Goal: Task Accomplishment & Management: Use online tool/utility

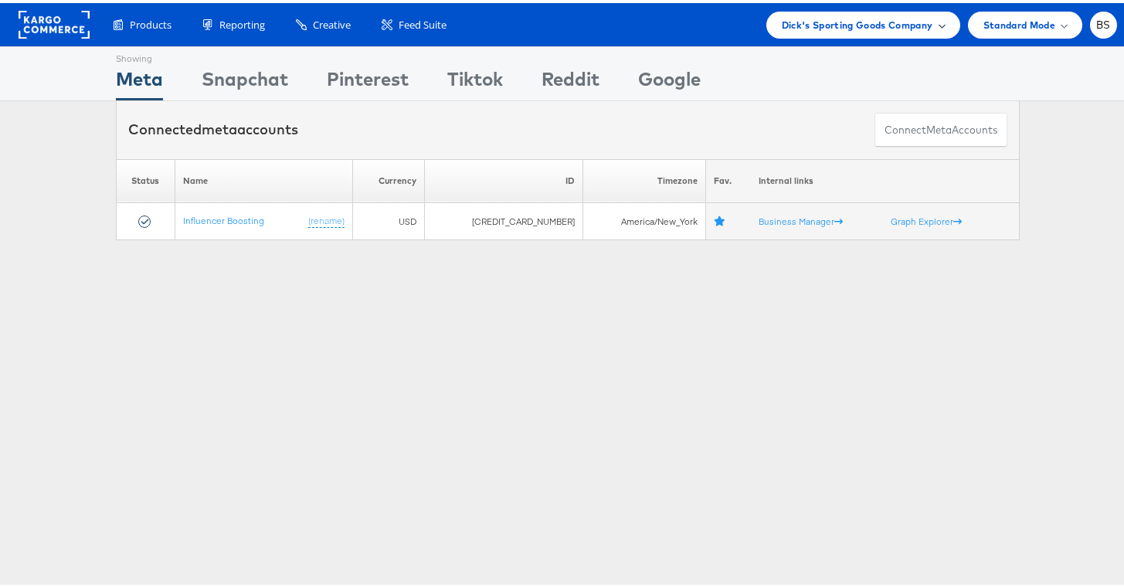
click at [790, 33] on div "Dick's Sporting Goods Company" at bounding box center [863, 21] width 194 height 27
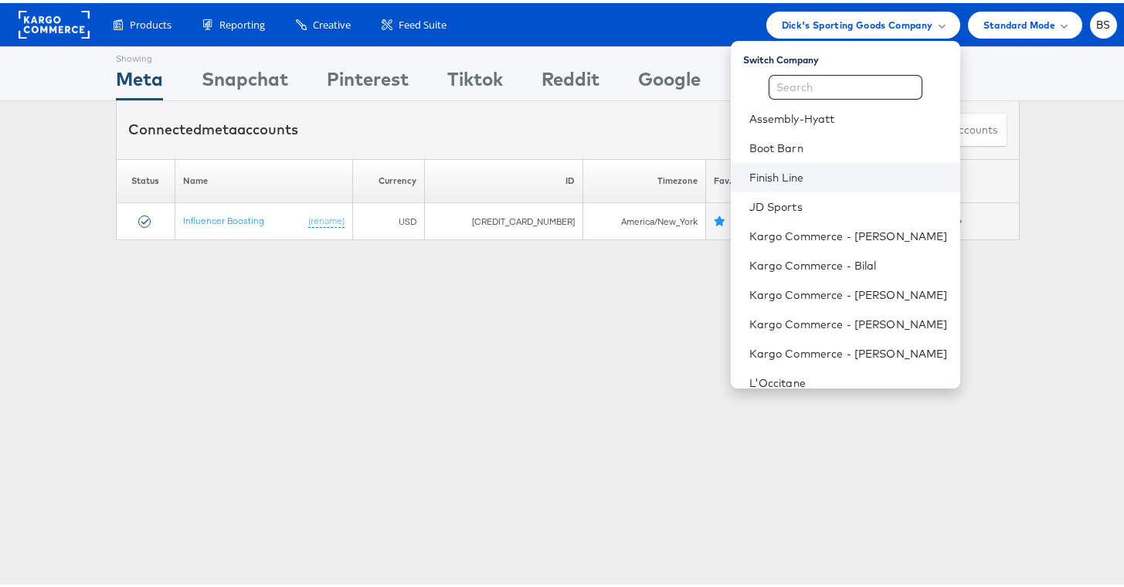
click at [763, 180] on link "Finish Line" at bounding box center [848, 174] width 199 height 15
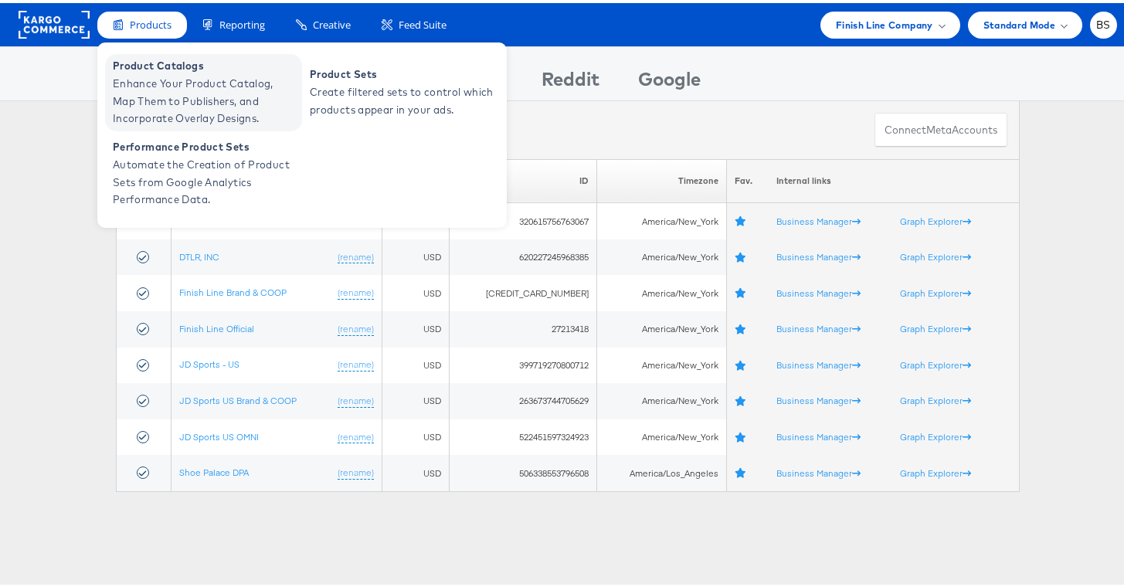
click at [158, 79] on span "Enhance Your Product Catalog, Map Them to Publishers, and Incorporate Overlay D…" at bounding box center [205, 98] width 185 height 53
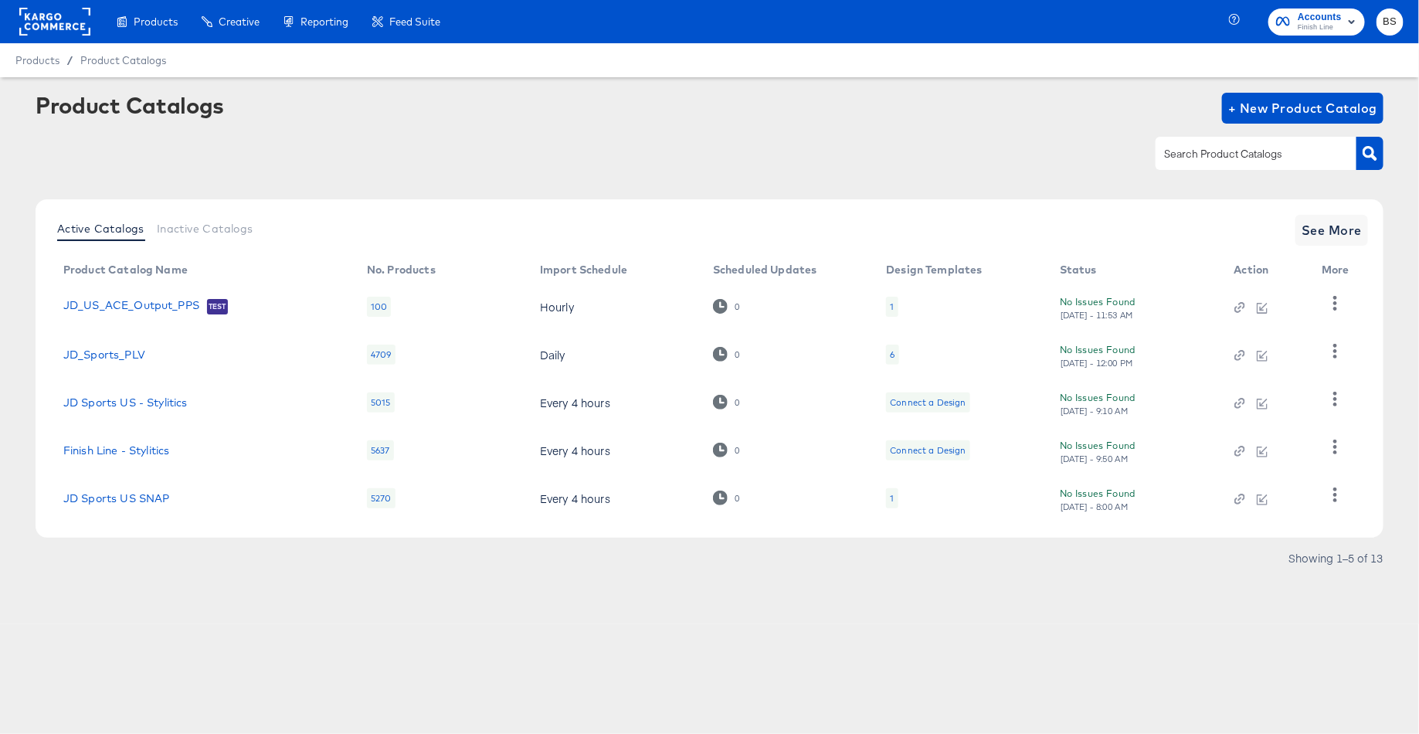
click at [1185, 157] on input "text" at bounding box center [1244, 154] width 165 height 18
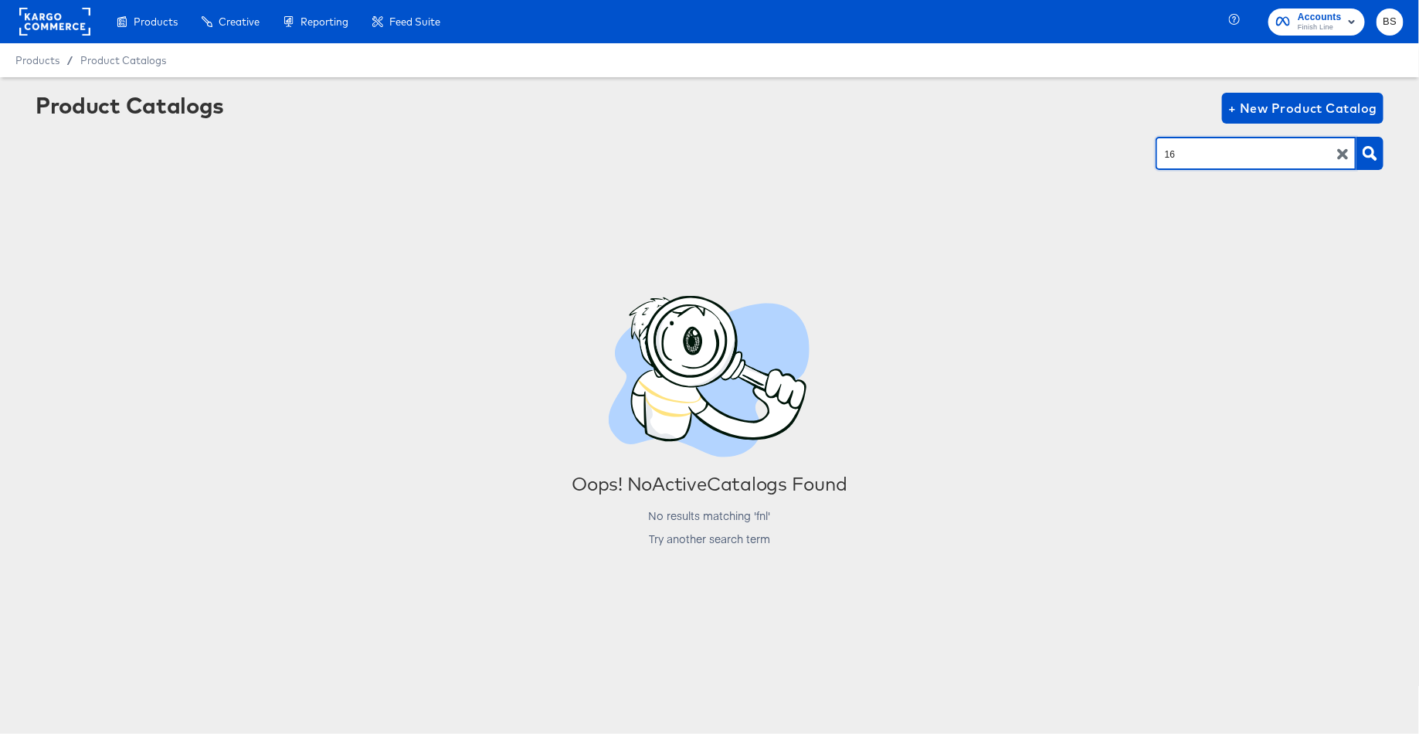
type input "16"
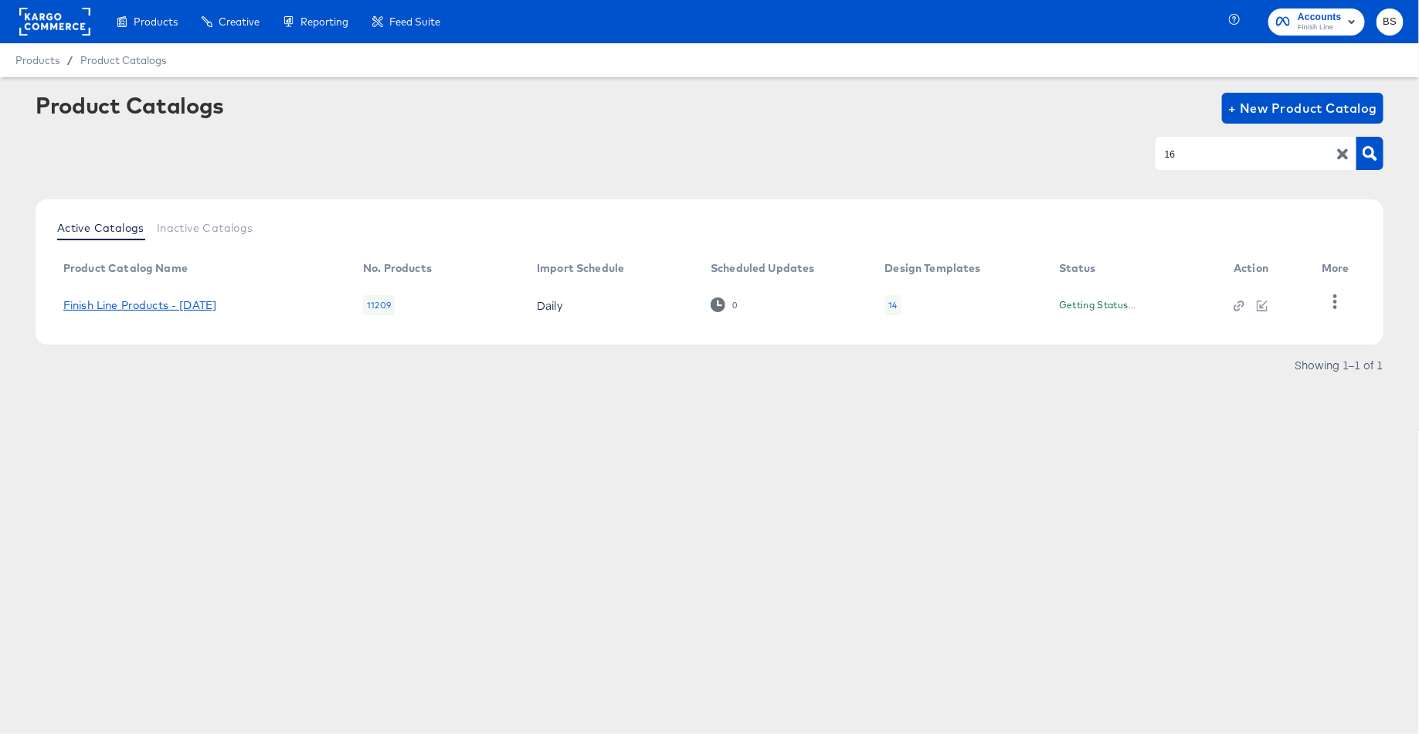
click at [148, 304] on link "Finish Line Products - [DATE]" at bounding box center [139, 305] width 153 height 12
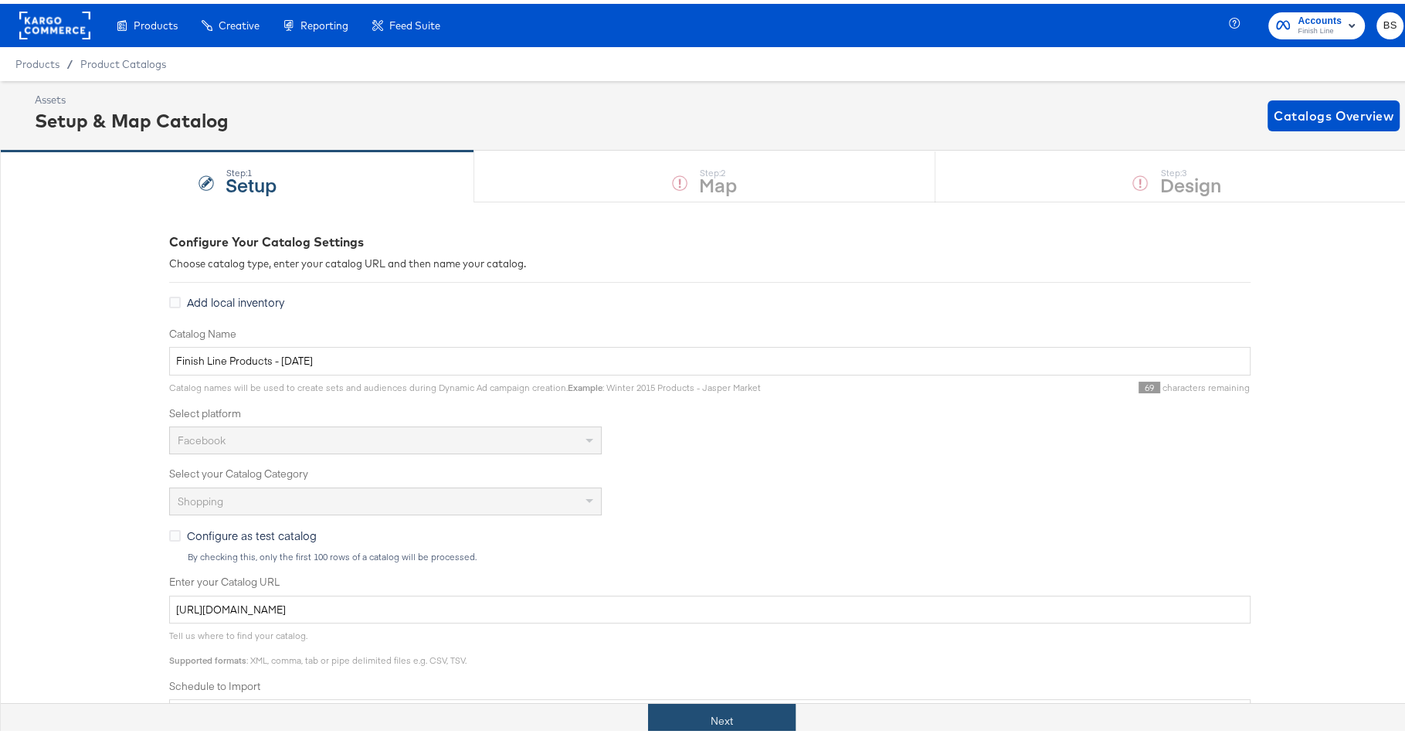
click at [690, 718] on button "Next" at bounding box center [722, 717] width 148 height 35
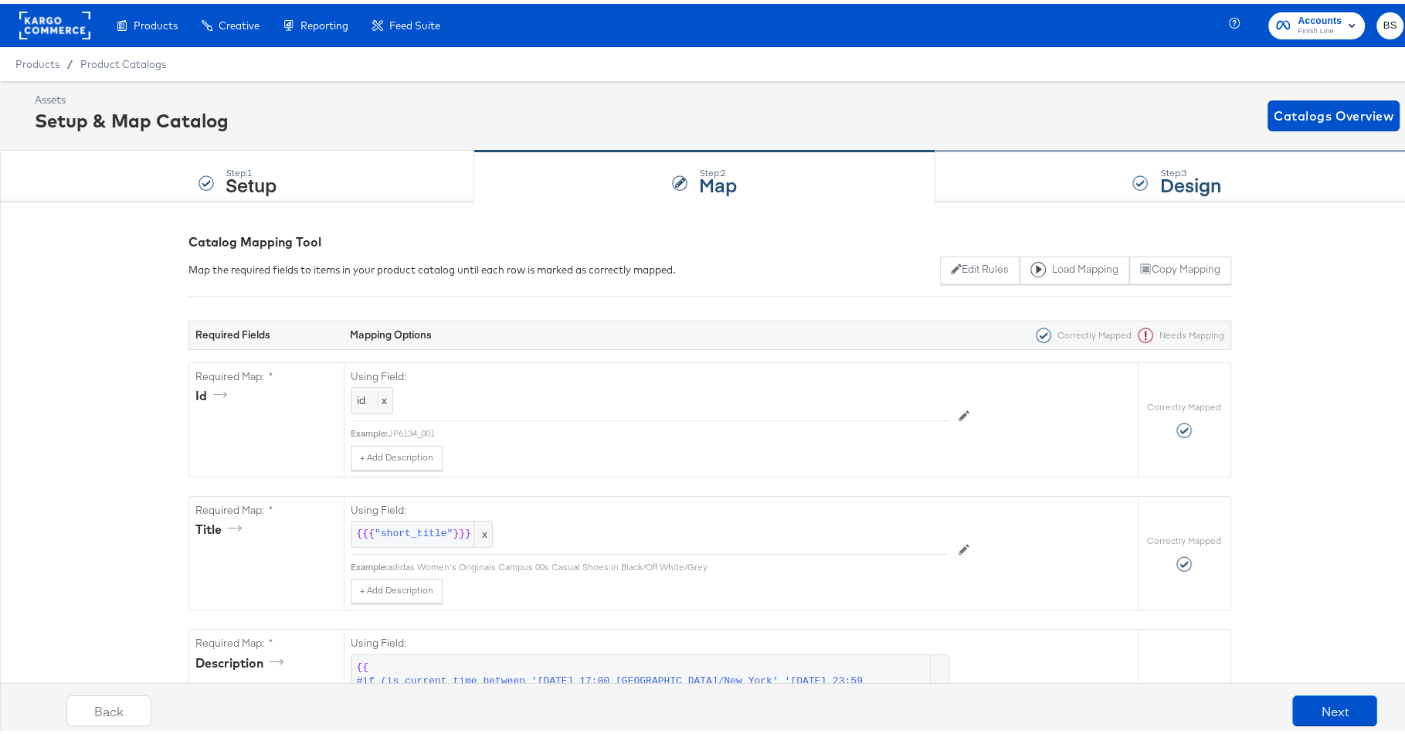
click at [1045, 157] on div "Step: 3 Design" at bounding box center [1178, 173] width 484 height 51
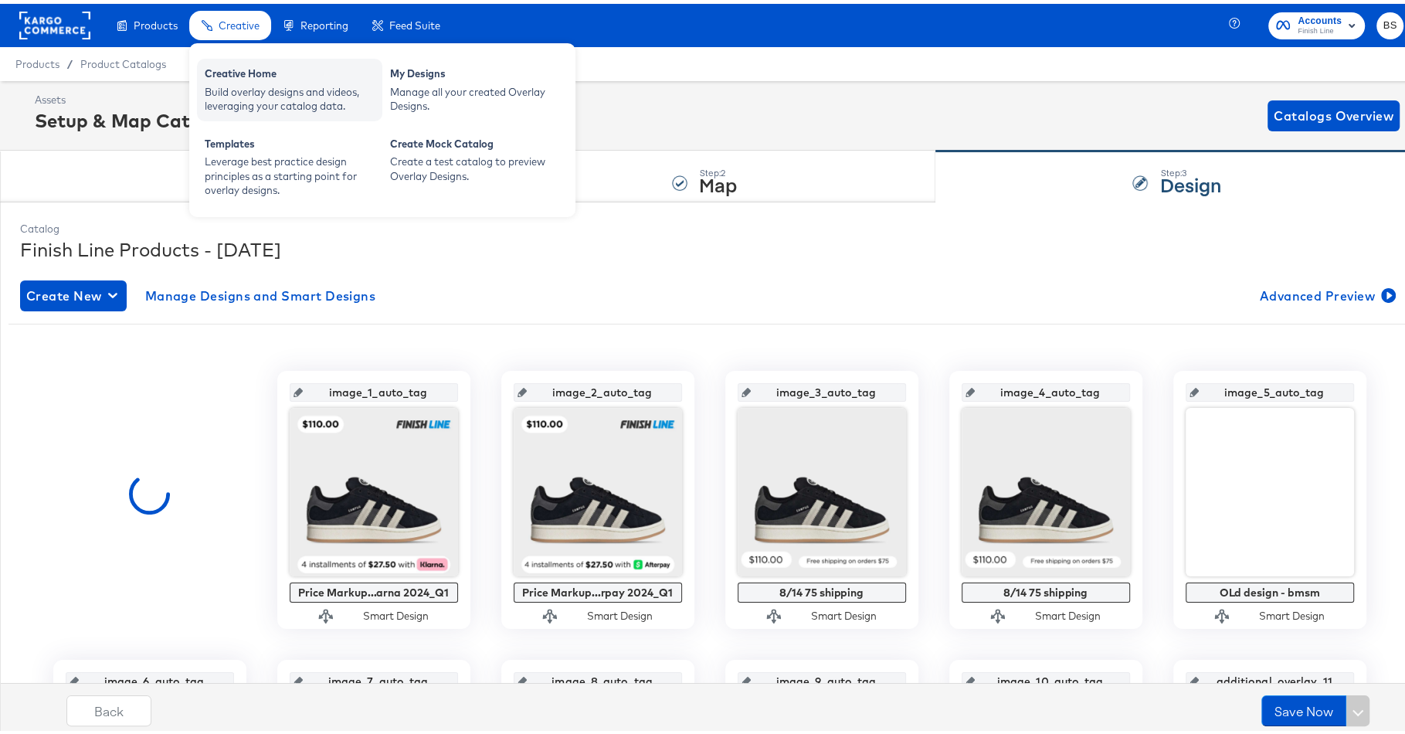
click at [246, 74] on div "Creative Home" at bounding box center [290, 72] width 170 height 19
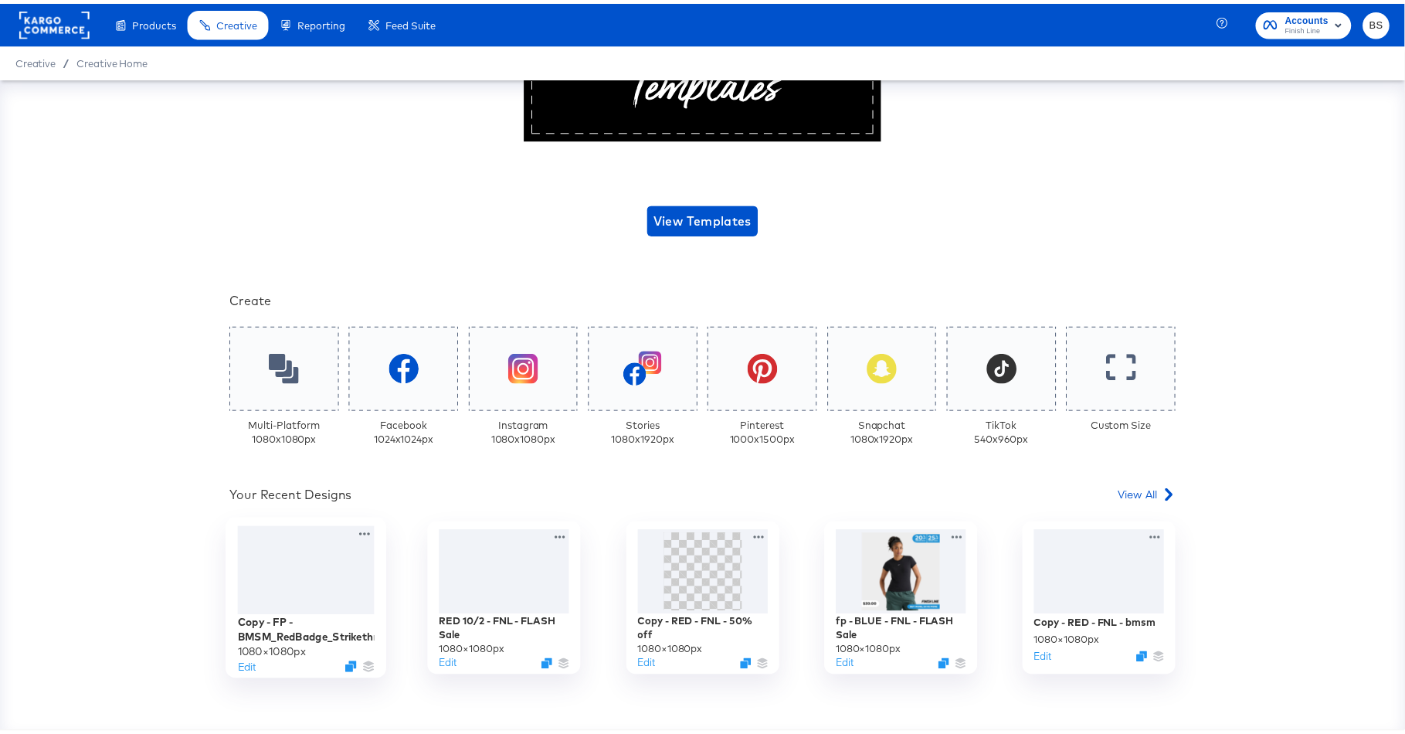
scroll to position [191, 0]
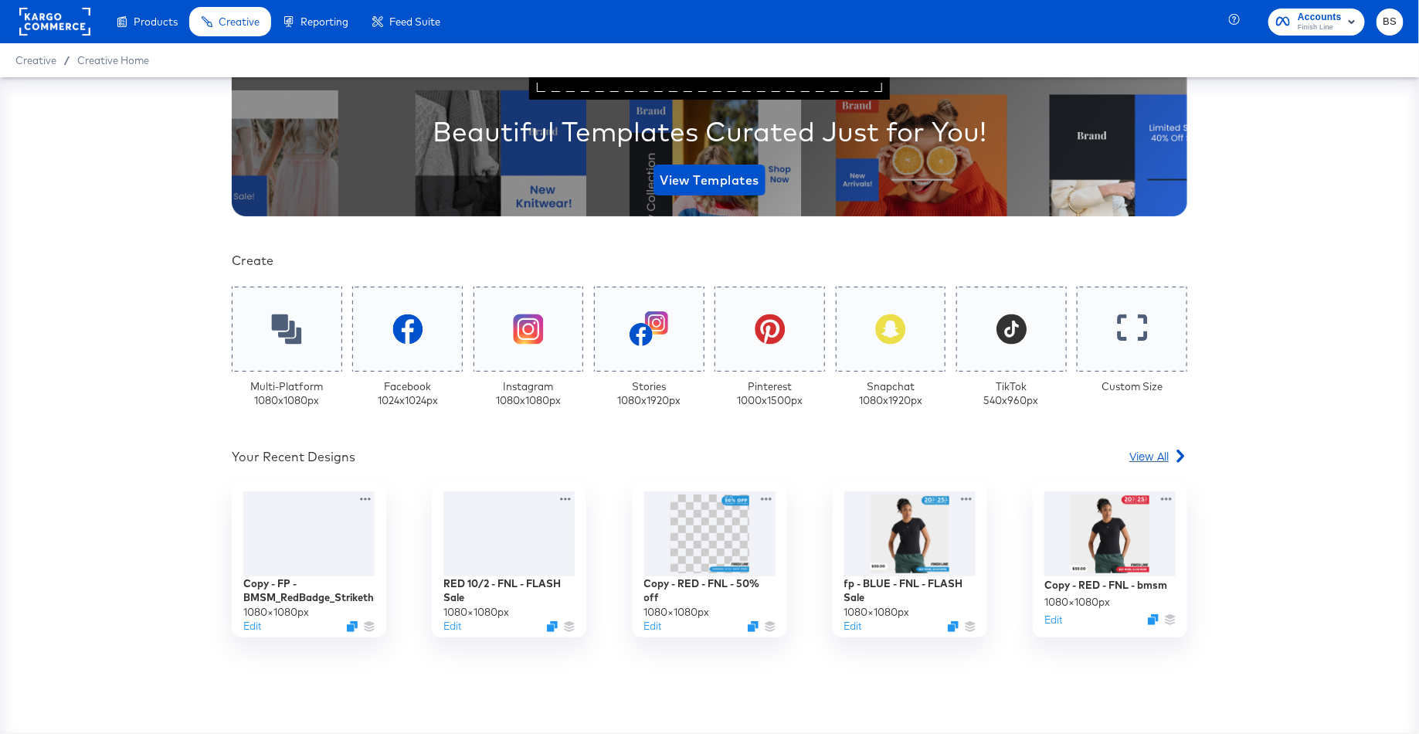
click at [1146, 449] on span "View All" at bounding box center [1148, 455] width 39 height 15
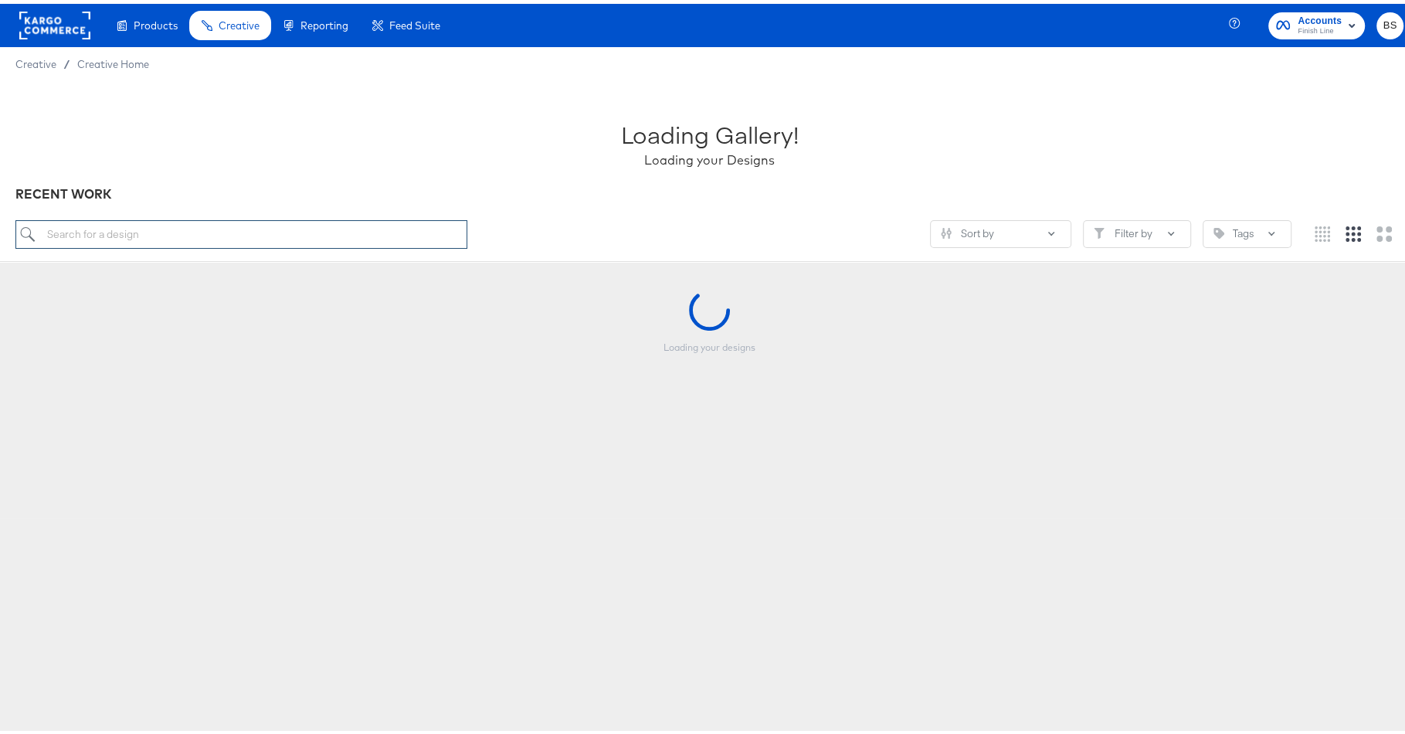
click at [224, 227] on input "search" at bounding box center [241, 230] width 452 height 29
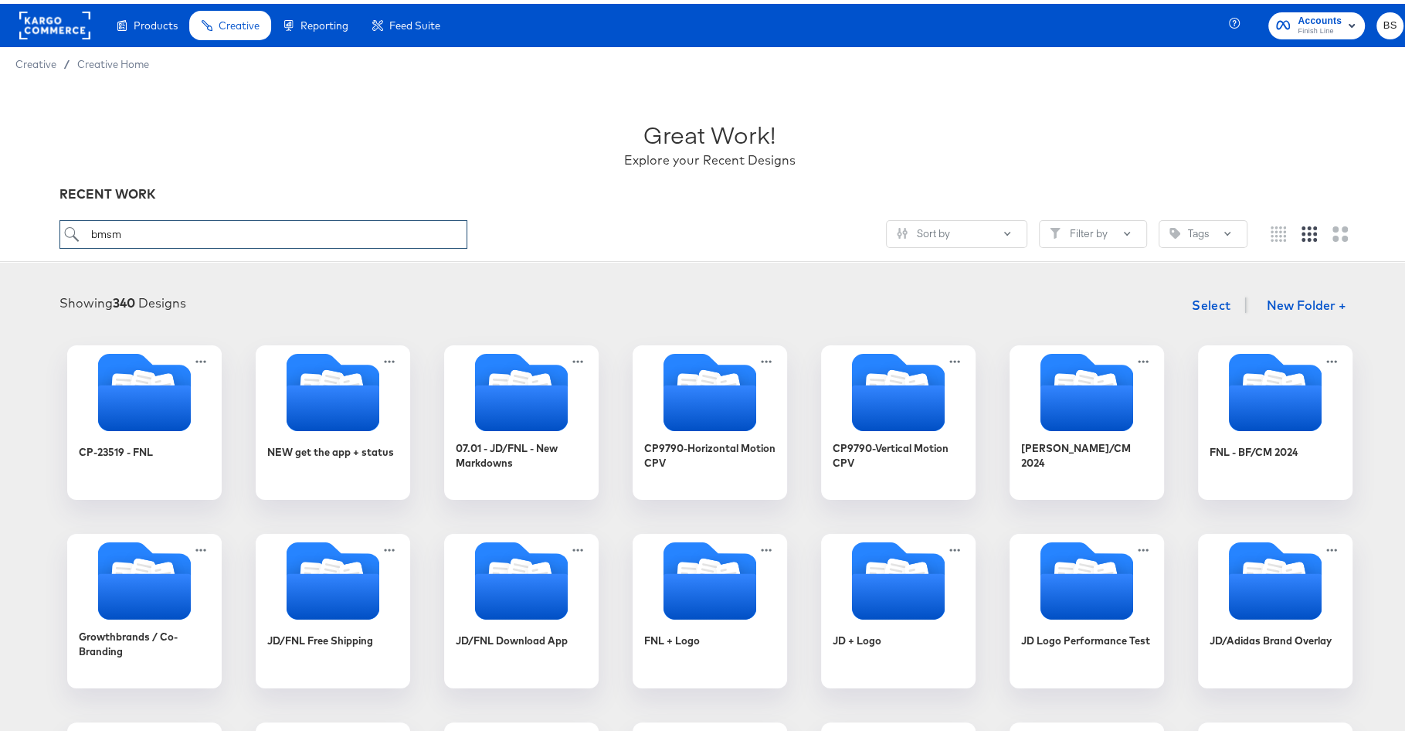
type input "bmsm"
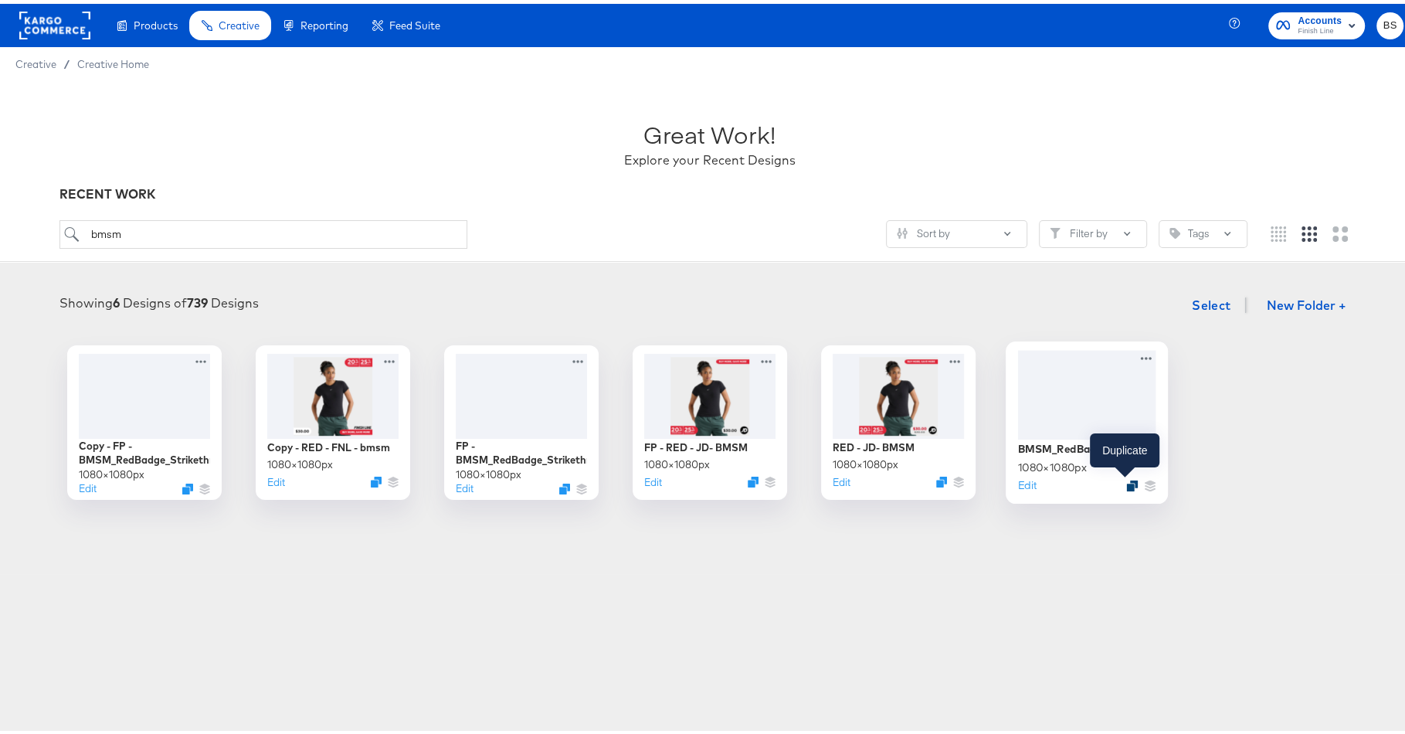
click at [1126, 481] on icon "Duplicate" at bounding box center [1132, 482] width 12 height 12
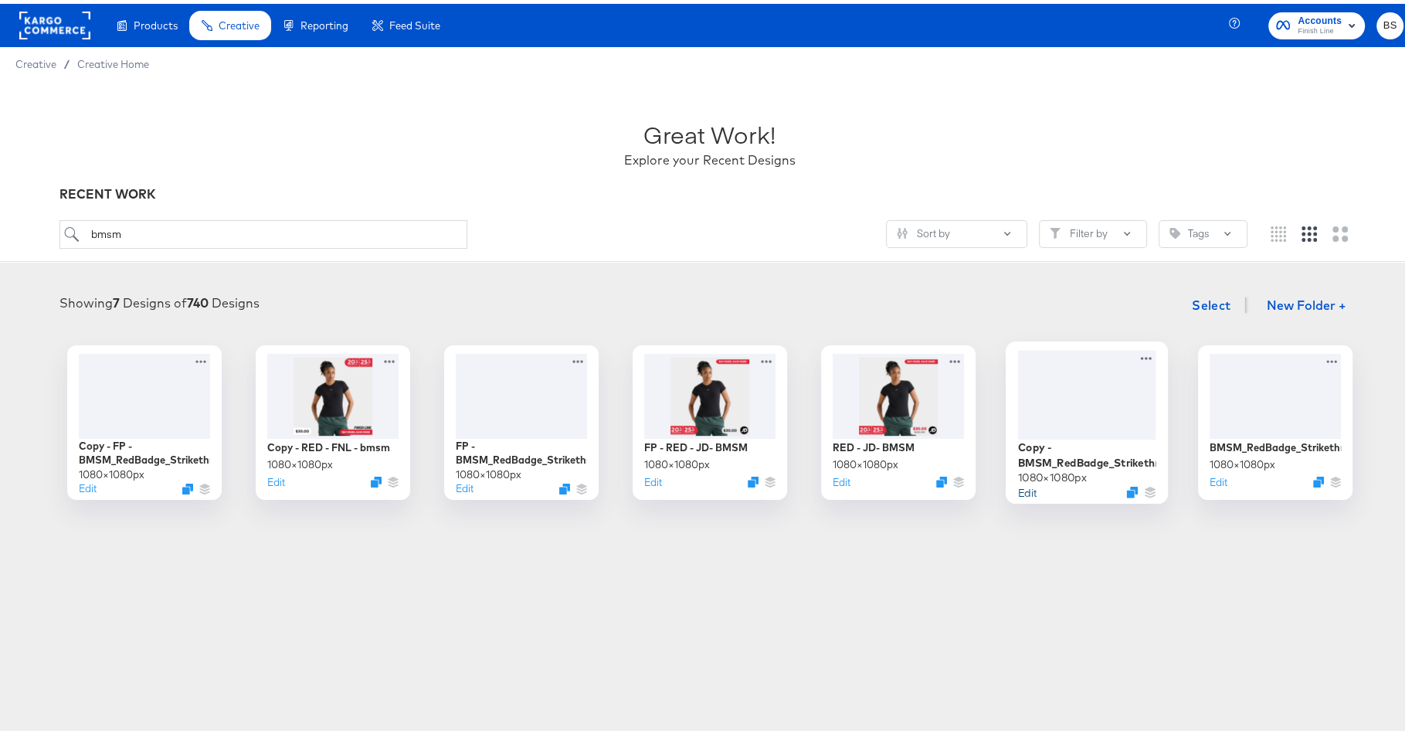
click at [1025, 485] on button "Edit" at bounding box center [1026, 488] width 19 height 15
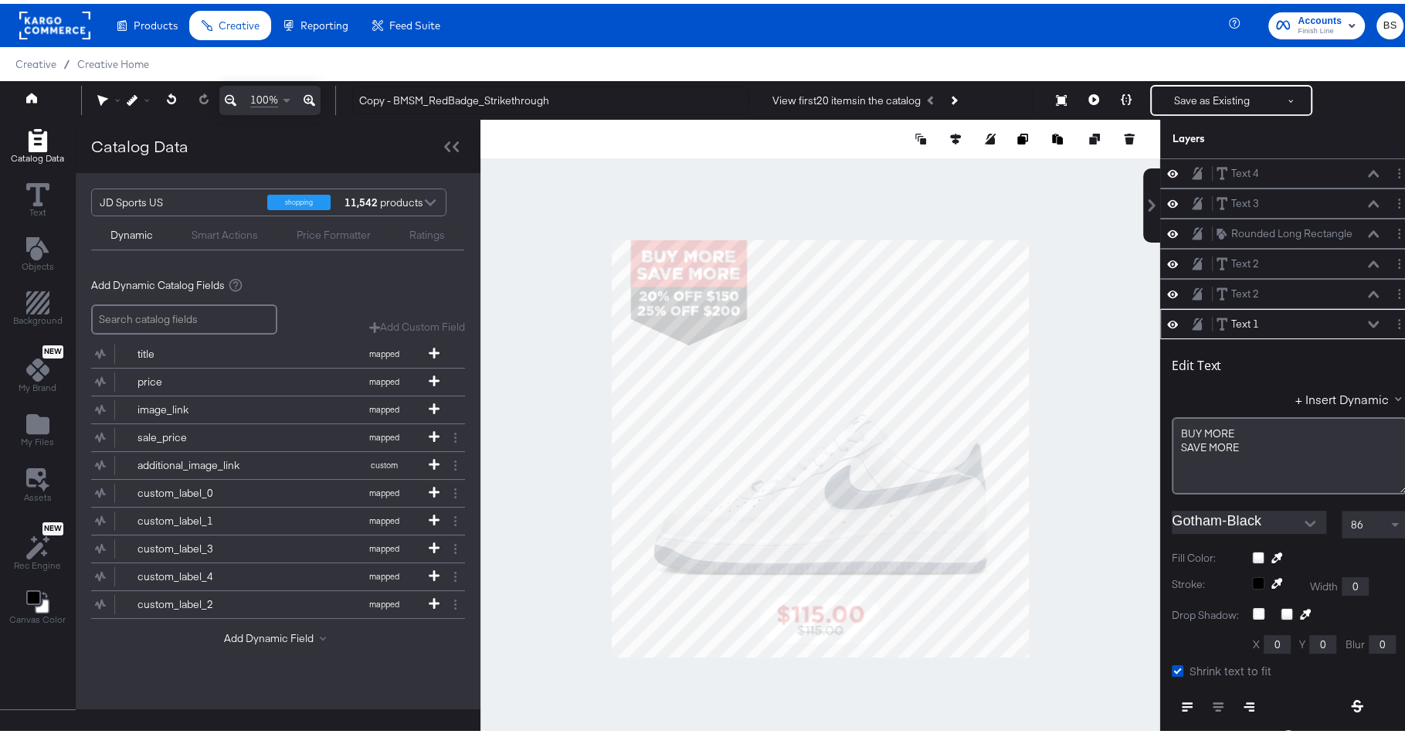
scroll to position [148, 0]
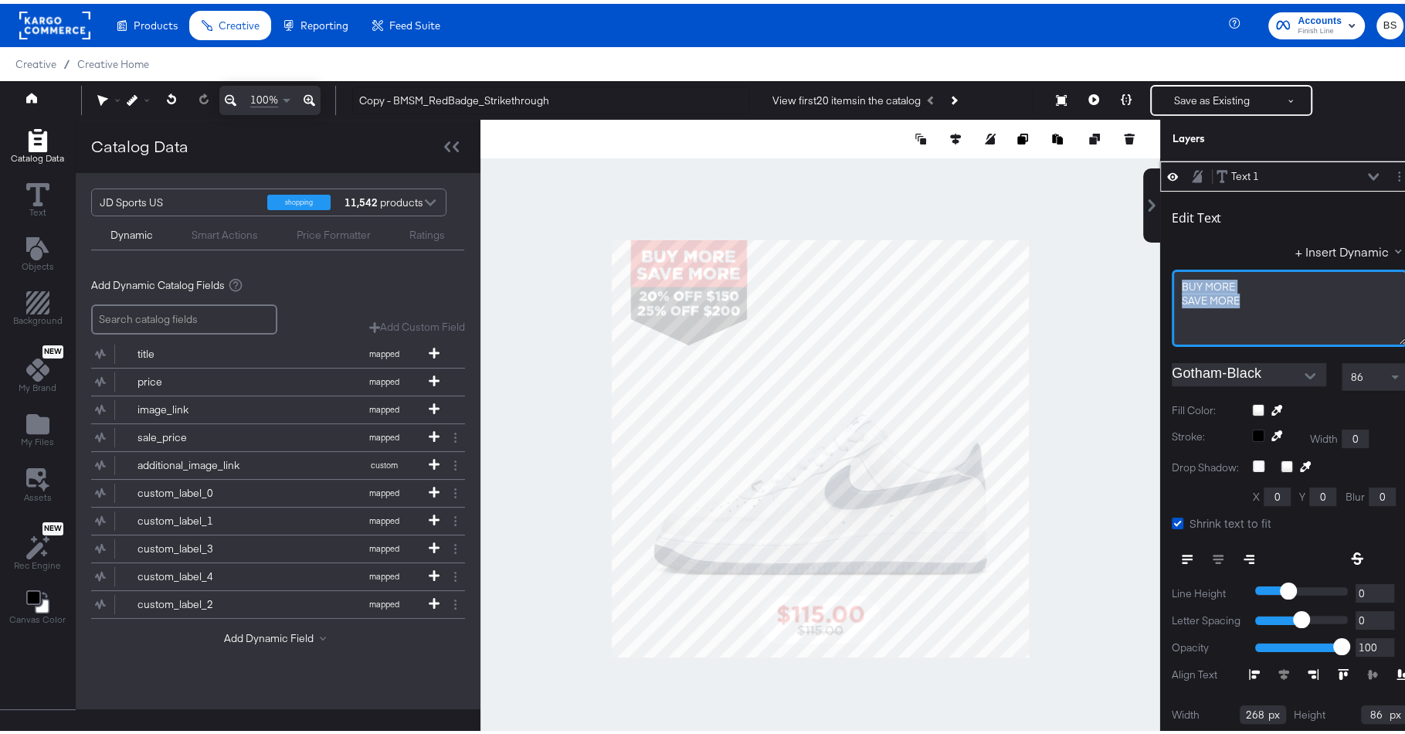
drag, startPoint x: 1233, startPoint y: 290, endPoint x: 1141, endPoint y: 281, distance: 92.3
click at [1141, 281] on div "Text 4 Text 4 Text 3 Text 3 Rounded Long Rectangle Rounded Long Rectangle Text …" at bounding box center [1280, 452] width 278 height 595
drag, startPoint x: 1225, startPoint y: 277, endPoint x: 1163, endPoint y: 274, distance: 61.8
click at [1172, 276] on div "BUY MORE SAVE ﻿MORE" at bounding box center [1290, 304] width 236 height 77
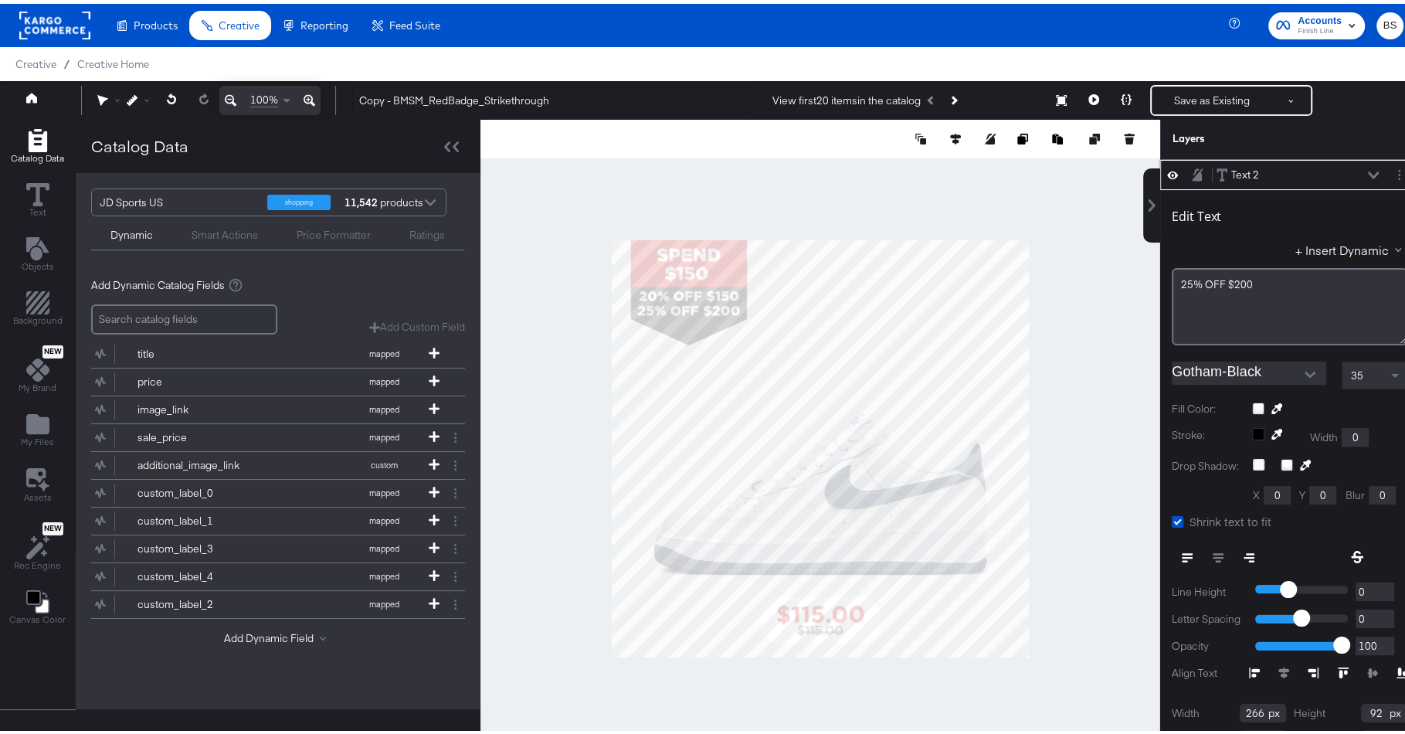
scroll to position [118, 0]
drag, startPoint x: 1281, startPoint y: 283, endPoint x: 1101, endPoint y: 280, distance: 180.0
click at [1101, 155] on div "Catalog Data Text Objects Background New My Brand My Files Assets New Rec Engin…" at bounding box center [709, 135] width 1419 height 39
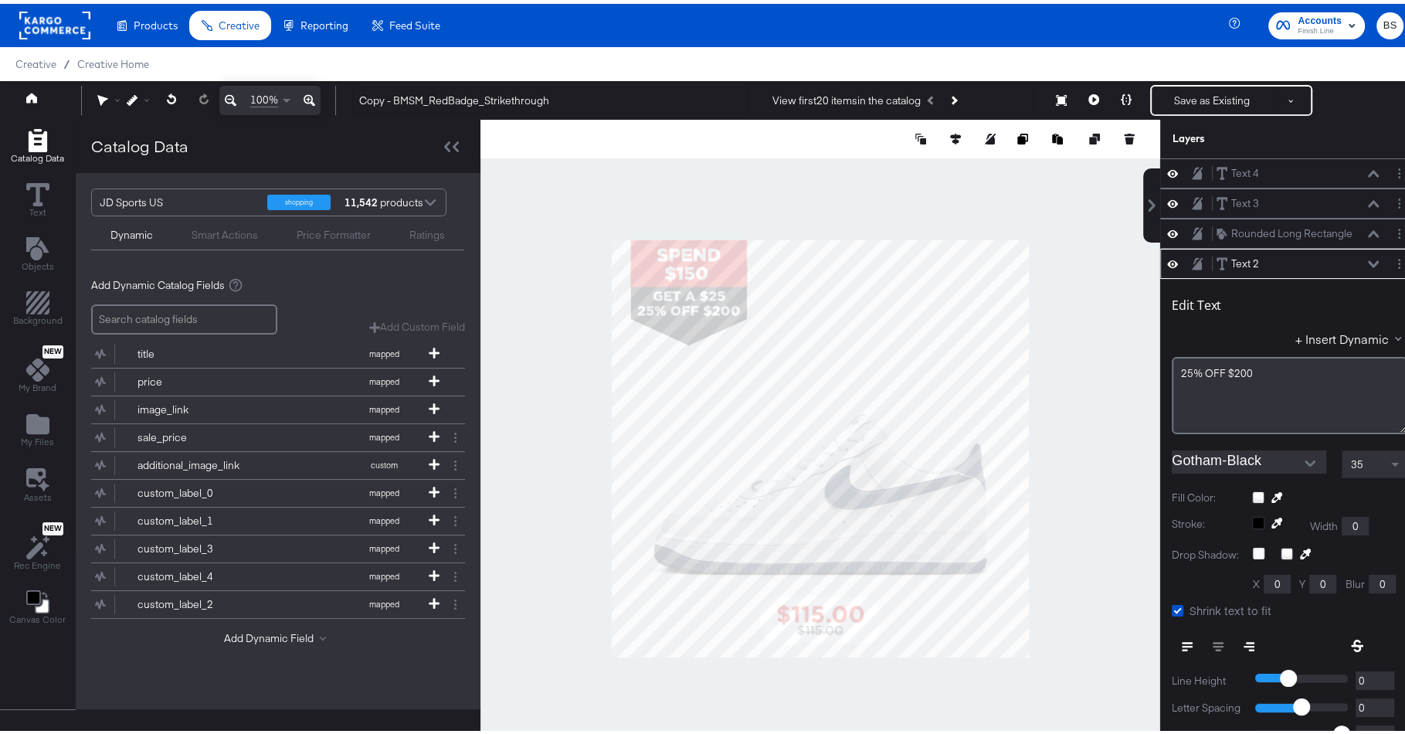
scroll to position [89, 0]
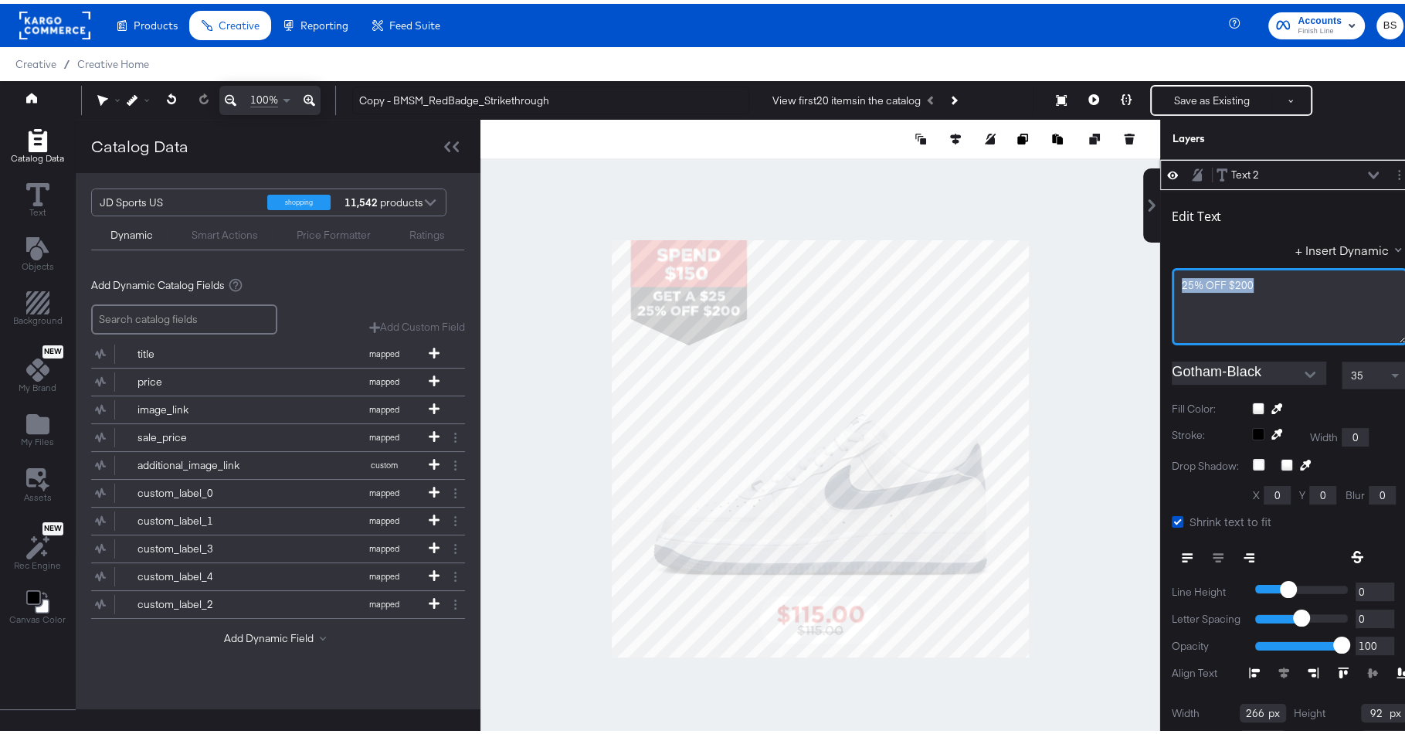
click at [1007, 155] on div "Catalog Data Text Objects Background New My Brand My Files Assets New Rec Engin…" at bounding box center [709, 135] width 1419 height 39
click at [697, 176] on div at bounding box center [821, 444] width 680 height 657
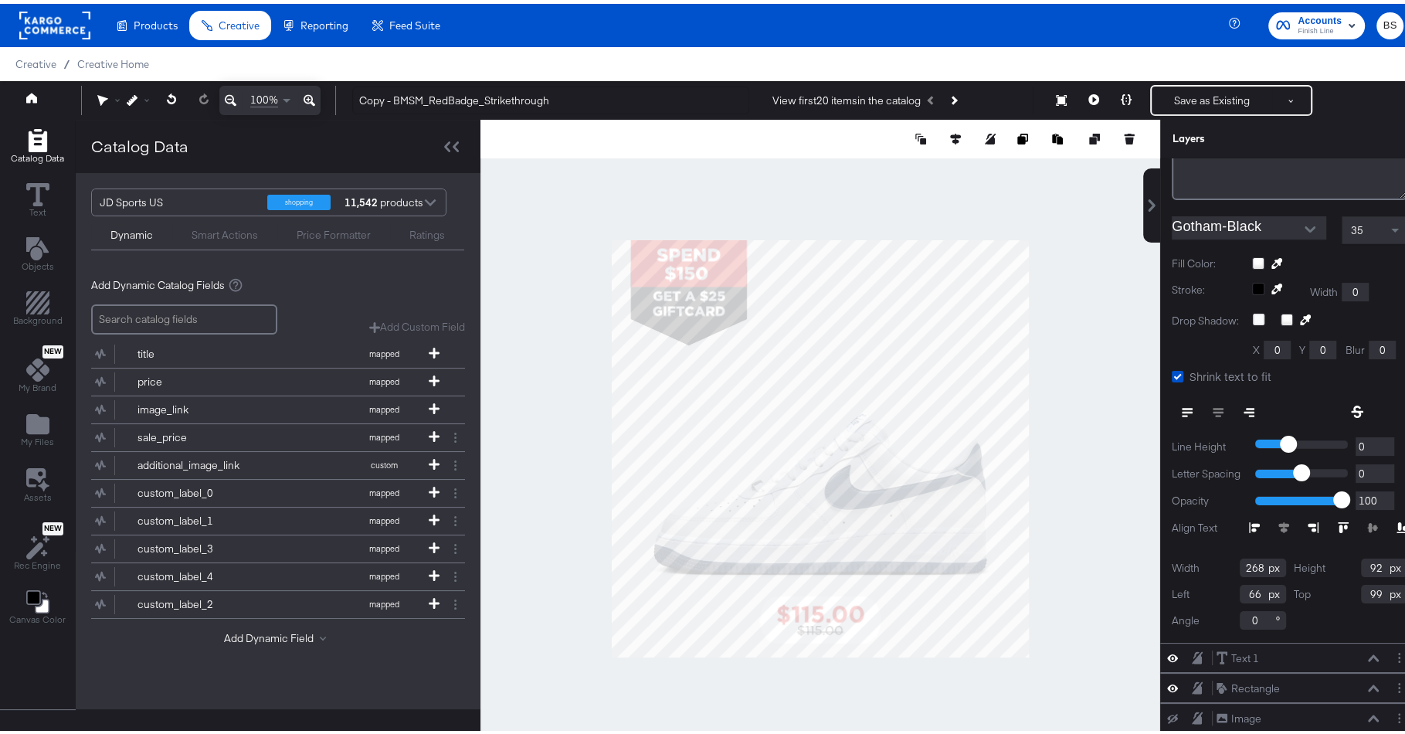
scroll to position [165, 0]
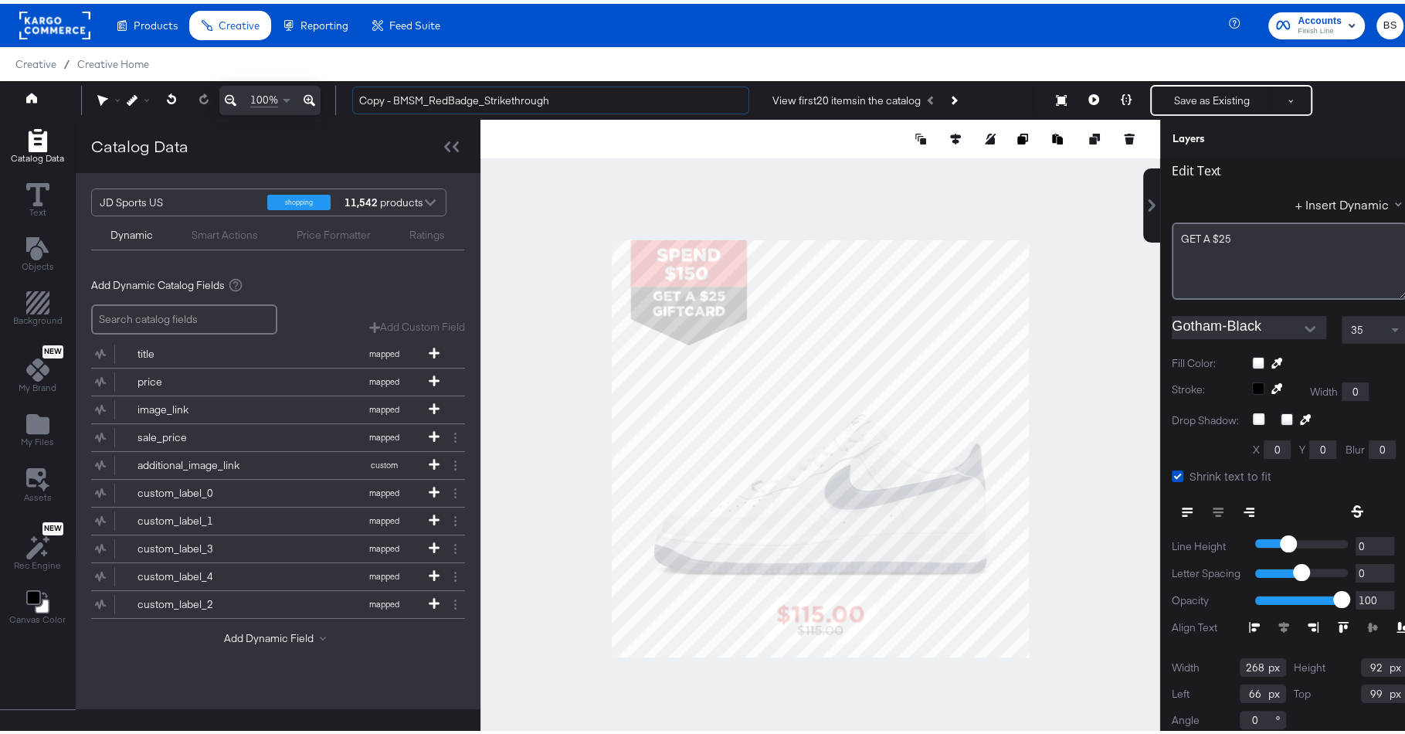
drag, startPoint x: 423, startPoint y: 98, endPoint x: 348, endPoint y: 98, distance: 74.9
click at [348, 98] on div "Copy - BMSM_RedBadge_Strikethrough View first 20 items in the catalog Save as E…" at bounding box center [872, 96] width 1064 height 31
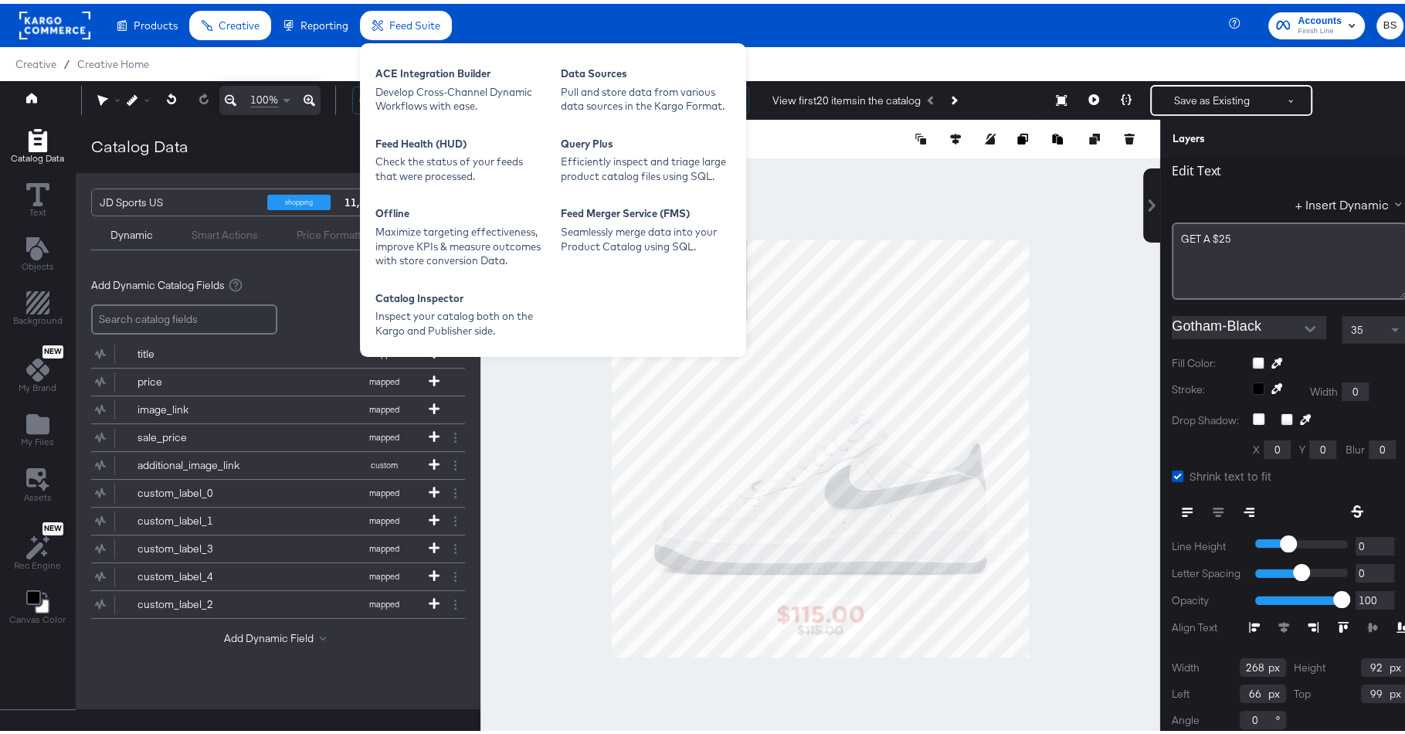
type input "Gift Card_RedBadge_Strikethrough"
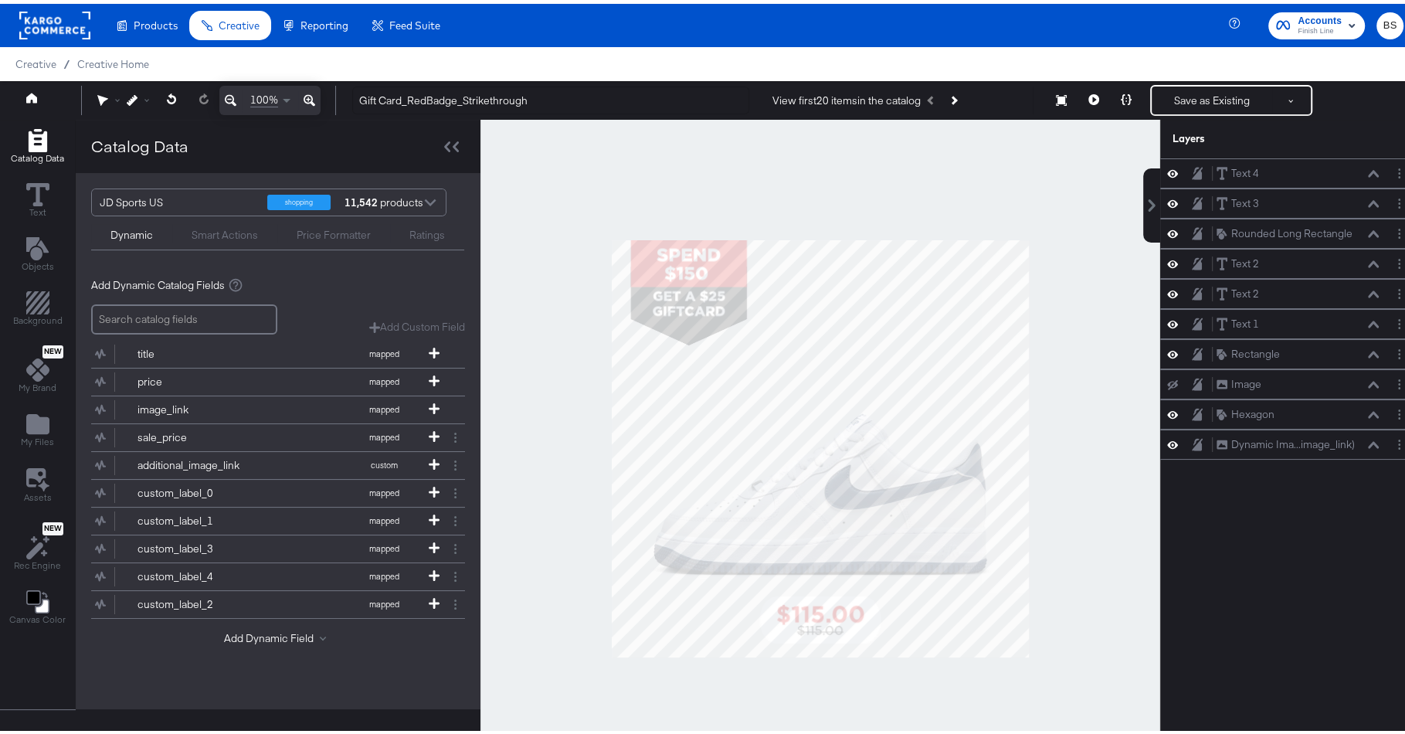
click at [601, 53] on div "Creative / Creative Home" at bounding box center [709, 60] width 1419 height 34
click at [1187, 98] on button "Save as Existing" at bounding box center [1212, 97] width 121 height 28
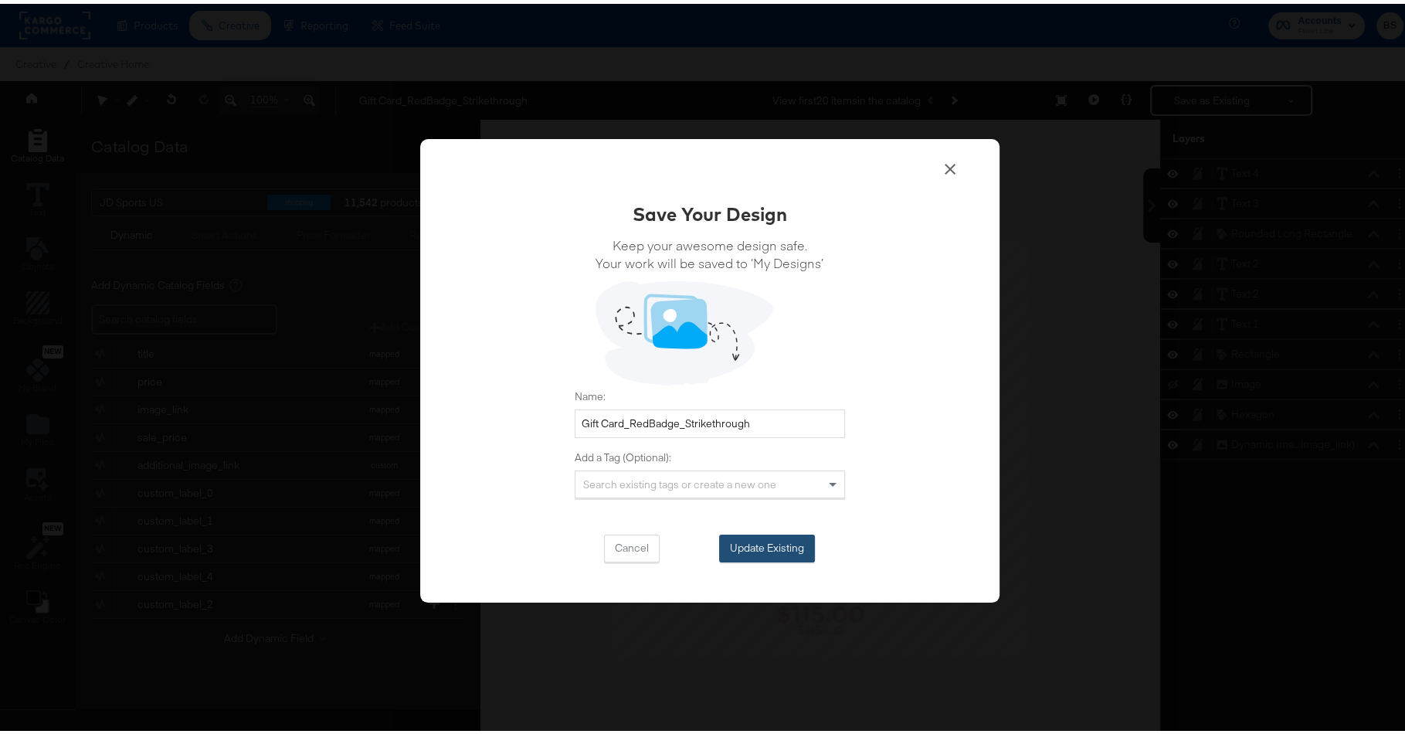
click at [763, 540] on button "Update Existing" at bounding box center [767, 545] width 96 height 28
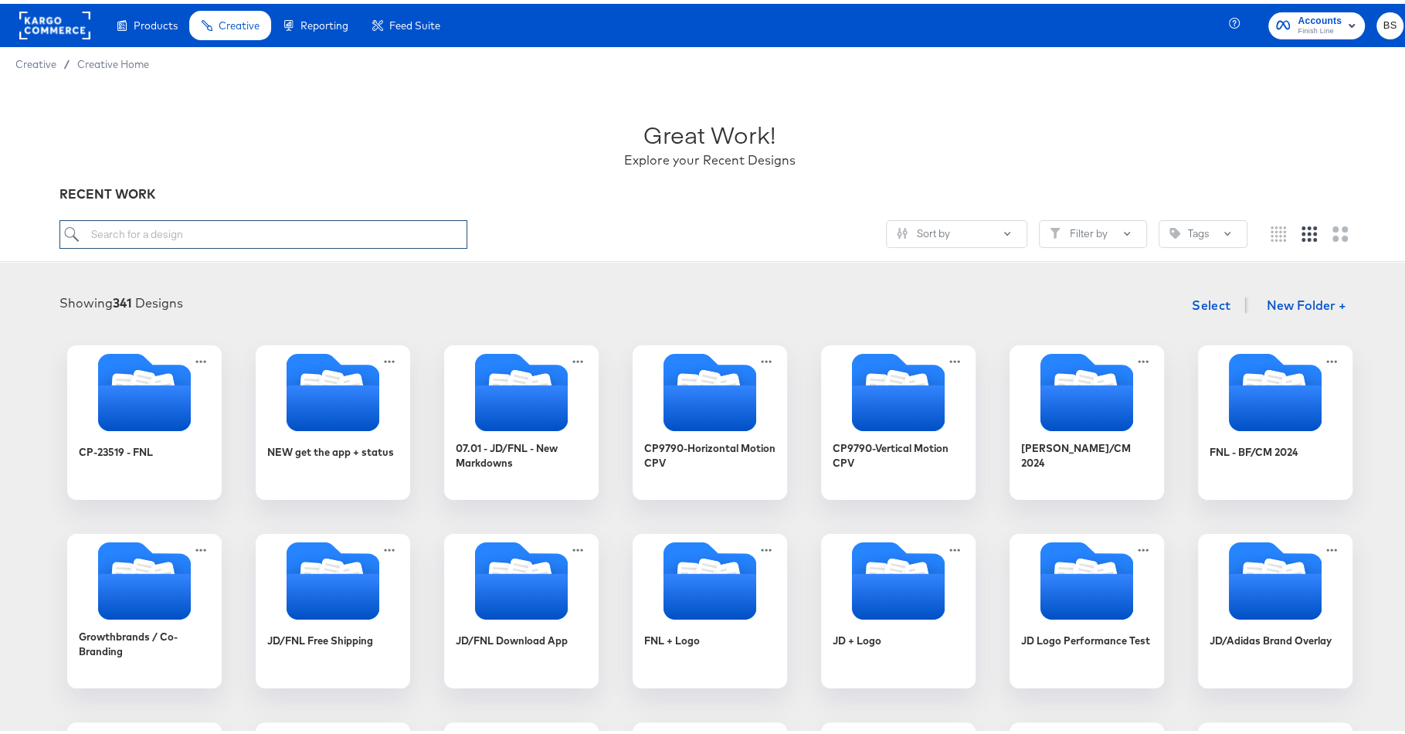
click at [259, 229] on input "search" at bounding box center [262, 230] width 407 height 29
type input "gift"
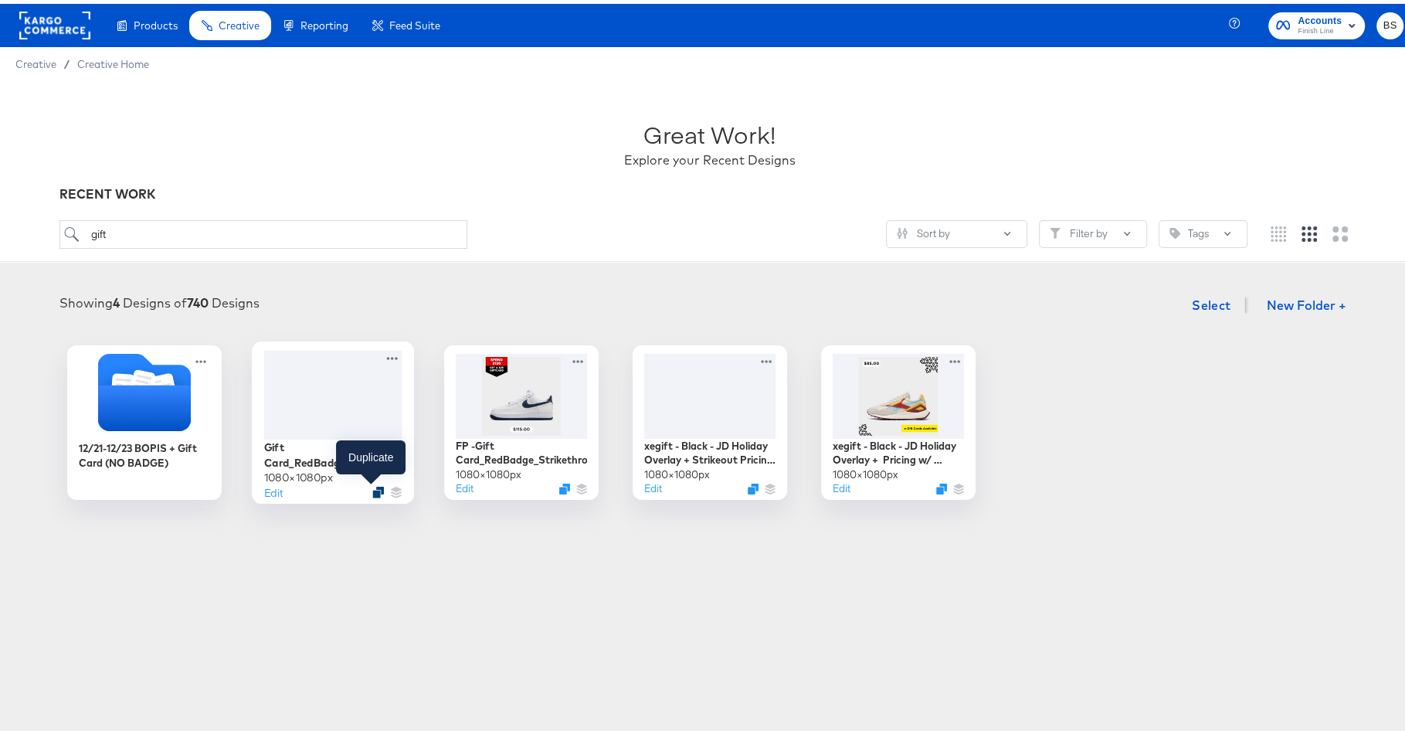
click at [372, 489] on icon "Duplicate" at bounding box center [378, 489] width 12 height 12
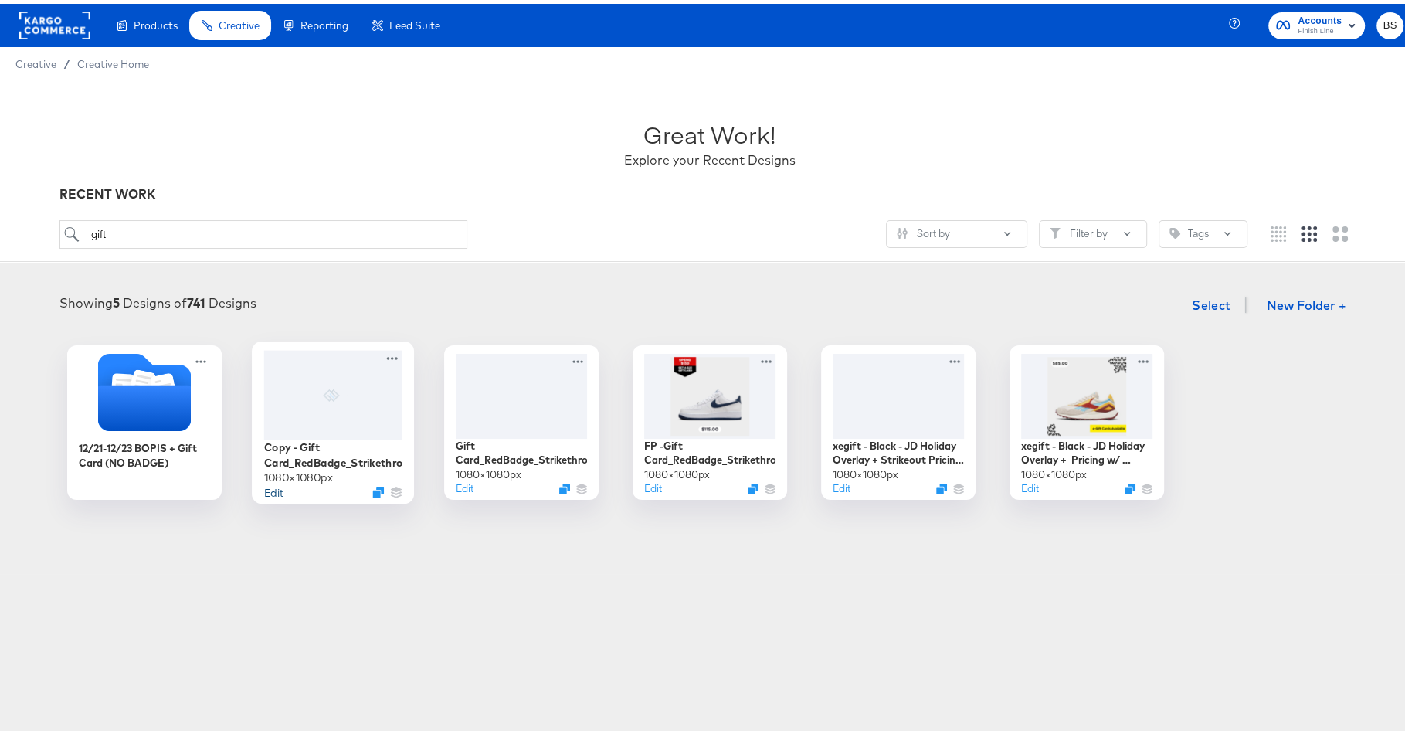
click at [270, 488] on button "Edit" at bounding box center [272, 488] width 19 height 15
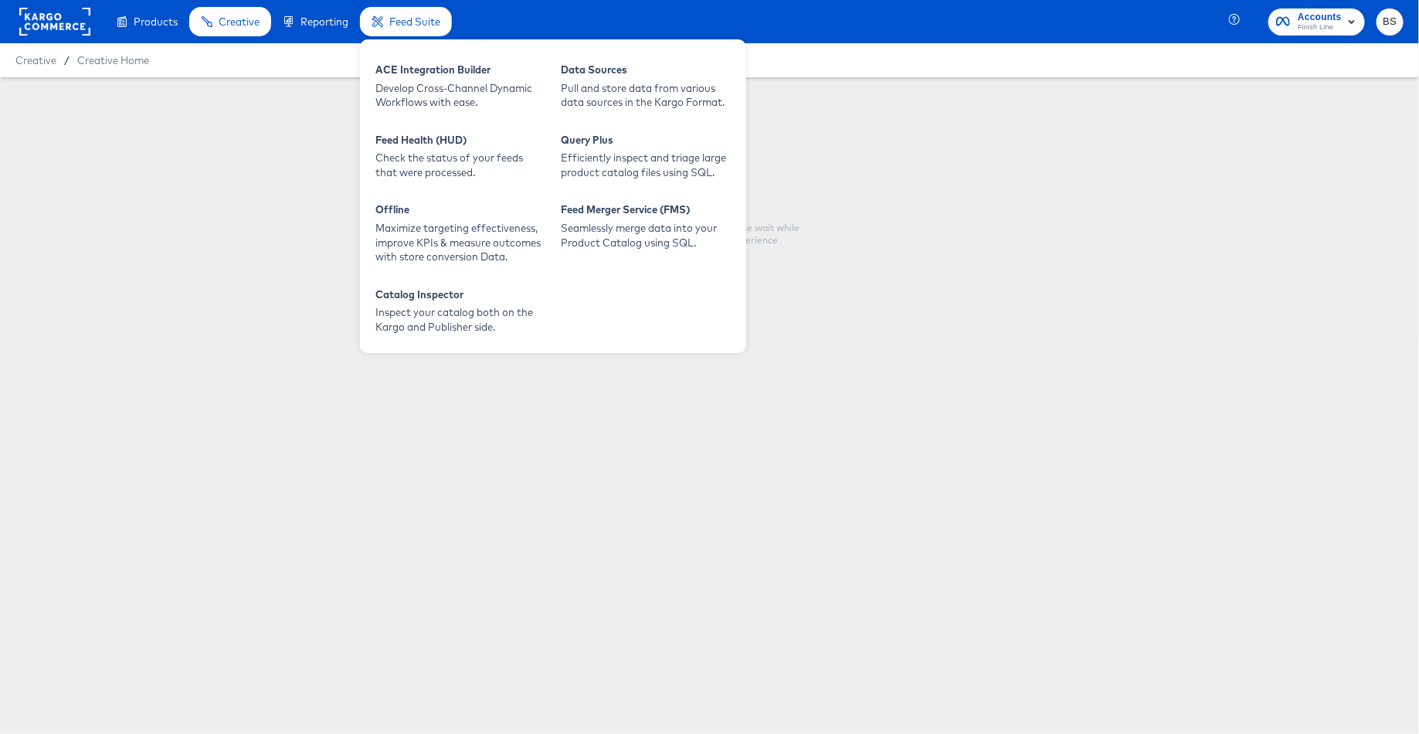
type input "Copy - Gift Card_RedBadge_Strikethrough"
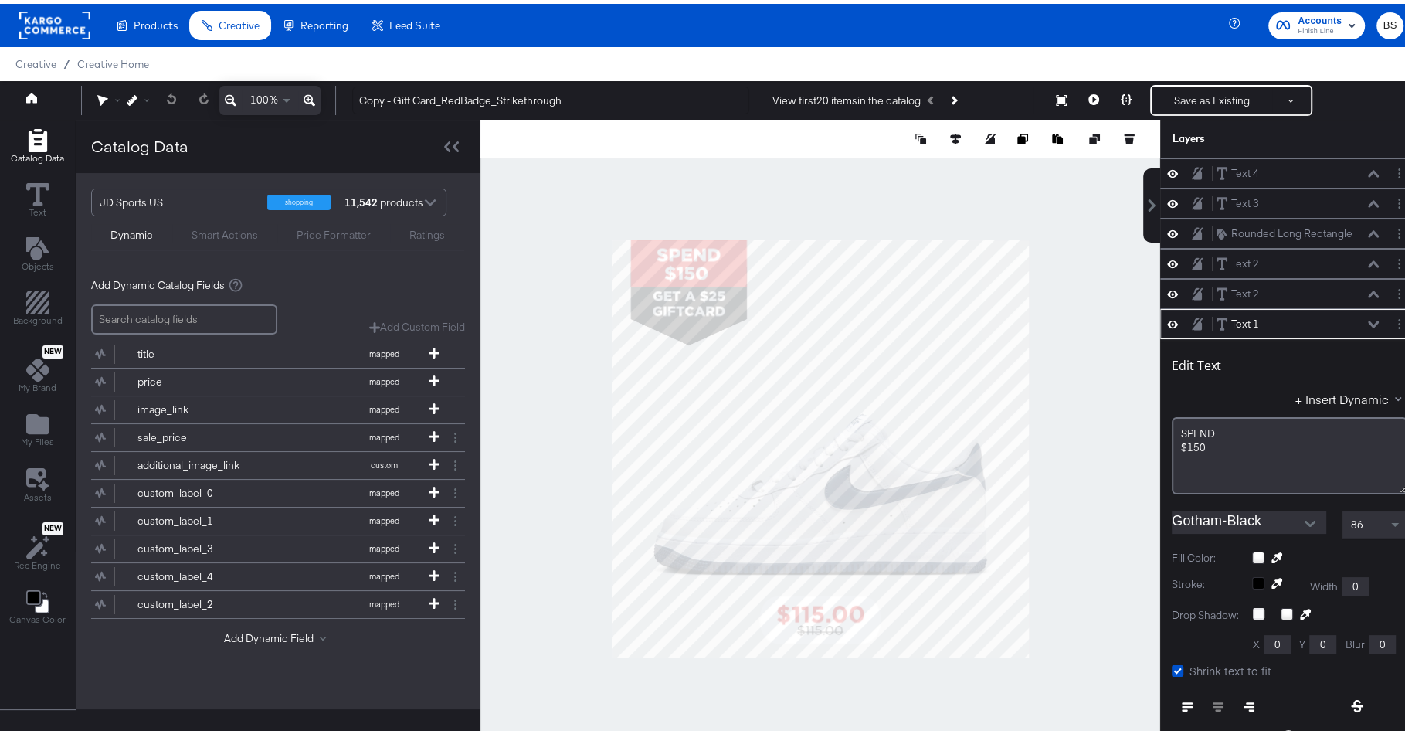
scroll to position [148, 0]
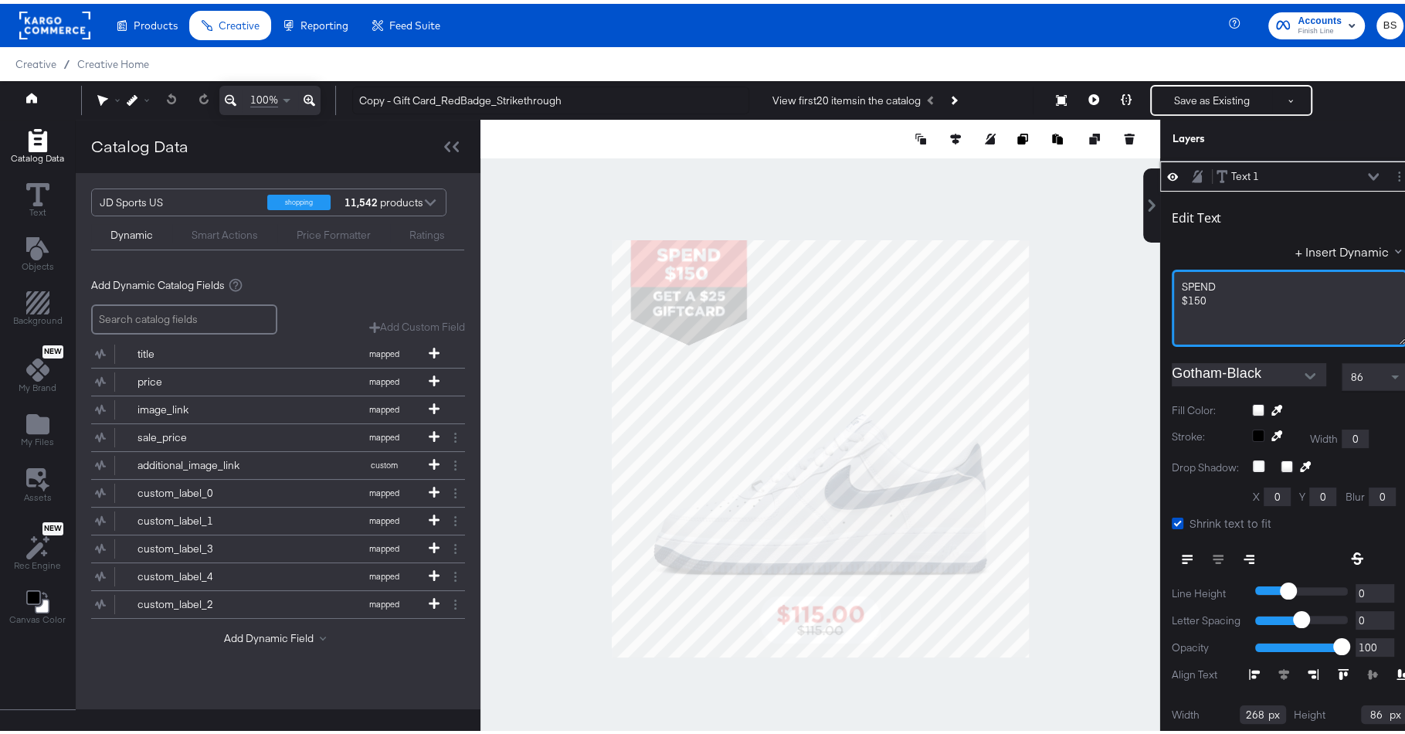
drag, startPoint x: 1211, startPoint y: 278, endPoint x: 1140, endPoint y: 278, distance: 71.1
click at [1141, 278] on div "Text 4 Text 4 Text 3 Text 3 Rounded Long Rectangle Rounded Long Rectangle Text …" at bounding box center [1280, 452] width 278 height 595
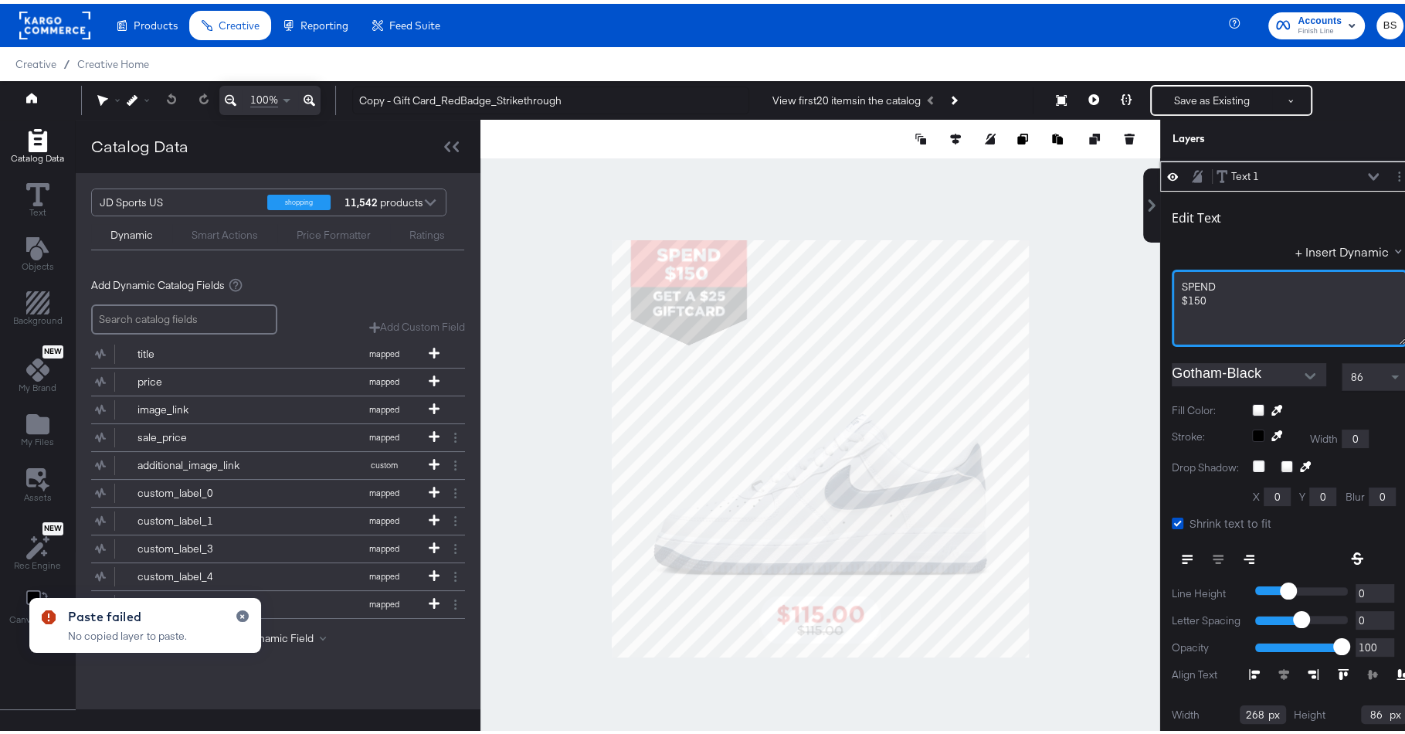
click at [1223, 284] on div "SPEND" at bounding box center [1290, 283] width 216 height 15
click at [1182, 280] on span "SPEND" at bounding box center [1199, 283] width 34 height 14
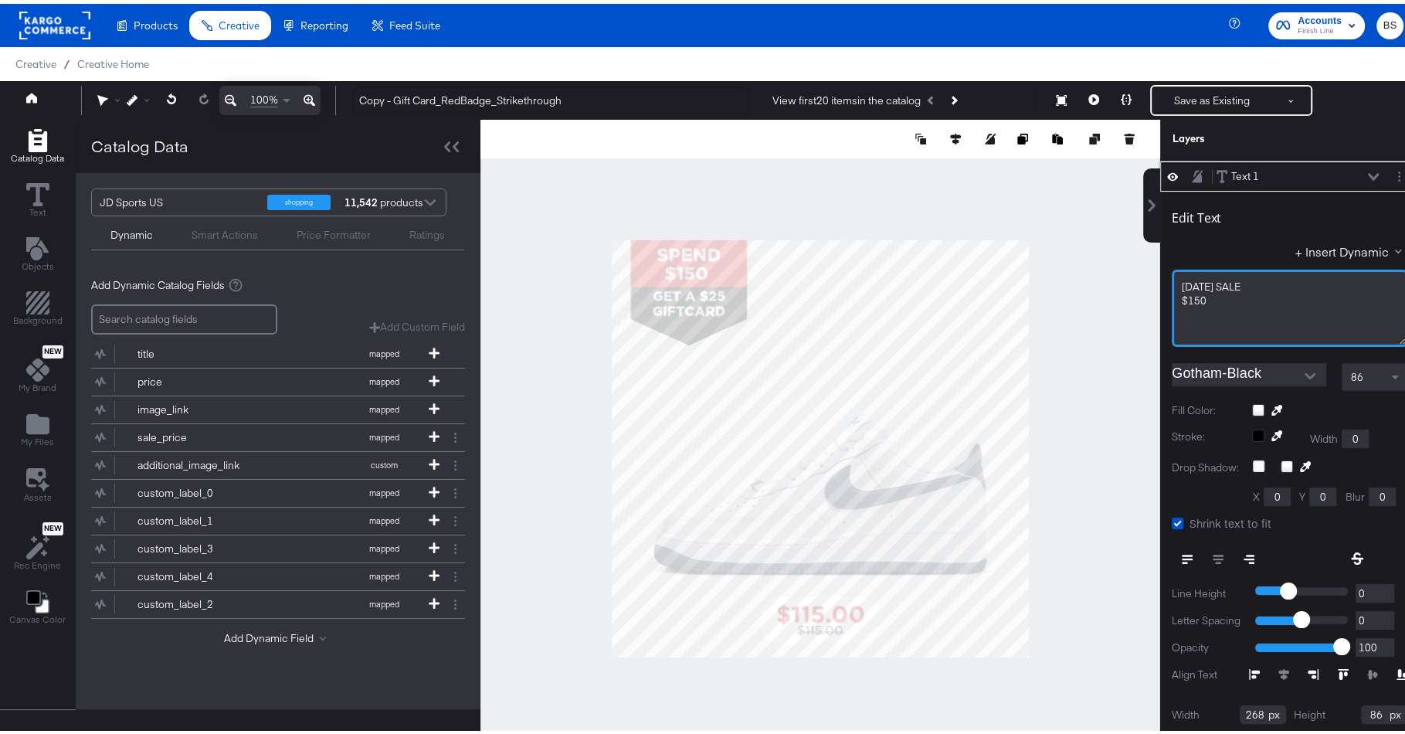
click at [1241, 276] on span "COLUMBUS DAY SALE" at bounding box center [1211, 283] width 59 height 14
click at [1286, 278] on div "COLUMBUS DAY SALE" at bounding box center [1290, 283] width 216 height 15
click at [1241, 280] on span "COLUMBUS DAY SALE" at bounding box center [1211, 283] width 59 height 14
drag, startPoint x: 1197, startPoint y: 309, endPoint x: 1141, endPoint y: 309, distance: 55.6
click at [1141, 309] on div "Text 4 Text 4 Text 3 Text 3 Rounded Long Rectangle Rounded Long Rectangle Text …" at bounding box center [1280, 452] width 278 height 595
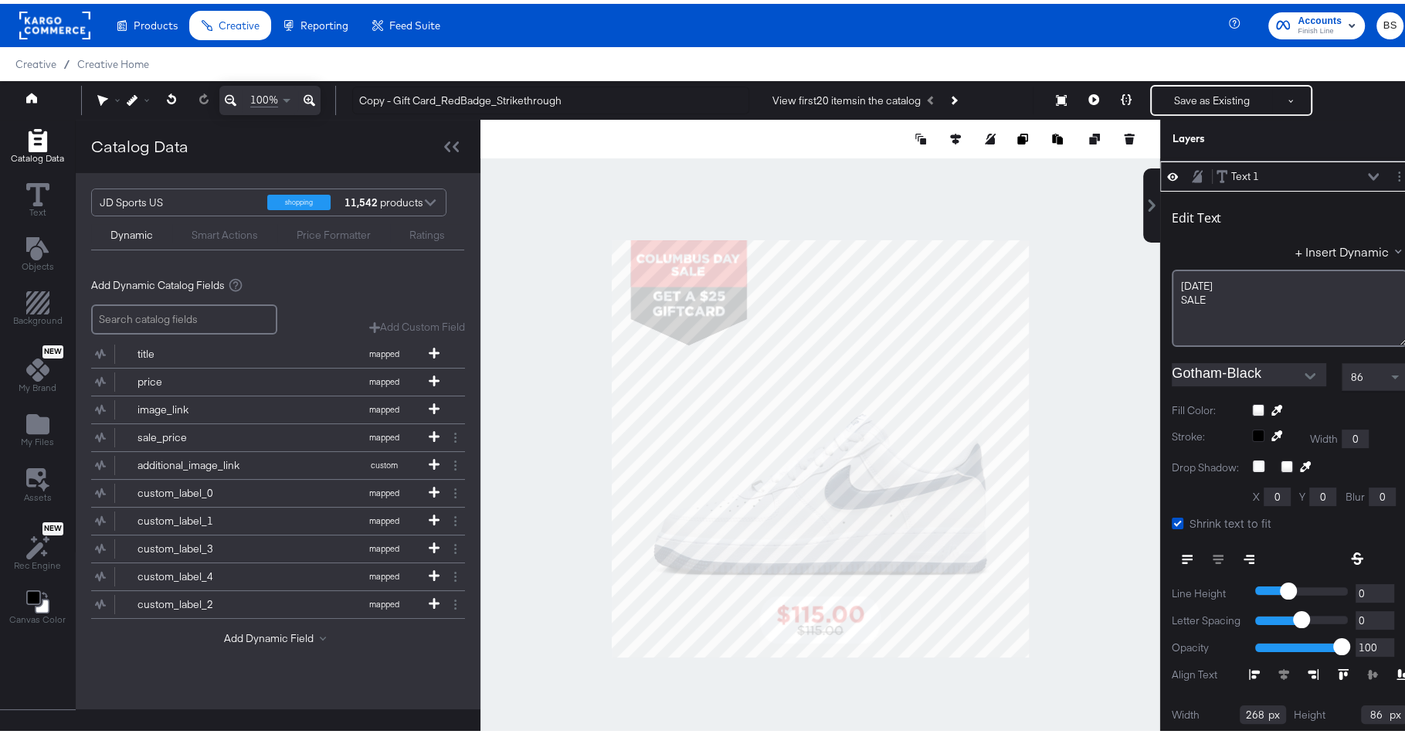
click at [675, 182] on div at bounding box center [821, 444] width 680 height 657
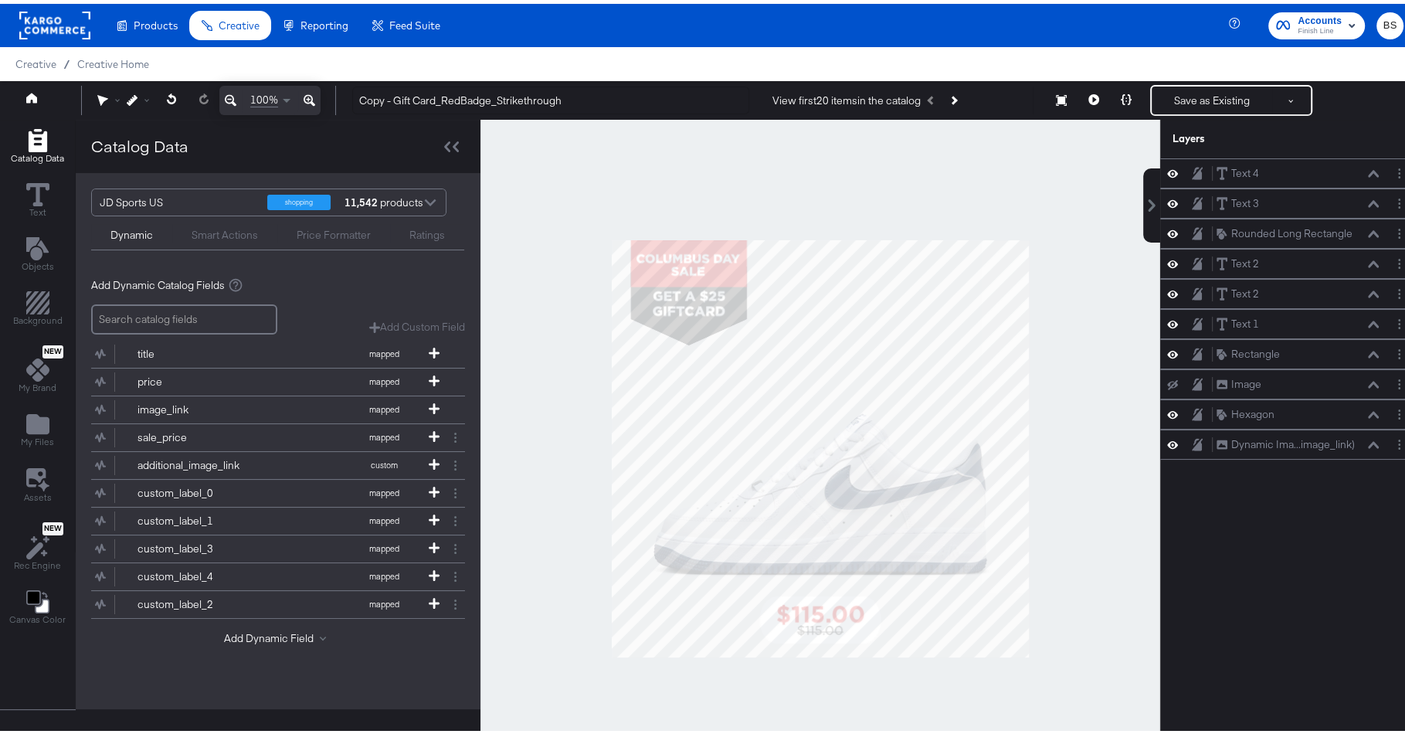
scroll to position [89, 0]
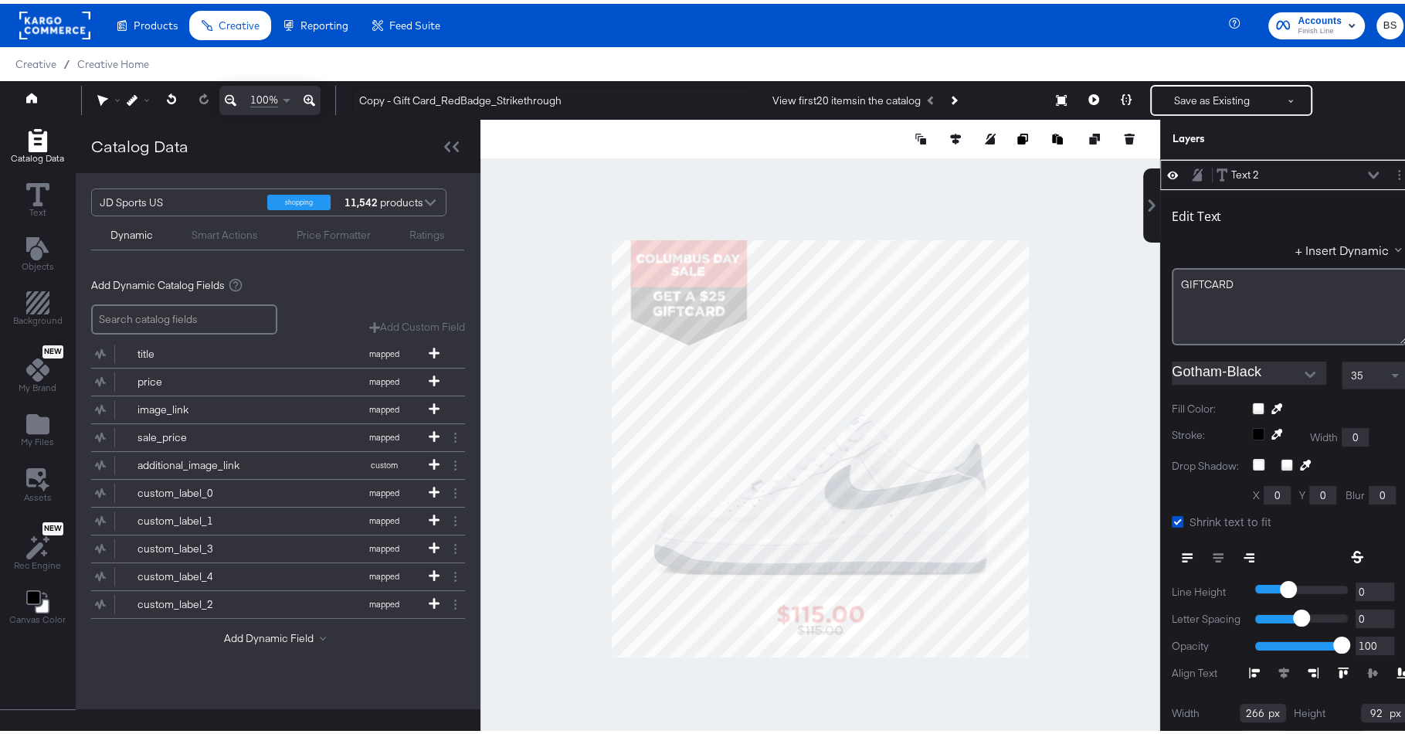
click at [586, 279] on div at bounding box center [821, 444] width 680 height 657
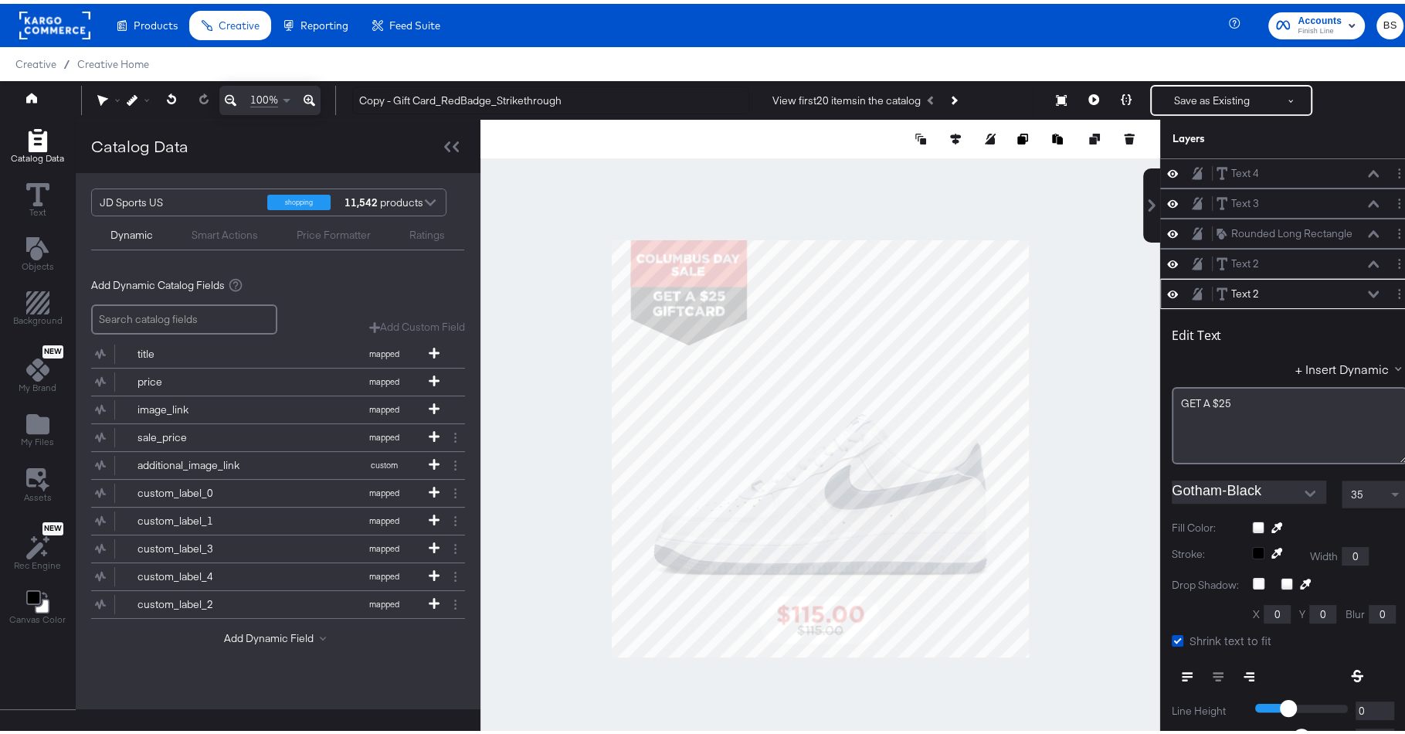
scroll to position [118, 0]
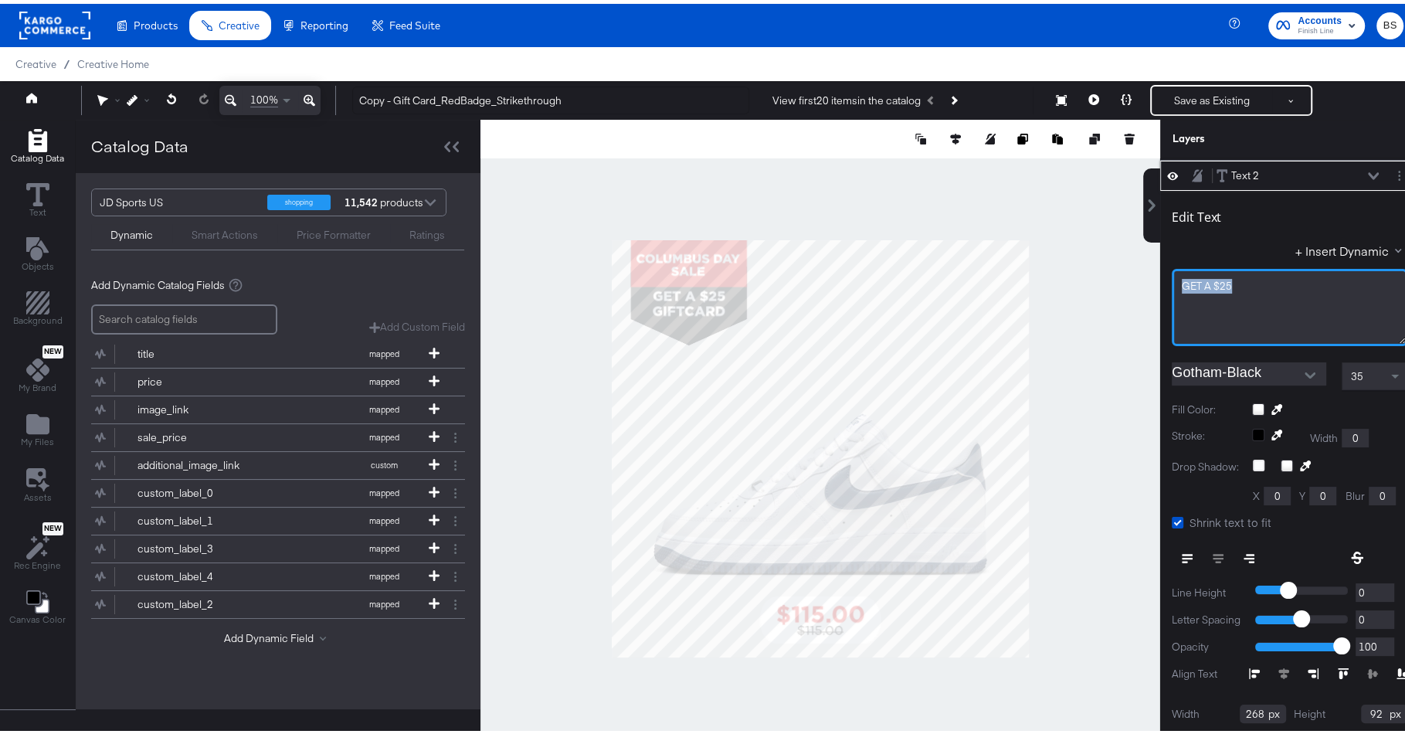
drag, startPoint x: 1240, startPoint y: 278, endPoint x: 1075, endPoint y: 278, distance: 165.3
click at [1075, 155] on div "Catalog Data Text Objects Background New My Brand My Files Assets New Rec Engin…" at bounding box center [709, 135] width 1419 height 39
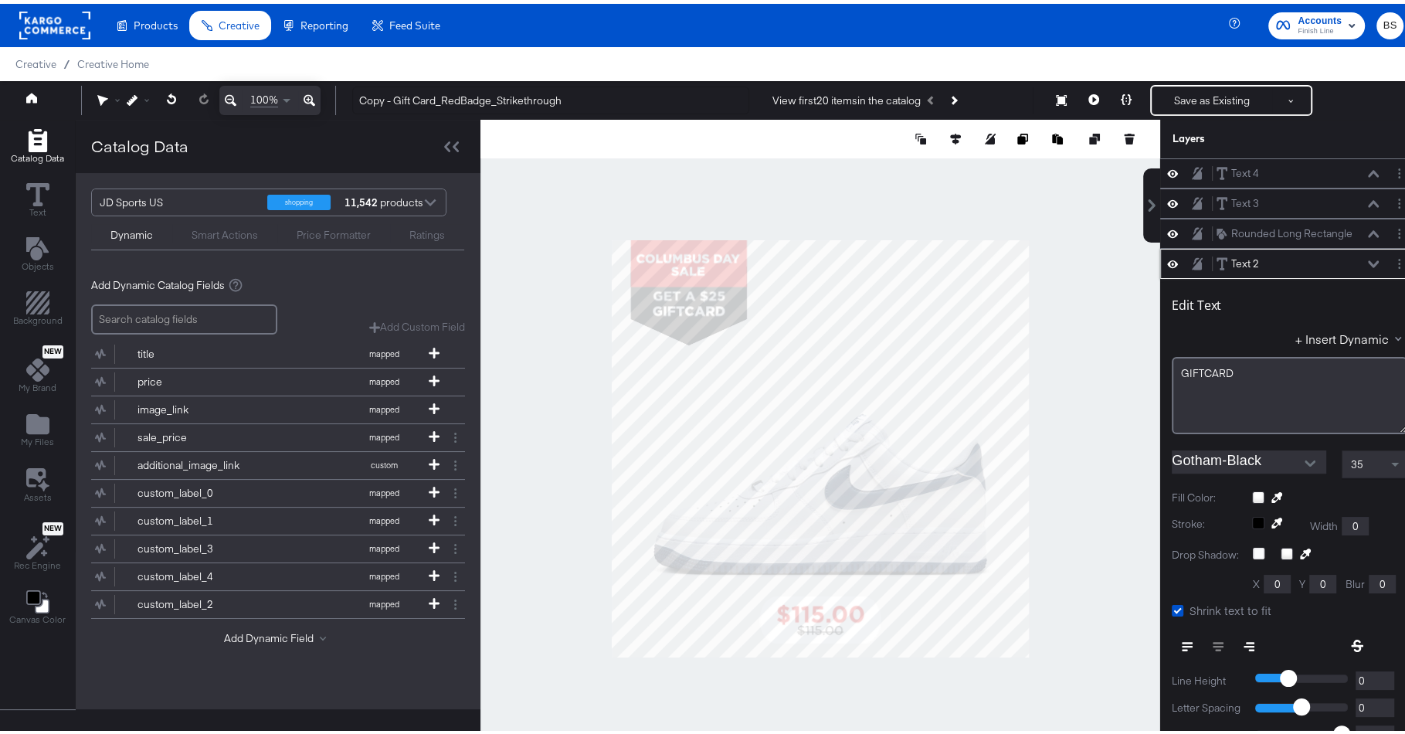
scroll to position [89, 0]
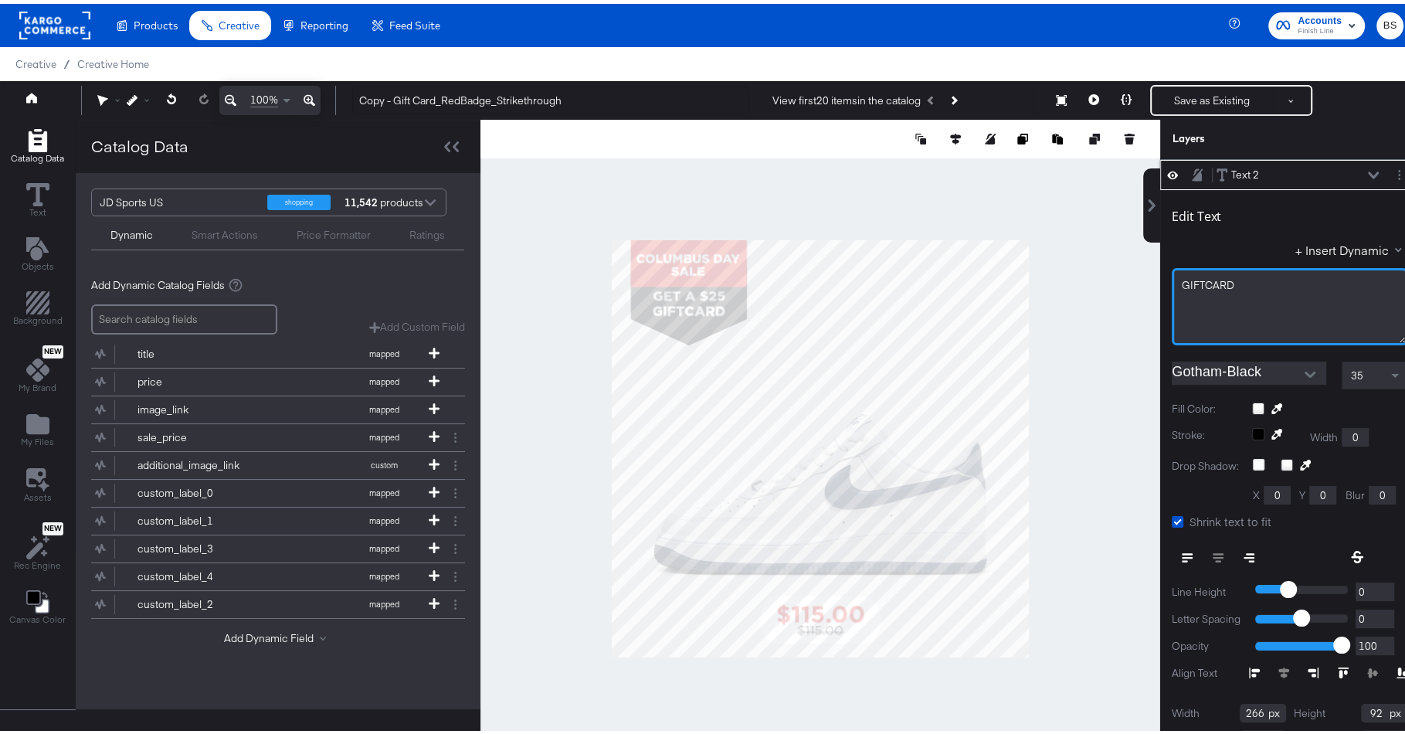
drag, startPoint x: 1255, startPoint y: 289, endPoint x: 1116, endPoint y: 289, distance: 139.8
click at [1116, 155] on div "Catalog Data Text Objects Background New My Brand My Files Assets New Rec Engin…" at bounding box center [709, 135] width 1419 height 39
click at [1182, 276] on span "GIFTCARD" at bounding box center [1208, 281] width 53 height 14
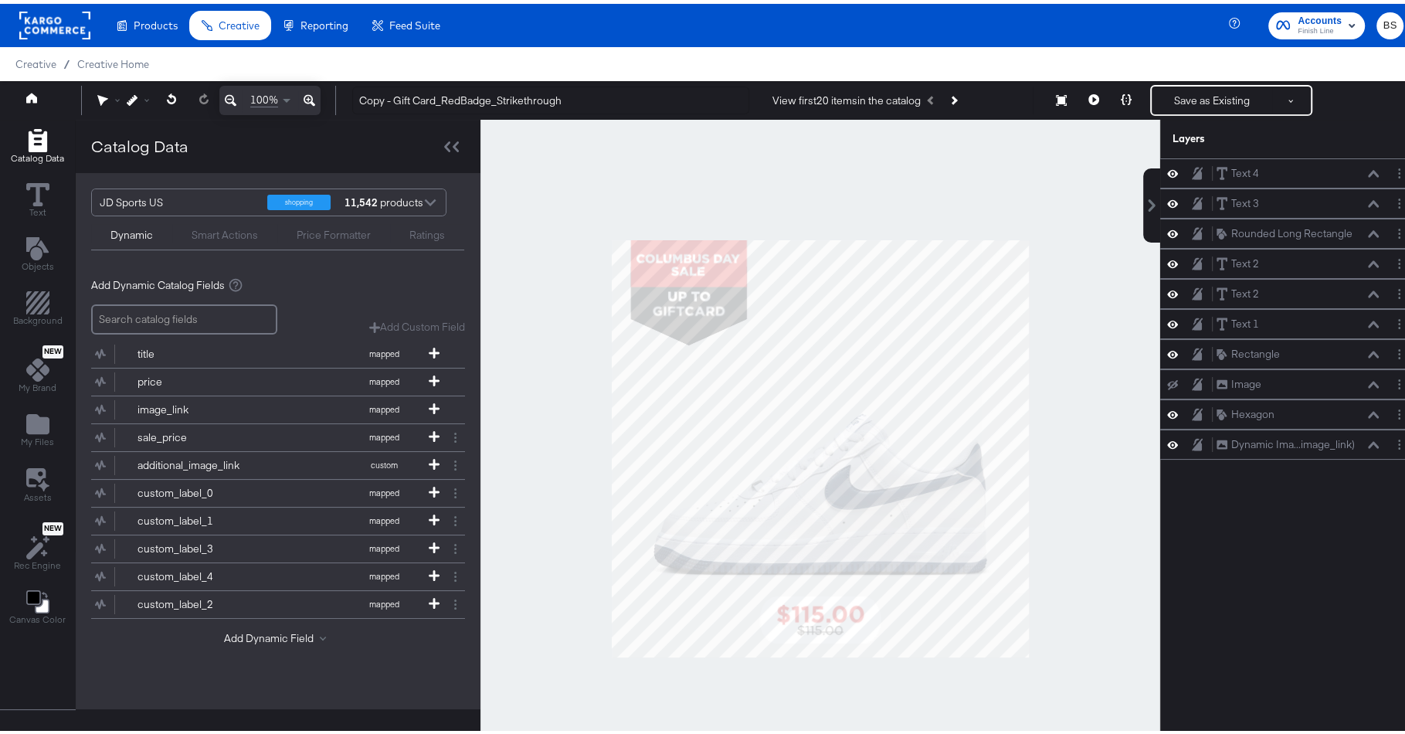
click at [754, 192] on div at bounding box center [821, 444] width 680 height 657
drag, startPoint x: 436, startPoint y: 97, endPoint x: 343, endPoint y: 97, distance: 92.7
click at [343, 97] on div "Copy - Gift Card_RedBadge_Strikethrough View first 20 items in the catalog Resi…" at bounding box center [872, 96] width 1064 height 31
type input "[DATE]_RedBadge_Strikethrough"
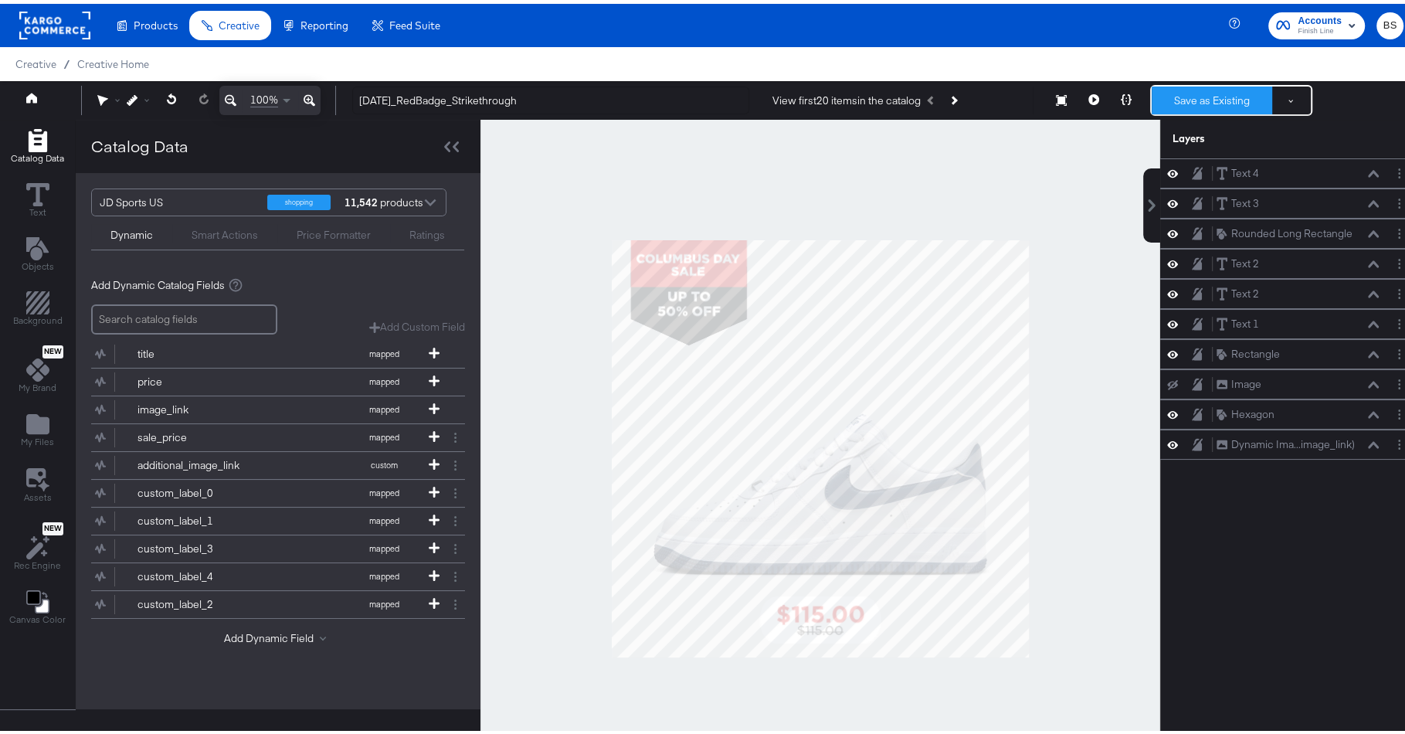
click at [1215, 90] on button "Save as Existing" at bounding box center [1212, 97] width 121 height 28
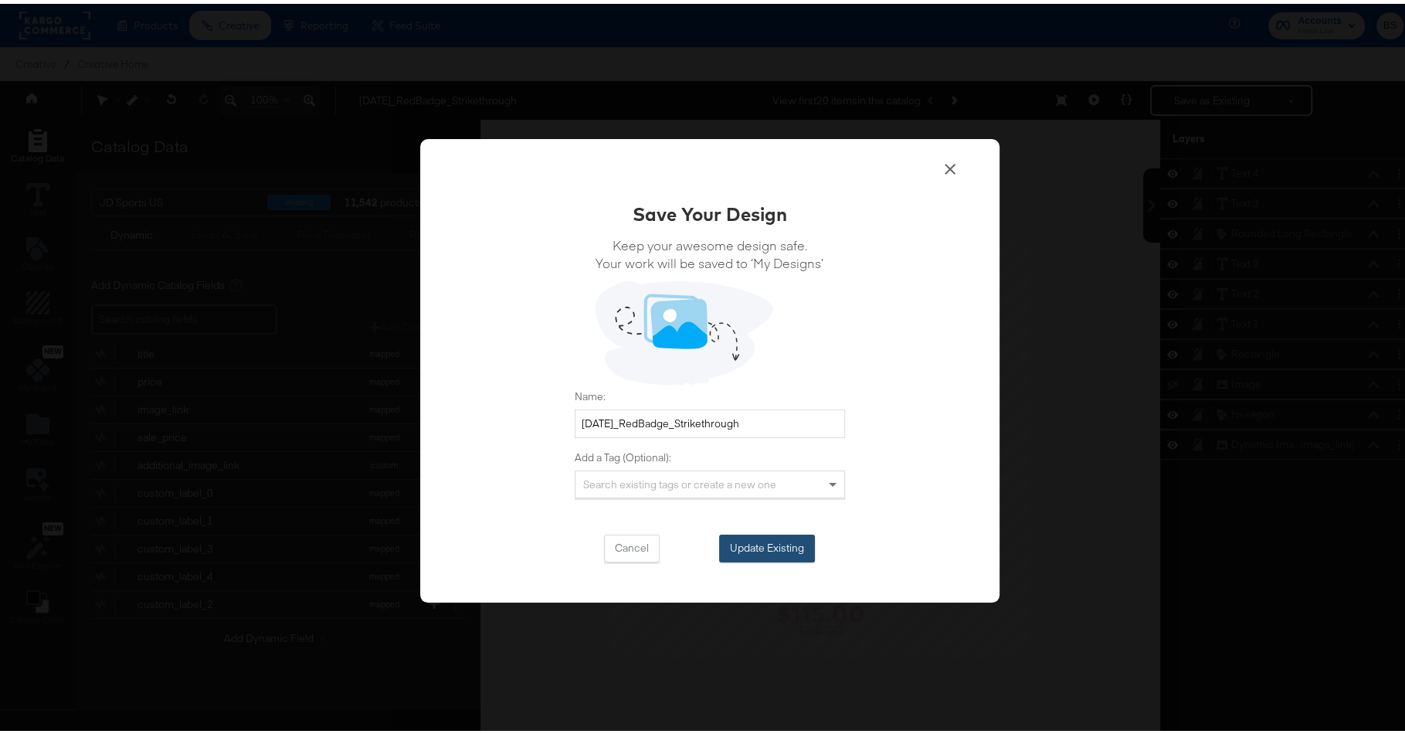
click at [769, 535] on button "Update Existing" at bounding box center [767, 545] width 96 height 28
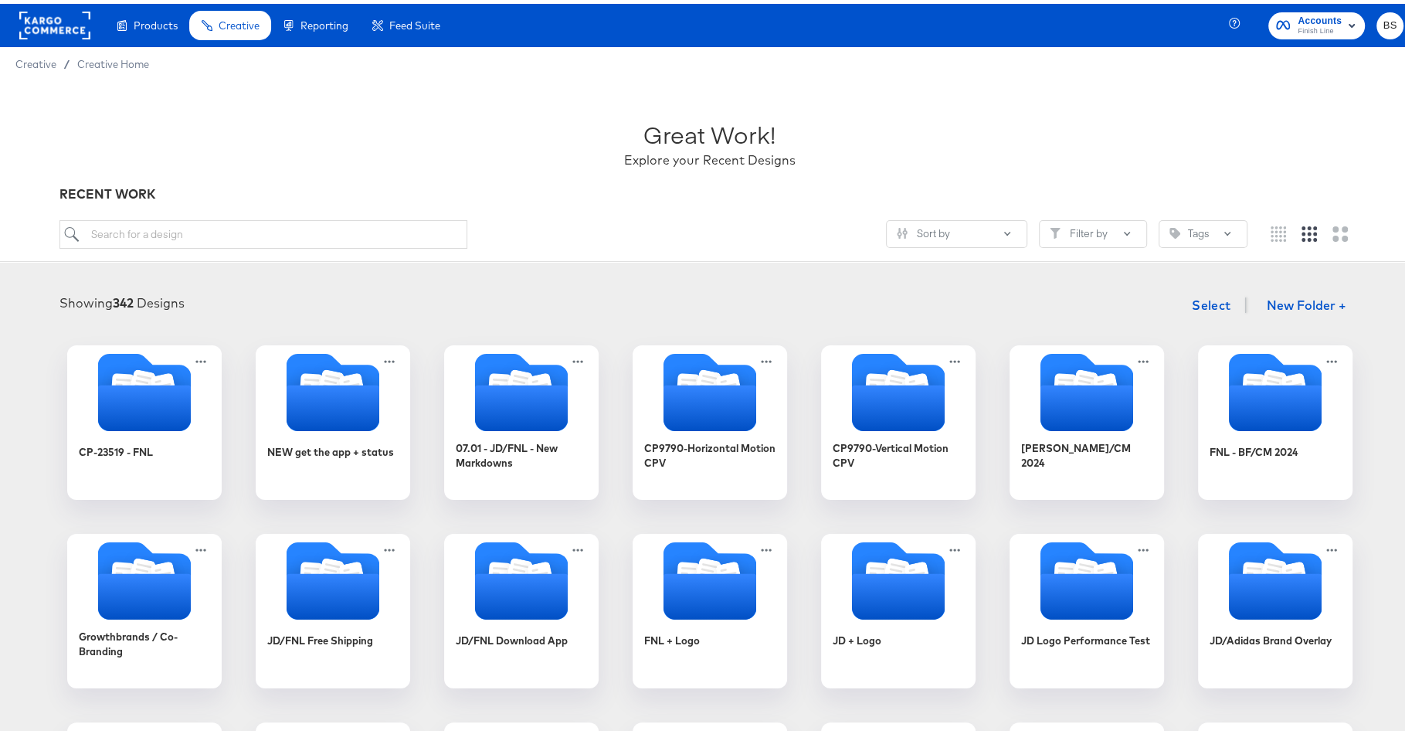
click at [356, 187] on div "RECENT WORK" at bounding box center [708, 191] width 1299 height 18
click at [356, 251] on div "Sort by Filter by Tags" at bounding box center [708, 236] width 1299 height 41
click at [366, 228] on input "search" at bounding box center [262, 230] width 407 height 29
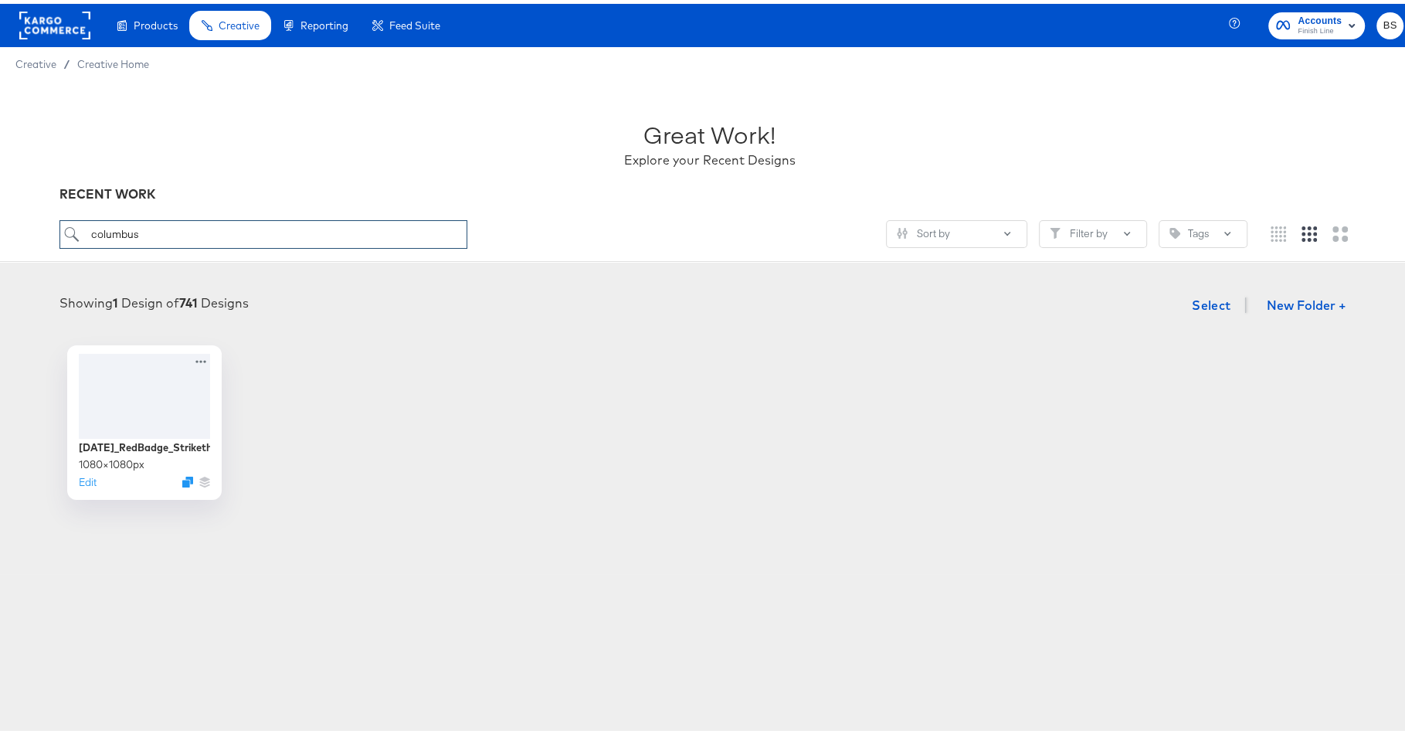
click at [200, 233] on input "columbus" at bounding box center [262, 230] width 407 height 29
type input "gift"
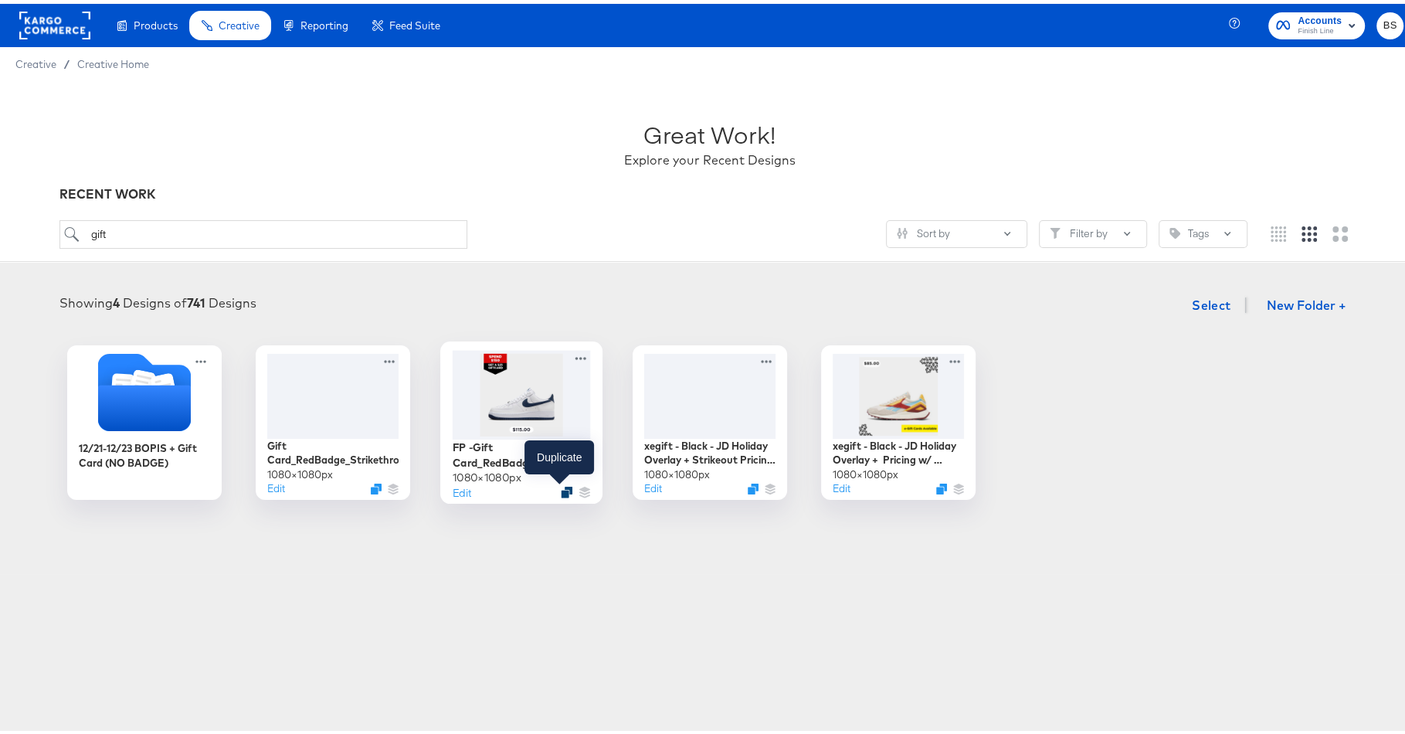
click at [561, 487] on icon "Duplicate" at bounding box center [567, 489] width 12 height 12
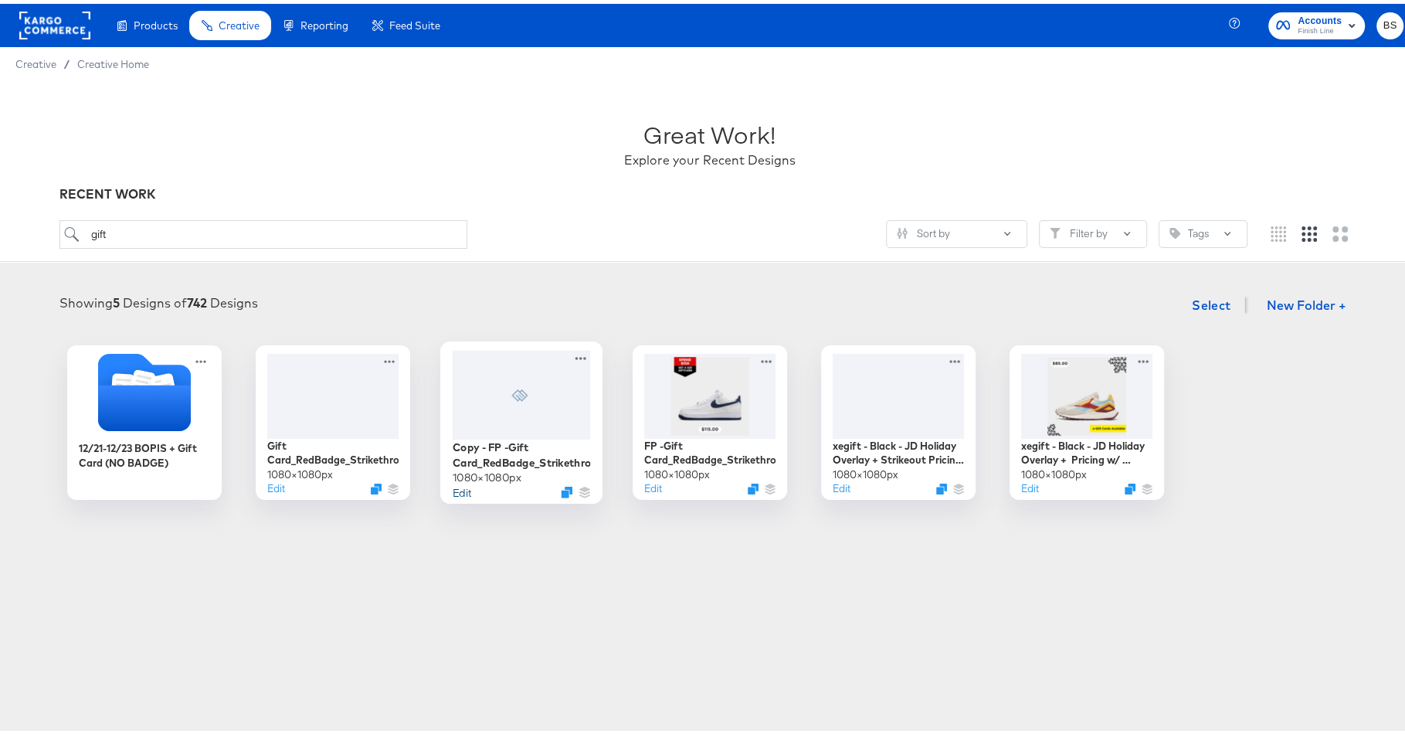
click at [458, 487] on button "Edit" at bounding box center [461, 488] width 19 height 15
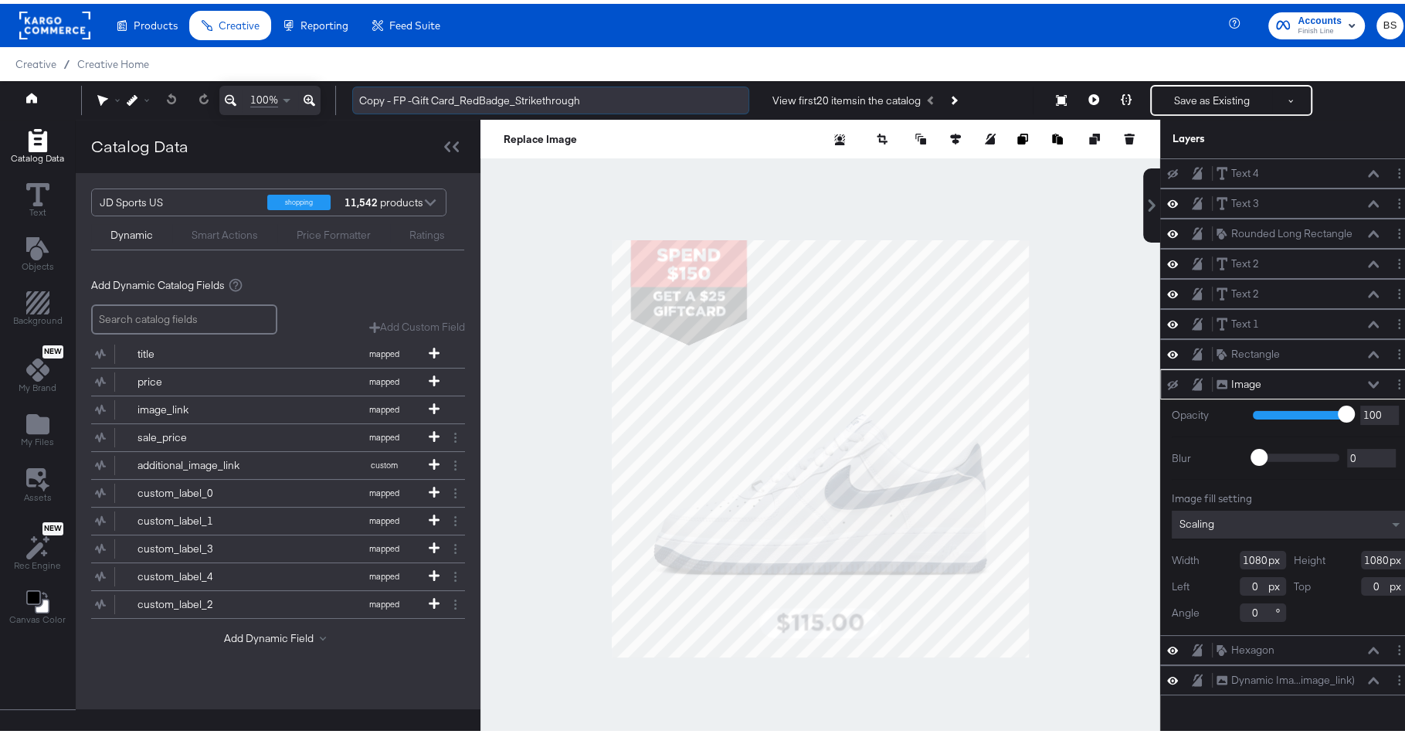
drag, startPoint x: 396, startPoint y: 93, endPoint x: 352, endPoint y: 93, distance: 43.3
click at [352, 93] on input "Copy - FP -Gift Card_RedBadge_Strikethrough" at bounding box center [550, 97] width 397 height 29
drag, startPoint x: 380, startPoint y: 96, endPoint x: 421, endPoint y: 96, distance: 40.9
click at [421, 96] on input "FP -Gift Card_RedBadge_Strikethrough" at bounding box center [550, 97] width 397 height 29
type input "FP -Columbus_RedBadge_Strikethrough"
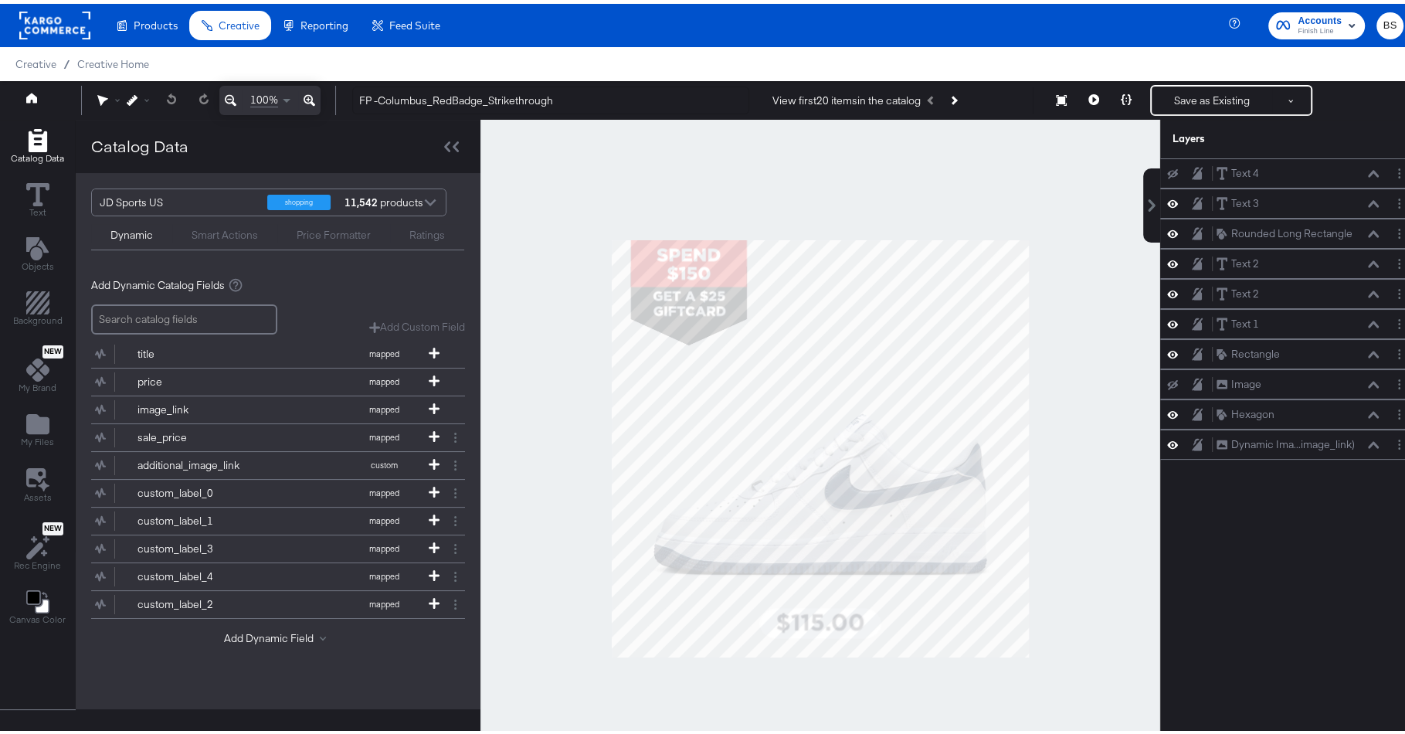
click at [627, 56] on div "Creative / Creative Home" at bounding box center [709, 60] width 1419 height 34
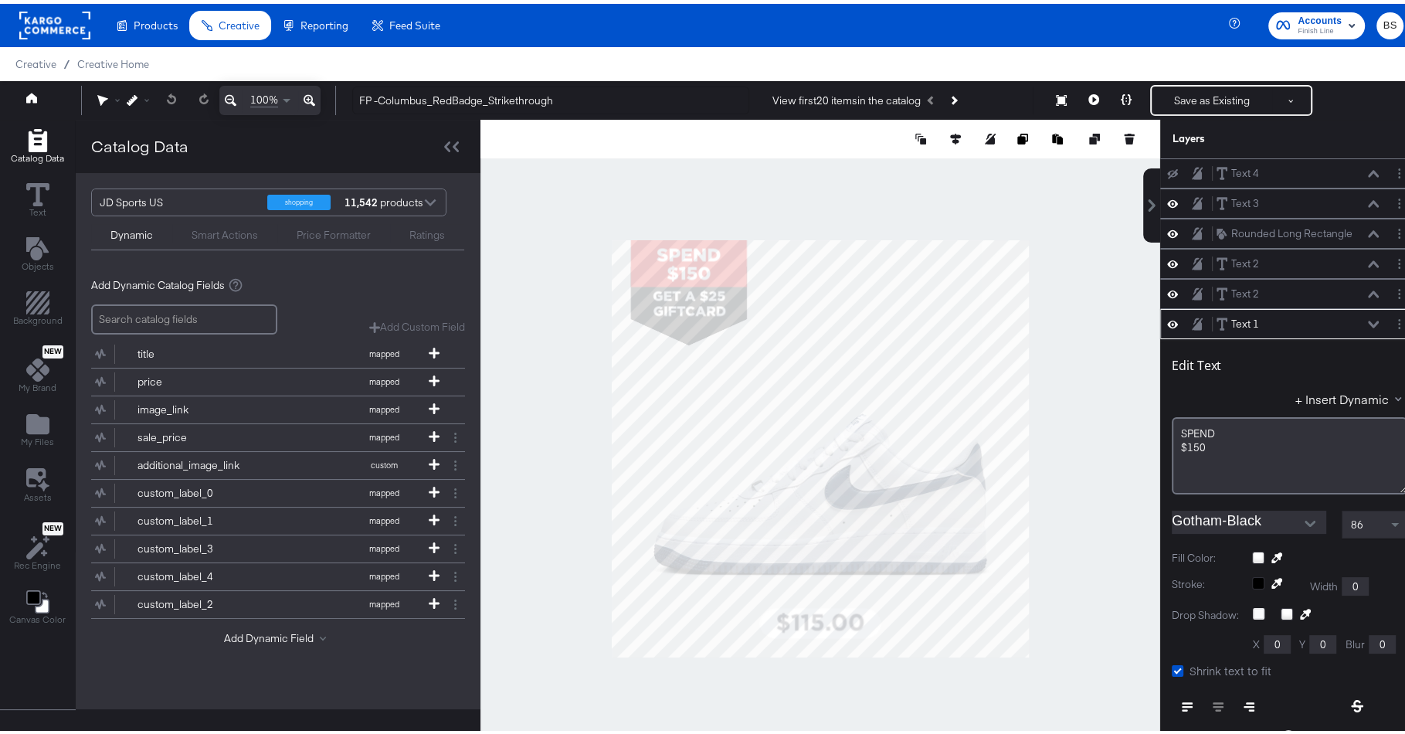
scroll to position [148, 0]
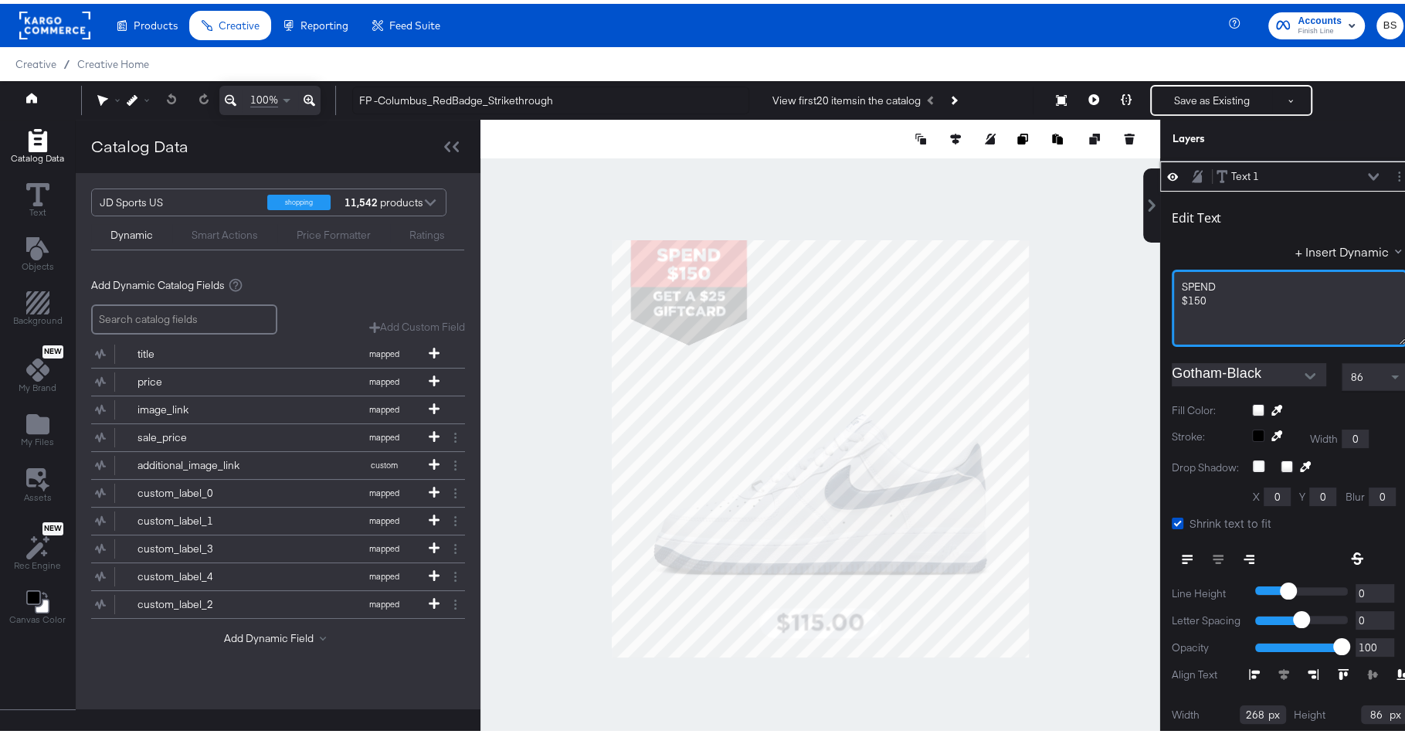
drag, startPoint x: 1212, startPoint y: 274, endPoint x: 1089, endPoint y: 274, distance: 123.6
click at [1089, 155] on div "Catalog Data Text Objects Background New My Brand My Files Assets New Rec Engin…" at bounding box center [709, 135] width 1419 height 39
click at [1295, 277] on div "COLUMBUS DAY SALE" at bounding box center [1290, 283] width 216 height 15
click at [1241, 277] on span "COLUMBUS DAY SALE" at bounding box center [1211, 283] width 59 height 14
click at [814, 189] on div at bounding box center [821, 444] width 680 height 657
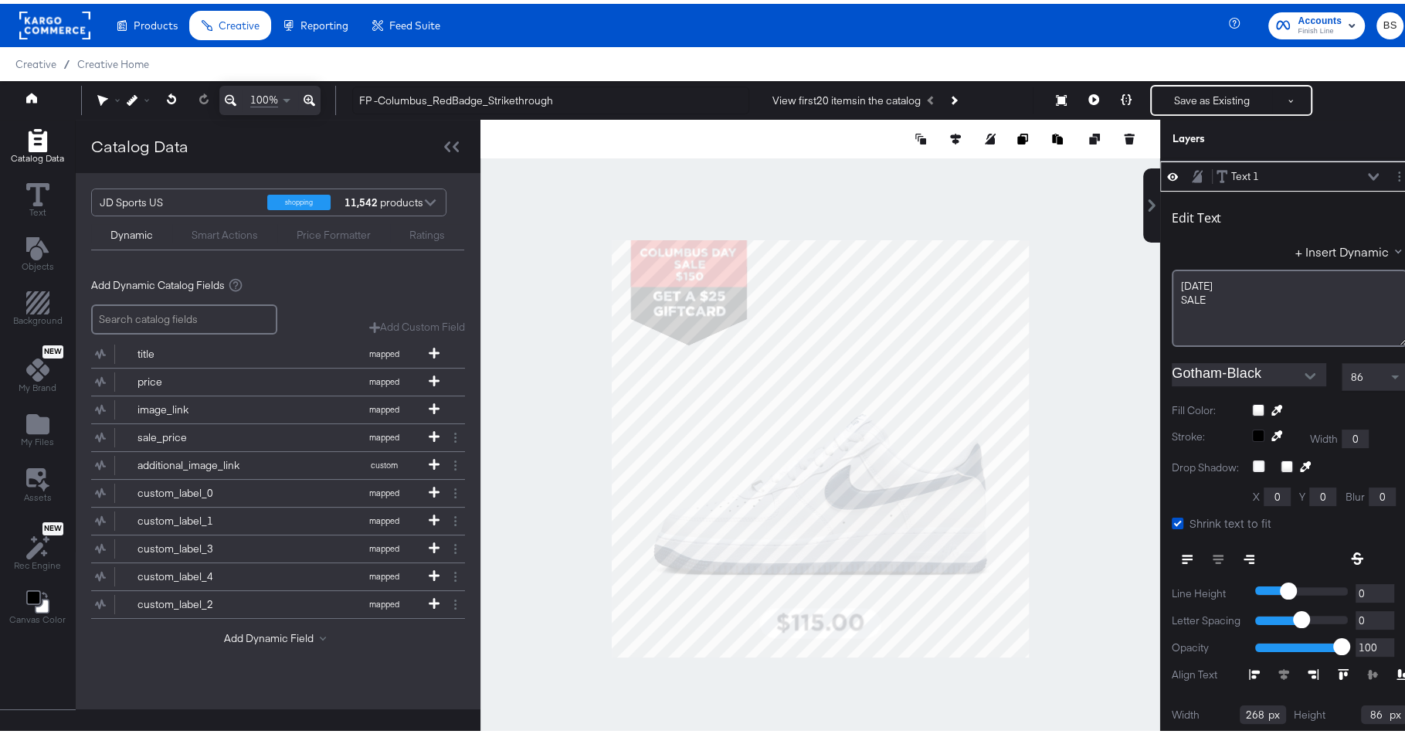
scroll to position [0, 0]
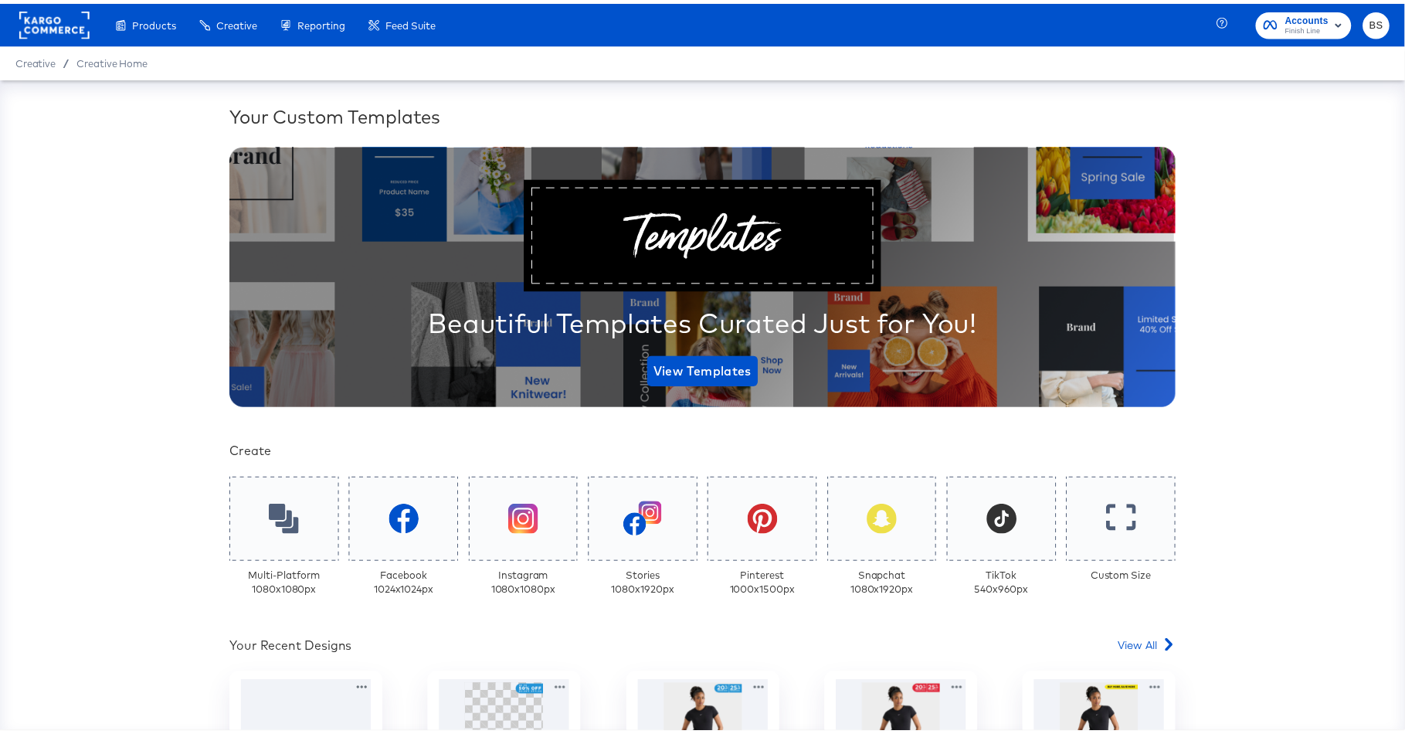
scroll to position [315, 0]
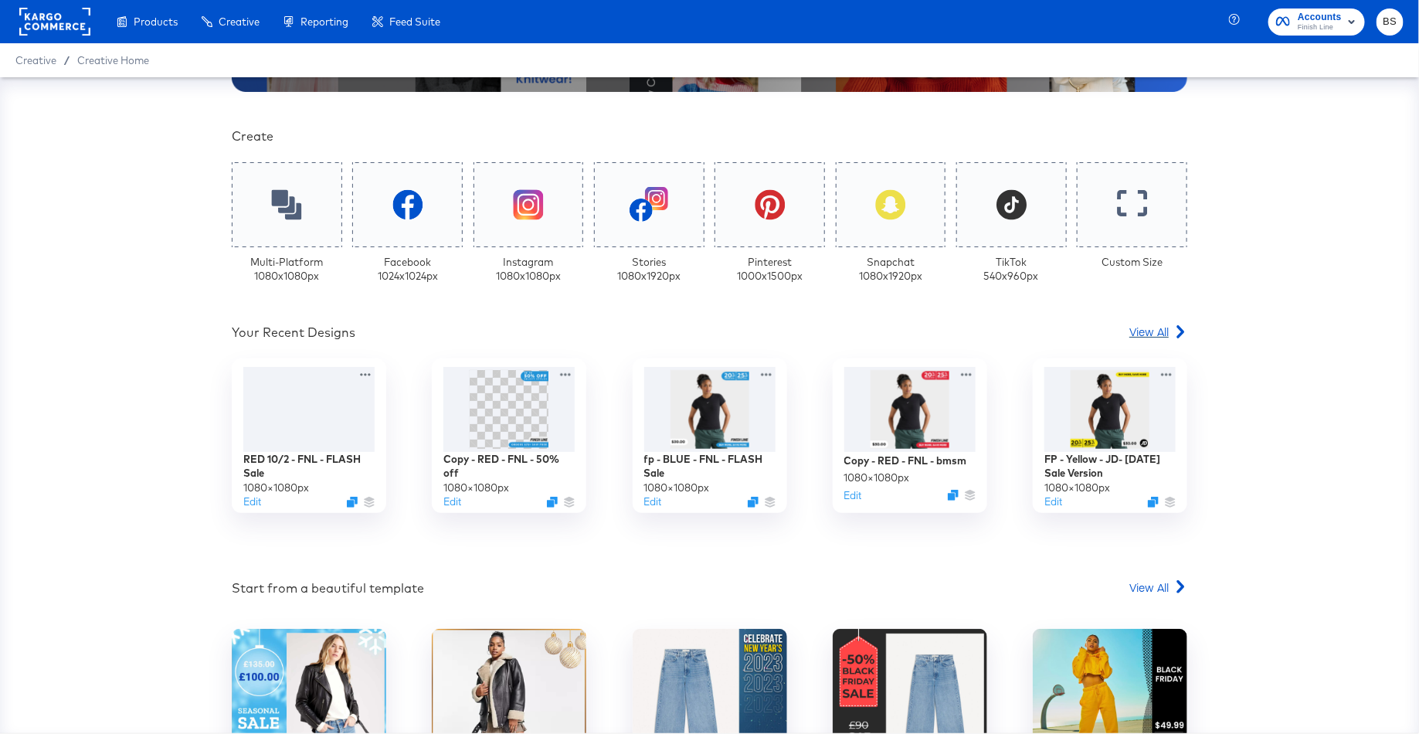
click at [1140, 337] on span "View All" at bounding box center [1148, 331] width 39 height 15
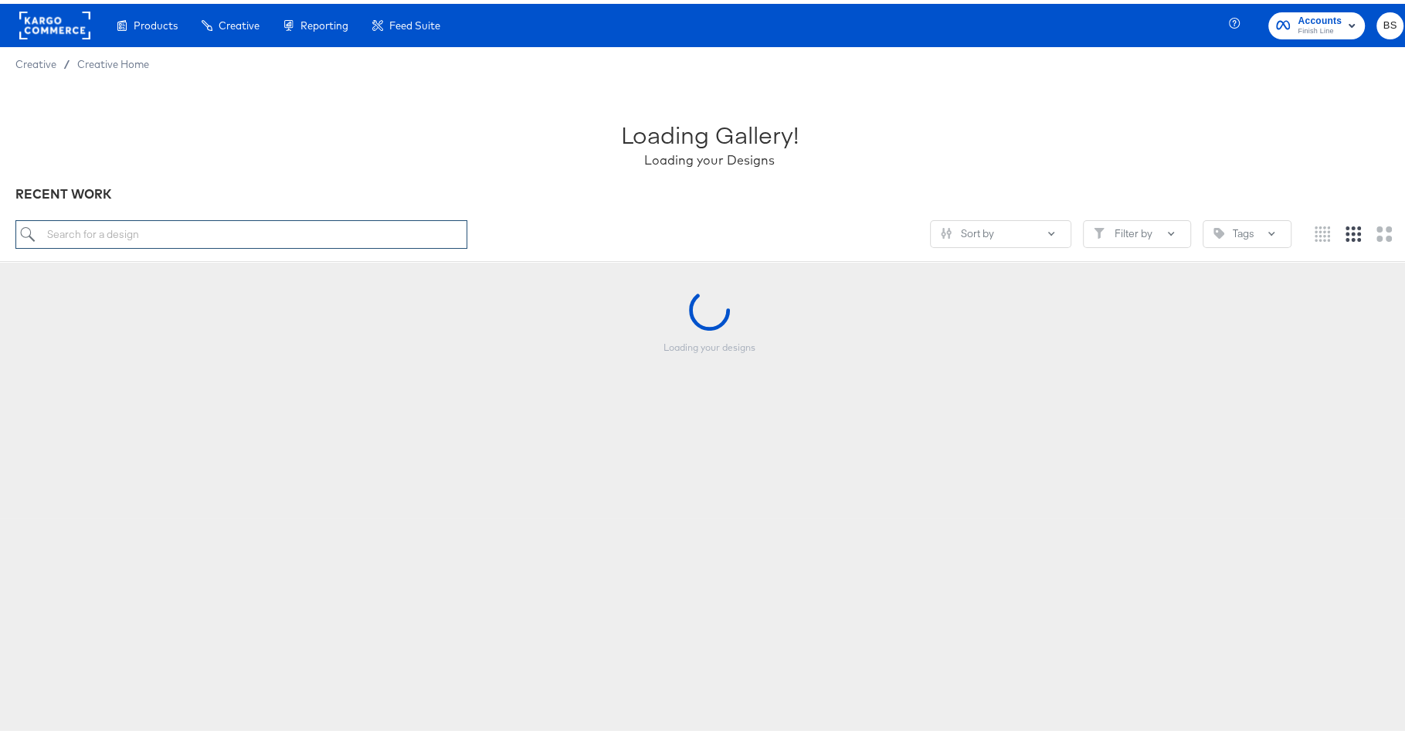
click at [353, 230] on input "search" at bounding box center [241, 230] width 452 height 29
type input "bmsm"
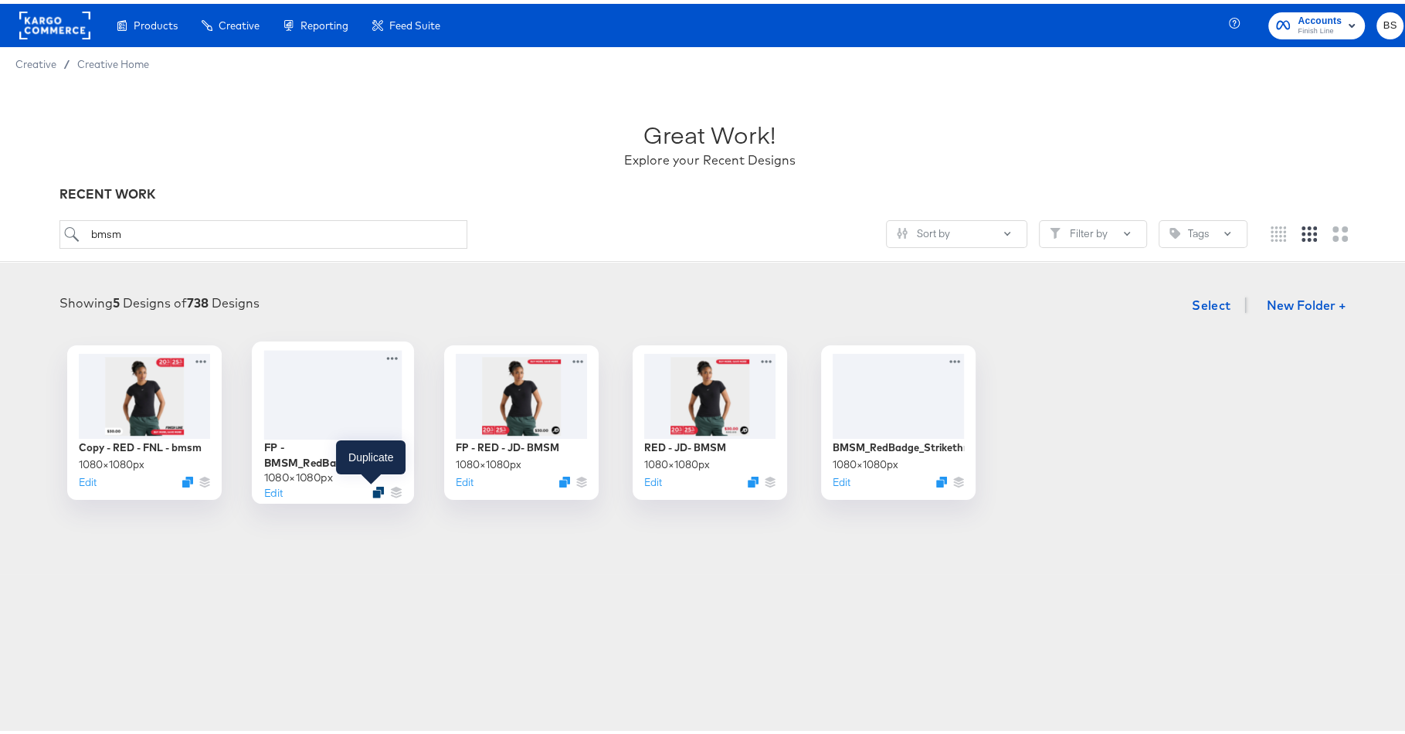
click at [372, 484] on icon "Duplicate" at bounding box center [378, 489] width 12 height 12
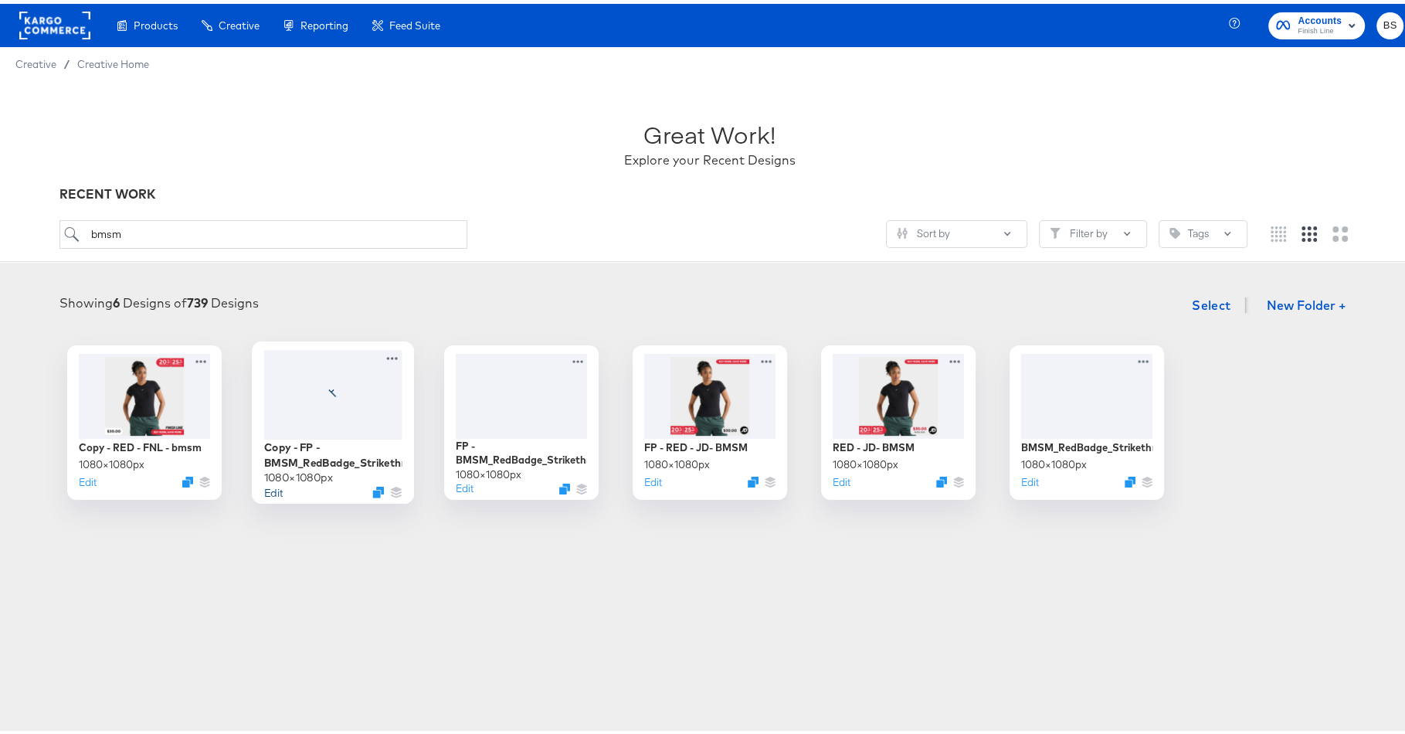
click at [267, 487] on button "Edit" at bounding box center [272, 488] width 19 height 15
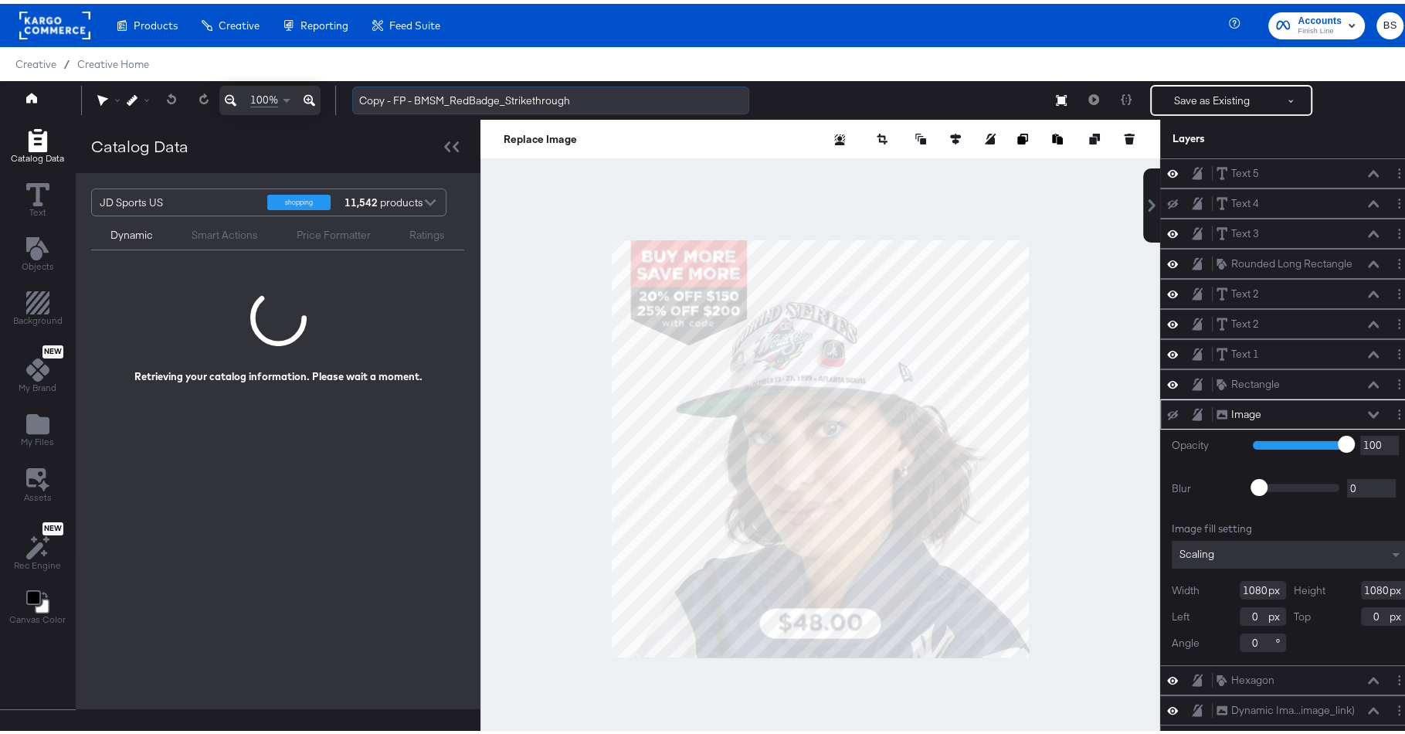
click at [431, 99] on input "Copy - FP - BMSM_RedBadge_Strikethrough" at bounding box center [550, 97] width 397 height 29
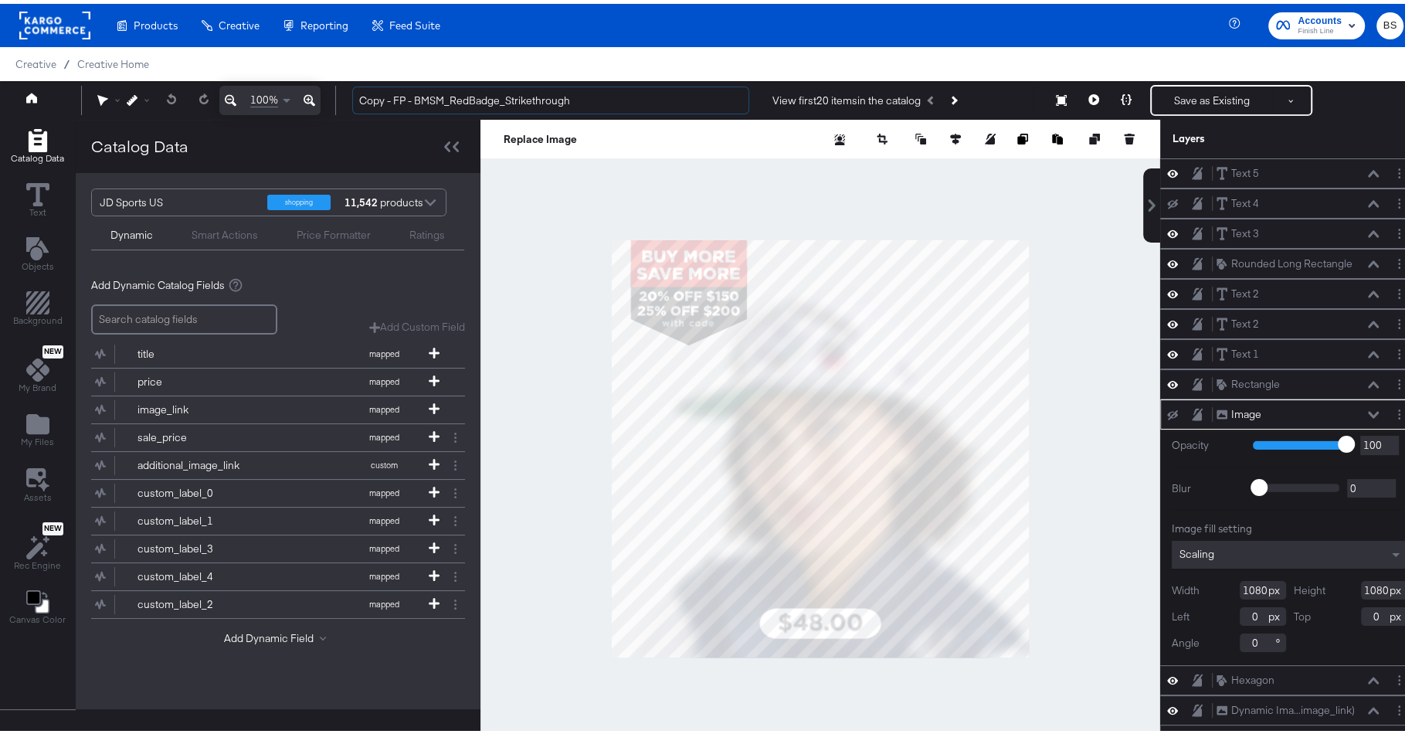
drag, startPoint x: 396, startPoint y: 100, endPoint x: 348, endPoint y: 100, distance: 48.7
click at [348, 100] on div "Copy - FP - BMSM_RedBadge_Strikethrough View first 20 items in the catalog Save…" at bounding box center [872, 96] width 1064 height 31
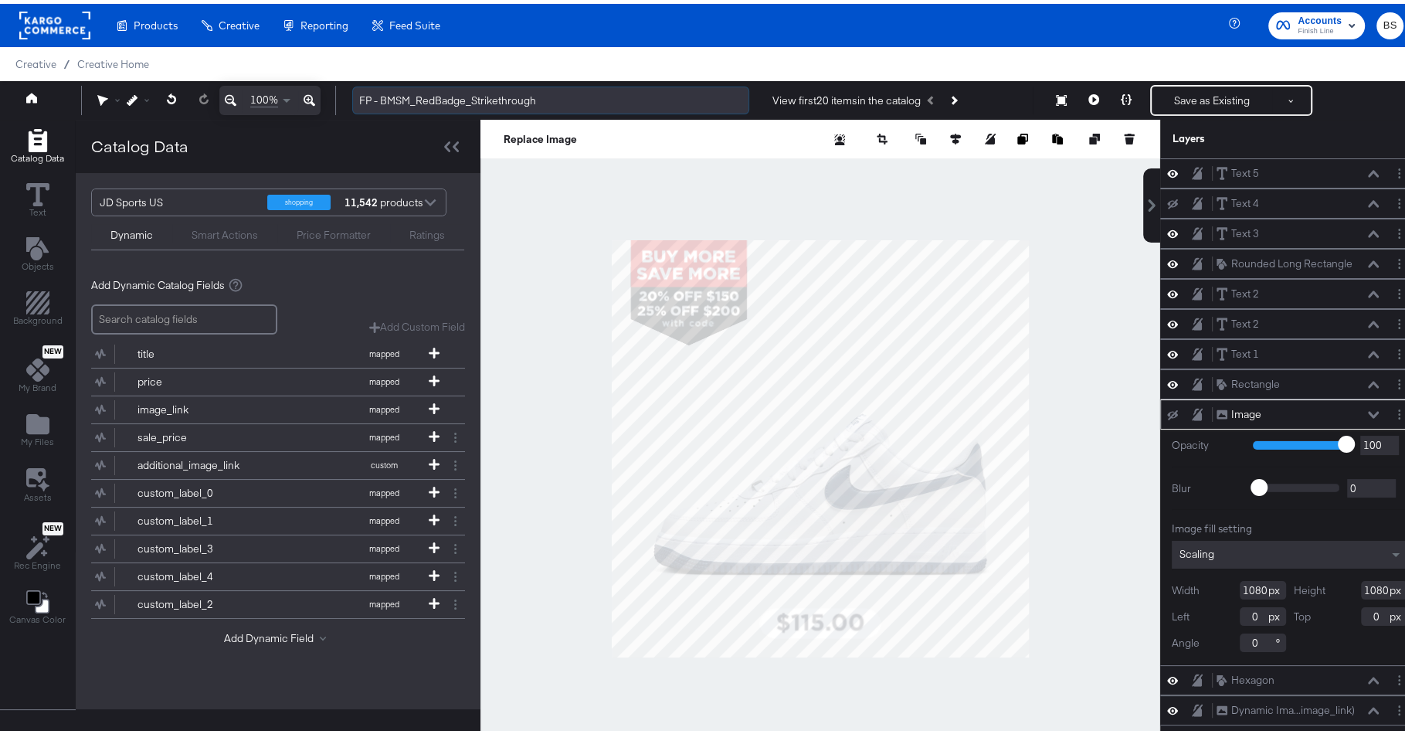
drag, startPoint x: 409, startPoint y: 98, endPoint x: 379, endPoint y: 97, distance: 30.9
click at [379, 97] on input "FP - BMSM_RedBadge_Strikethrough" at bounding box center [550, 97] width 397 height 29
type input "FP -Gift Card_RedBadge_Strikethrough"
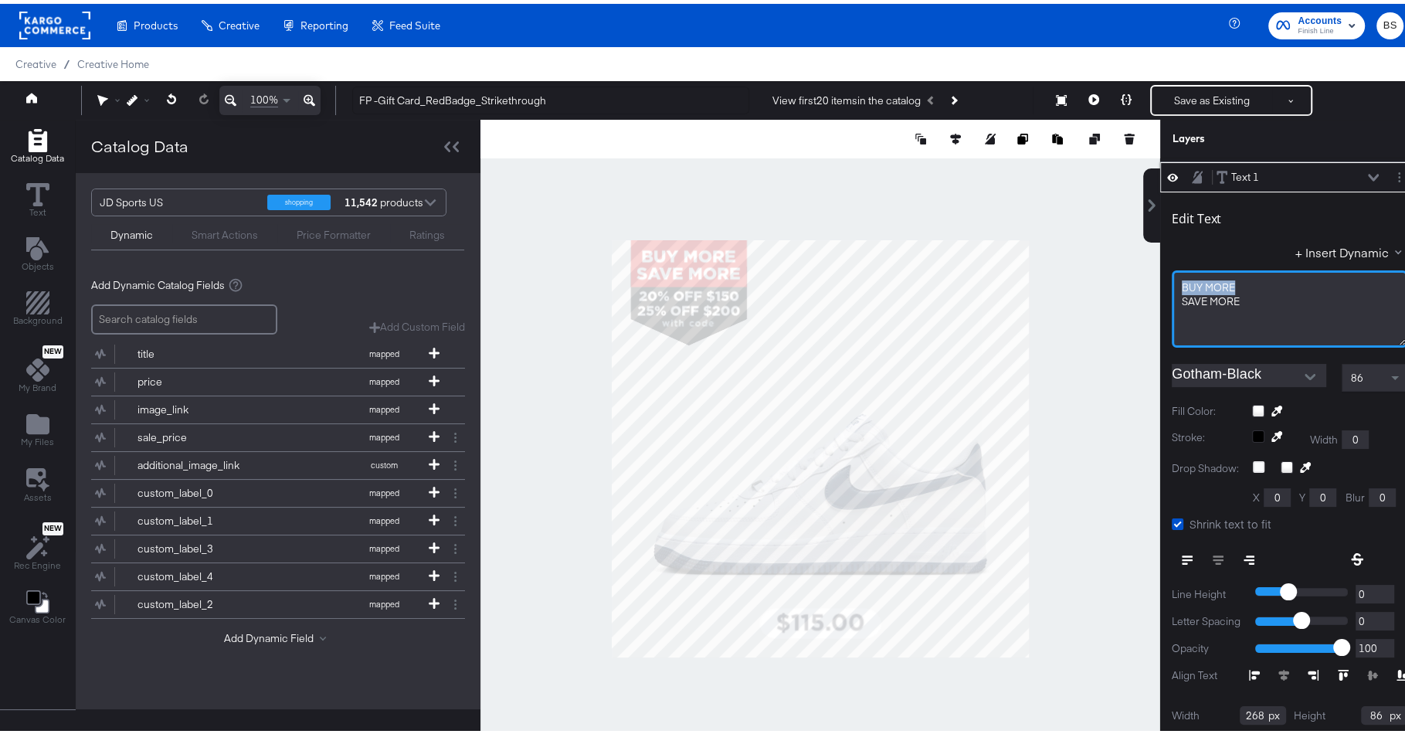
drag, startPoint x: 1225, startPoint y: 277, endPoint x: 1133, endPoint y: 275, distance: 91.9
click at [1141, 275] on div "Text 5 Text 5 Text 4 Text 4 Text 3 Text 3 Rounded Long Rectangle Rounded Long R…" at bounding box center [1280, 452] width 278 height 595
drag, startPoint x: 1238, startPoint y: 288, endPoint x: 1132, endPoint y: 287, distance: 105.8
click at [1141, 287] on div "Text 5 Text 5 Text 4 Text 4 Text 3 Text 3 Rounded Long Rectangle Rounded Long R…" at bounding box center [1280, 452] width 278 height 595
click at [1206, 241] on div "+ Insert Dynamic" at bounding box center [1290, 251] width 236 height 22
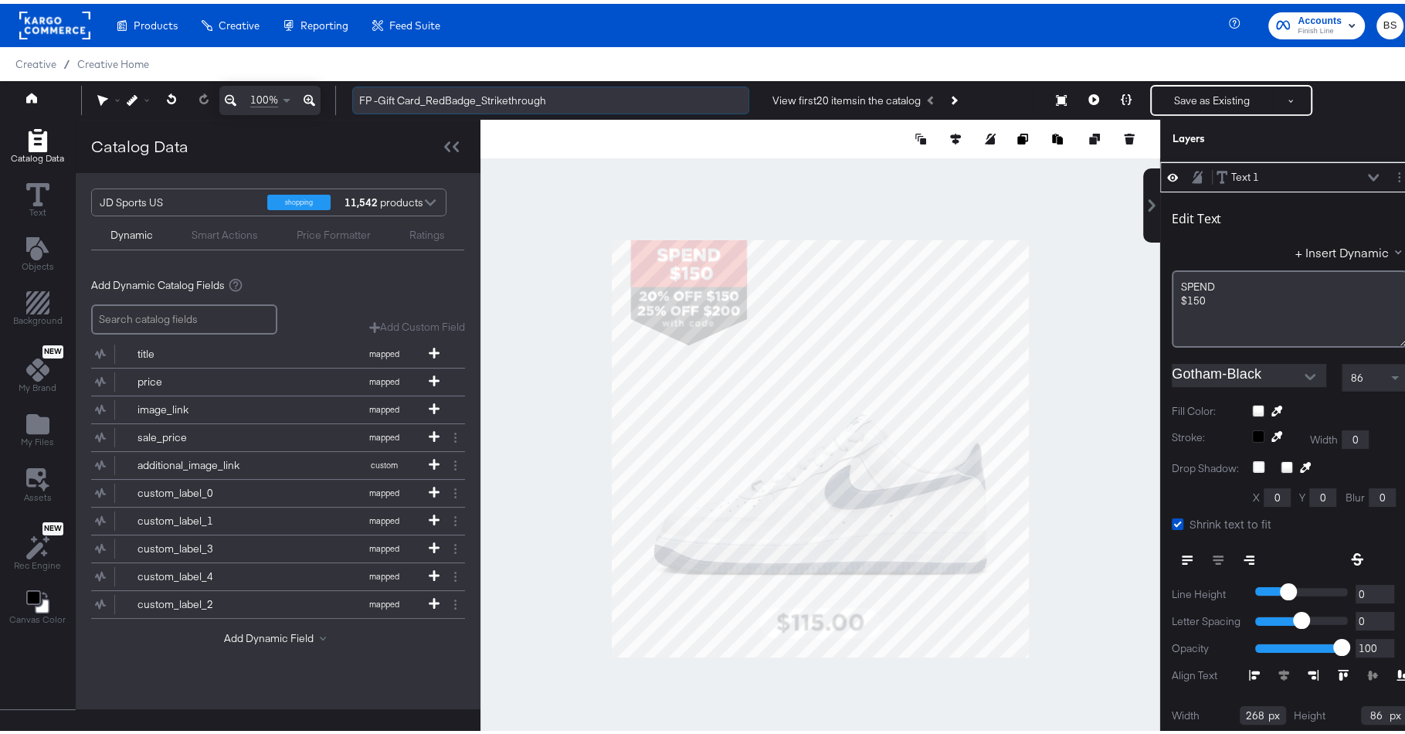
click at [694, 88] on input "FP -Gift Card_RedBadge_Strikethrough" at bounding box center [550, 97] width 397 height 29
click at [754, 48] on div "Creative / Creative Home" at bounding box center [709, 60] width 1419 height 34
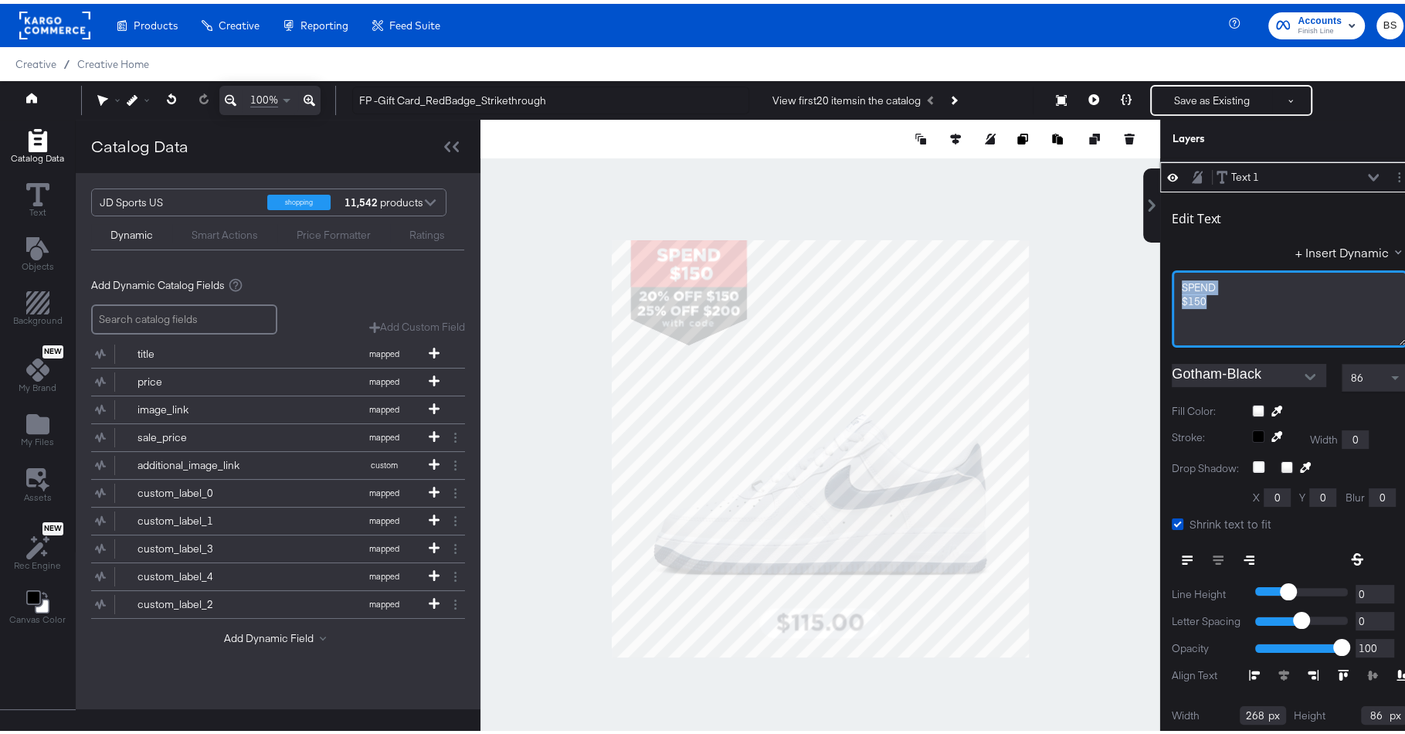
drag, startPoint x: 1211, startPoint y: 290, endPoint x: 1153, endPoint y: 276, distance: 60.3
click at [1160, 276] on div "Edit Text + Insert Dynamic SPEND $150 Gotham-Black 86 Fill Color: Stroke: Width…" at bounding box center [1289, 488] width 259 height 598
click at [1239, 298] on div "$150" at bounding box center [1290, 297] width 216 height 15
click at [674, 71] on div "Creative / Creative Home" at bounding box center [709, 60] width 1419 height 34
click at [1182, 277] on span "SPEND" at bounding box center [1199, 284] width 34 height 14
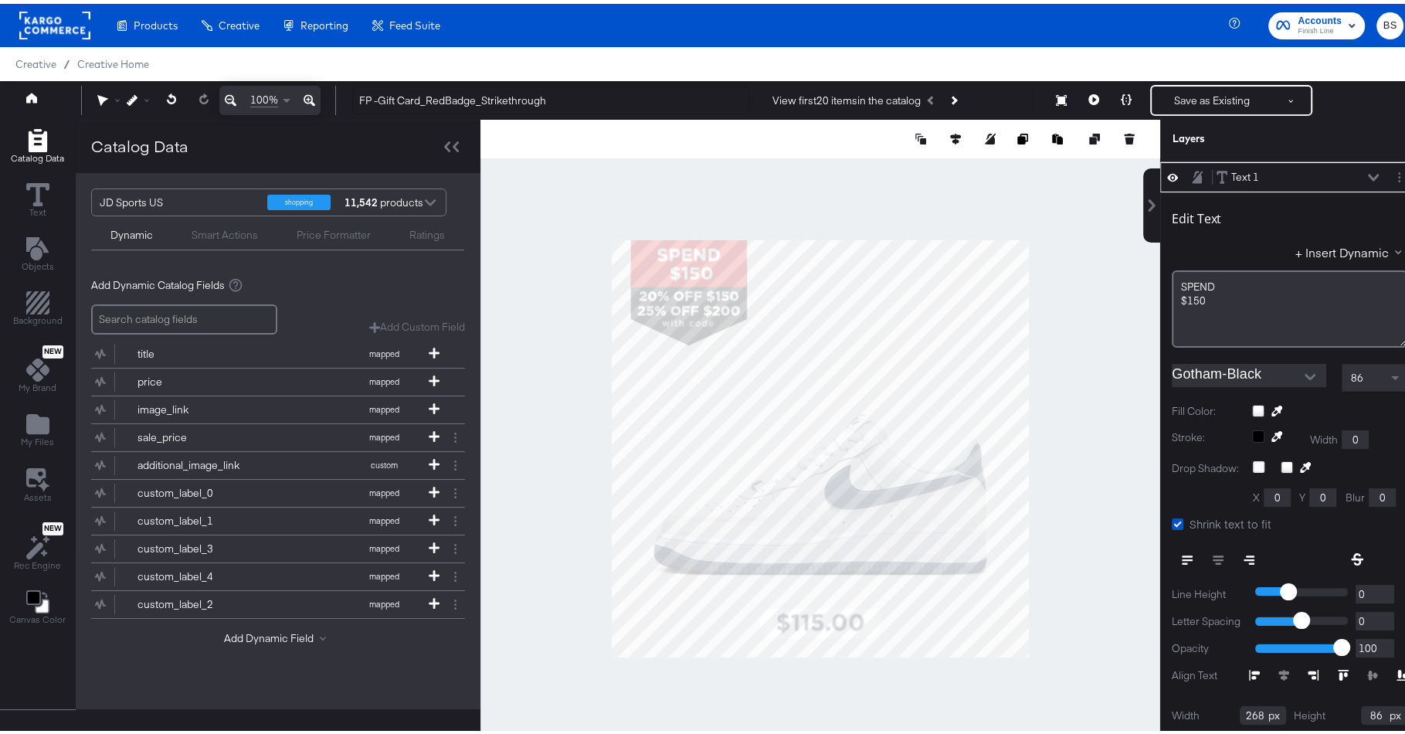
click at [634, 56] on div "Creative / Creative Home" at bounding box center [709, 60] width 1419 height 34
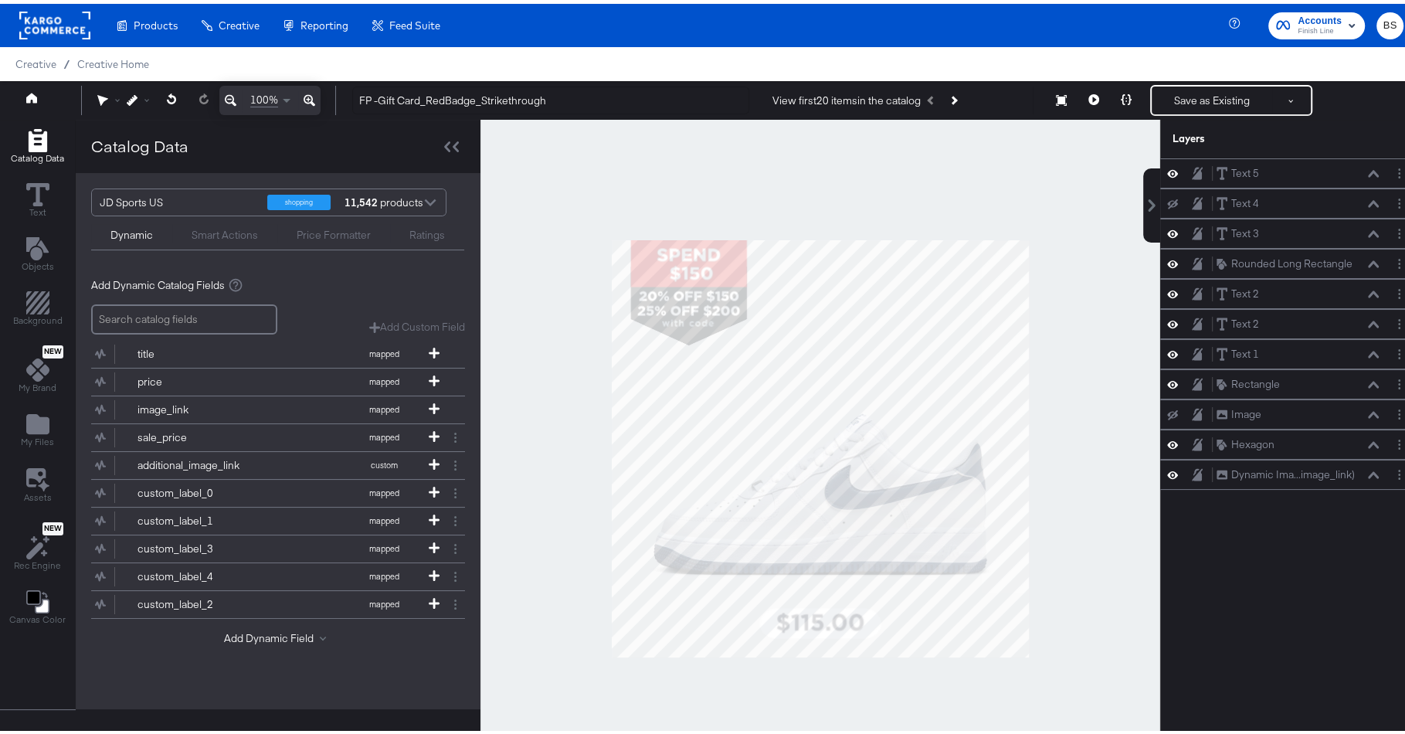
scroll to position [0, 0]
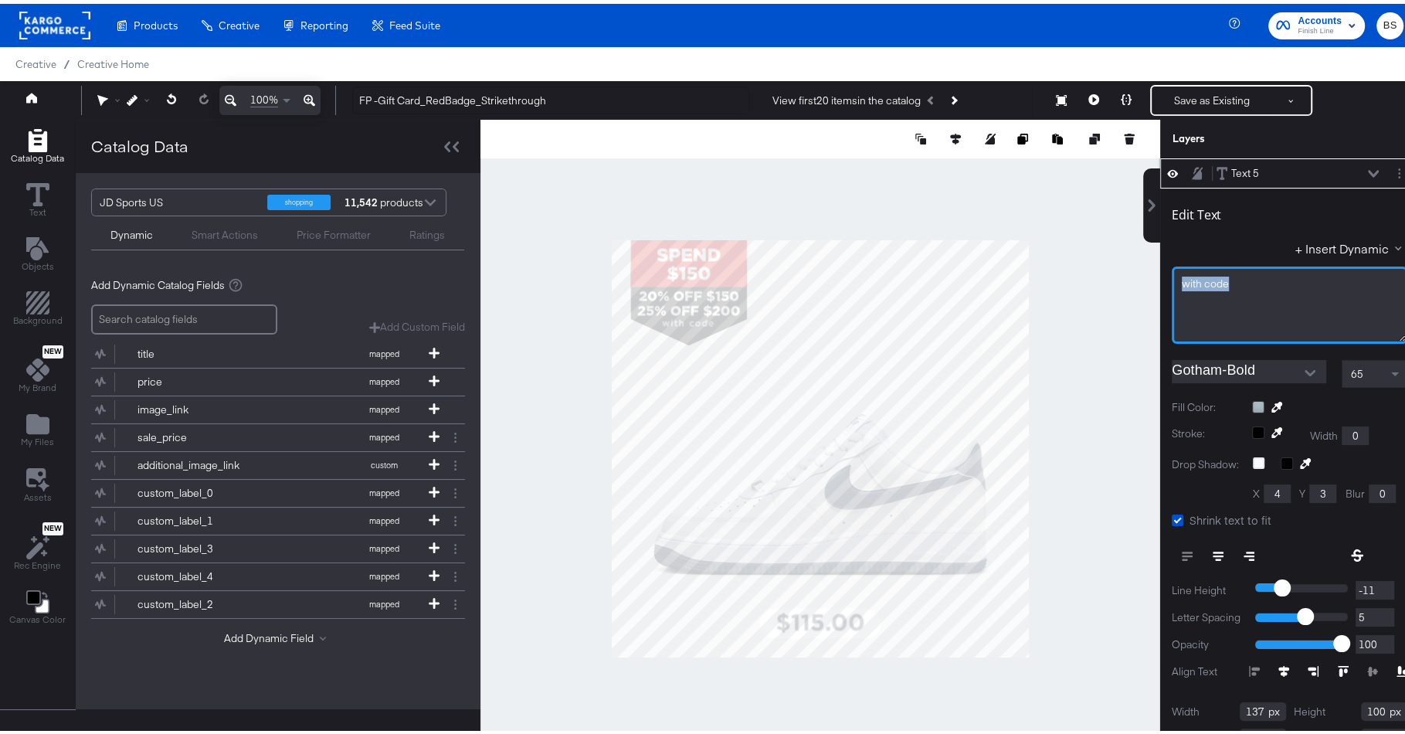
drag, startPoint x: 1228, startPoint y: 280, endPoint x: 1131, endPoint y: 280, distance: 96.6
click at [1141, 280] on div "Text 5 Text 5 Edit Text + Insert Dynamic with ﻿code Gotham-Bold 65 Fill Color: …" at bounding box center [1280, 452] width 278 height 595
click at [609, 56] on div "Creative / Creative Home" at bounding box center [709, 60] width 1419 height 34
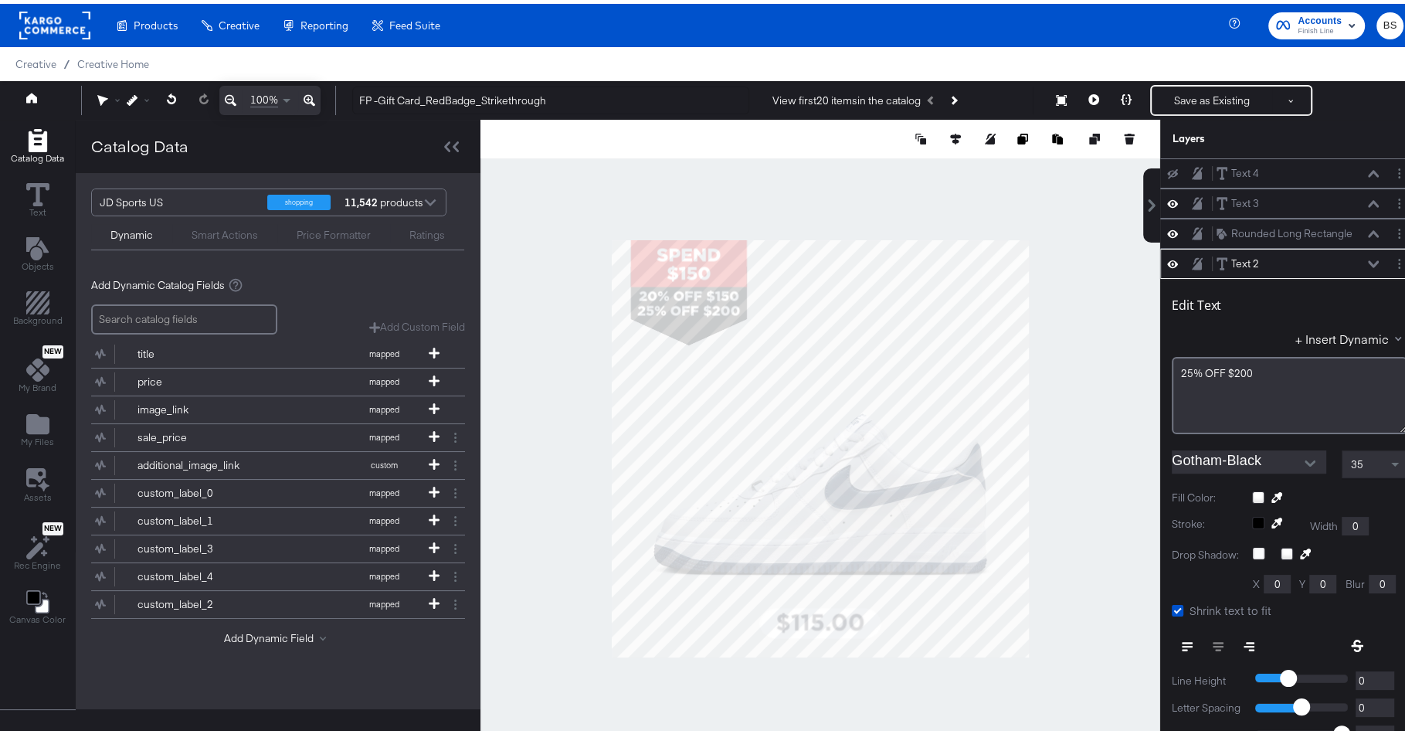
scroll to position [89, 0]
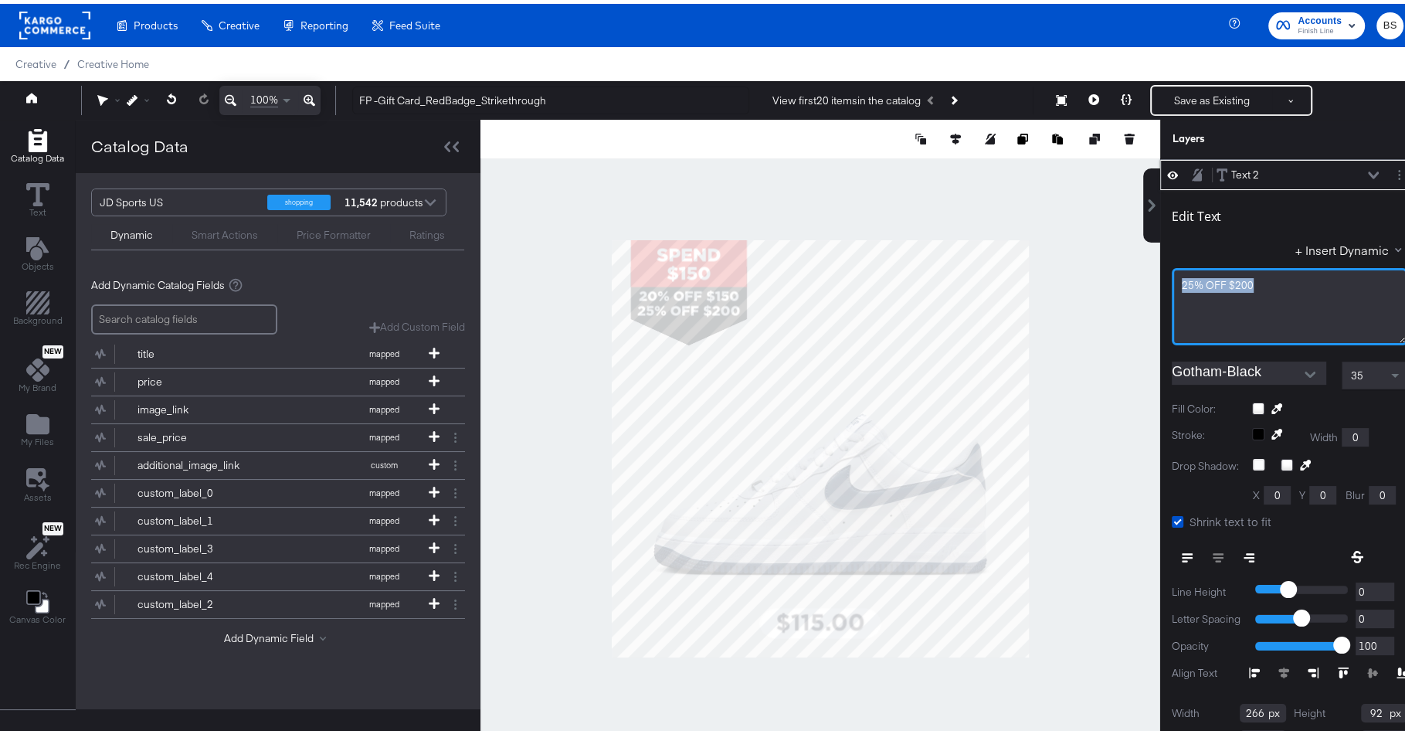
drag, startPoint x: 1265, startPoint y: 279, endPoint x: 1070, endPoint y: 279, distance: 195.5
click at [1070, 155] on div "Catalog Data Text Objects Background New My Brand My Files Assets New Rec Engin…" at bounding box center [709, 135] width 1419 height 39
click at [602, 279] on div at bounding box center [821, 444] width 680 height 657
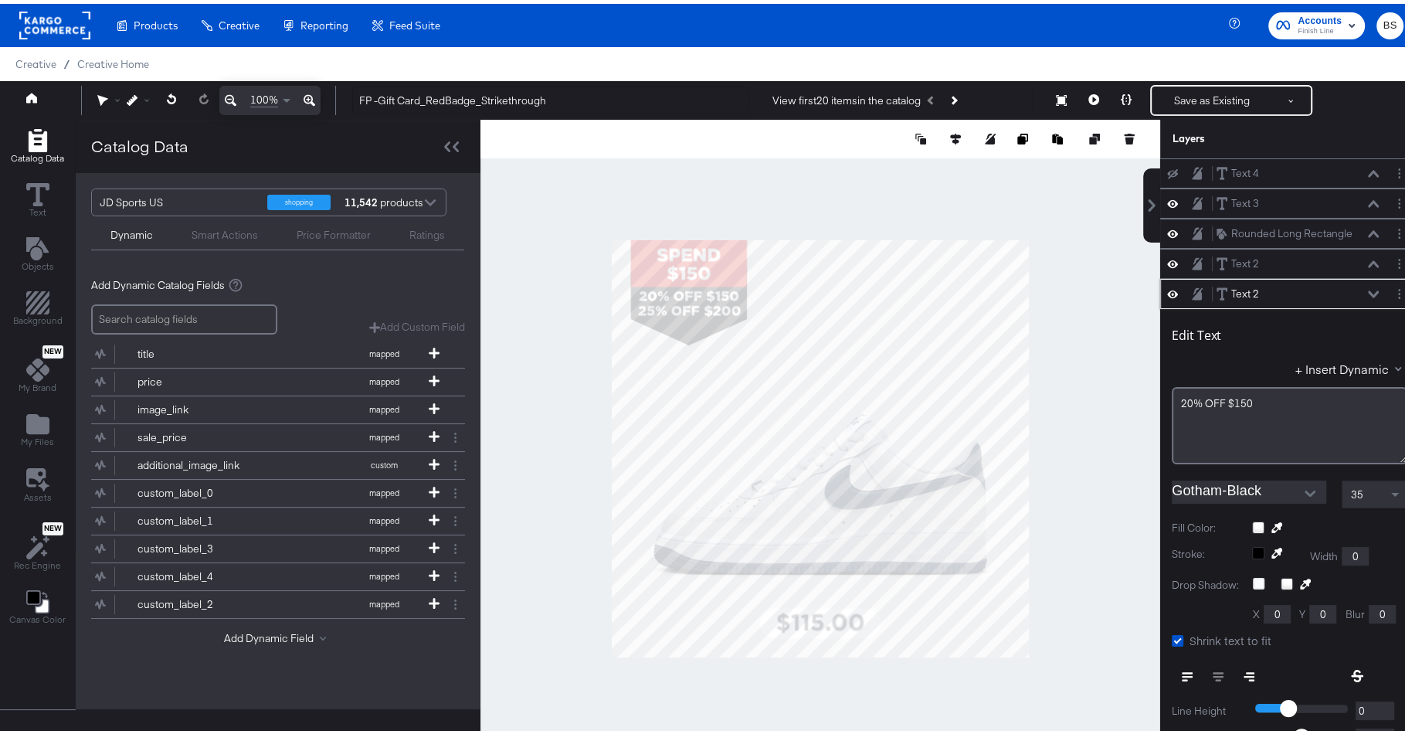
scroll to position [118, 0]
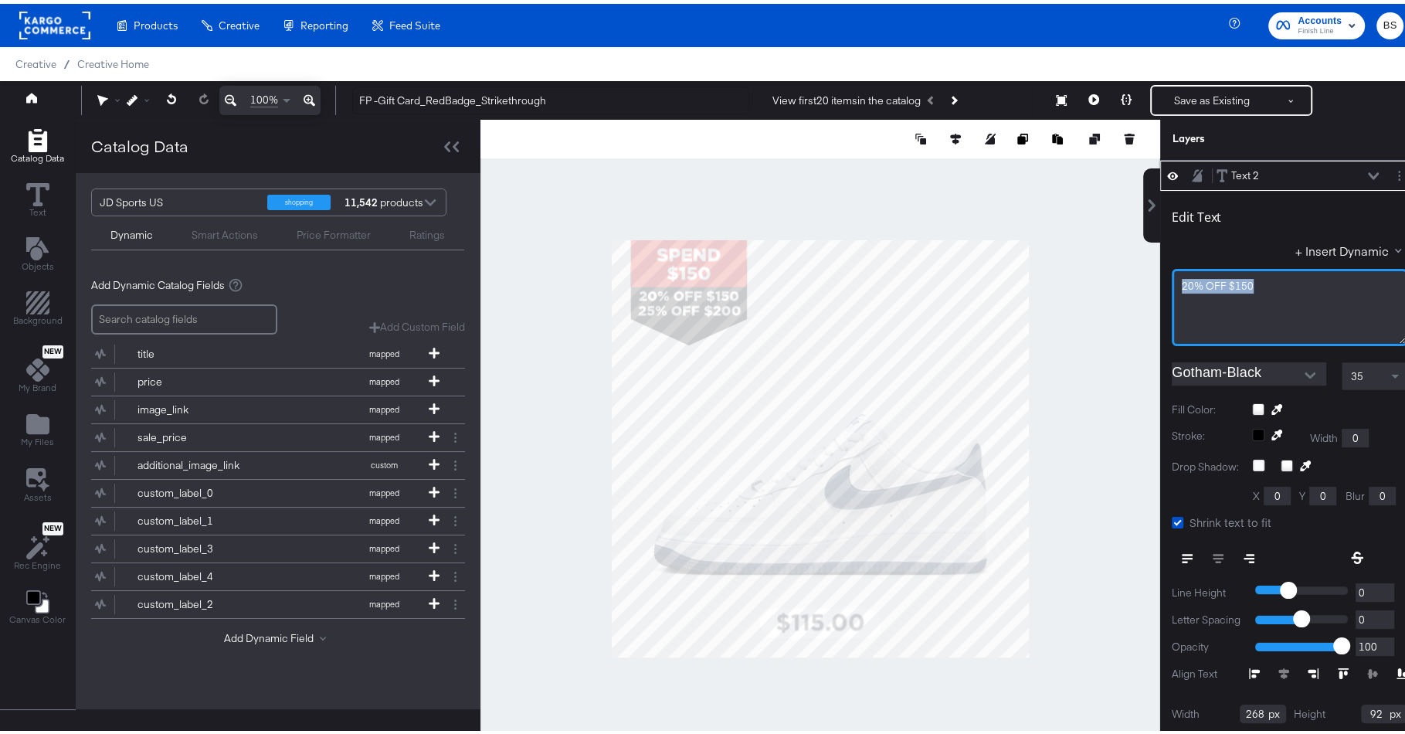
drag, startPoint x: 1268, startPoint y: 283, endPoint x: 1134, endPoint y: 280, distance: 133.7
click at [1141, 280] on div "Text 4 Text 4 Text 3 Text 3 Rounded Long Rectangle Rounded Long Rectangle Text …" at bounding box center [1280, 452] width 278 height 595
click at [871, 234] on div at bounding box center [821, 444] width 680 height 657
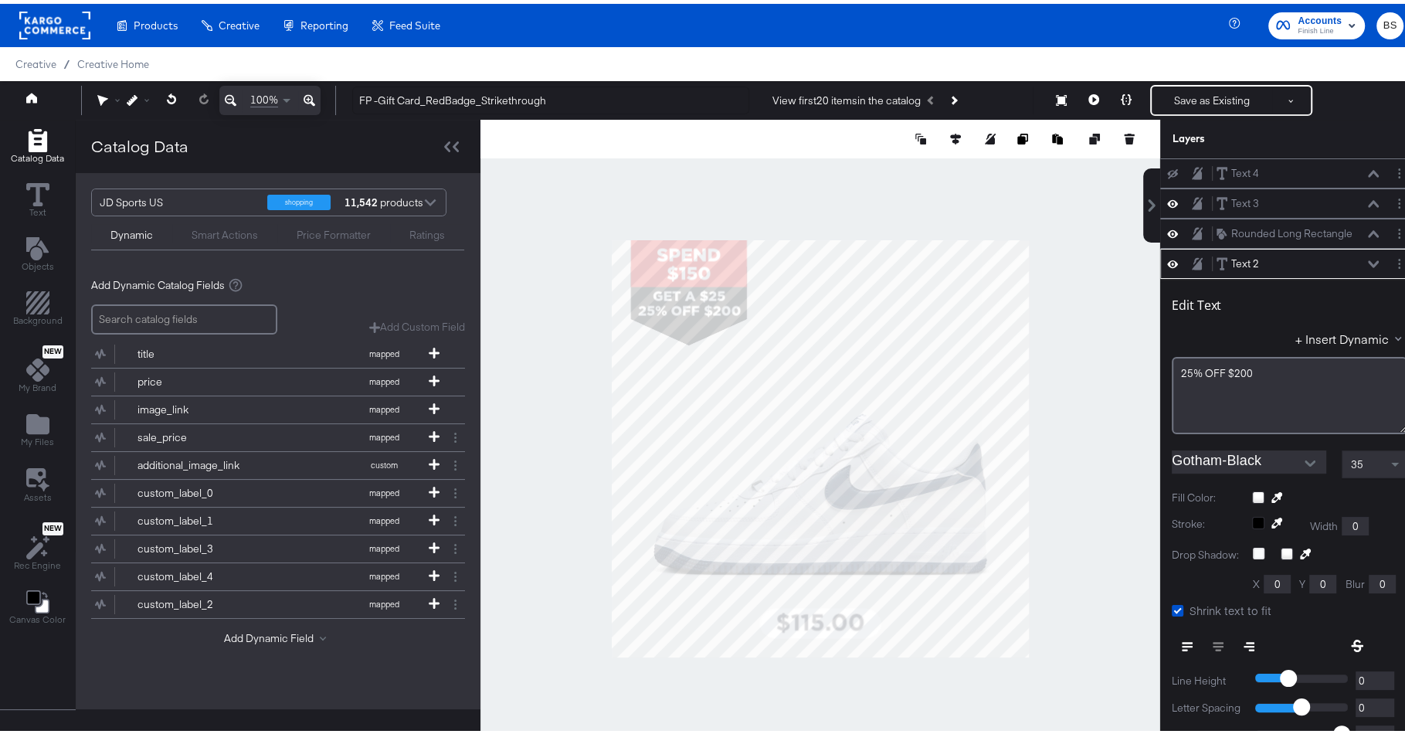
scroll to position [89, 0]
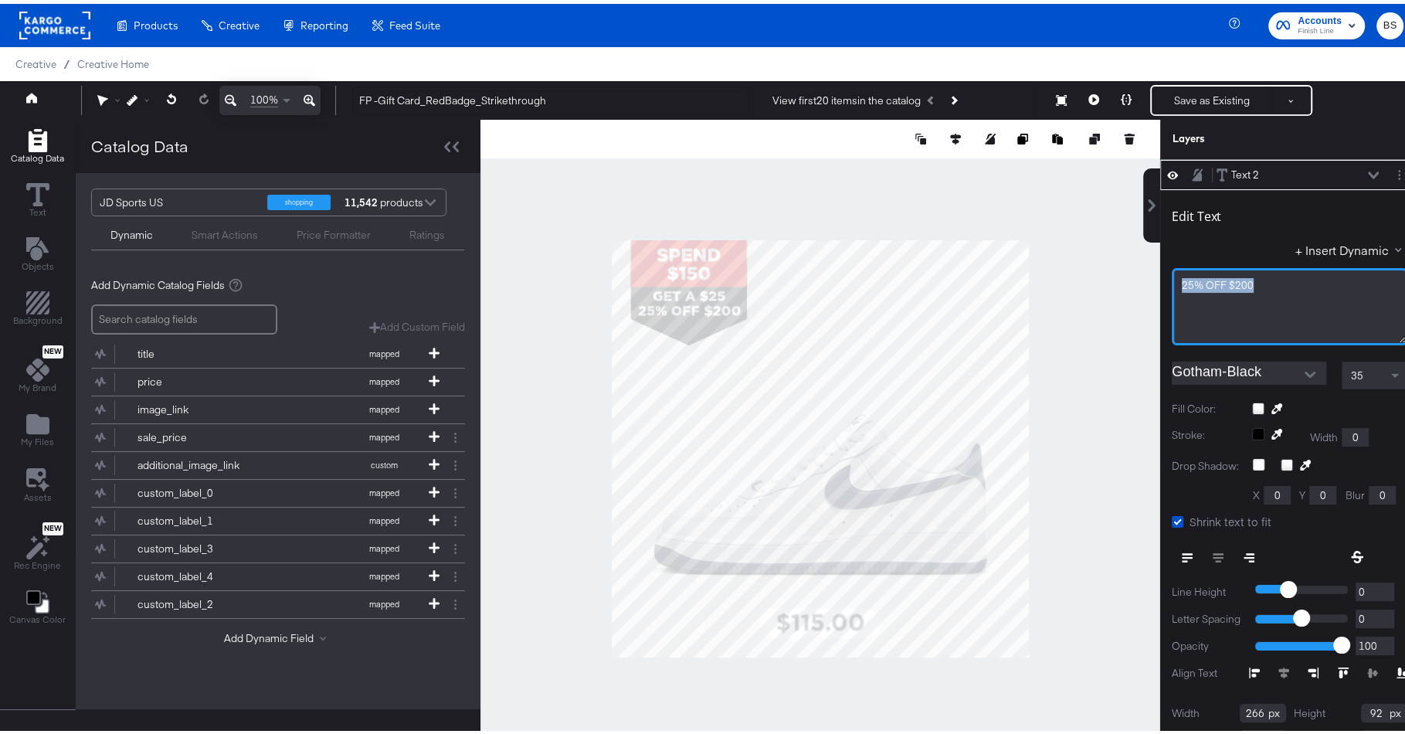
drag, startPoint x: 1257, startPoint y: 282, endPoint x: 1110, endPoint y: 282, distance: 146.8
click at [1110, 155] on div "Catalog Data Text Objects Background New My Brand My Files Assets New Rec Engin…" at bounding box center [709, 135] width 1419 height 39
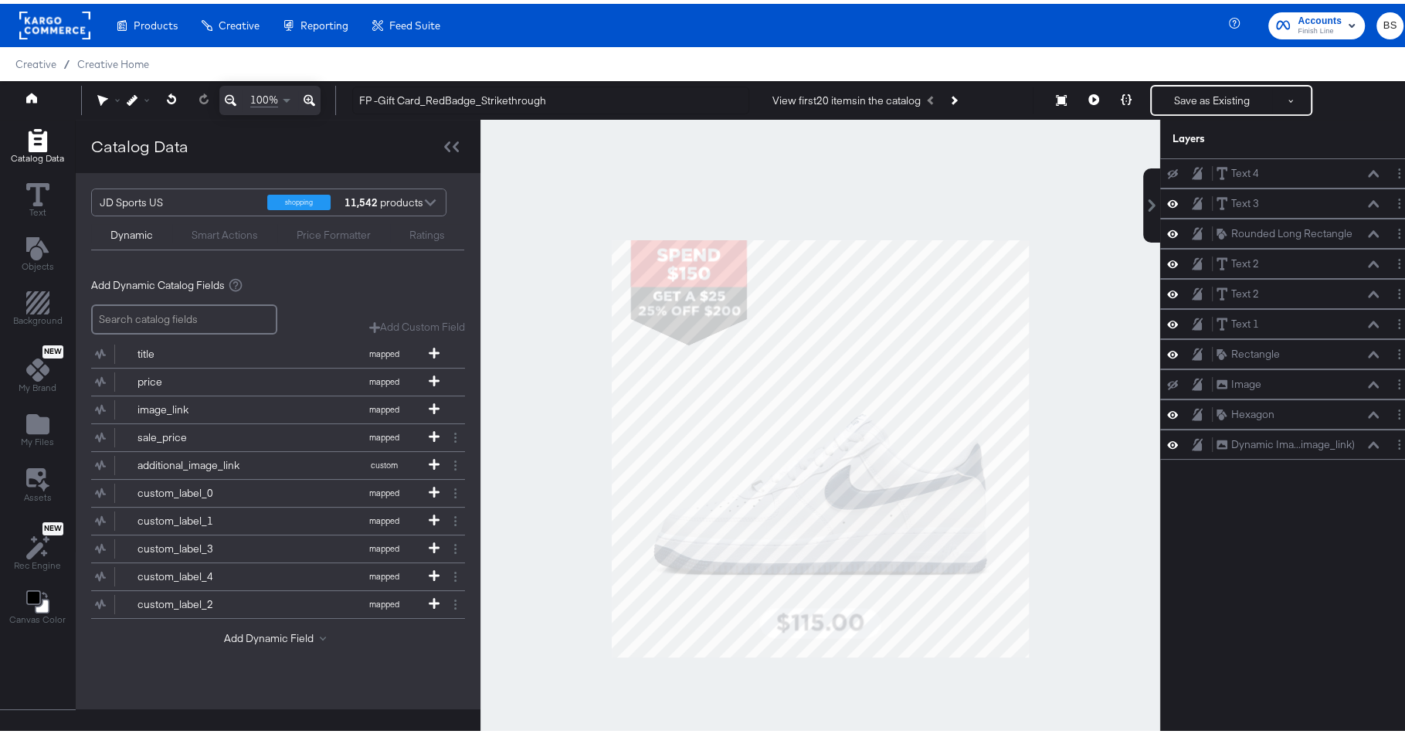
click at [686, 193] on div at bounding box center [821, 444] width 680 height 657
click at [1213, 89] on button "Save as Existing" at bounding box center [1212, 97] width 121 height 28
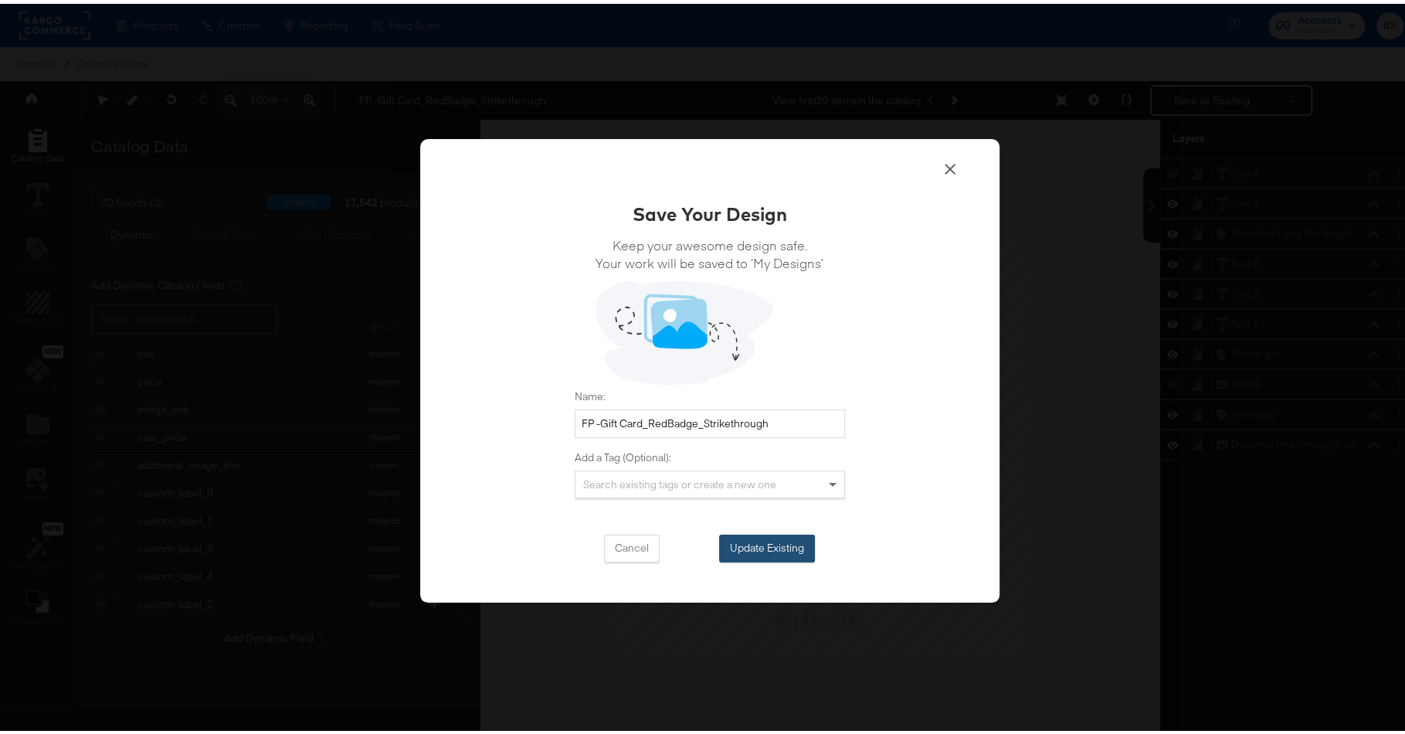
click at [782, 547] on button "Update Existing" at bounding box center [767, 545] width 96 height 28
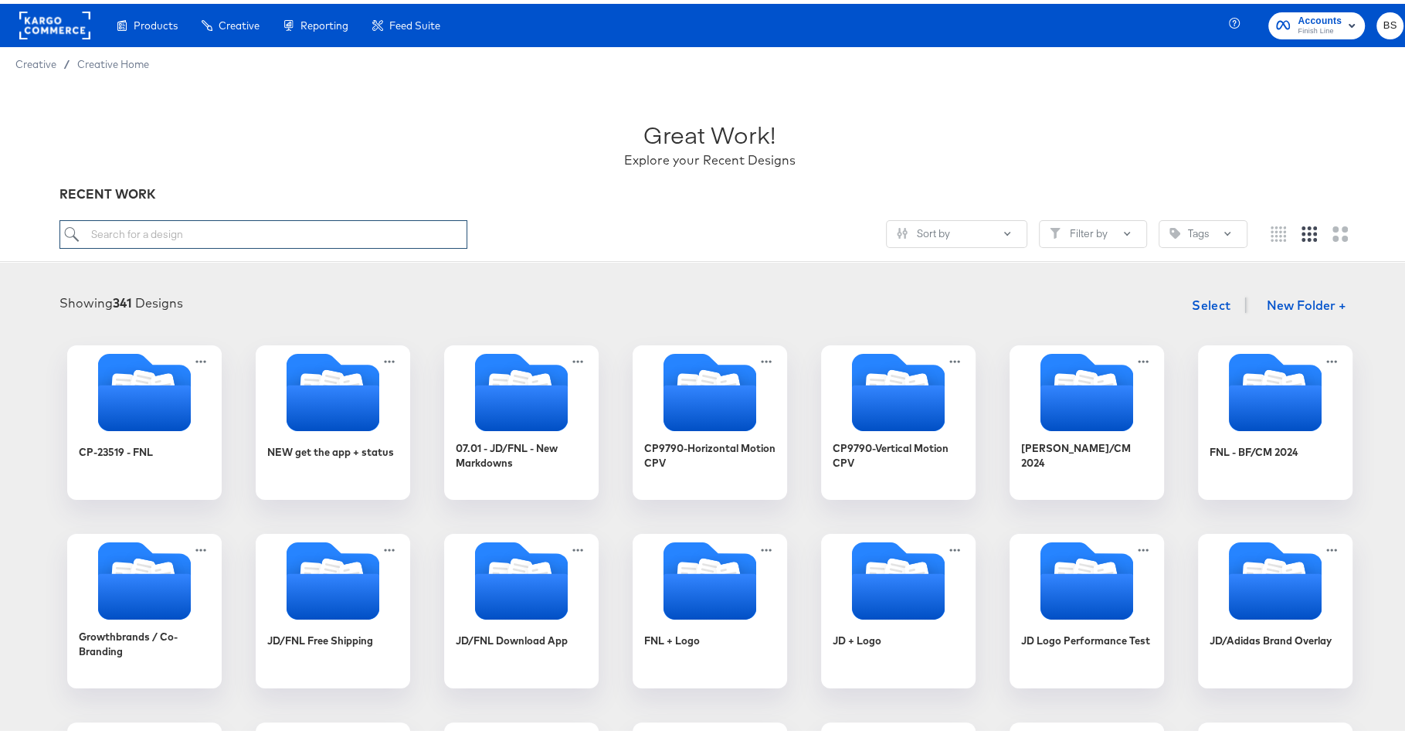
click at [328, 237] on input "search" at bounding box center [262, 230] width 407 height 29
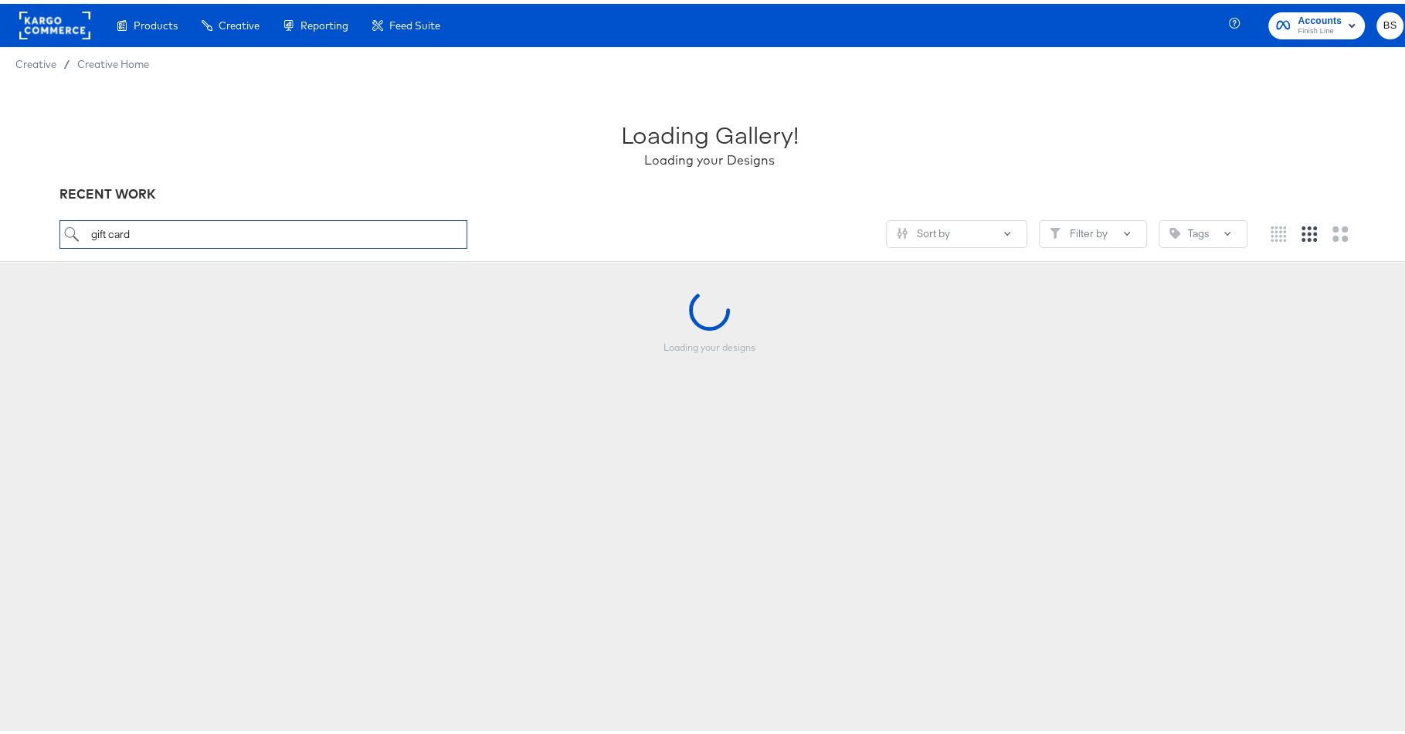
type input "gift card"
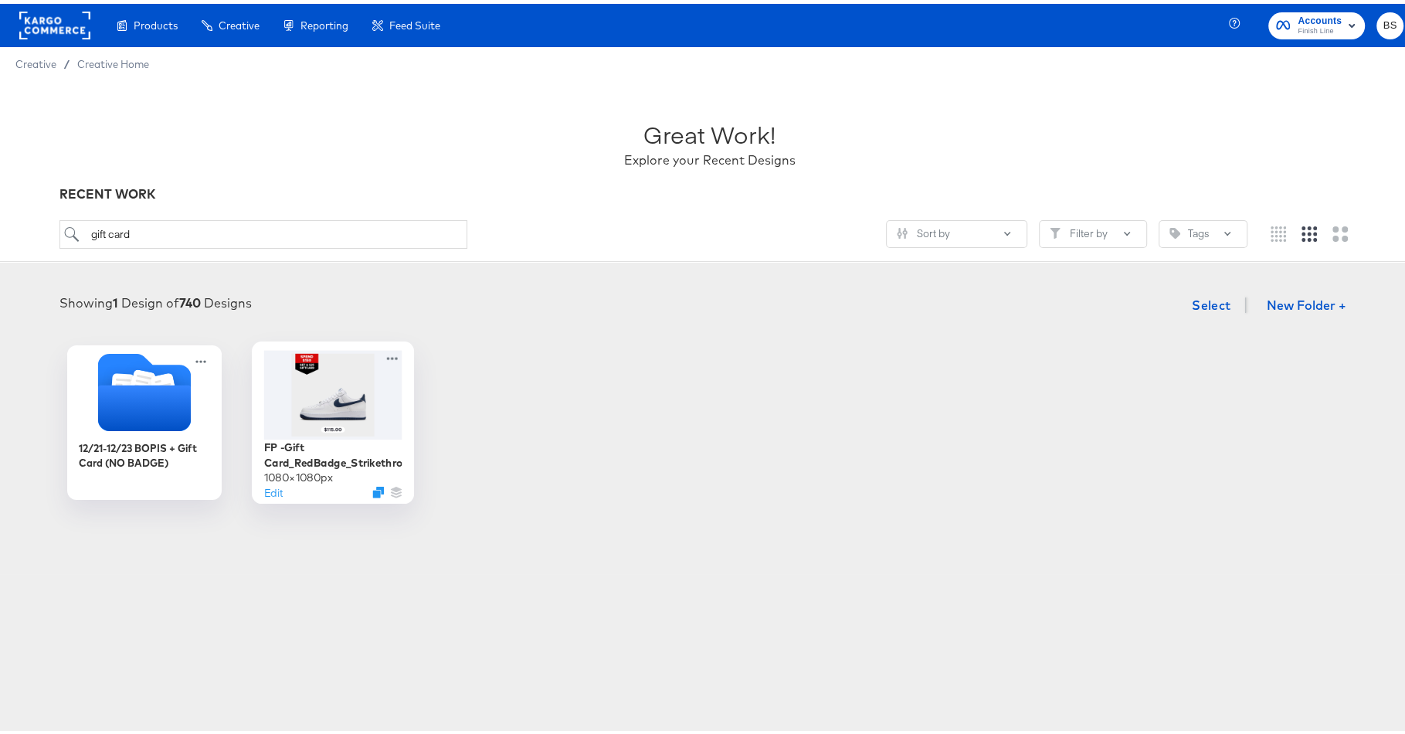
click at [296, 427] on div at bounding box center [332, 390] width 138 height 89
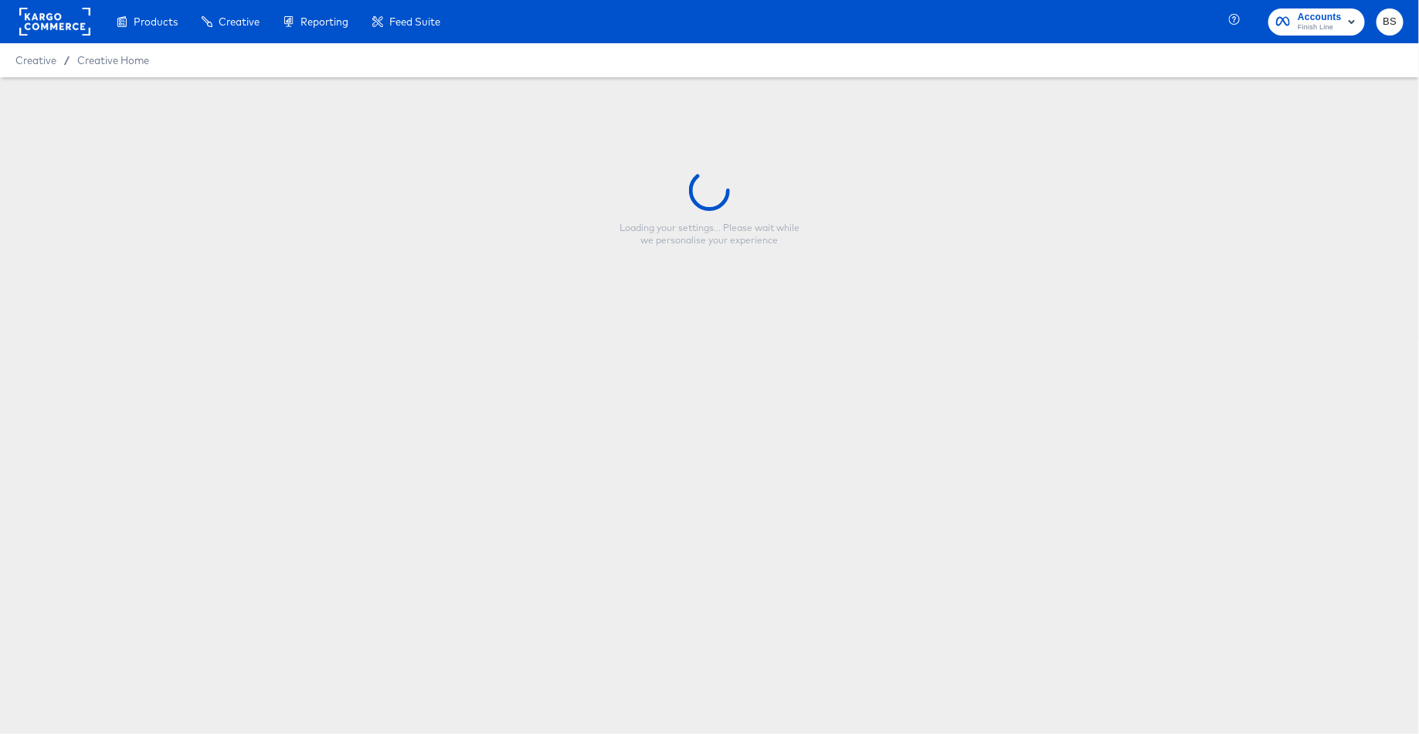
type input "FP -Gift Card_RedBadge_Strikethrough"
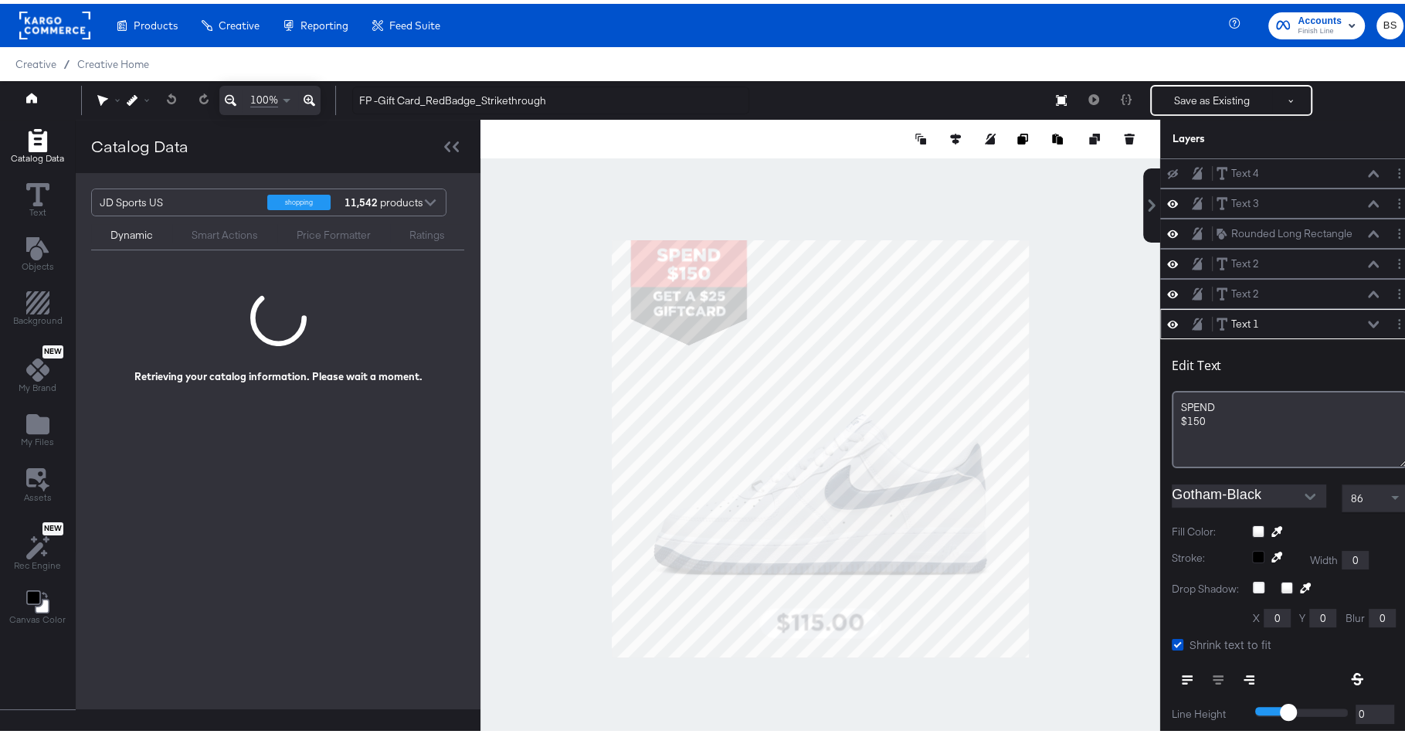
scroll to position [148, 0]
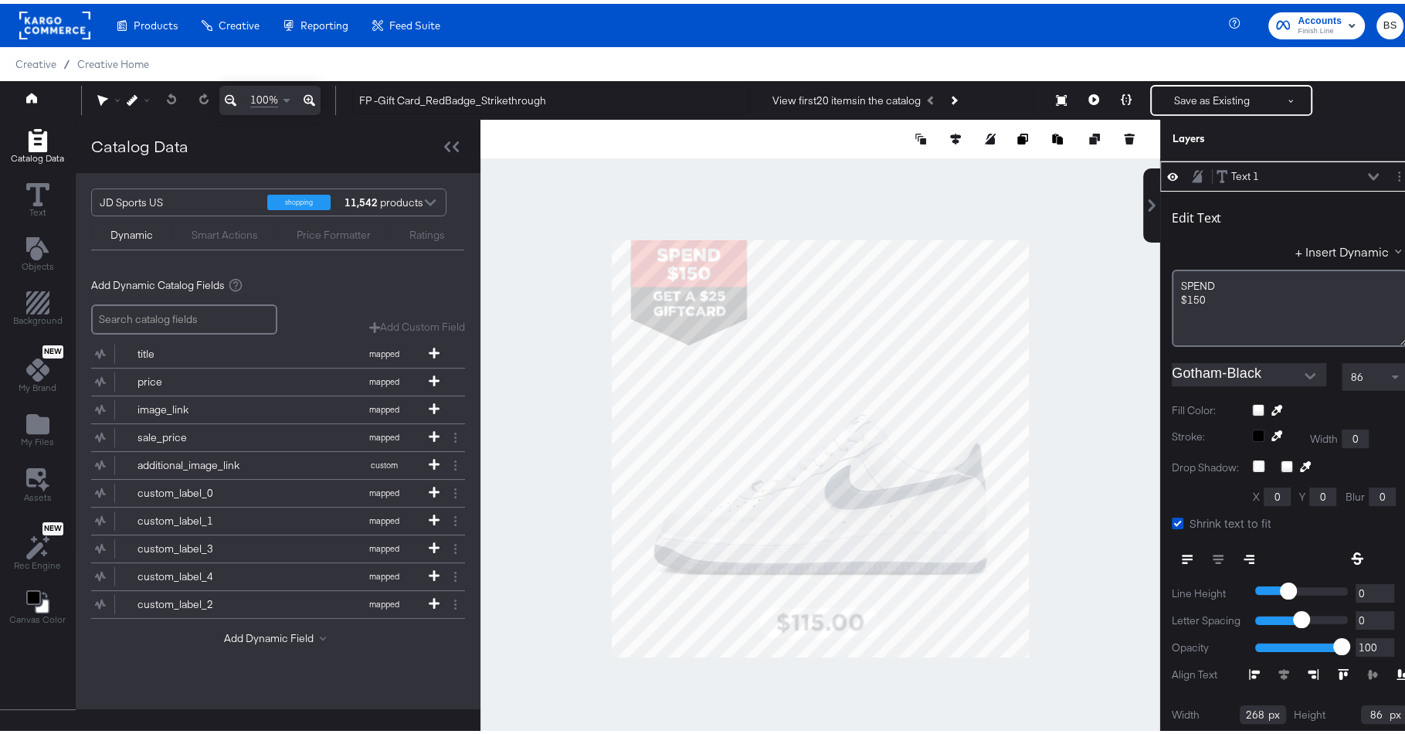
click at [692, 198] on div at bounding box center [821, 444] width 680 height 657
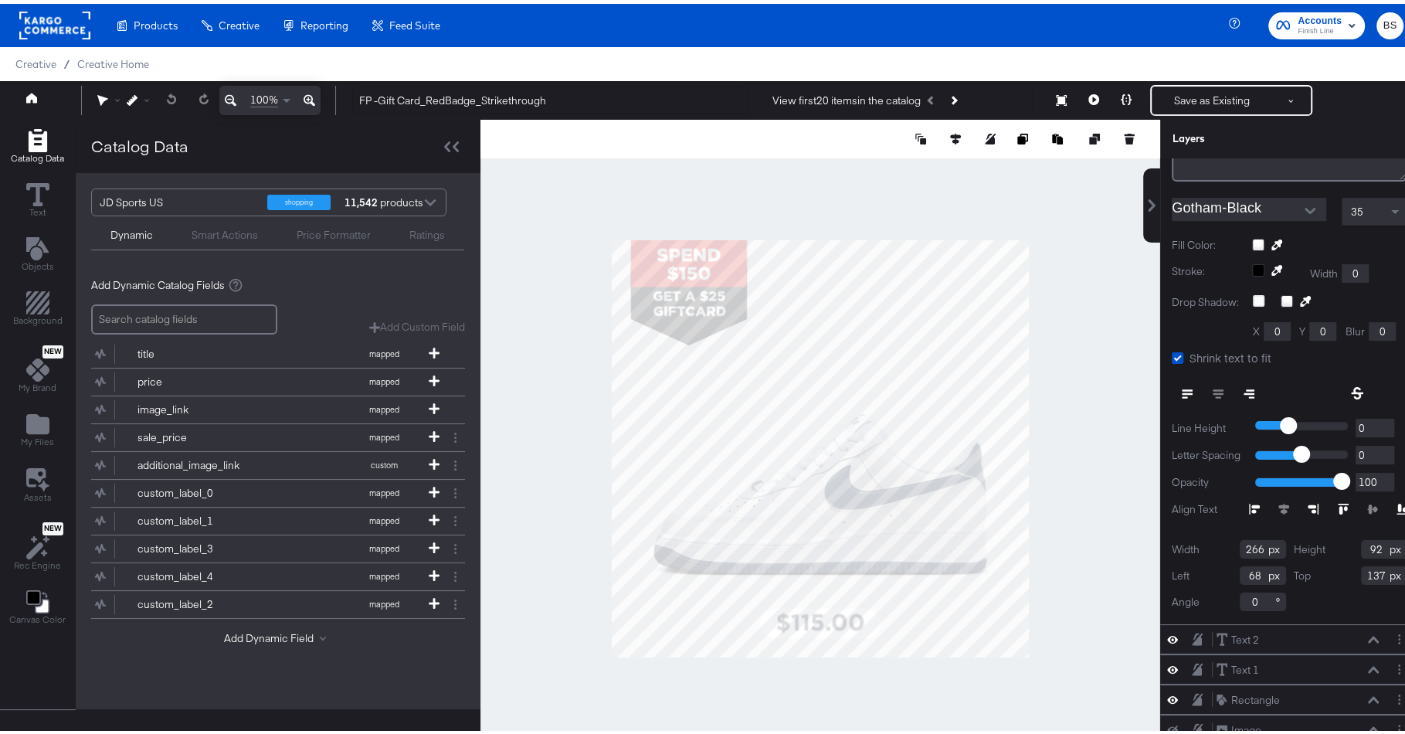
scroll to position [135, 0]
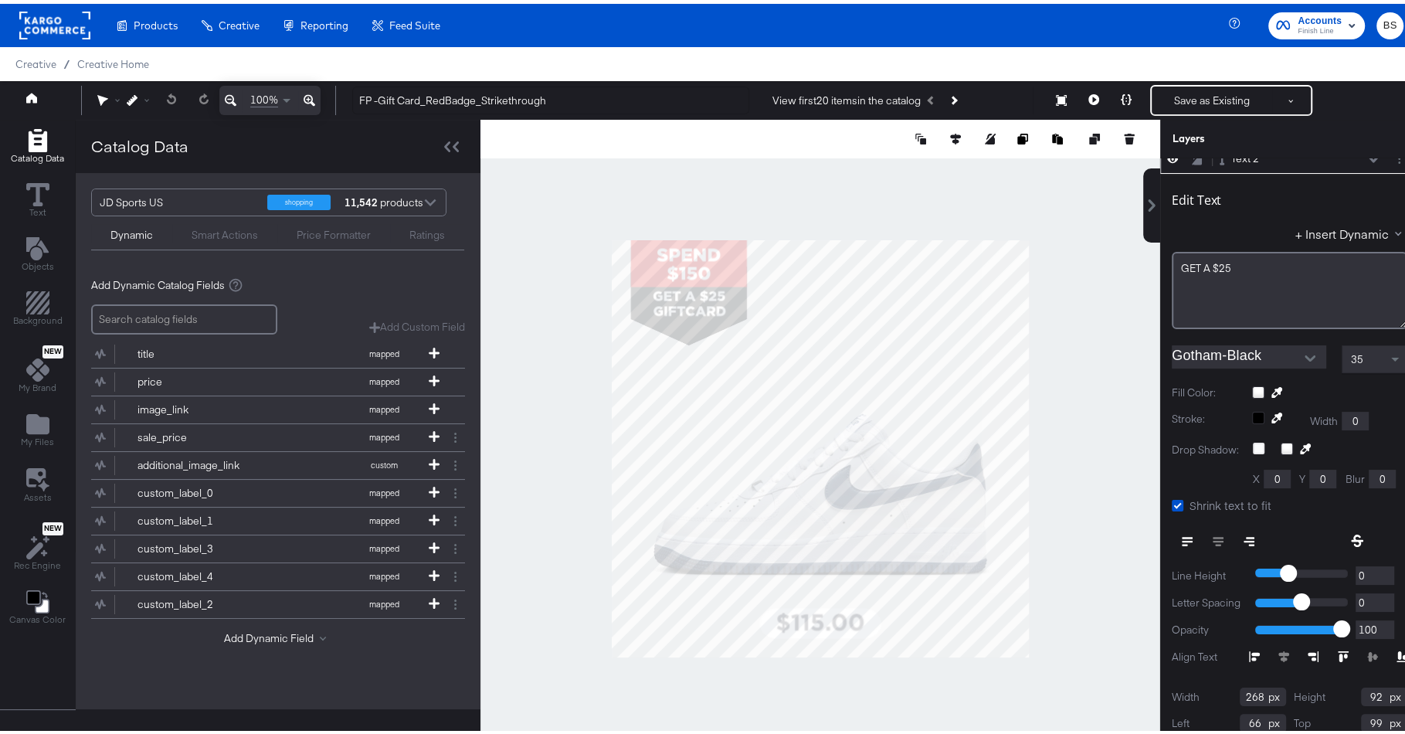
click at [654, 167] on div at bounding box center [821, 444] width 680 height 657
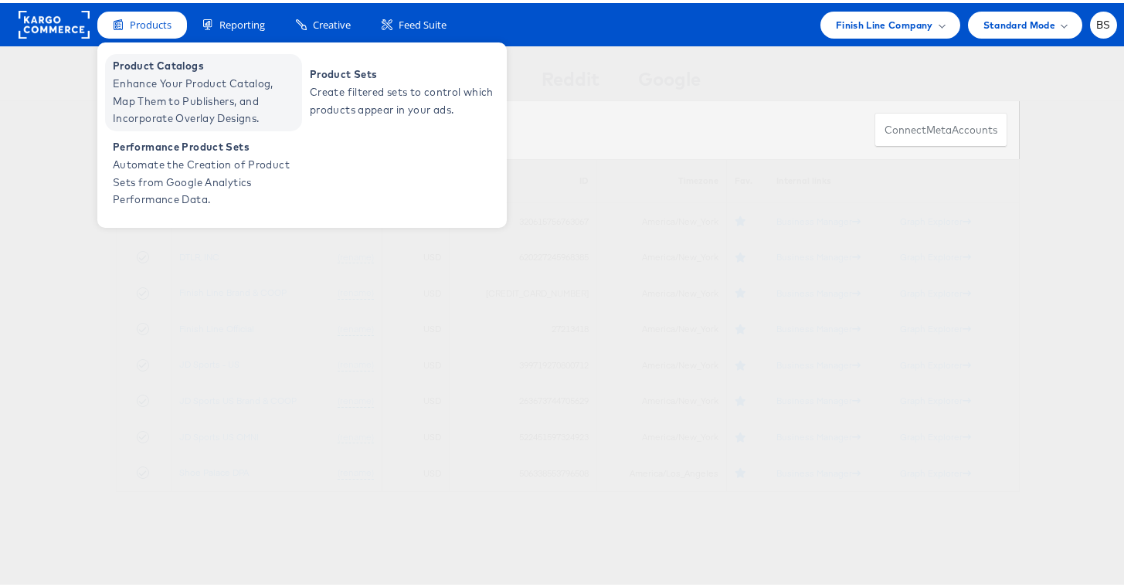
click at [155, 83] on span "Enhance Your Product Catalog, Map Them to Publishers, and Incorporate Overlay D…" at bounding box center [205, 98] width 185 height 53
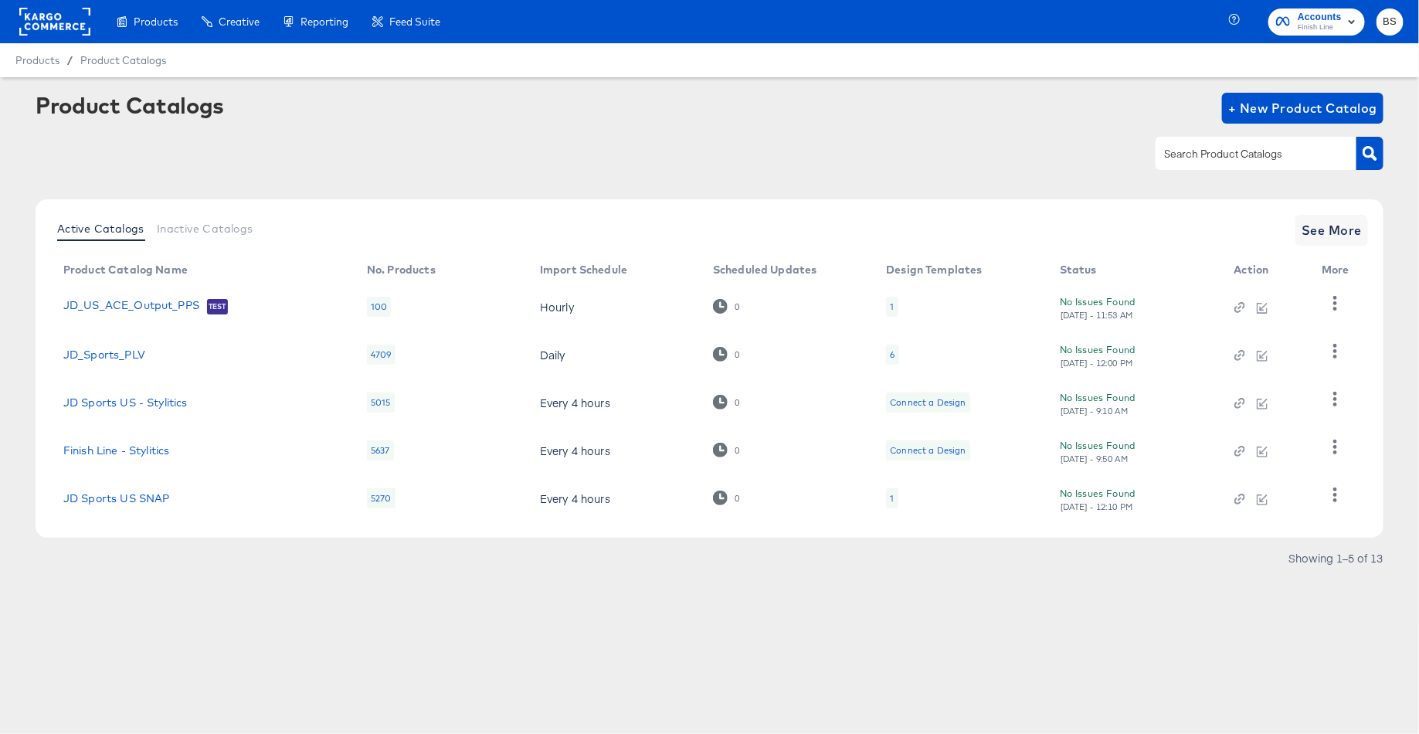
click at [1194, 165] on div at bounding box center [1256, 153] width 201 height 32
type input "16"
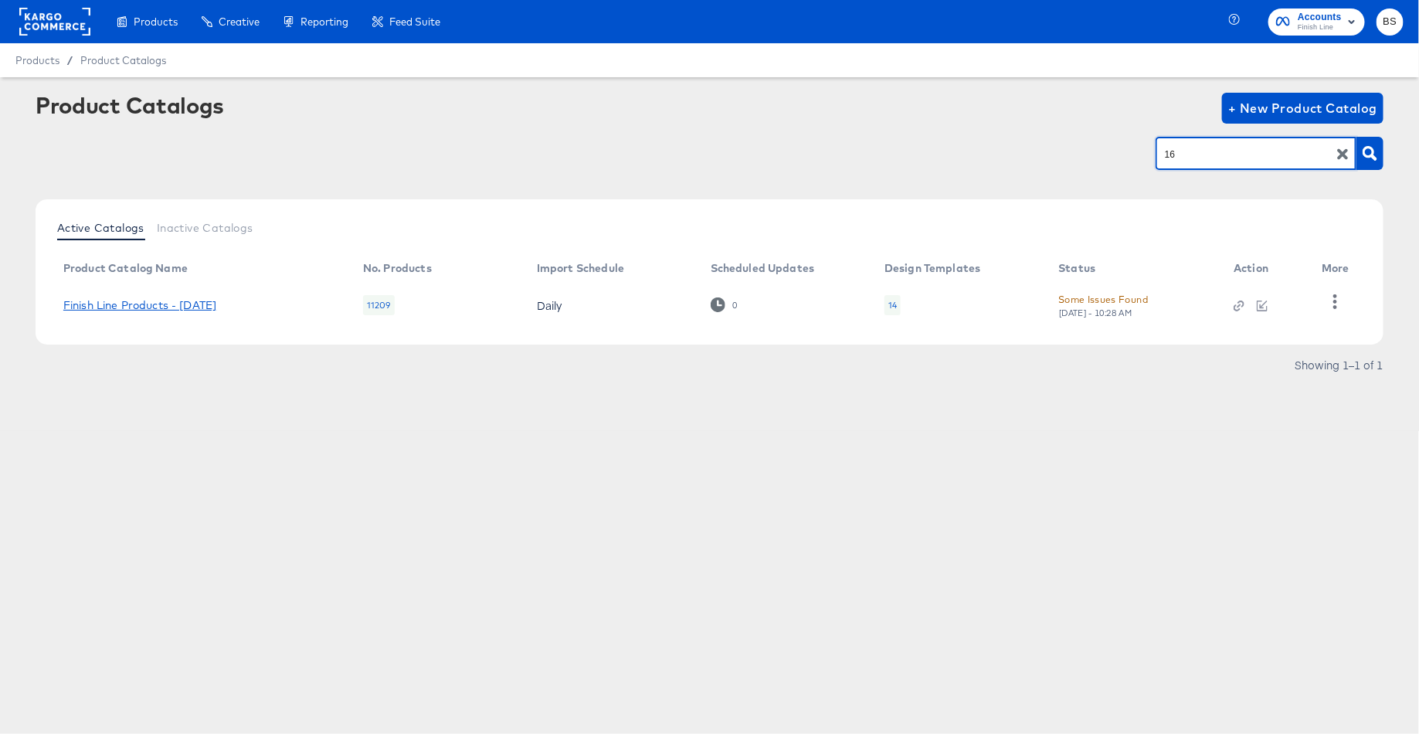
click at [207, 307] on link "Finish Line Products - [DATE]" at bounding box center [139, 305] width 153 height 12
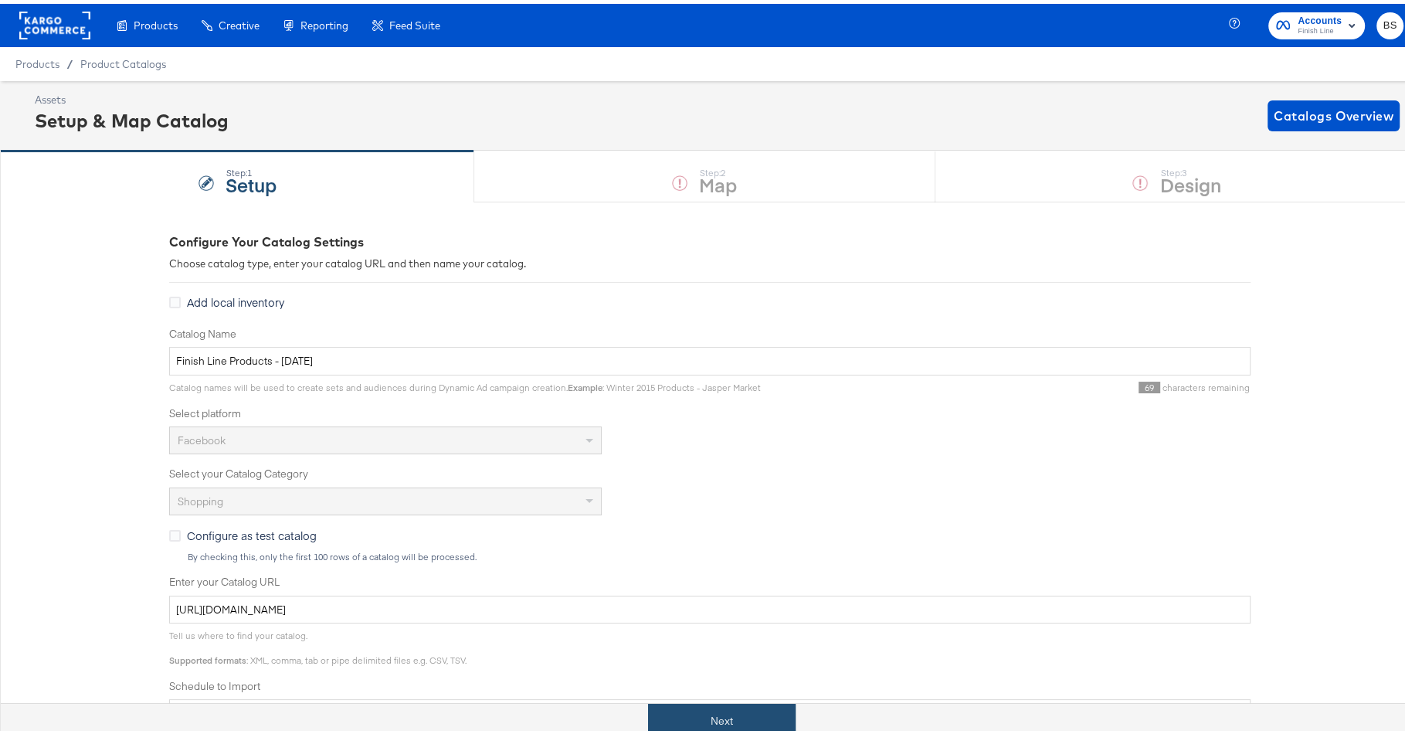
click at [717, 713] on button "Next" at bounding box center [722, 717] width 148 height 35
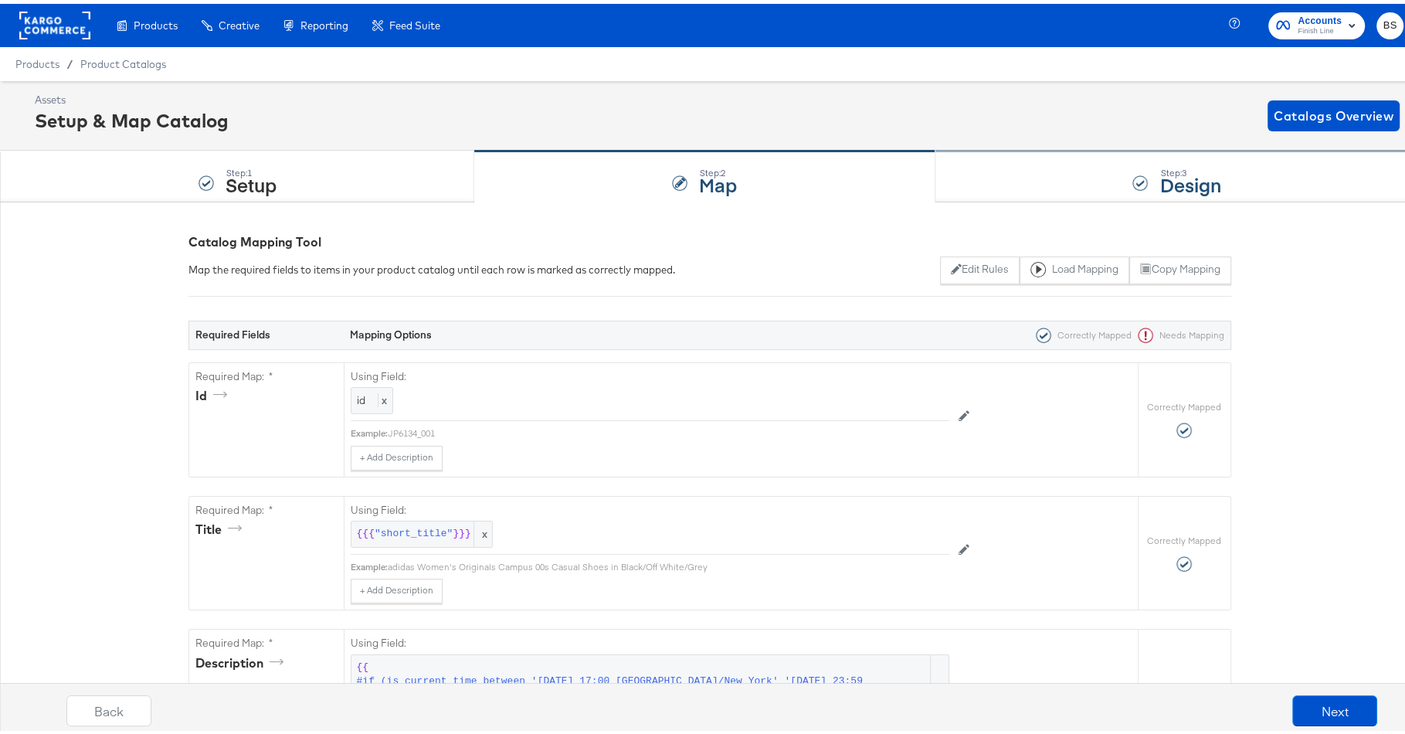
click at [956, 174] on div "Step: 3 Design" at bounding box center [1178, 173] width 484 height 51
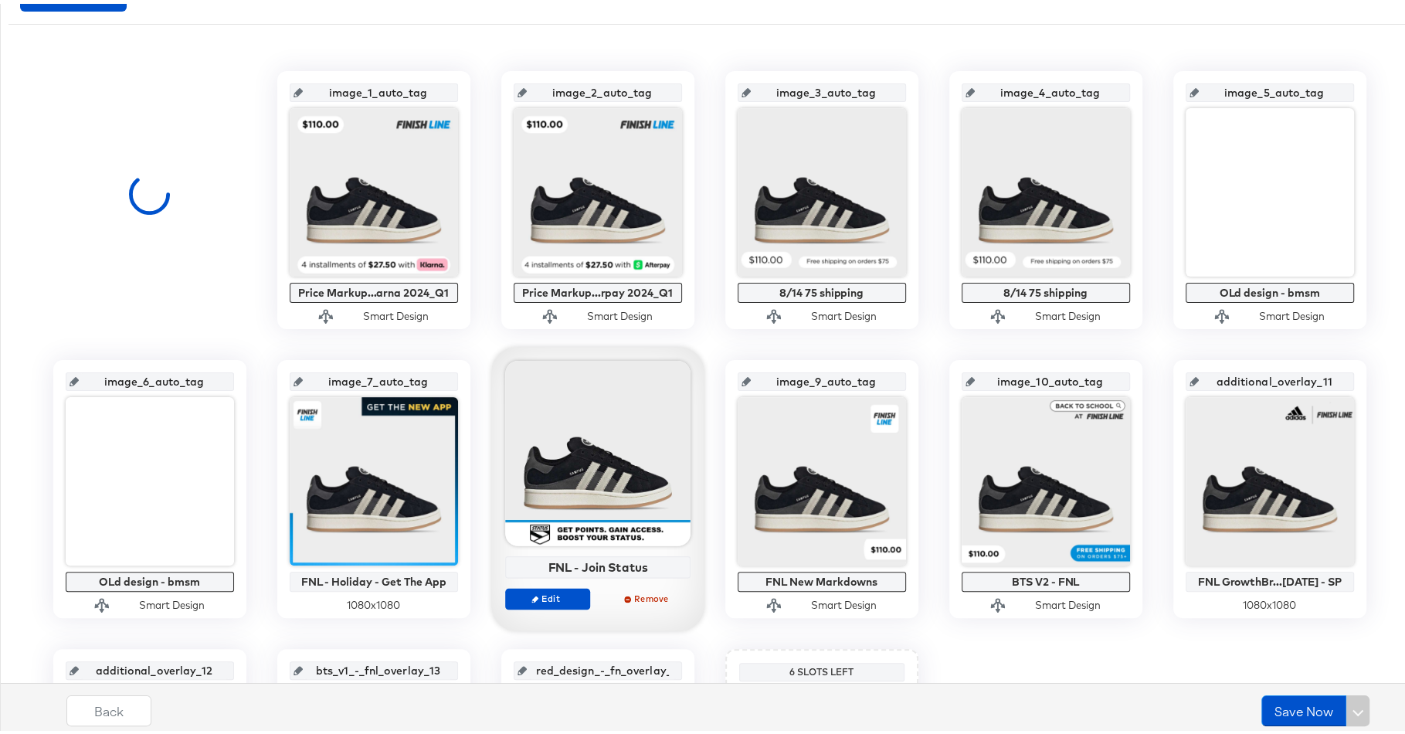
scroll to position [290, 0]
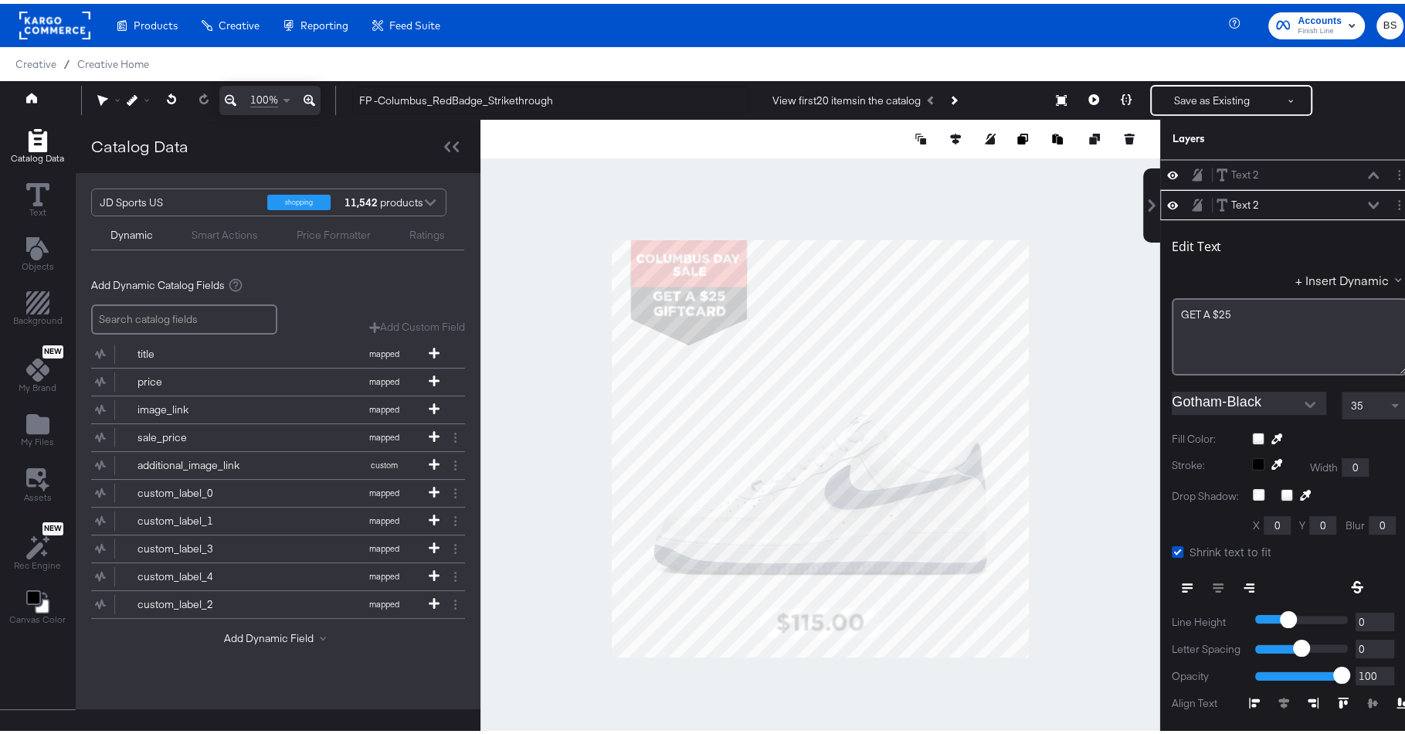
scroll to position [118, 0]
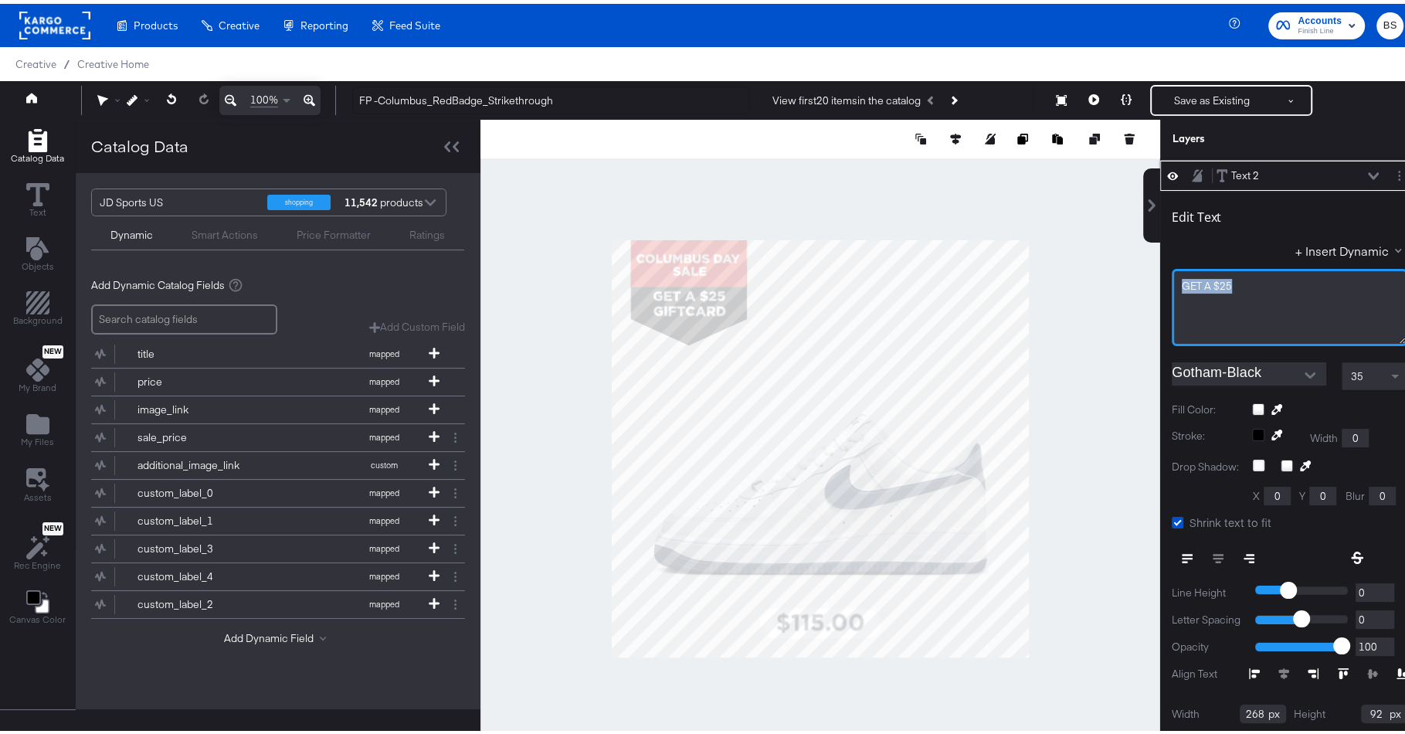
drag, startPoint x: 1247, startPoint y: 281, endPoint x: 1051, endPoint y: 281, distance: 196.2
click at [1051, 155] on div "Catalog Data Text Objects Background New My Brand My Files Assets New Rec Engin…" at bounding box center [709, 135] width 1419 height 39
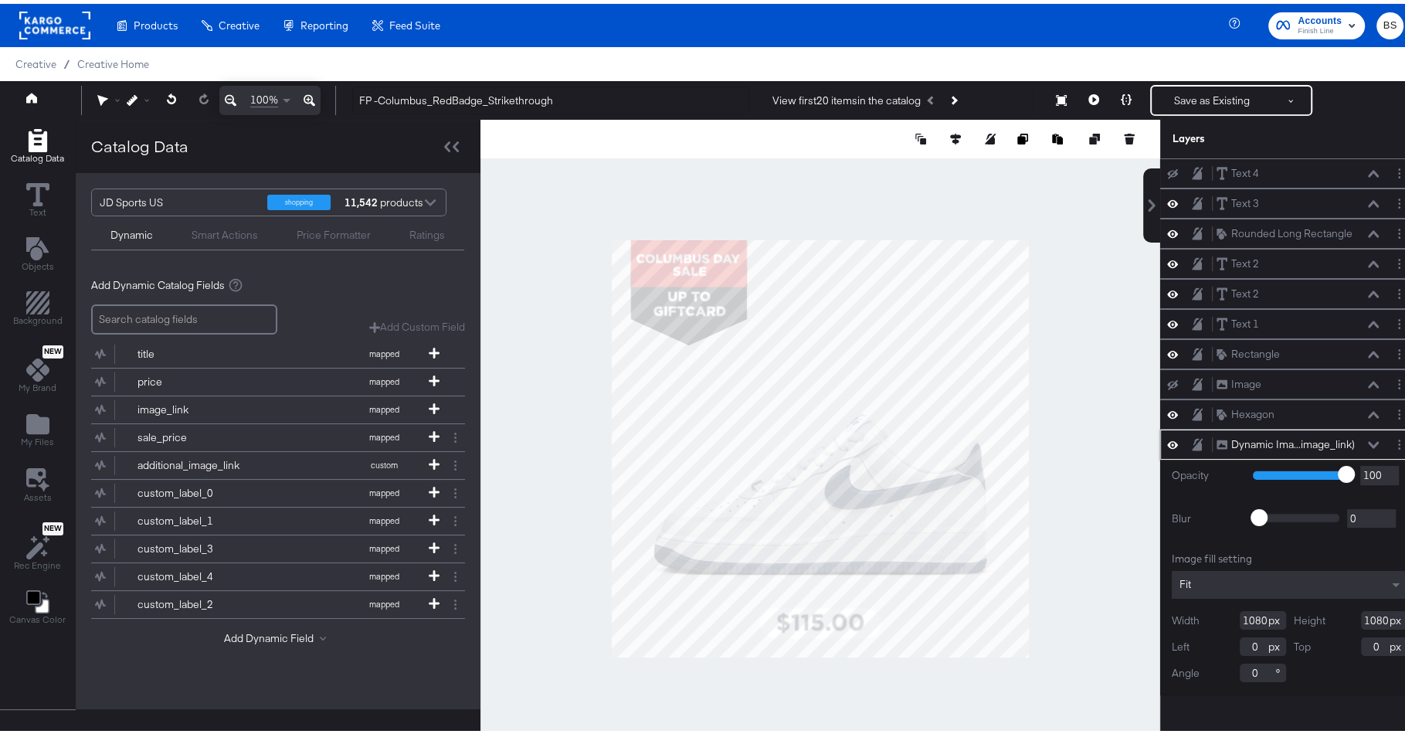
scroll to position [89, 0]
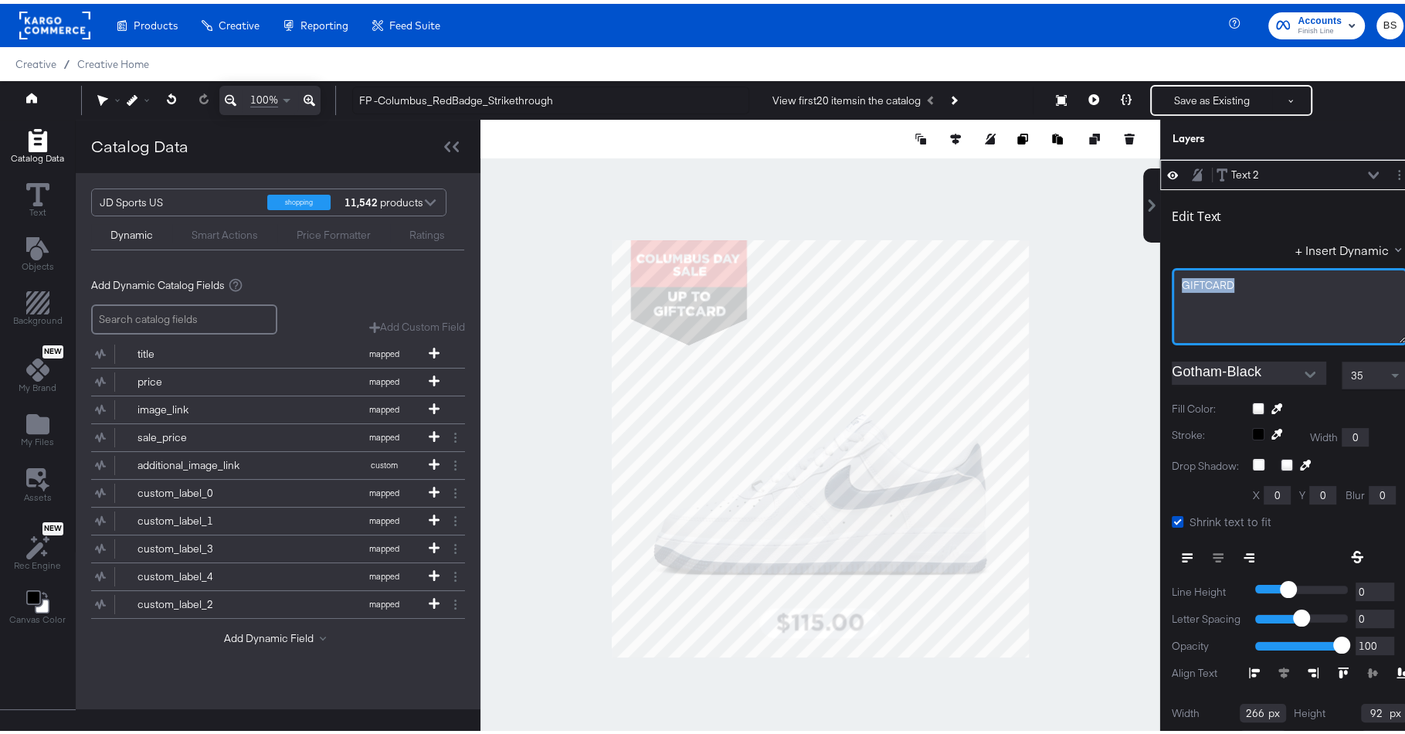
drag, startPoint x: 1227, startPoint y: 280, endPoint x: 1089, endPoint y: 280, distance: 137.5
click at [1089, 155] on div "Catalog Data Text Objects Background New My Brand My Files Assets New Rec Engin…" at bounding box center [709, 135] width 1419 height 39
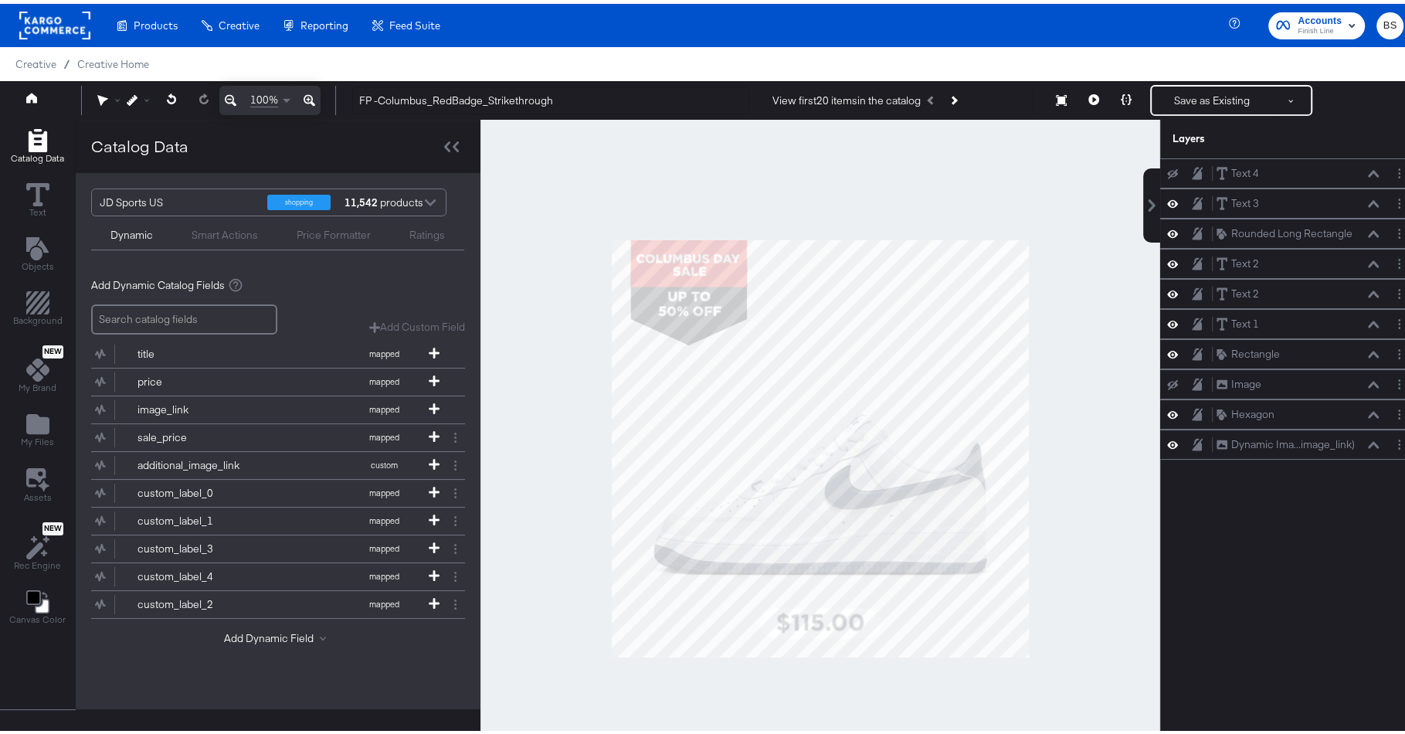
click at [724, 178] on div at bounding box center [821, 444] width 680 height 657
click at [1199, 90] on button "Save as Existing" at bounding box center [1212, 97] width 121 height 28
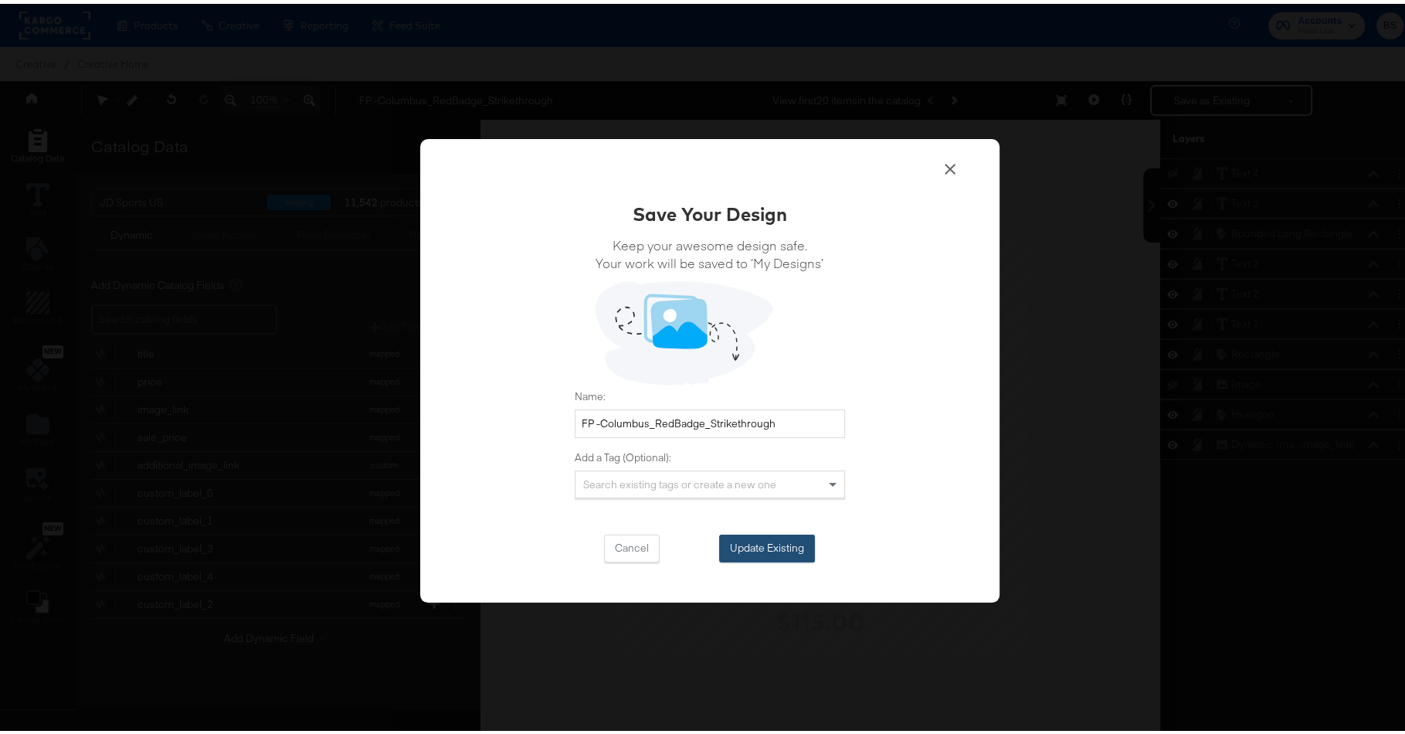
click at [763, 536] on button "Update Existing" at bounding box center [767, 545] width 96 height 28
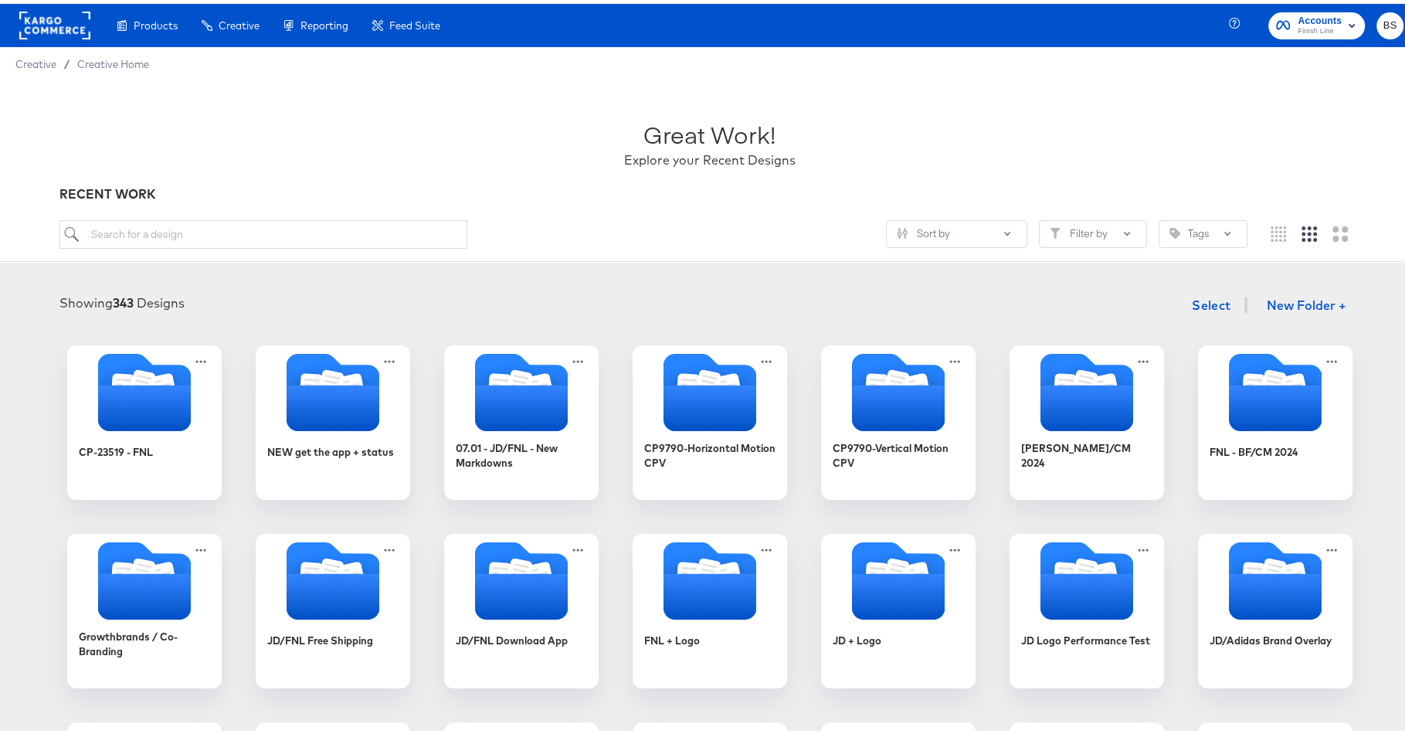
click at [312, 212] on div "Great Work! Explore your Recent Designs RECENT WORK Sort by Filter by Tags" at bounding box center [709, 167] width 1419 height 181
click at [313, 226] on input "search" at bounding box center [262, 230] width 407 height 29
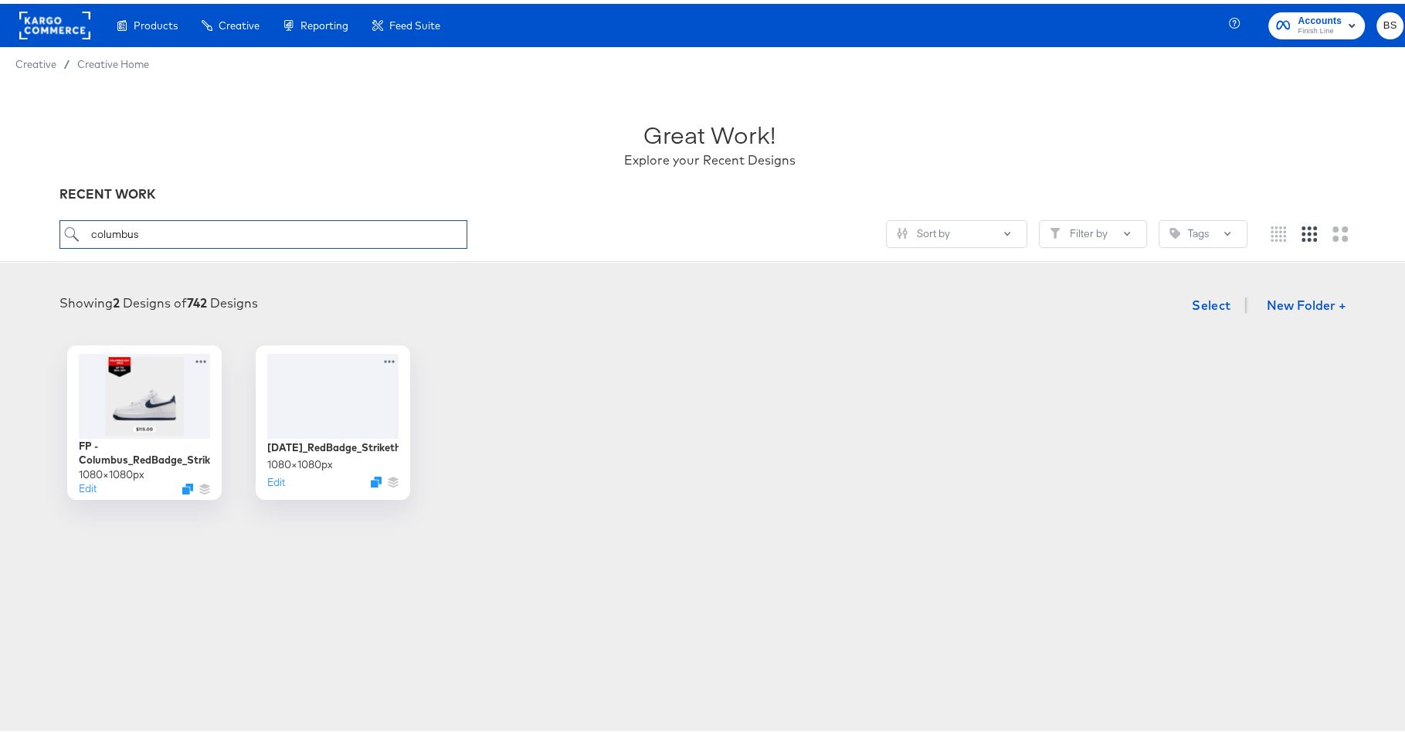
click at [327, 233] on input "columbus" at bounding box center [262, 230] width 407 height 29
type input "bmsm"
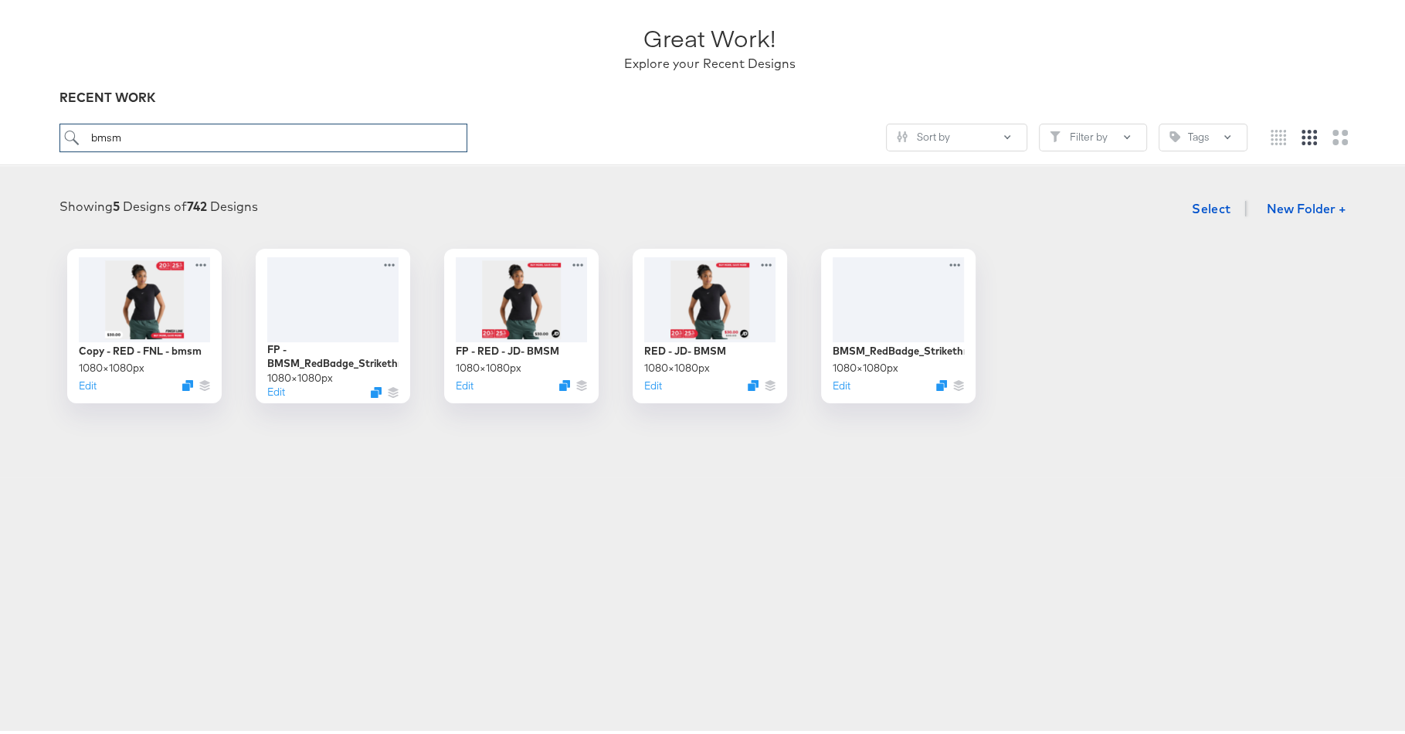
scroll to position [97, 0]
click at [285, 133] on input "bmsm" at bounding box center [262, 133] width 407 height 29
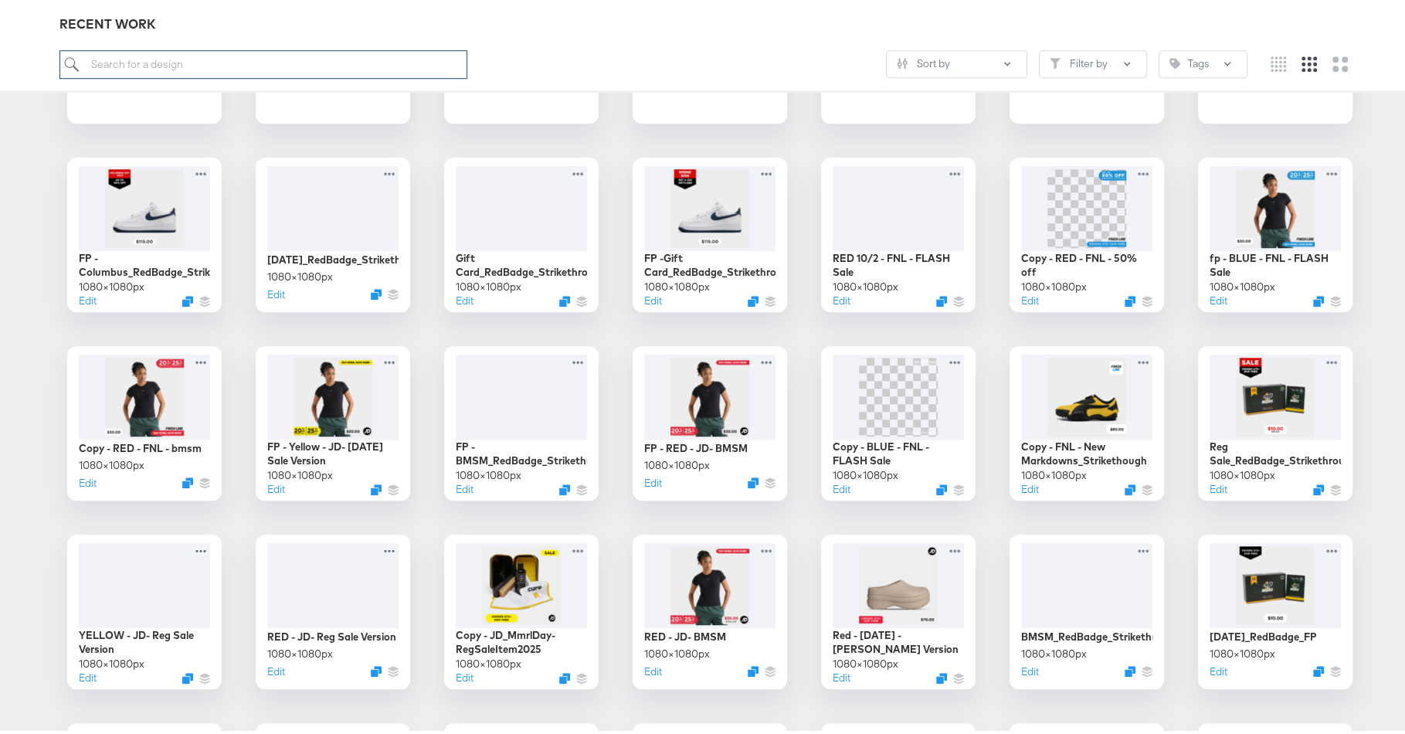
scroll to position [1129, 0]
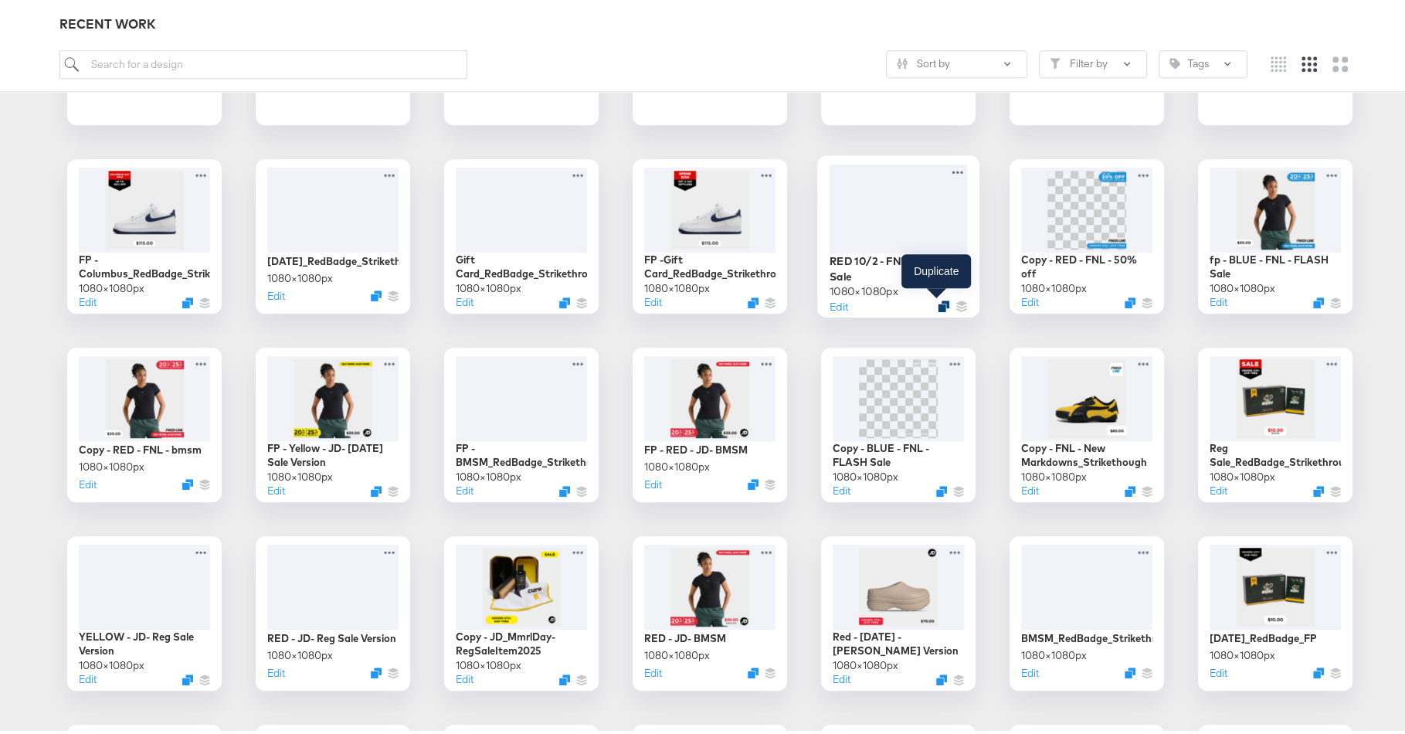
click at [938, 301] on icon "Duplicate" at bounding box center [944, 303] width 12 height 12
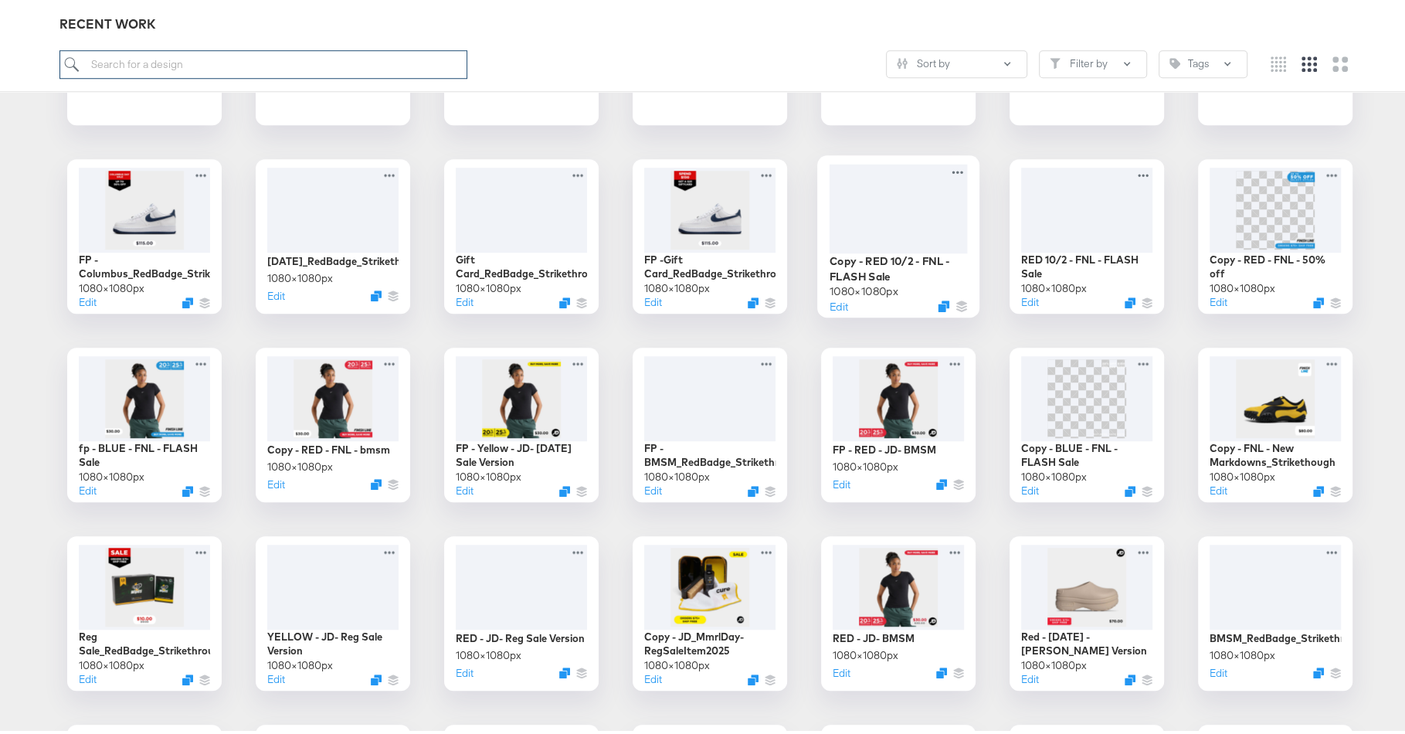
click at [250, 49] on input "search" at bounding box center [262, 60] width 407 height 29
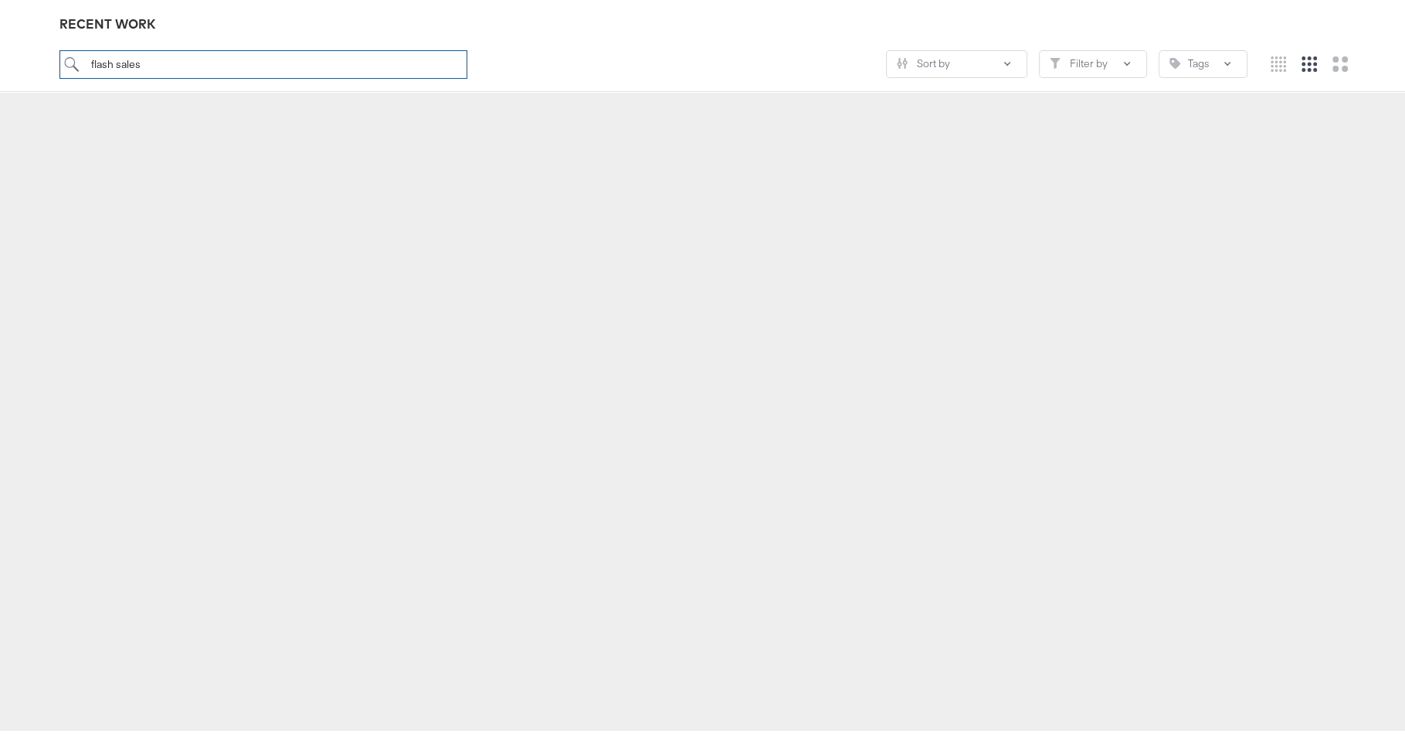
scroll to position [170, 0]
type input "flash sale"
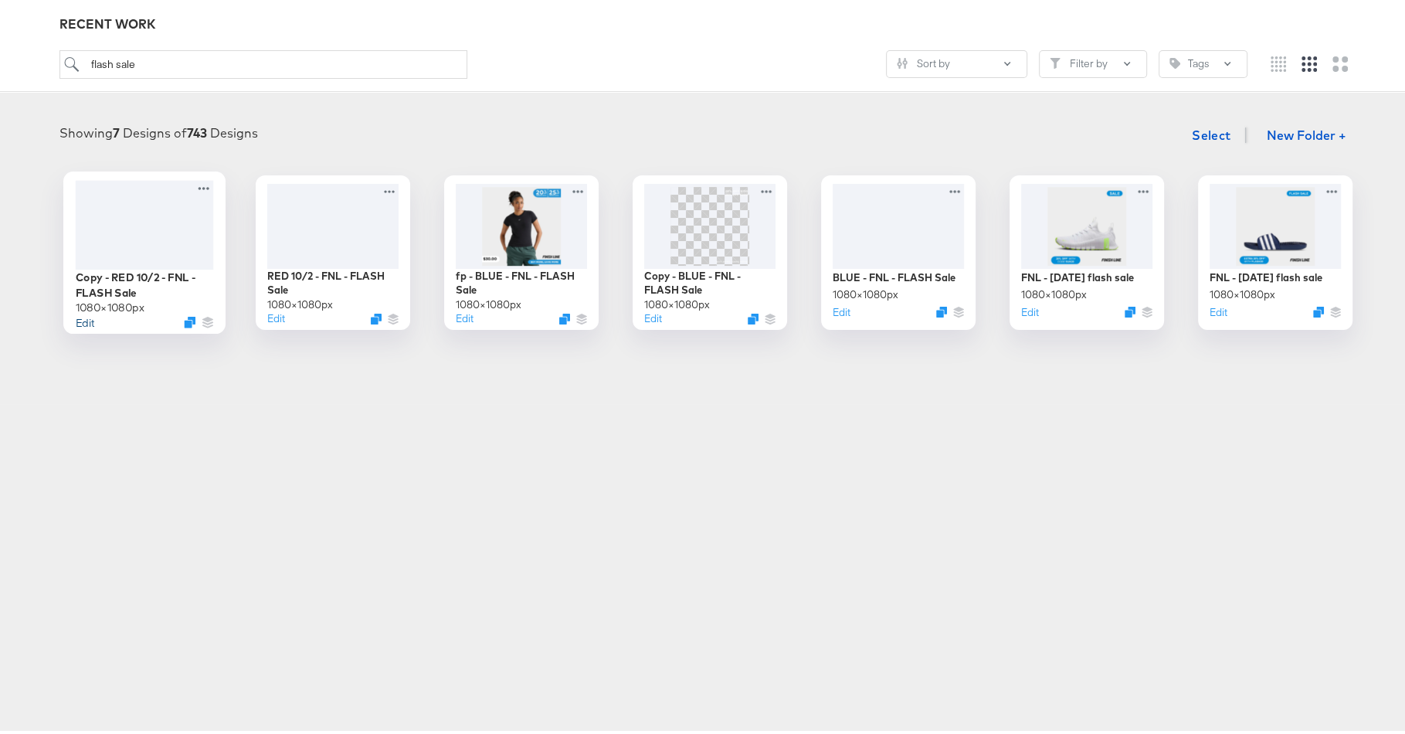
click at [82, 314] on button "Edit" at bounding box center [84, 318] width 19 height 15
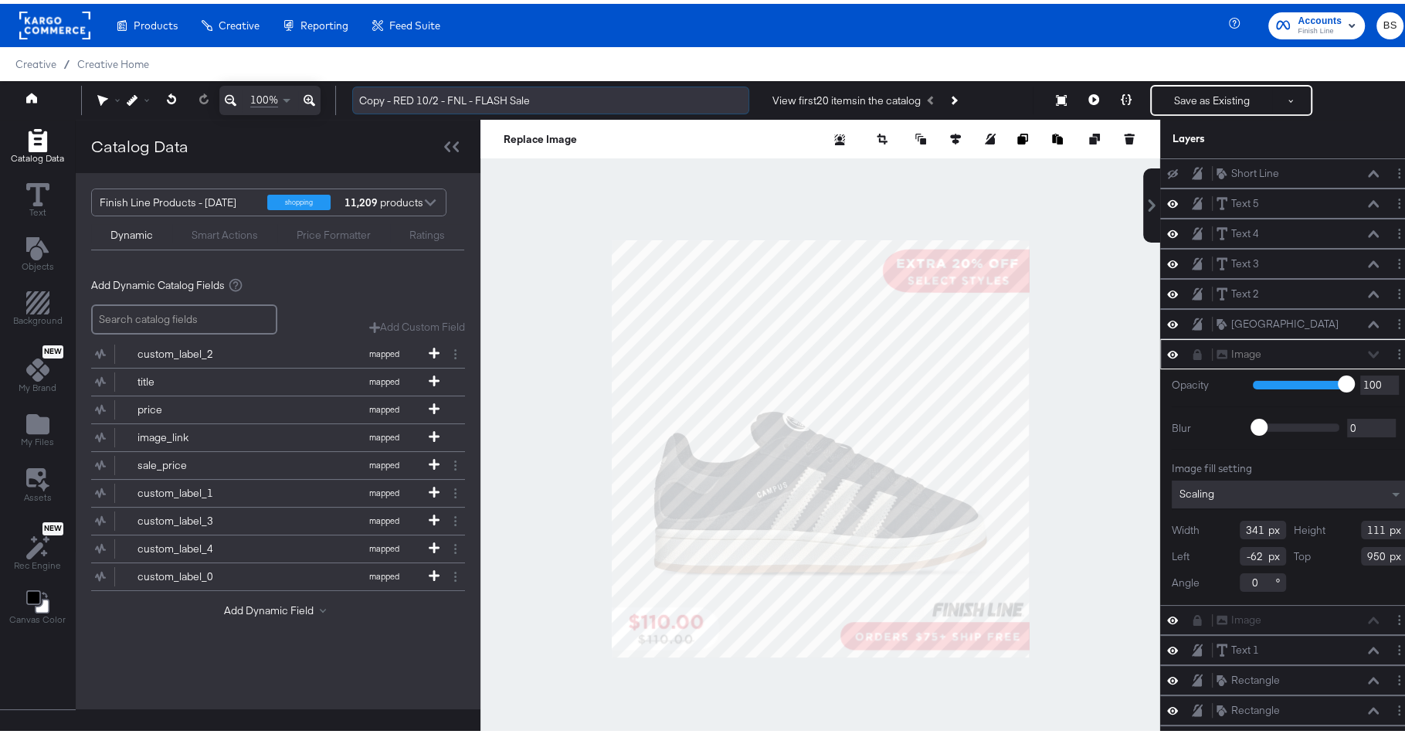
click at [449, 93] on input "Copy - RED 10/2 - FNL - FLASH Sale" at bounding box center [550, 97] width 397 height 29
click at [527, 65] on div "Creative / Creative Home" at bounding box center [709, 60] width 1419 height 34
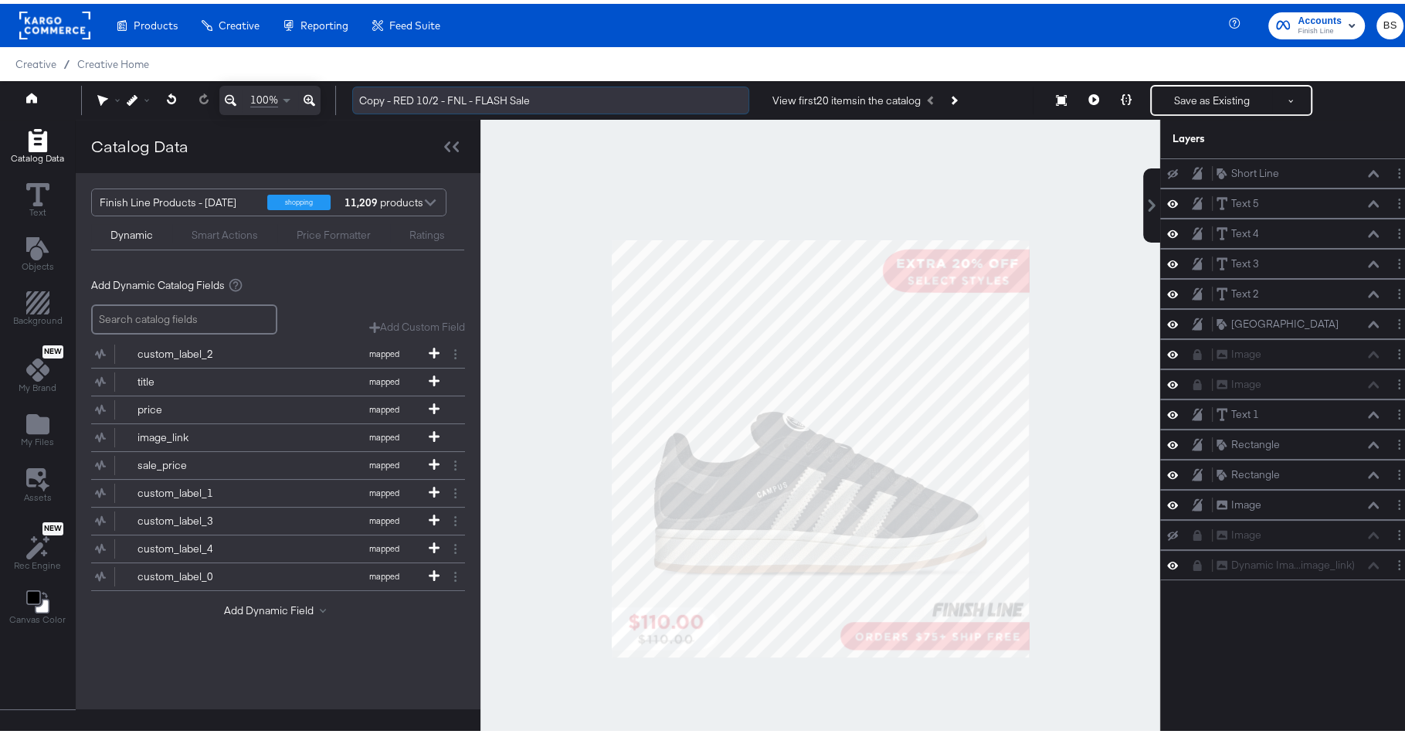
drag, startPoint x: 477, startPoint y: 92, endPoint x: 508, endPoint y: 91, distance: 31.7
click at [508, 91] on input "Copy - RED 10/2 - FNL - FLASH Sale" at bounding box center [550, 97] width 397 height 29
drag, startPoint x: 394, startPoint y: 94, endPoint x: 329, endPoint y: 94, distance: 64.9
click at [329, 94] on div "100% Copy - RED 10/2 - FNL - COLUMBUS Sale View first 20 items in the catalog S…" at bounding box center [709, 96] width 1419 height 39
click at [404, 93] on input "RED 10/2 - FNL - COLUMBUS Sale" at bounding box center [550, 97] width 397 height 29
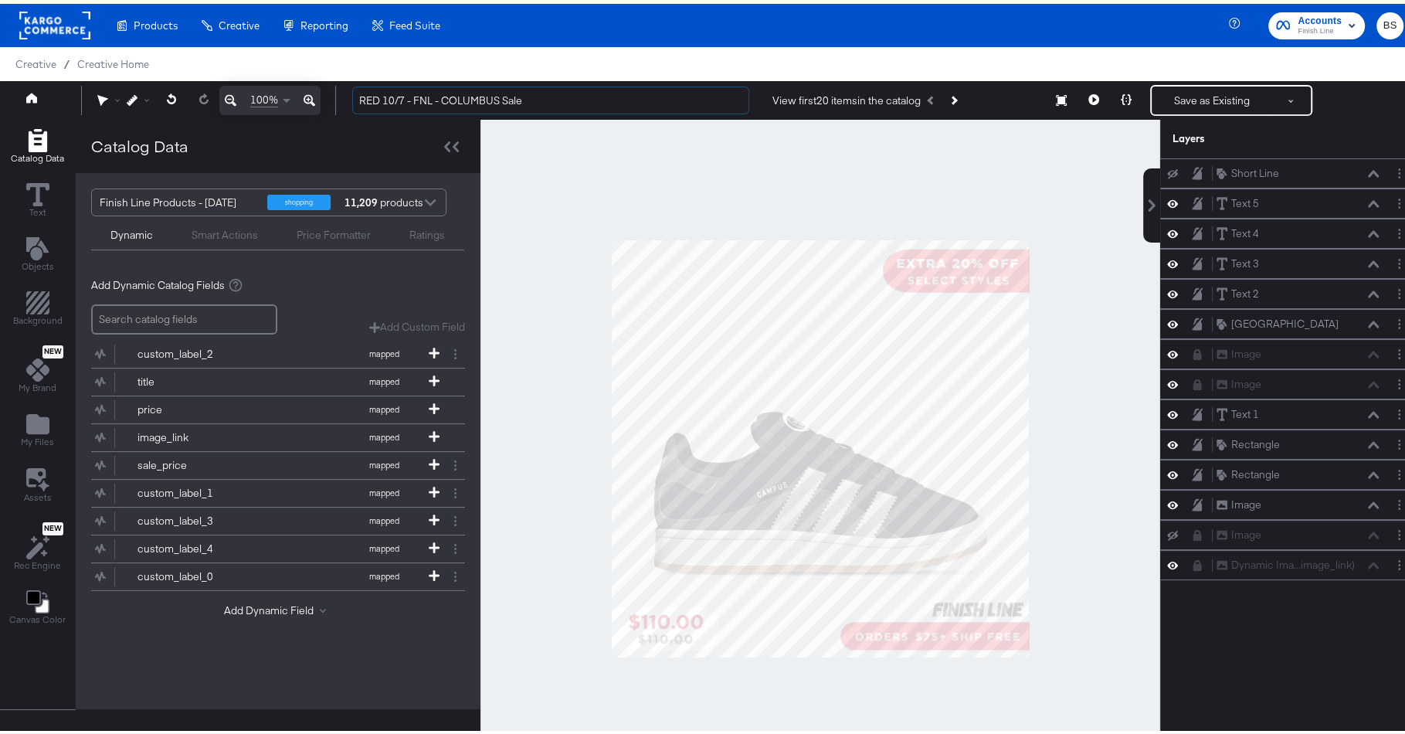
type input "RED 10/7 - FNL - COLUMBUS Sale"
click at [541, 64] on div "Creative / Creative Home" at bounding box center [709, 60] width 1419 height 34
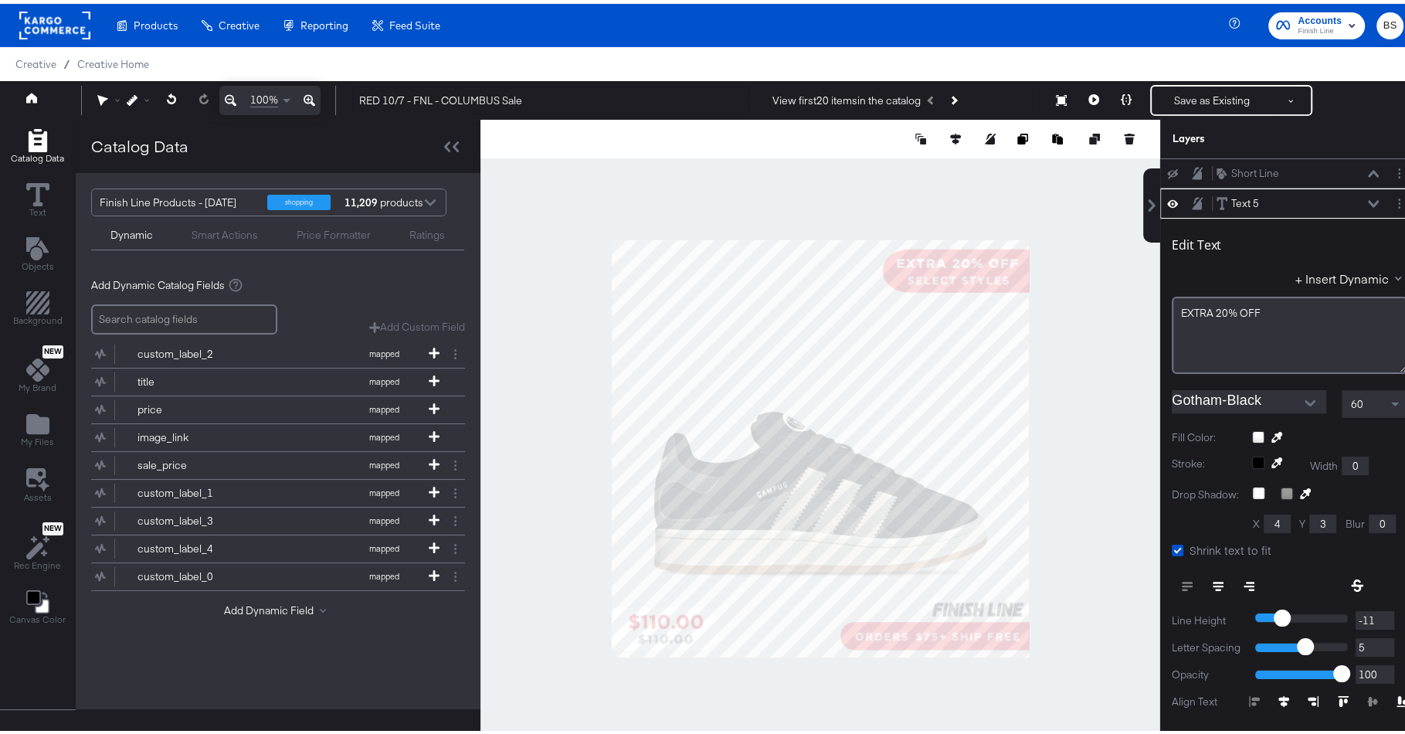
scroll to position [29, 0]
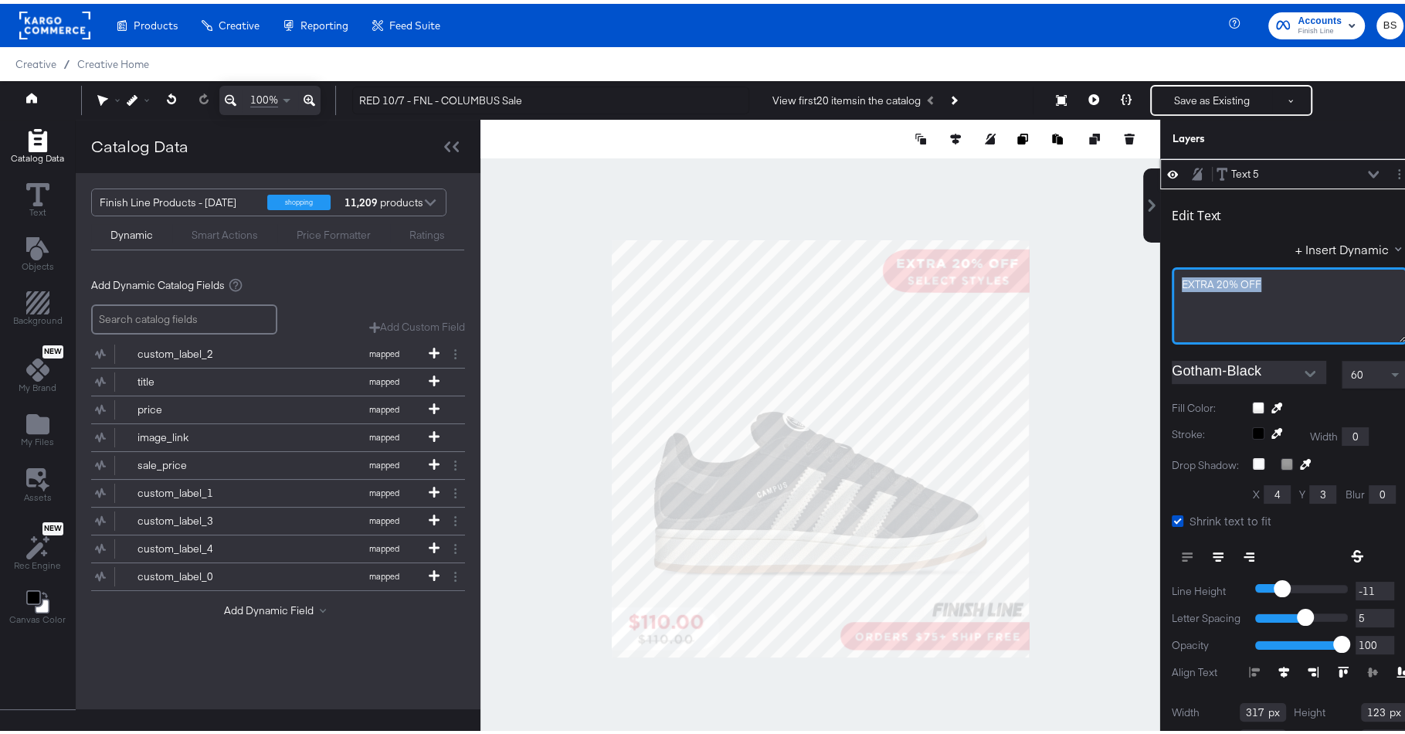
drag, startPoint x: 1263, startPoint y: 280, endPoint x: 1085, endPoint y: 280, distance: 178.5
click at [1085, 155] on div "Catalog Data Text Objects Background New My Brand My Files Assets New Rec Engin…" at bounding box center [709, 135] width 1419 height 39
click at [1262, 280] on div "COLUMBUS DAY" at bounding box center [1290, 280] width 216 height 15
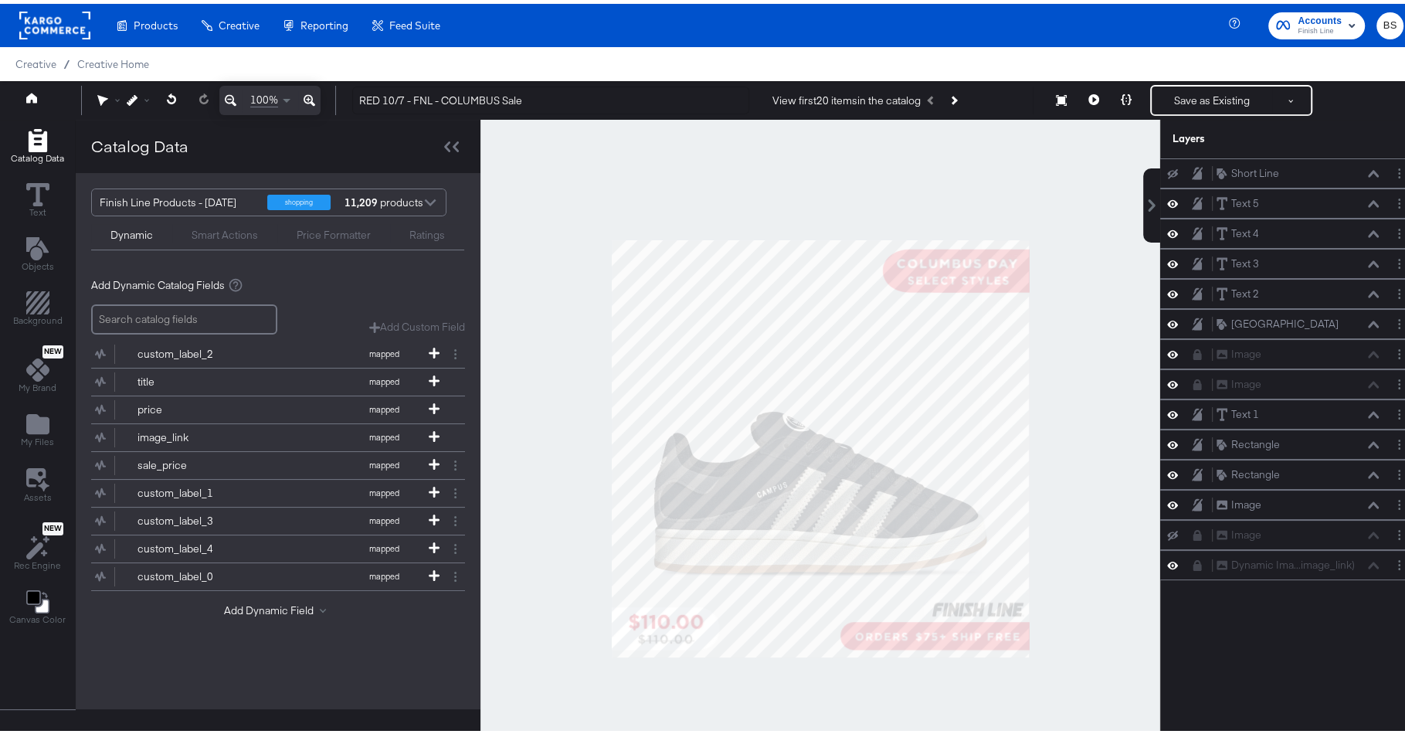
click at [913, 202] on div at bounding box center [821, 444] width 680 height 657
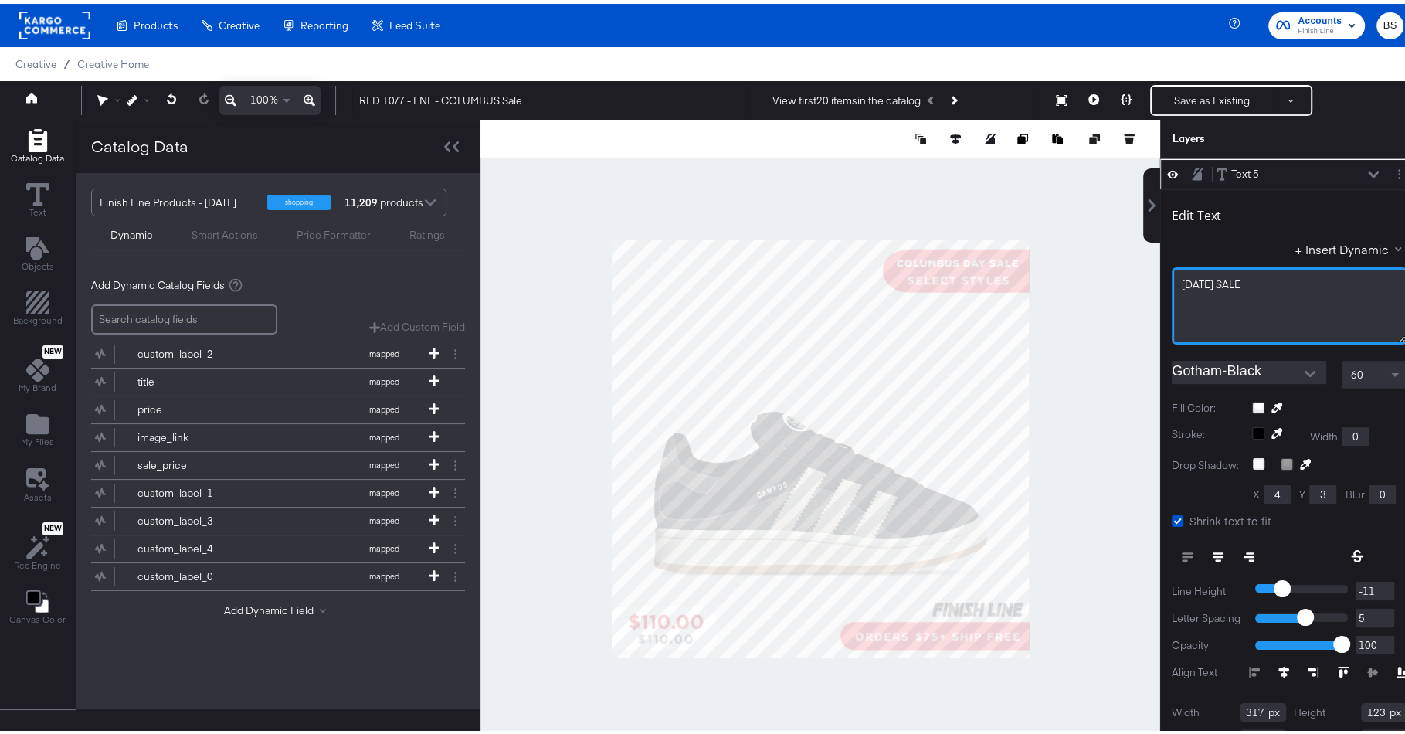
click at [1241, 273] on span "COLUMBUS DAY SALE" at bounding box center [1211, 280] width 59 height 14
click at [940, 193] on div at bounding box center [821, 444] width 680 height 657
click at [1064, 283] on div at bounding box center [821, 444] width 680 height 657
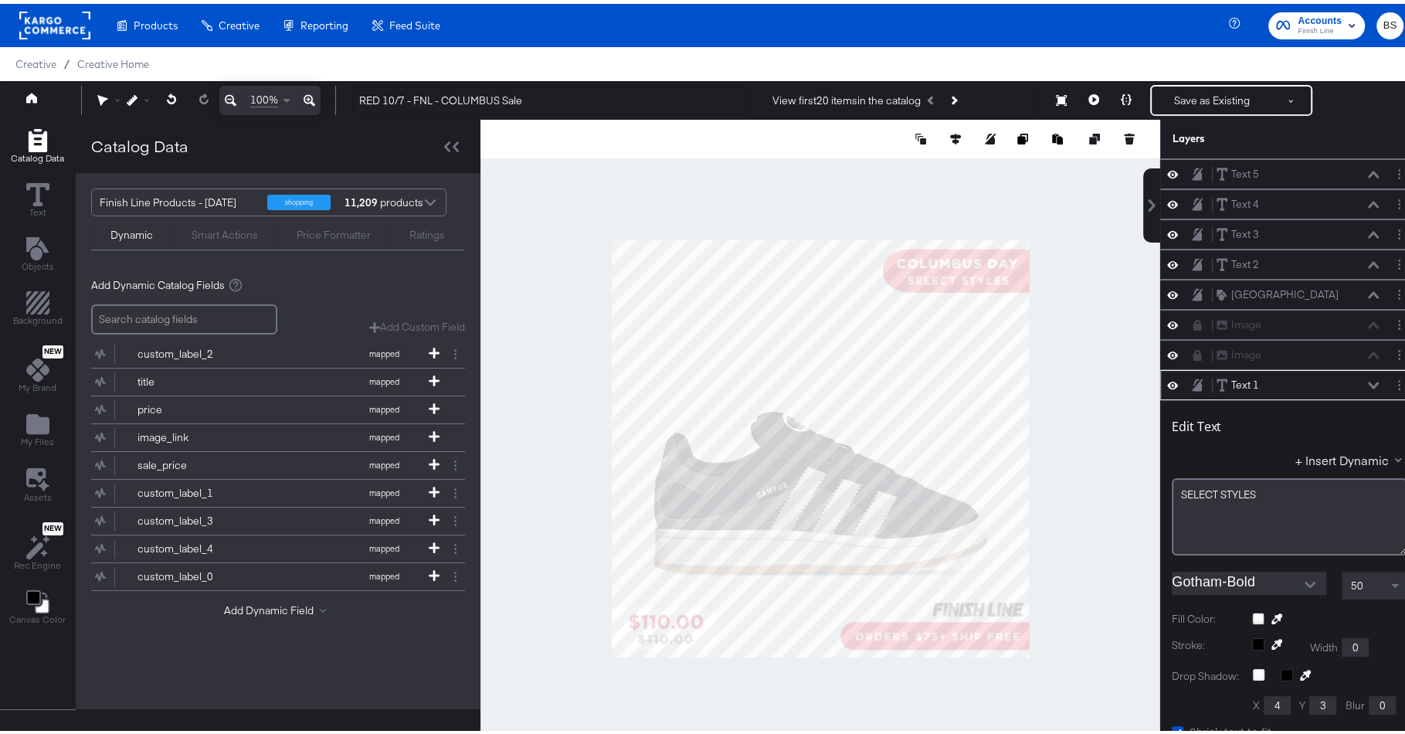
scroll to position [236, 0]
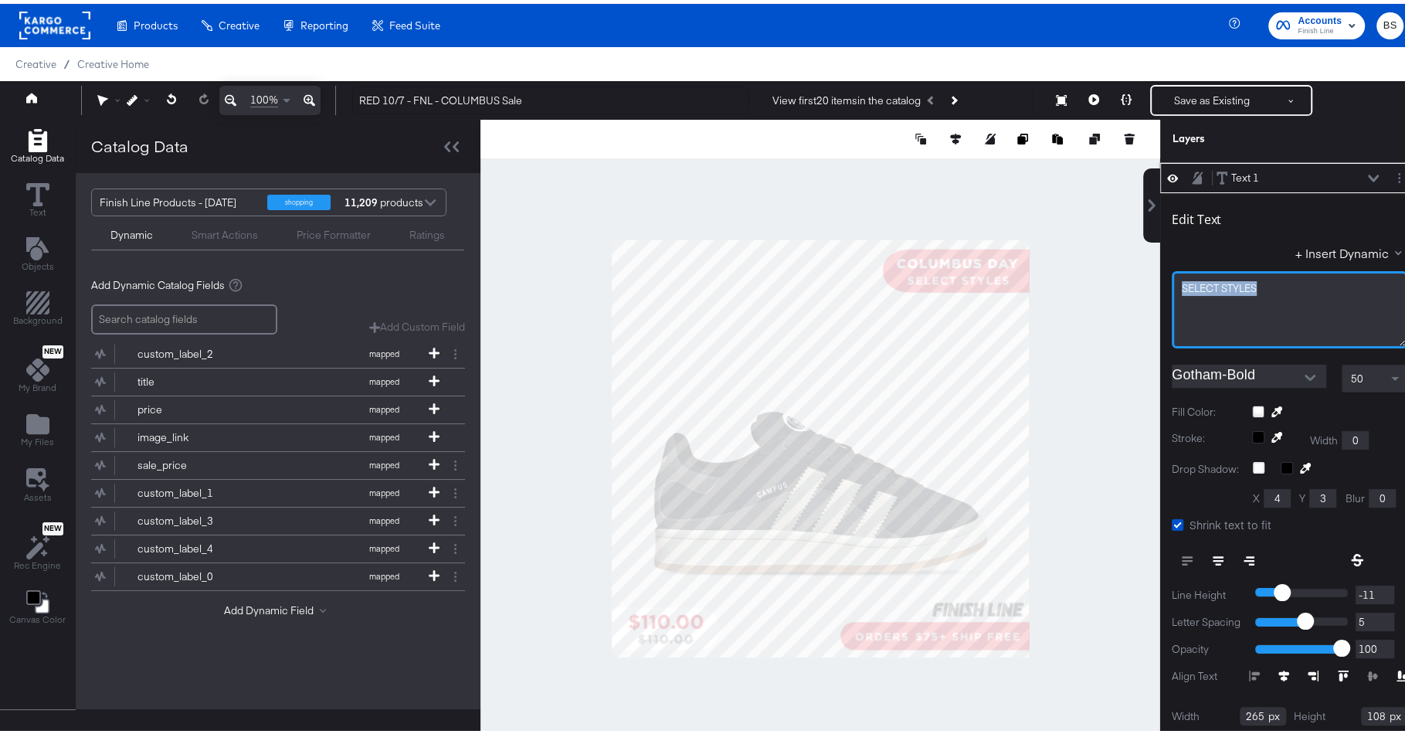
click at [978, 155] on div "Catalog Data Text Objects Background New My Brand My Files Assets New Rec Engin…" at bounding box center [709, 135] width 1419 height 39
click at [917, 193] on div at bounding box center [821, 444] width 680 height 657
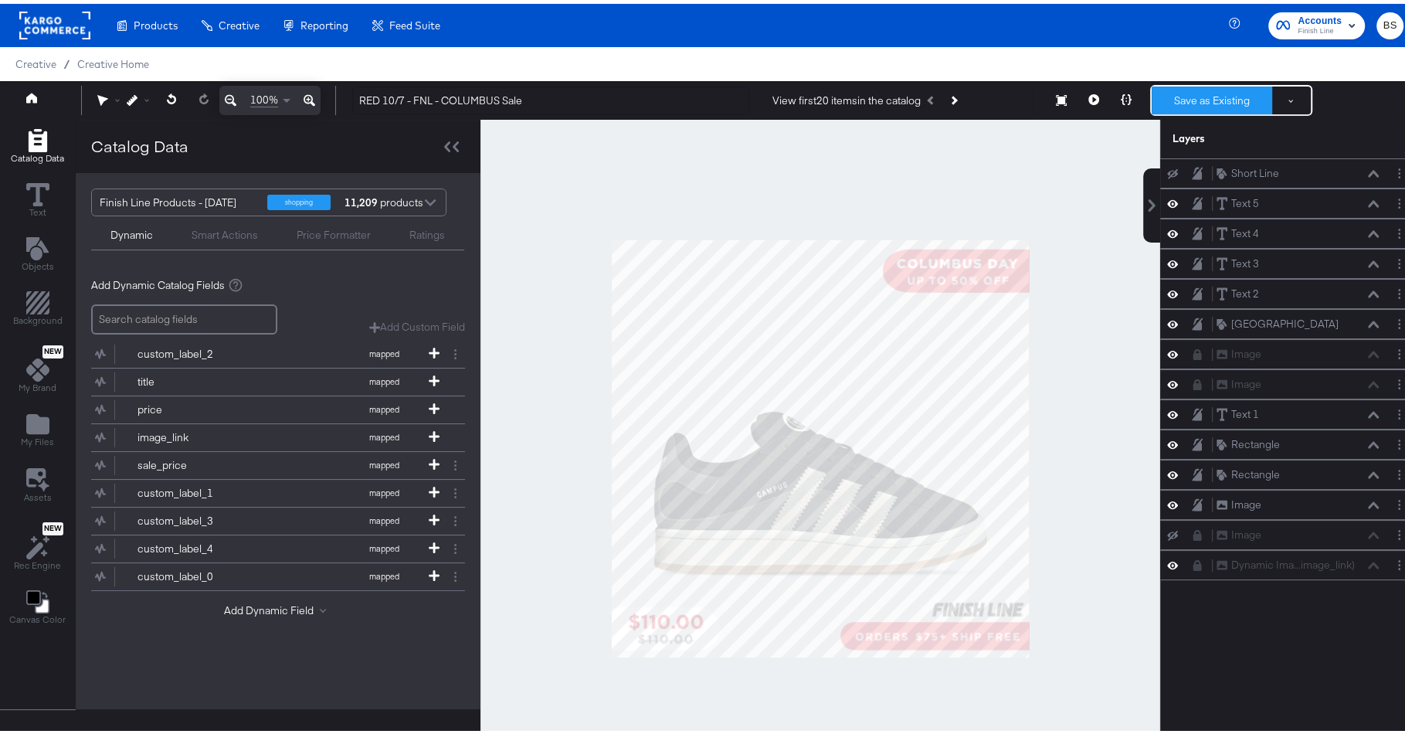
click at [1190, 104] on button "Save as Existing" at bounding box center [1212, 97] width 121 height 28
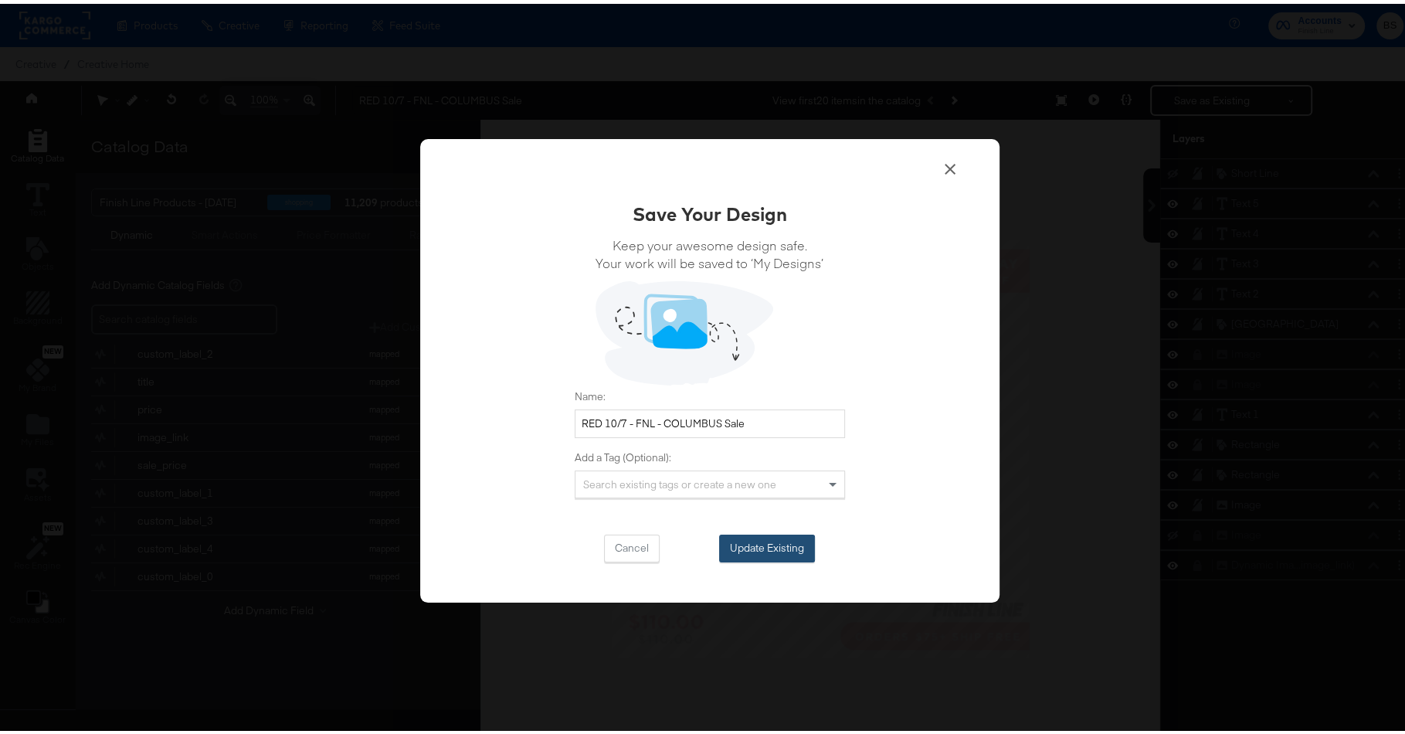
click at [767, 547] on button "Update Existing" at bounding box center [767, 545] width 96 height 28
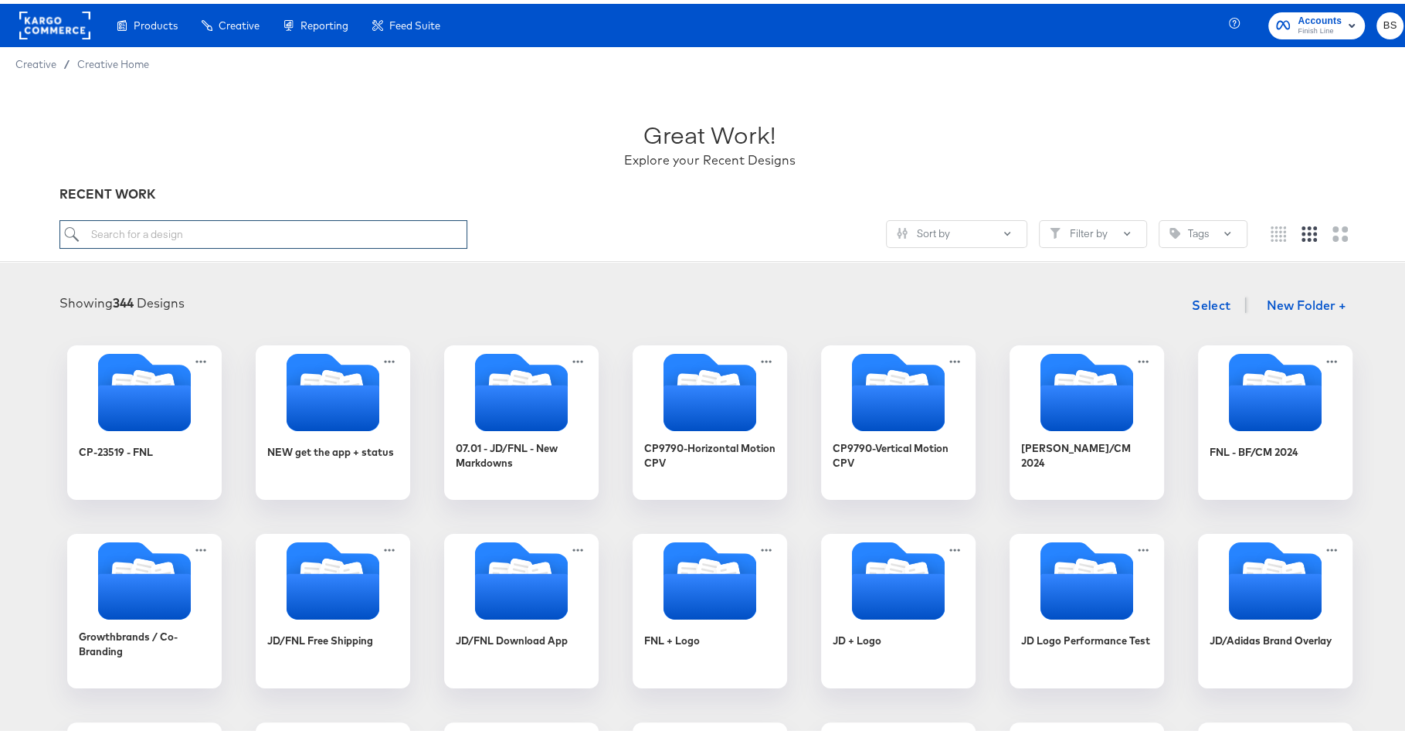
click at [222, 239] on input "search" at bounding box center [262, 230] width 407 height 29
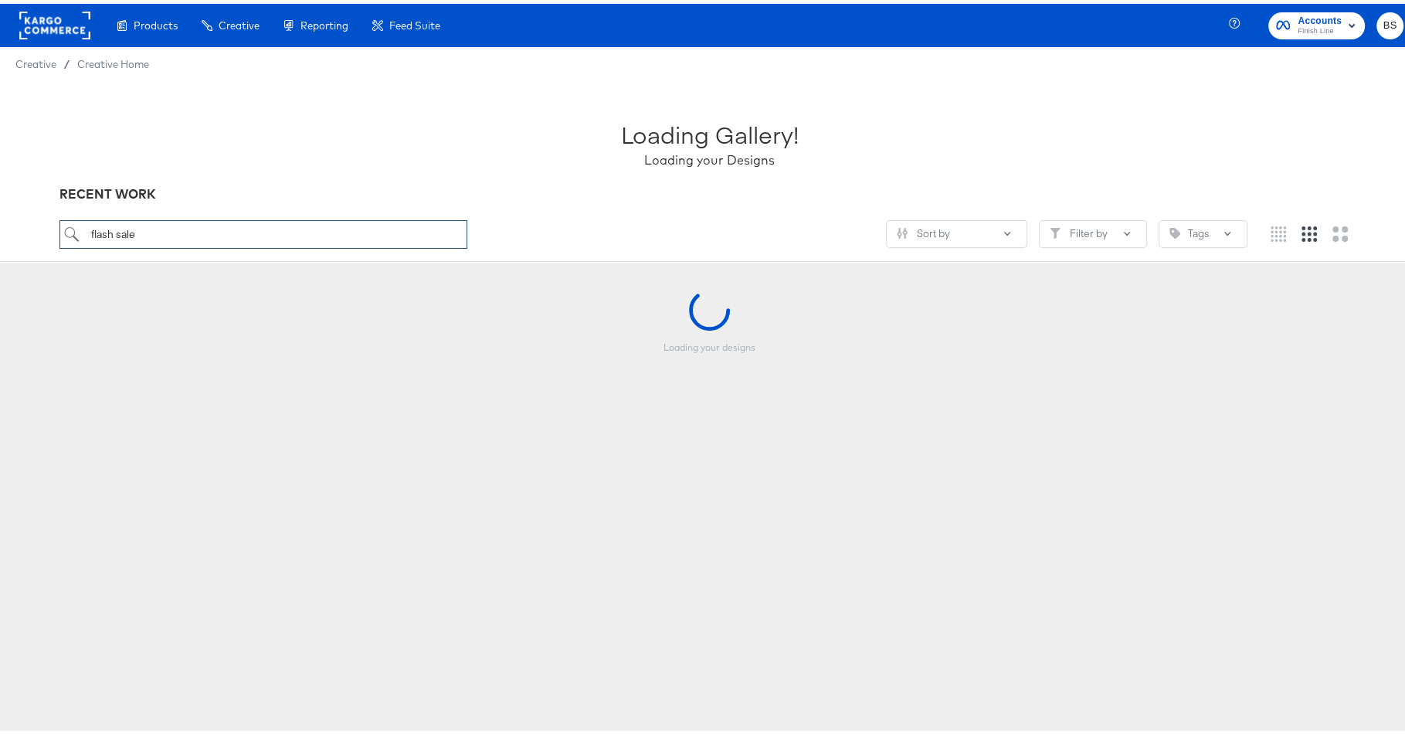
click at [123, 230] on input "flash sale" at bounding box center [262, 230] width 407 height 29
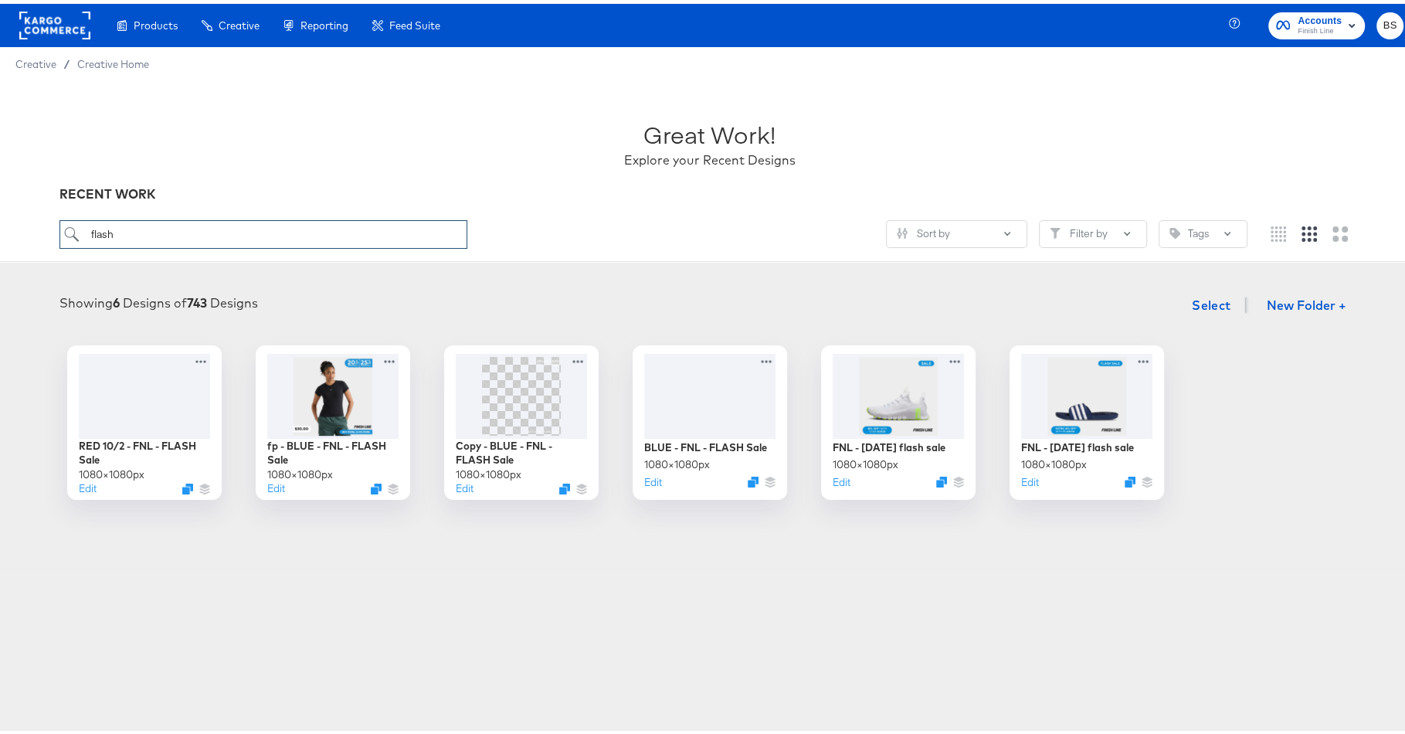
type input "flash"
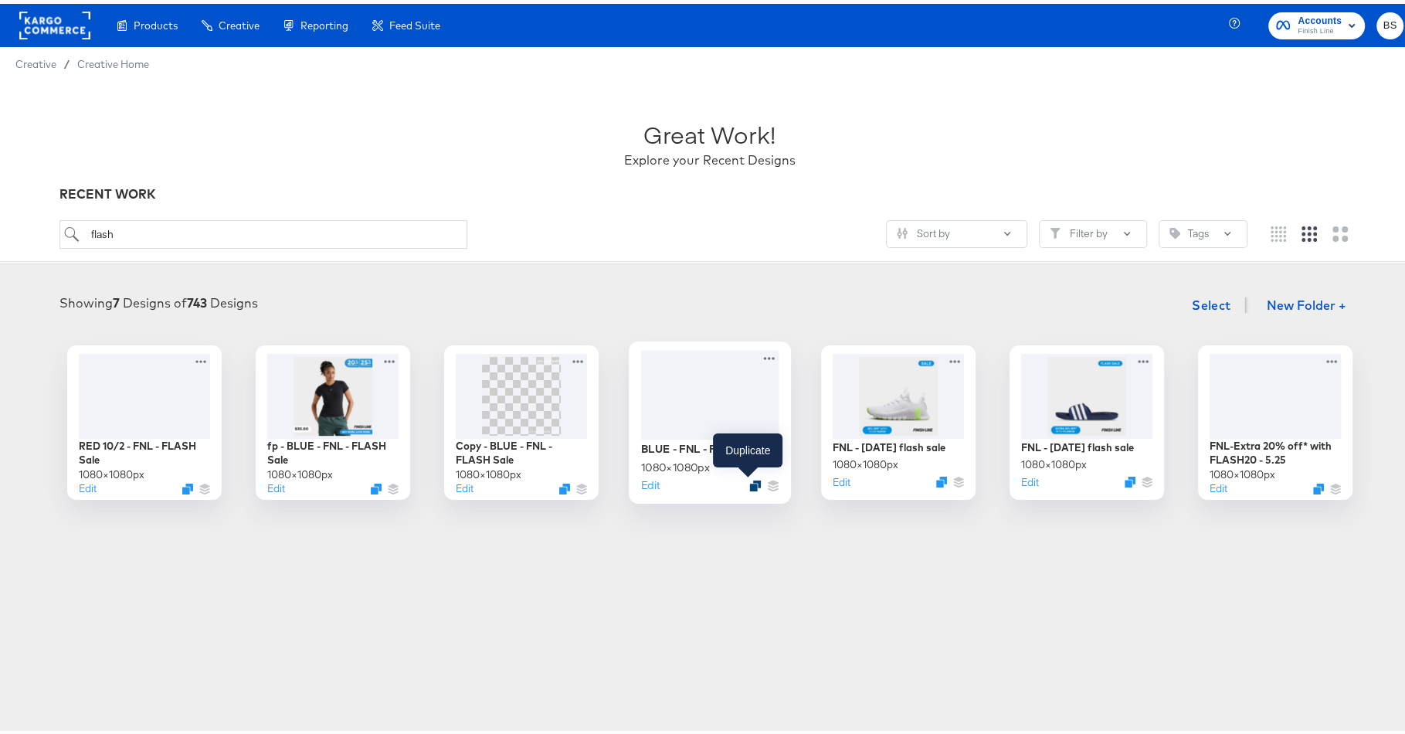
click at [749, 481] on icon "Duplicate" at bounding box center [755, 482] width 12 height 12
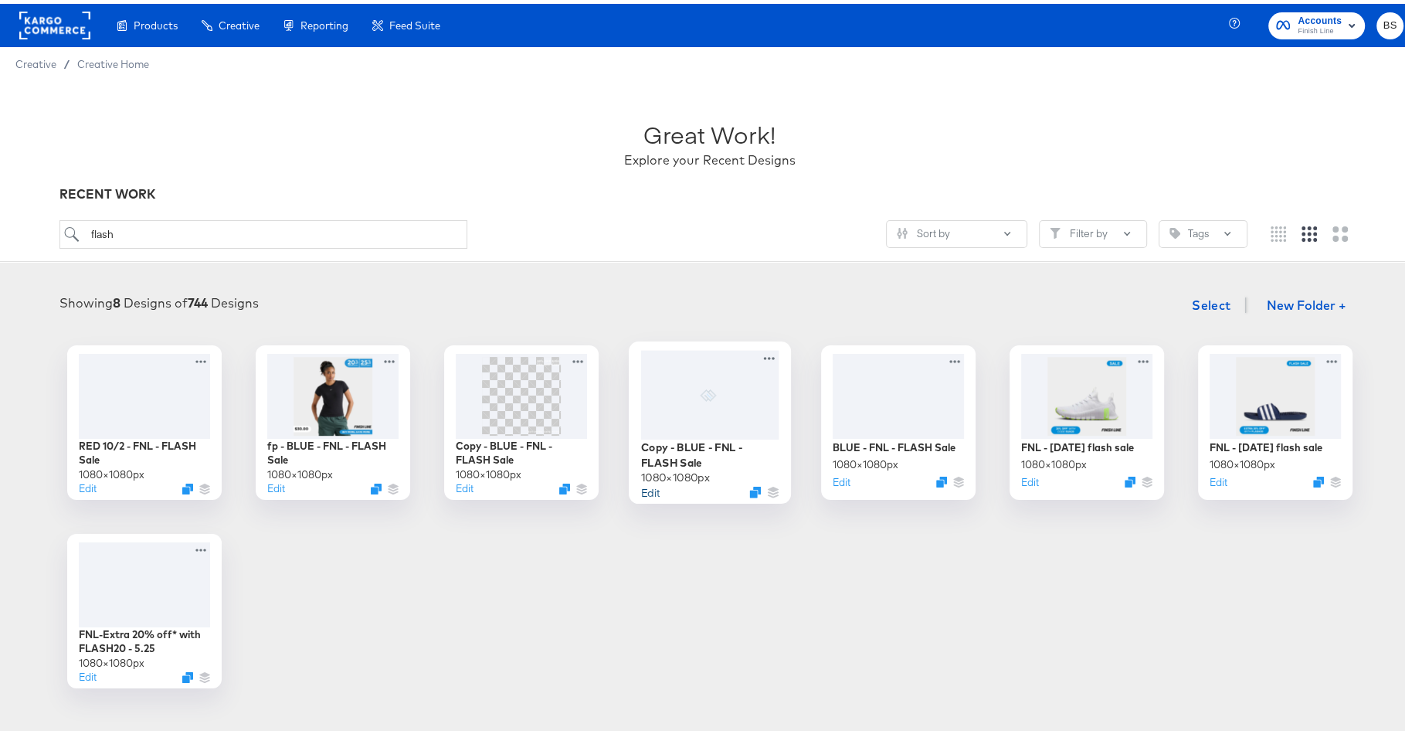
click at [644, 491] on button "Edit" at bounding box center [649, 488] width 19 height 15
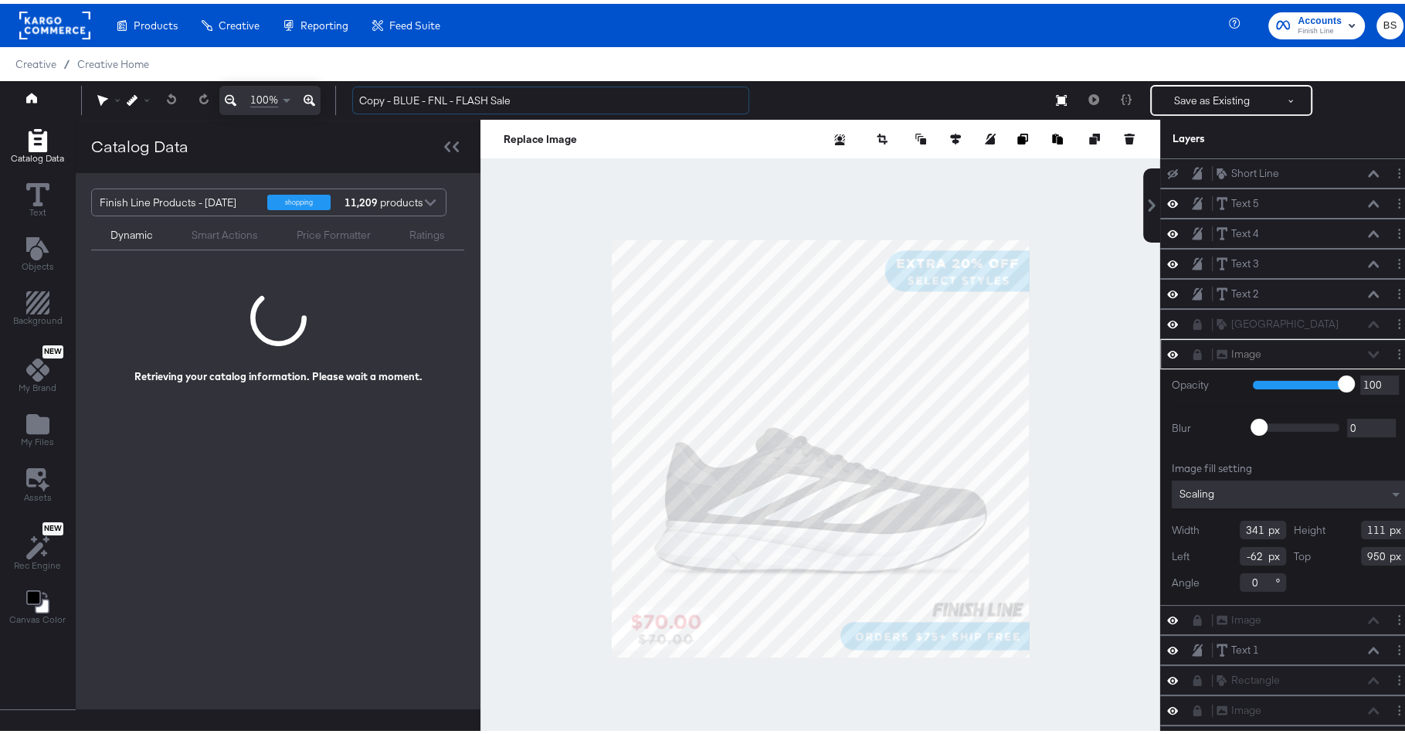
drag, startPoint x: 395, startPoint y: 97, endPoint x: 346, endPoint y: 97, distance: 48.7
click at [346, 97] on div "Copy - BLUE - FNL - FLASH Sale Save as Existing See more options" at bounding box center [872, 96] width 1064 height 31
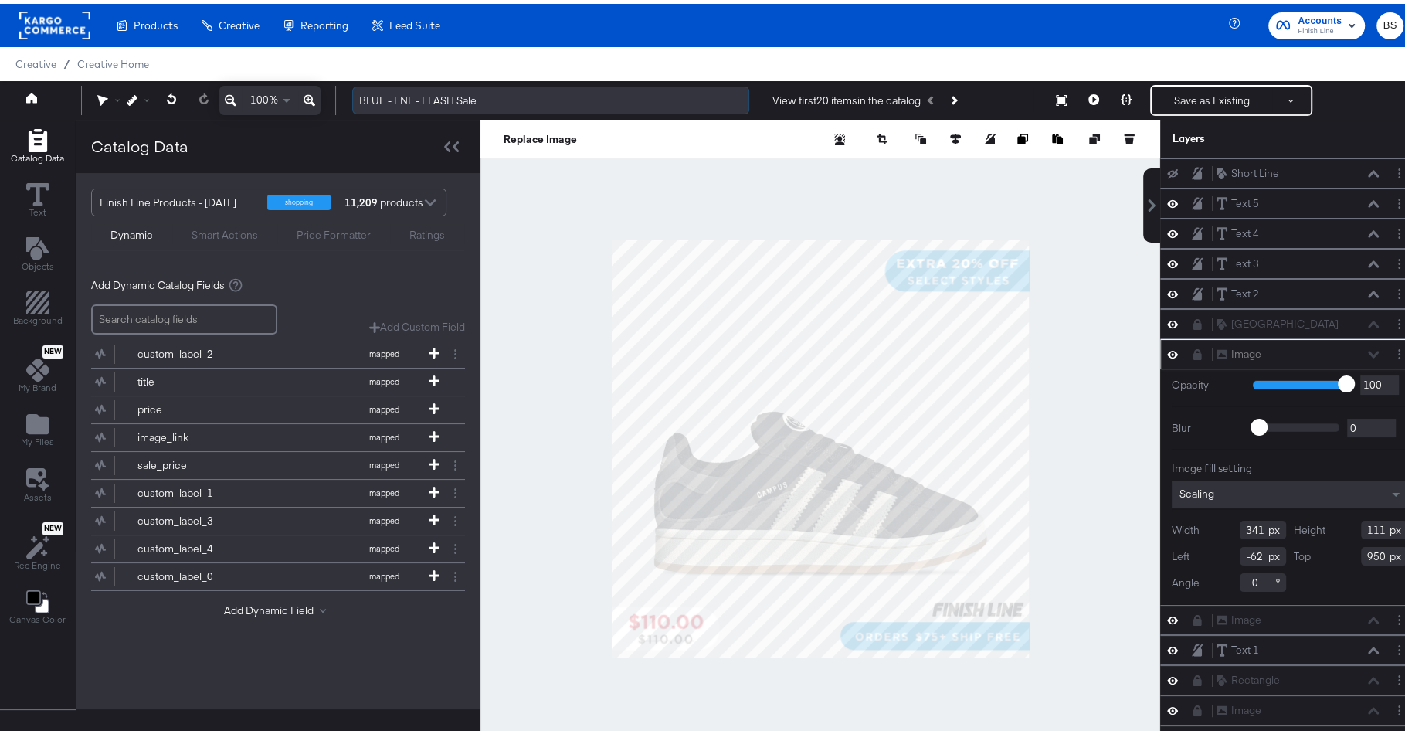
drag, startPoint x: 423, startPoint y: 90, endPoint x: 450, endPoint y: 90, distance: 27.8
click at [450, 90] on input "BLUE - FNL - FLASH Sale" at bounding box center [550, 97] width 397 height 29
type input "BLUE - FNL - COLUMBUS Sale"
click at [578, 63] on div "Creative / Creative Home" at bounding box center [709, 60] width 1419 height 34
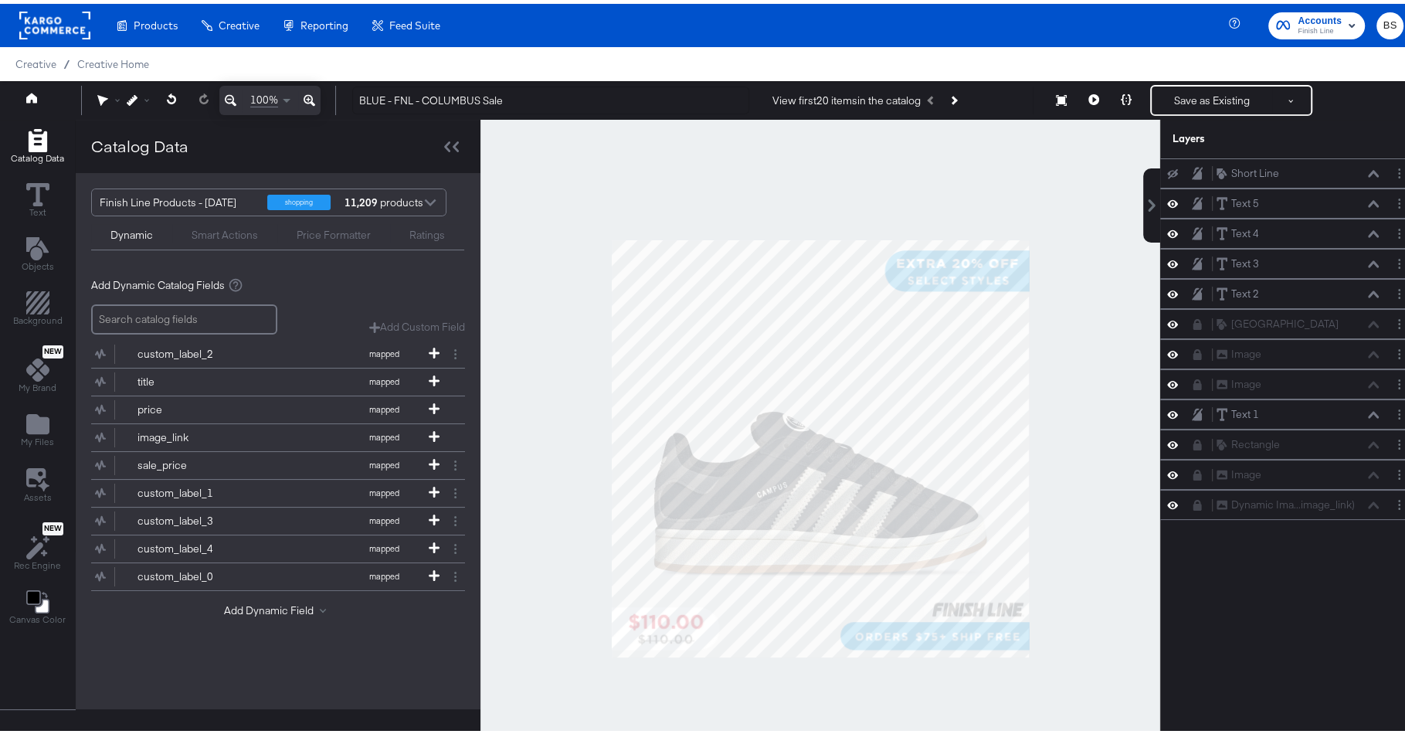
scroll to position [29, 0]
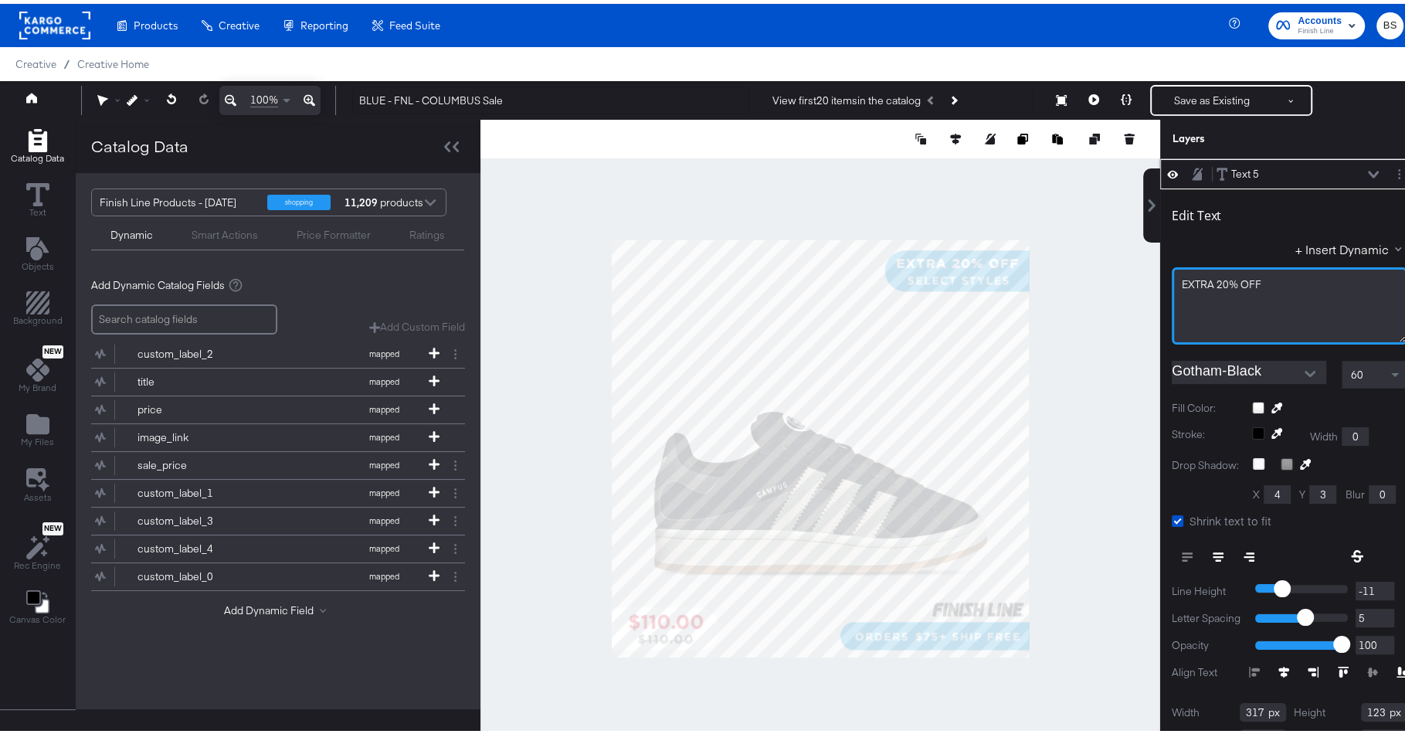
drag, startPoint x: 1259, startPoint y: 287, endPoint x: 1109, endPoint y: 287, distance: 150.6
click at [1109, 155] on div "Catalog Data Text Objects Background New My Brand My Files Assets New Rec Engin…" at bounding box center [709, 135] width 1419 height 39
click at [898, 195] on div at bounding box center [821, 444] width 680 height 657
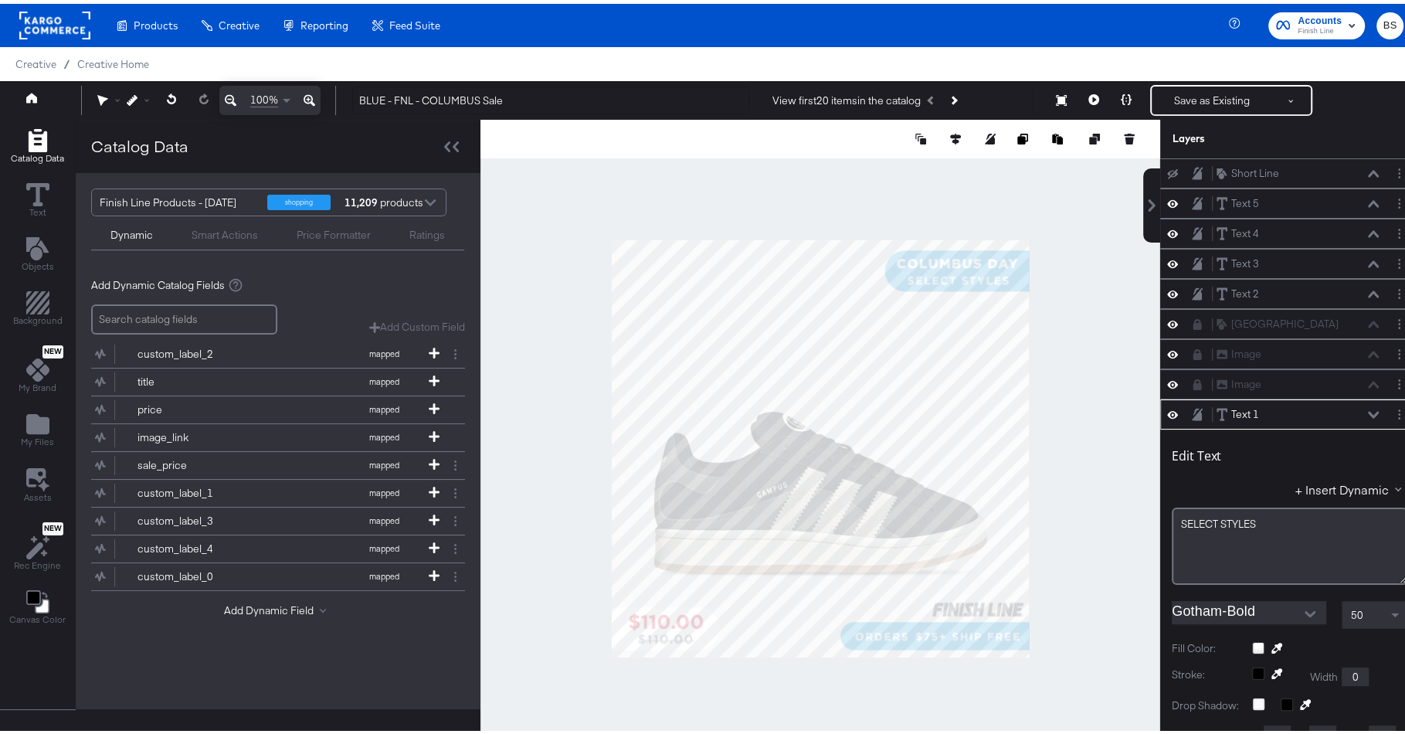
scroll to position [236, 0]
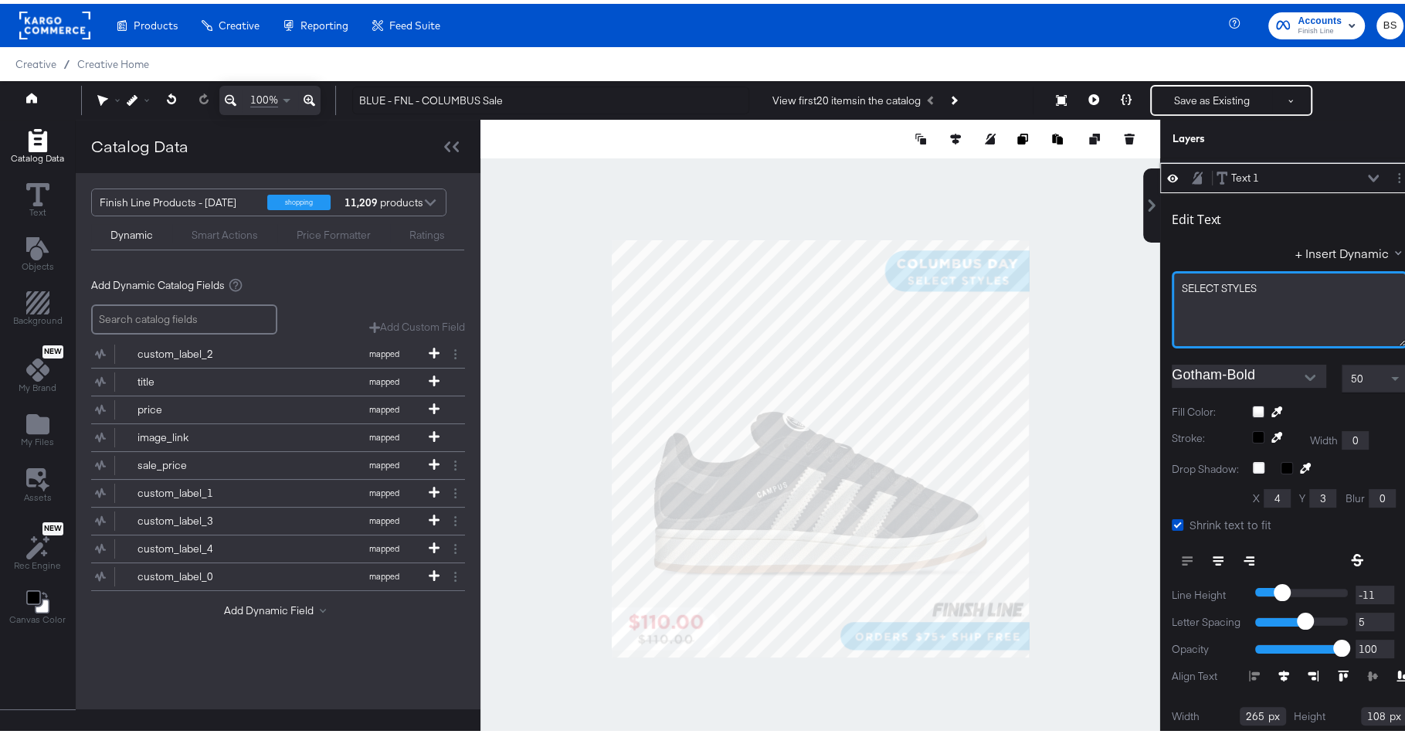
drag, startPoint x: 1274, startPoint y: 285, endPoint x: 1069, endPoint y: 286, distance: 204.7
click at [1069, 155] on div "Catalog Data Text Objects Background New My Brand My Files Assets New Rec Engin…" at bounding box center [709, 135] width 1419 height 39
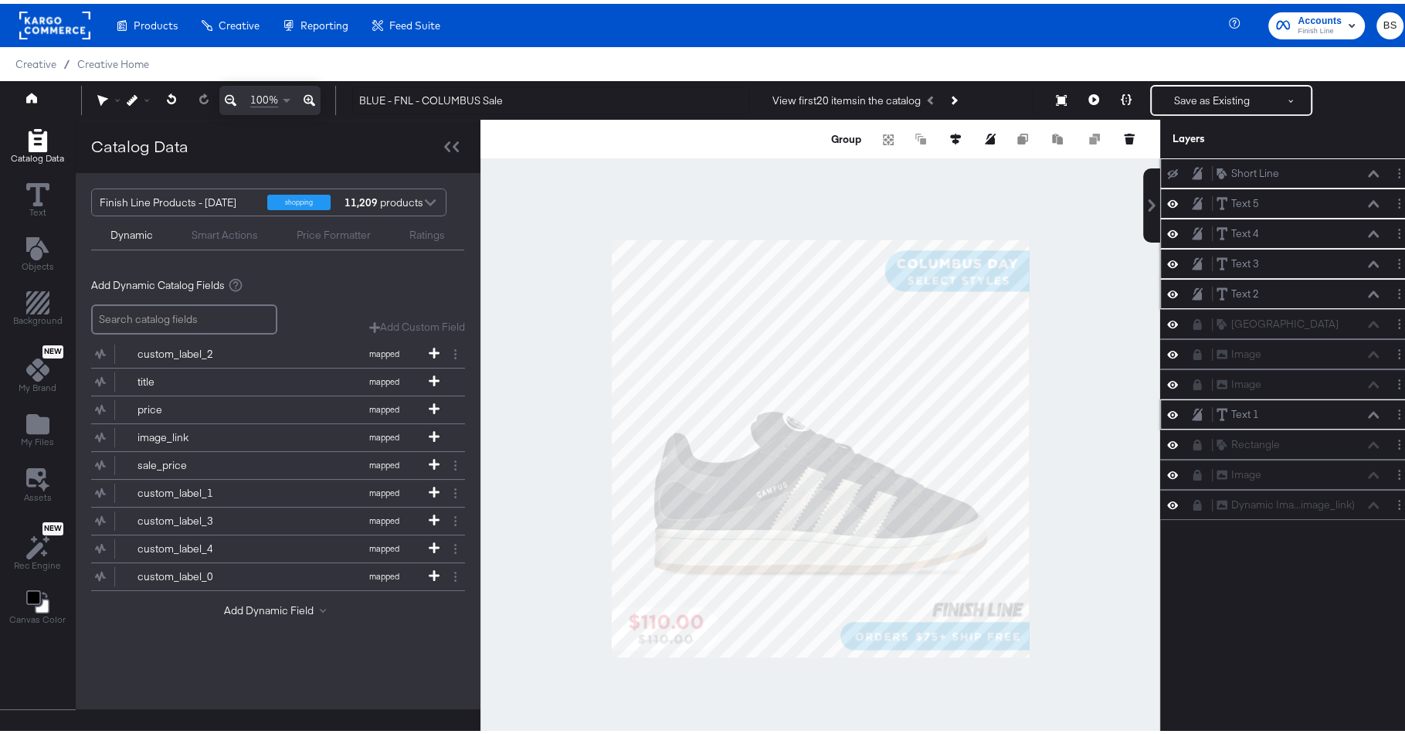
scroll to position [0, 0]
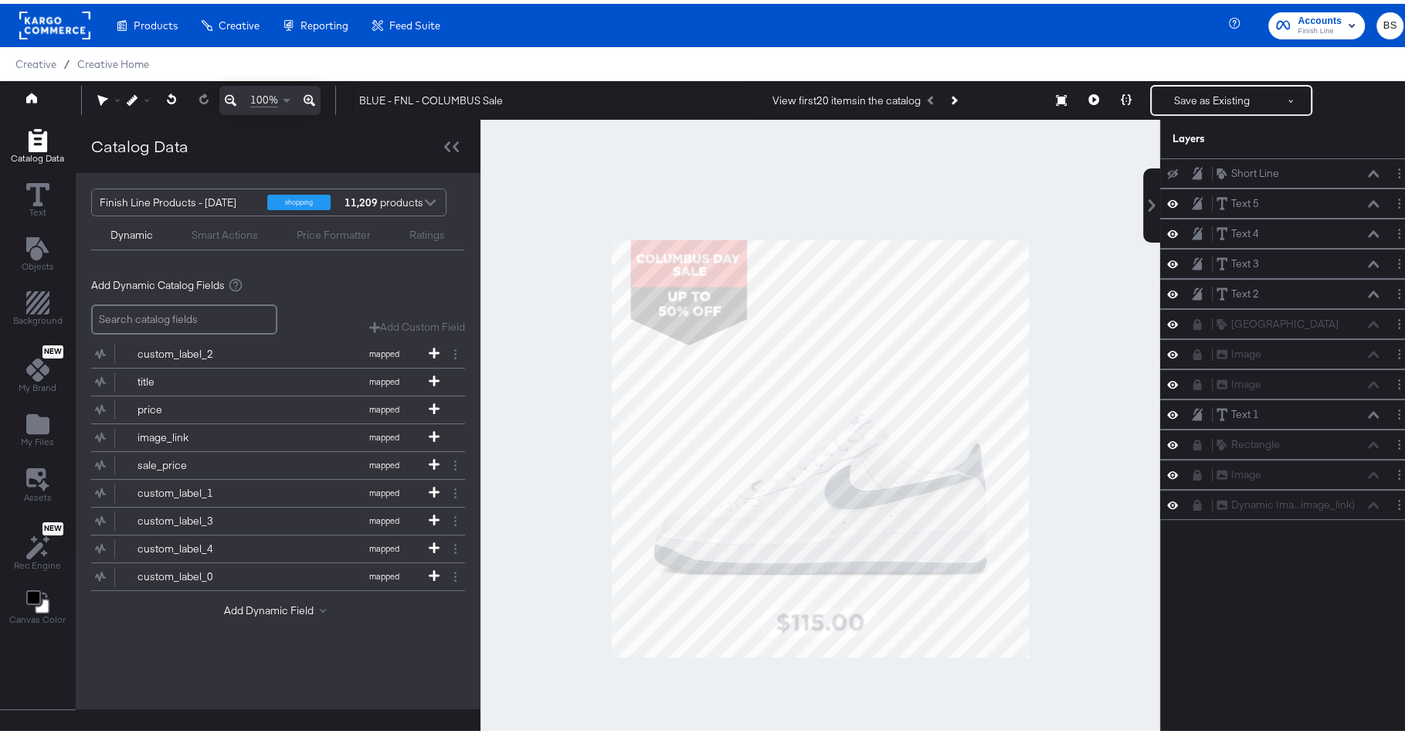
click at [1069, 286] on div at bounding box center [821, 444] width 680 height 657
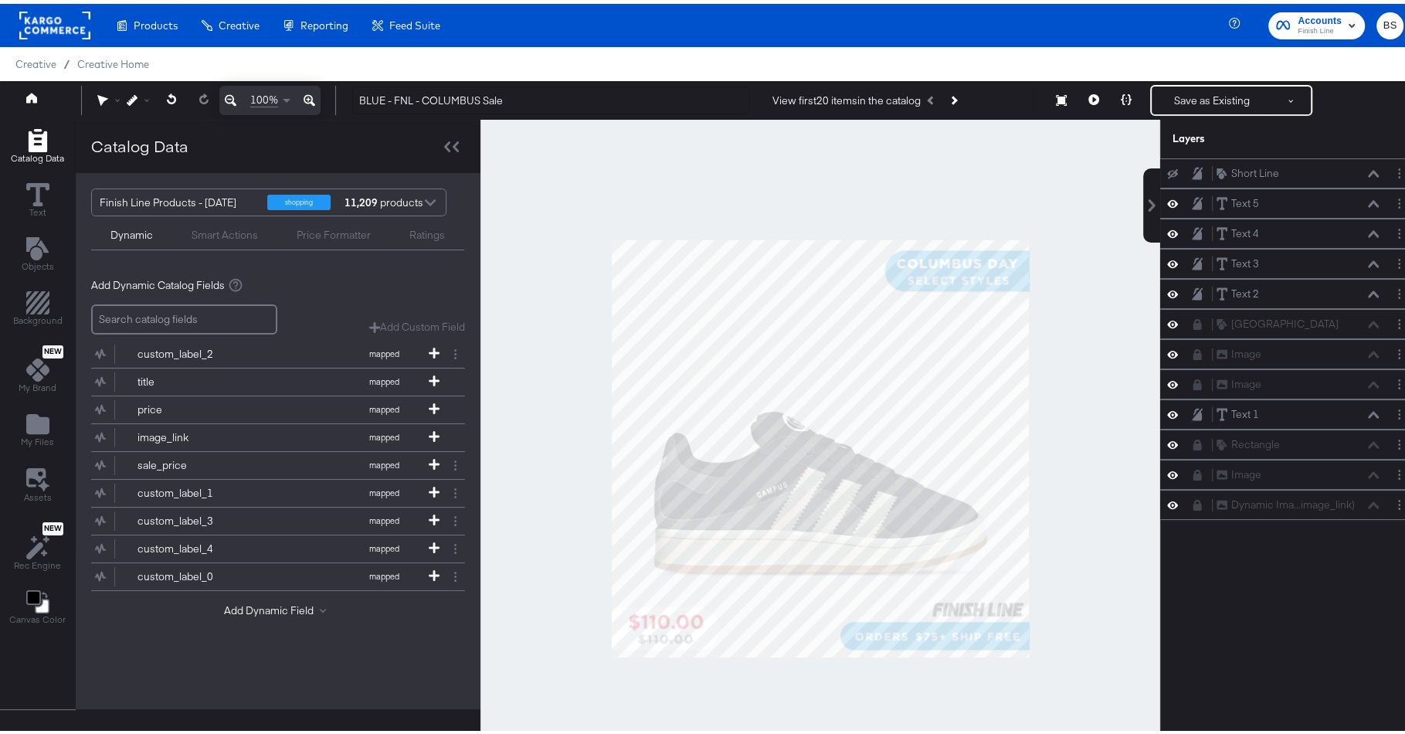
scroll to position [29, 0]
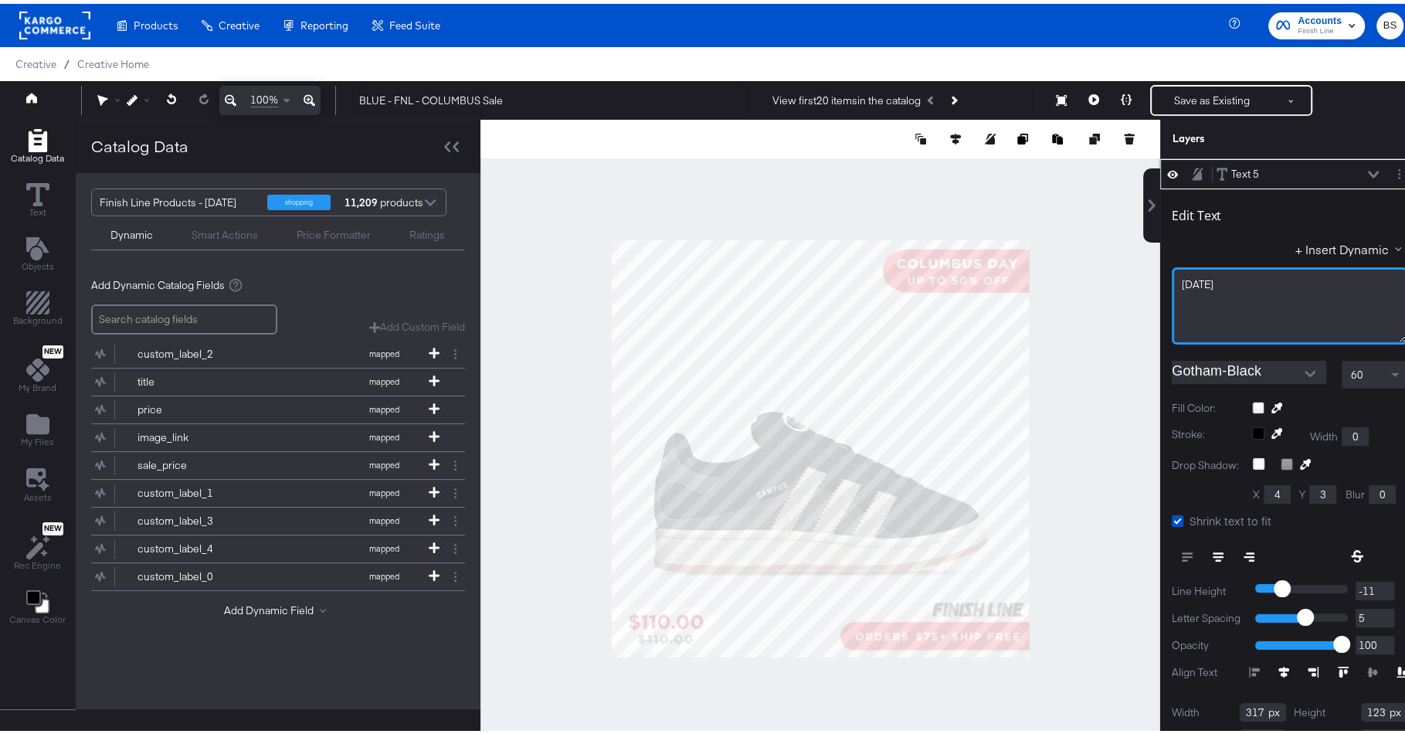
click at [1214, 277] on span "COLUMBUS DAY" at bounding box center [1198, 280] width 32 height 14
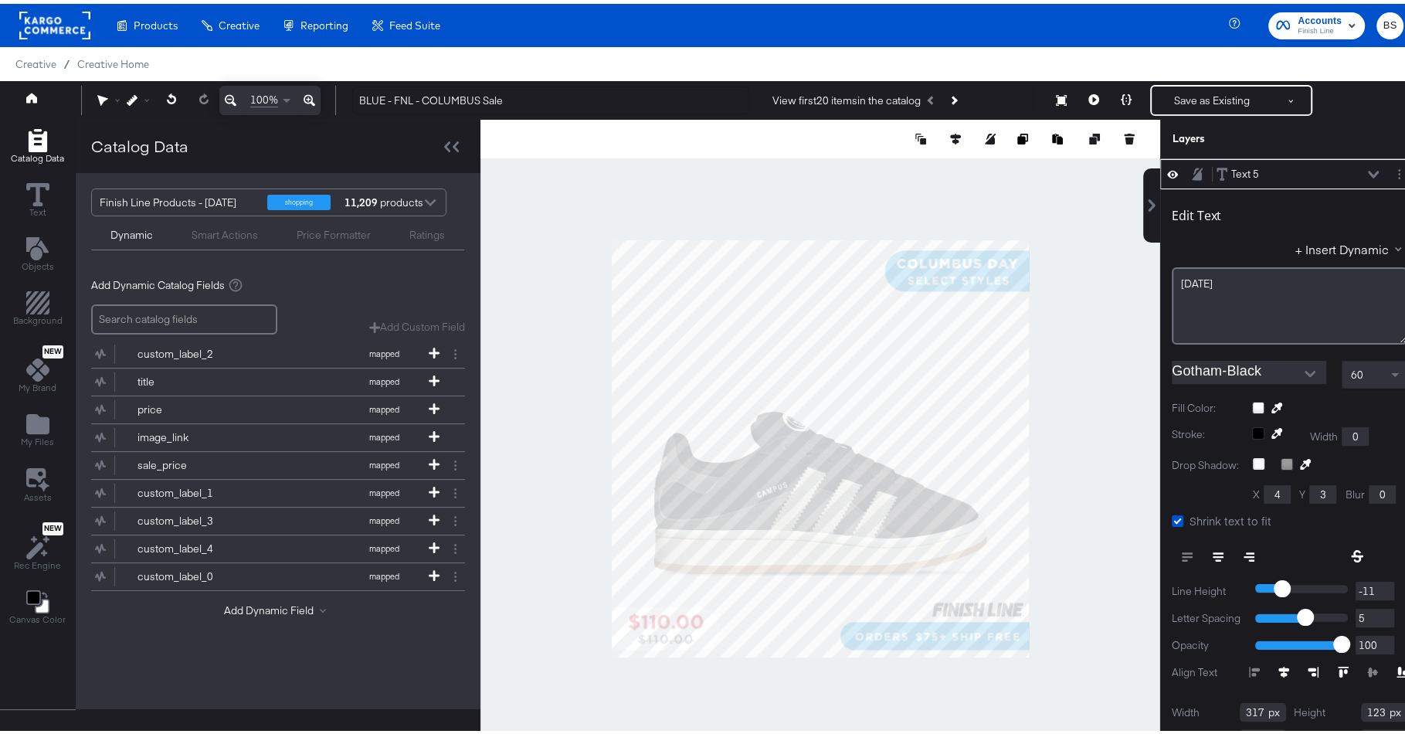
click at [1006, 189] on div at bounding box center [821, 444] width 680 height 657
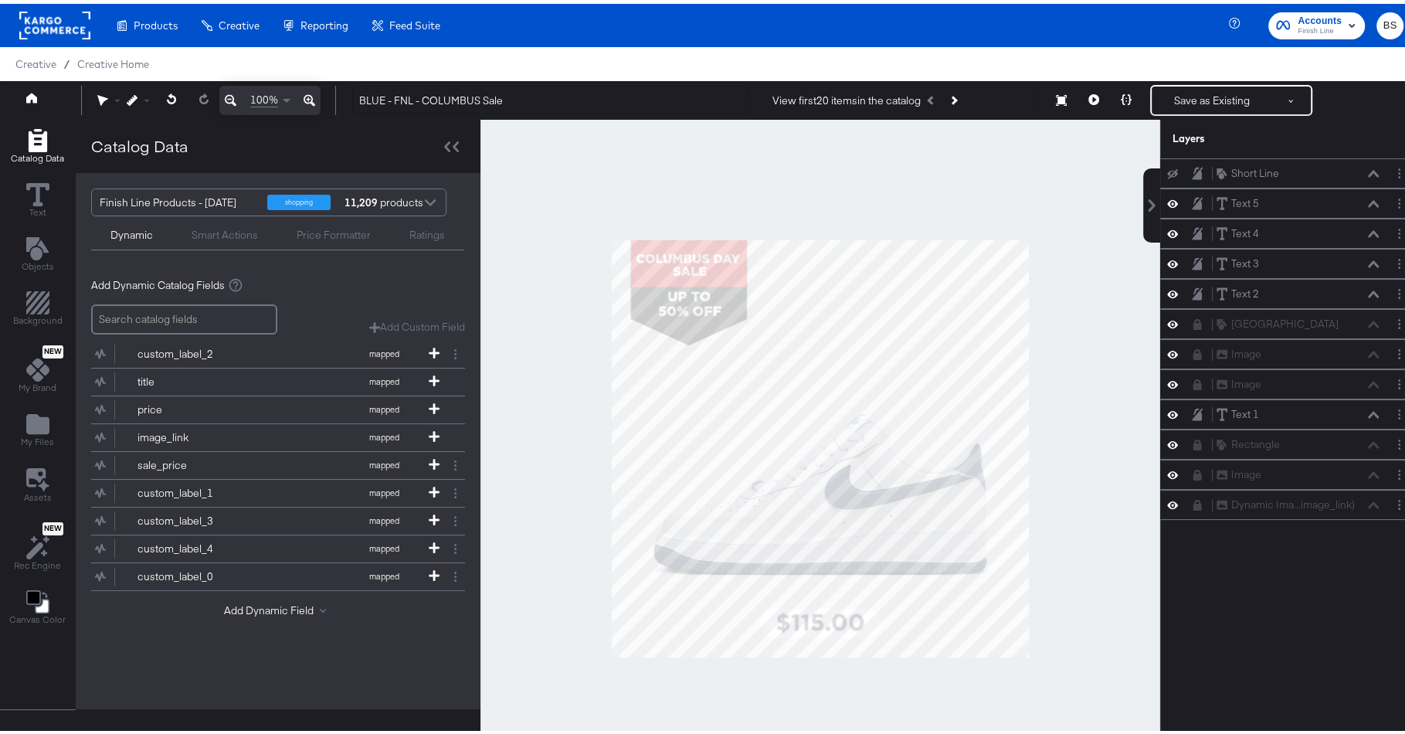
scroll to position [236, 0]
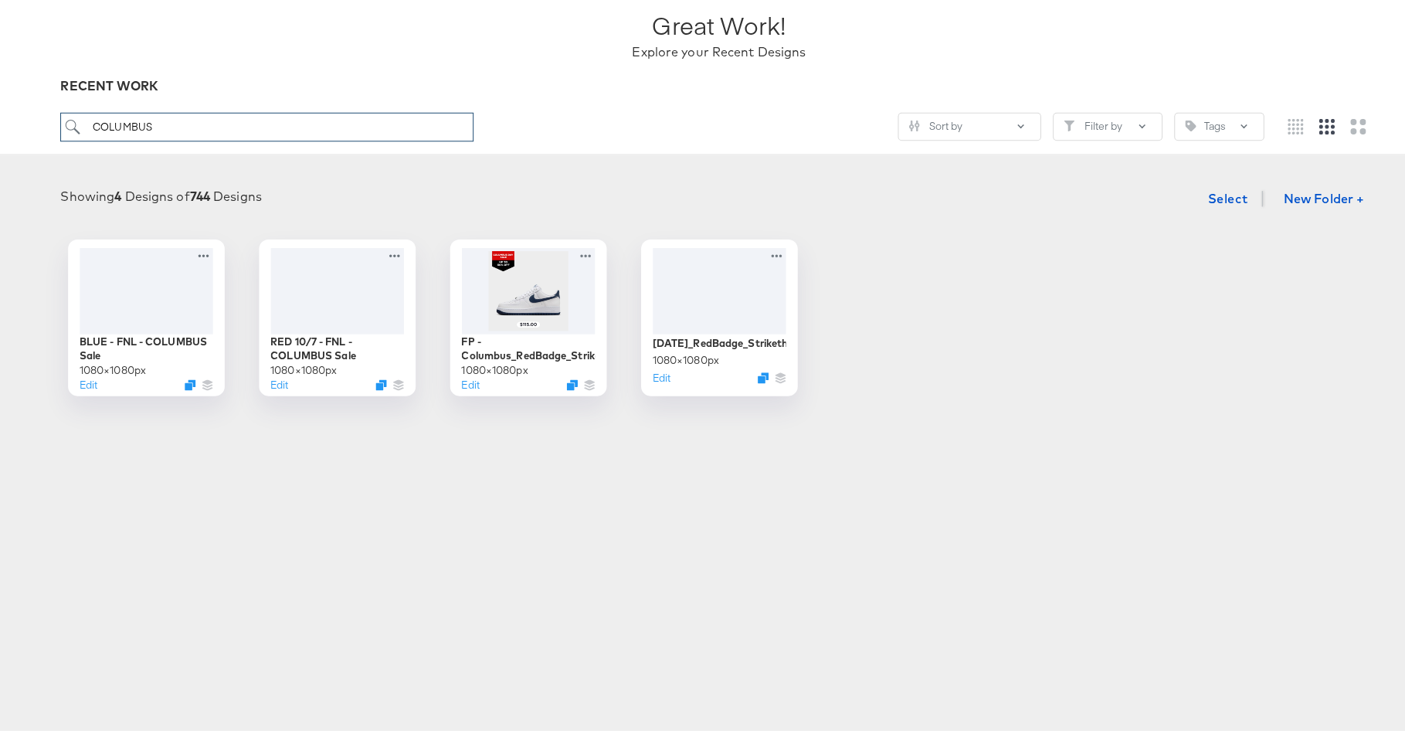
scroll to position [107, 0]
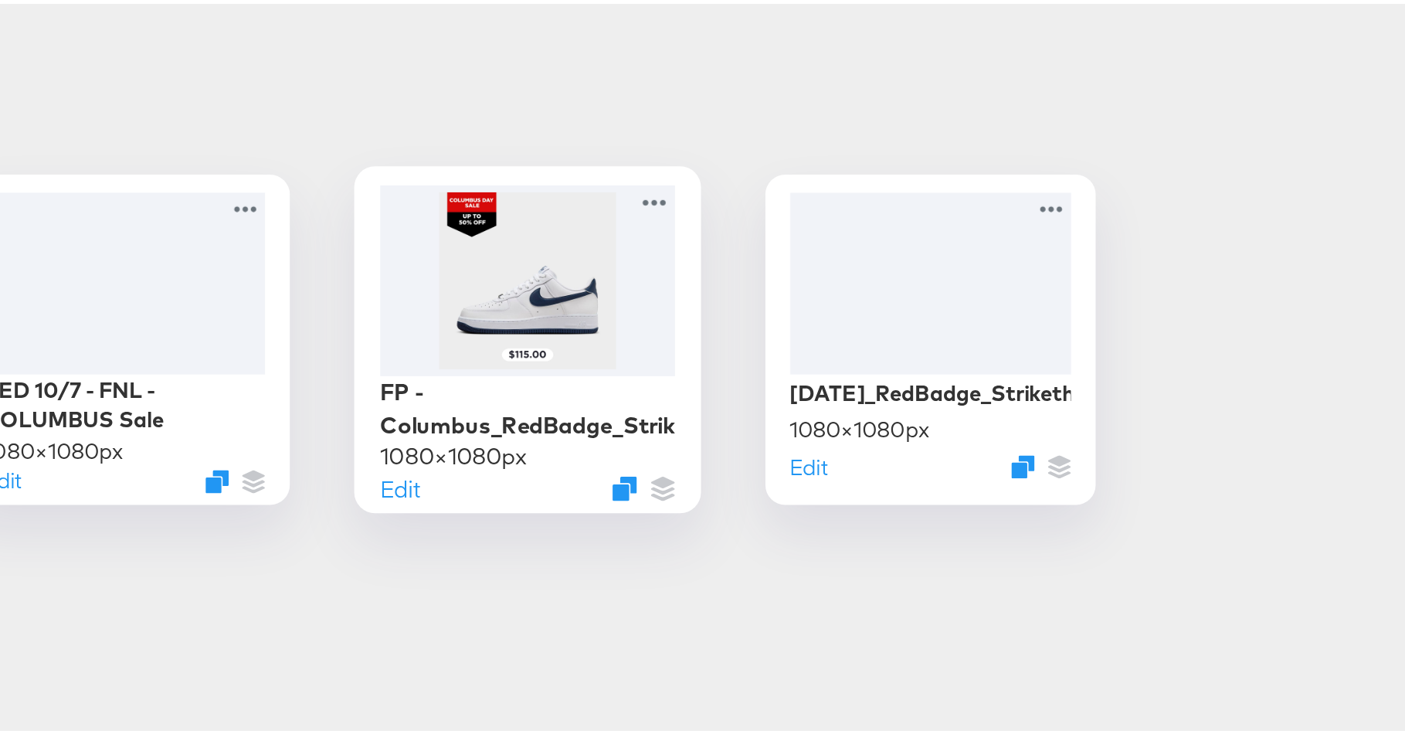
click at [508, 310] on div at bounding box center [521, 283] width 138 height 89
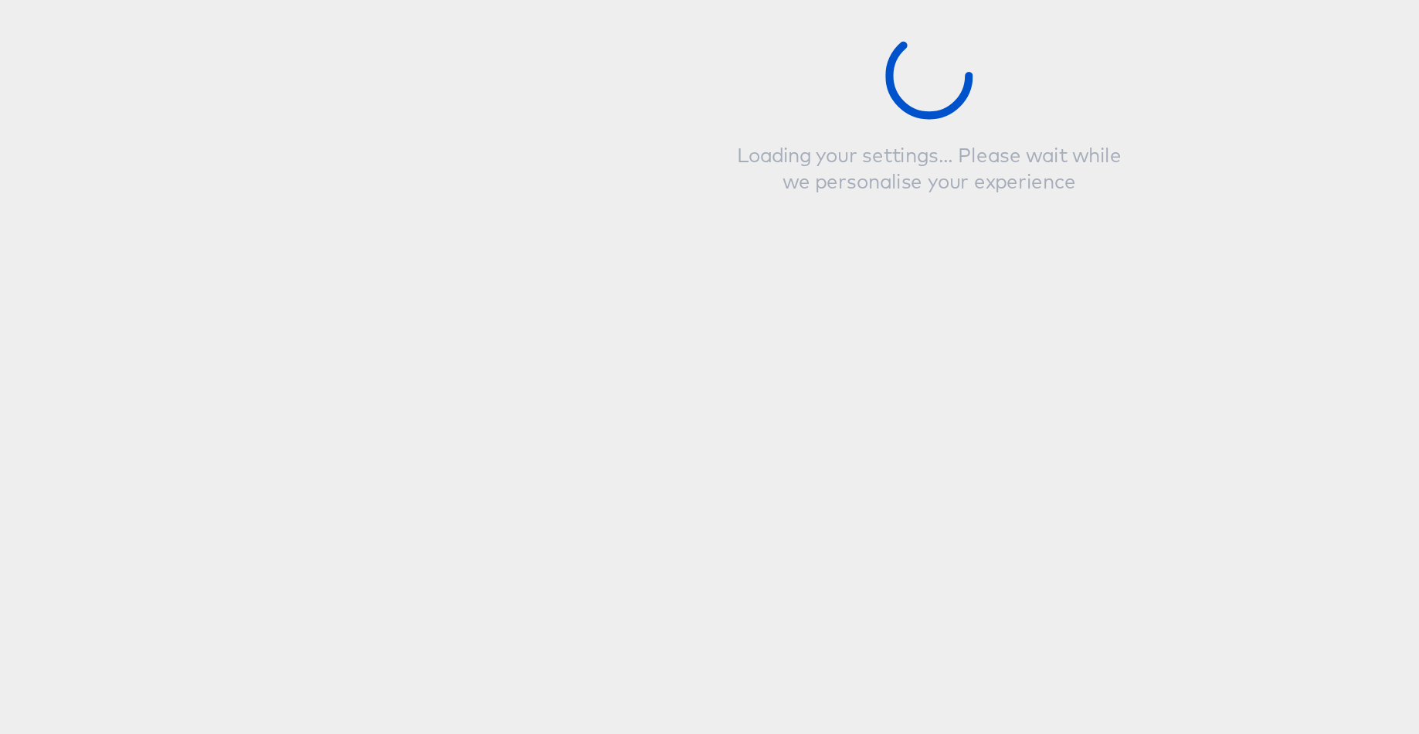
type input "FP -Columbus_RedBadge_Strikethrough"
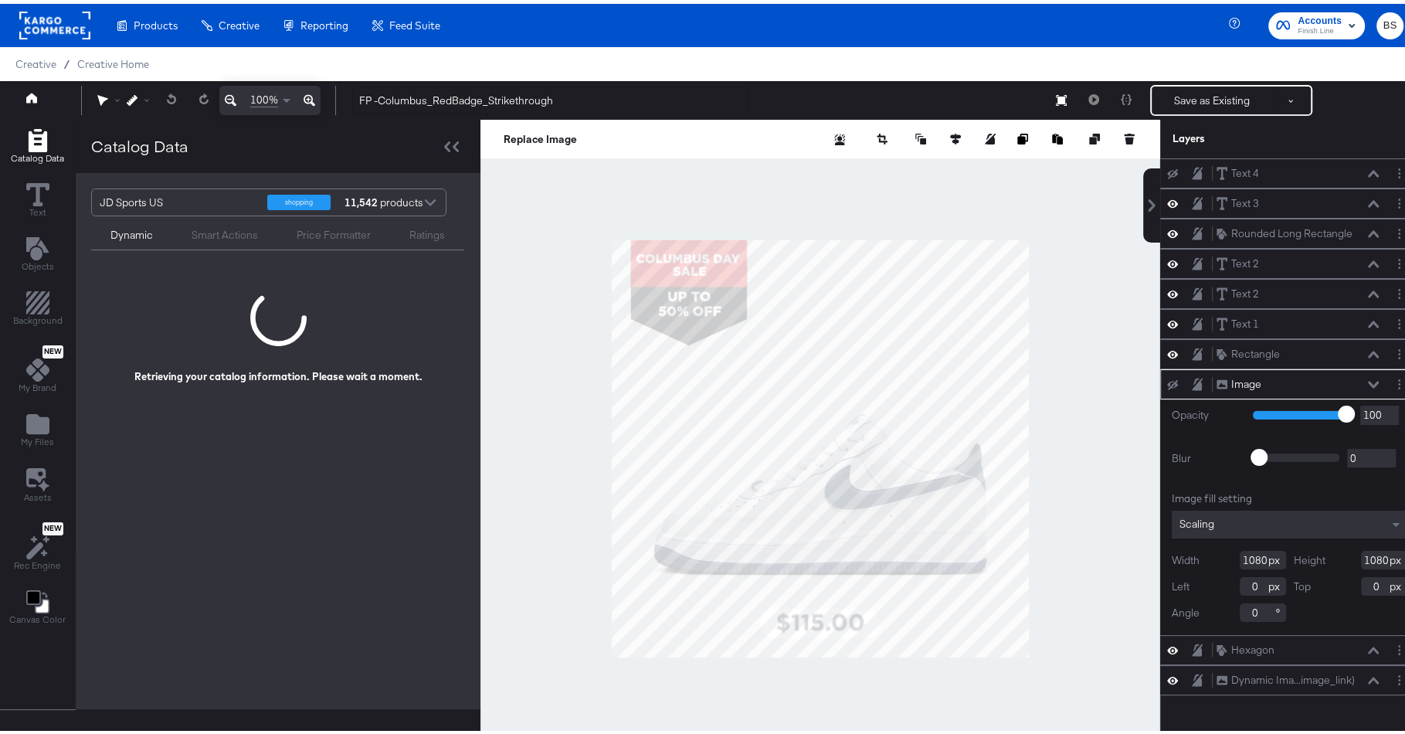
click at [671, 162] on div at bounding box center [821, 444] width 680 height 657
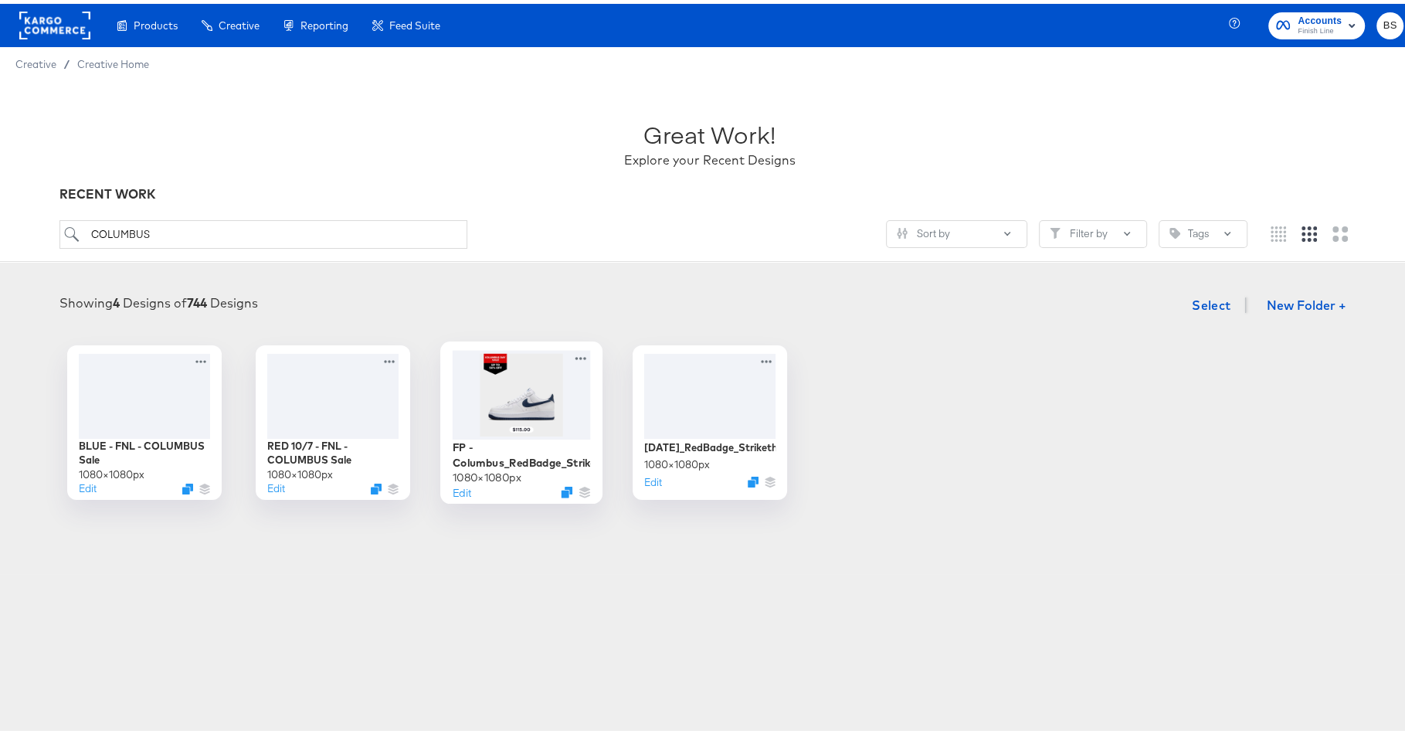
click at [508, 411] on div at bounding box center [521, 390] width 138 height 89
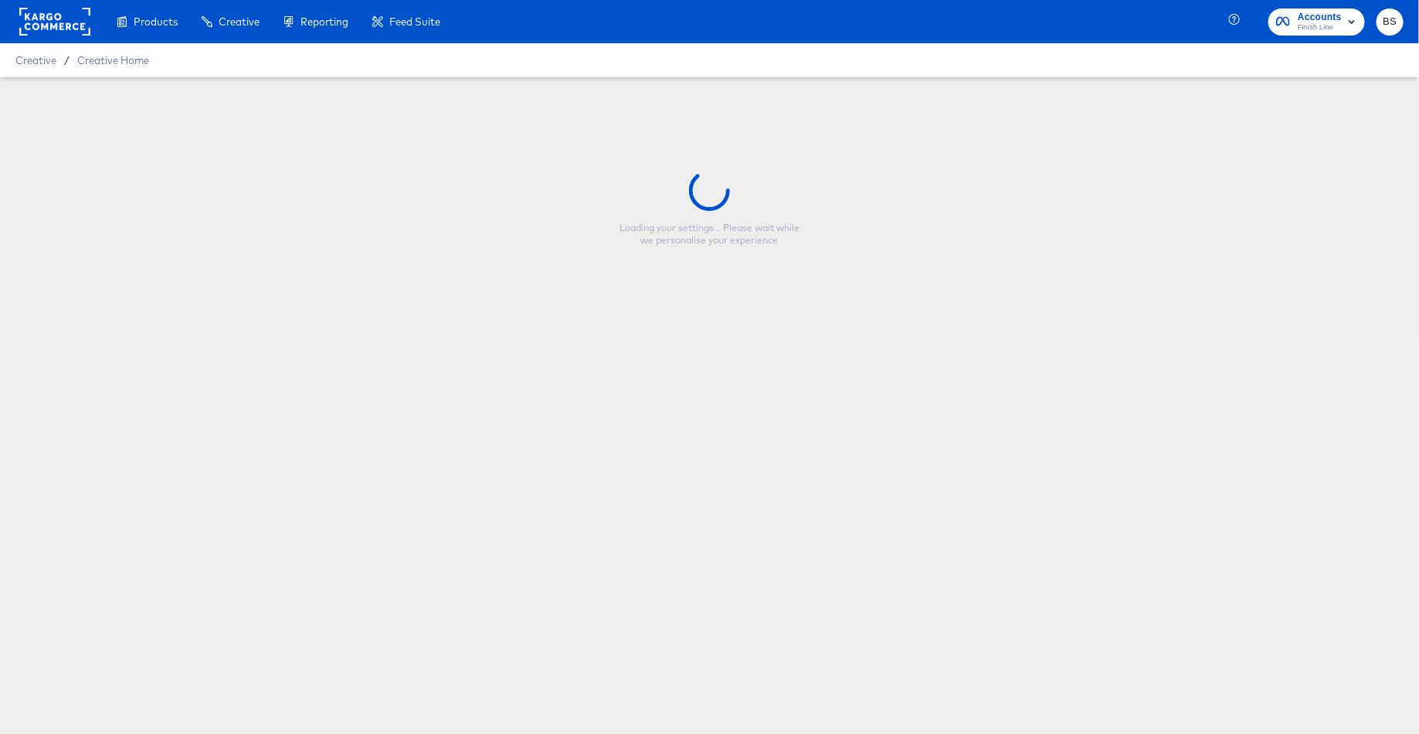
type input "FP -Columbus_RedBadge_Strikethrough"
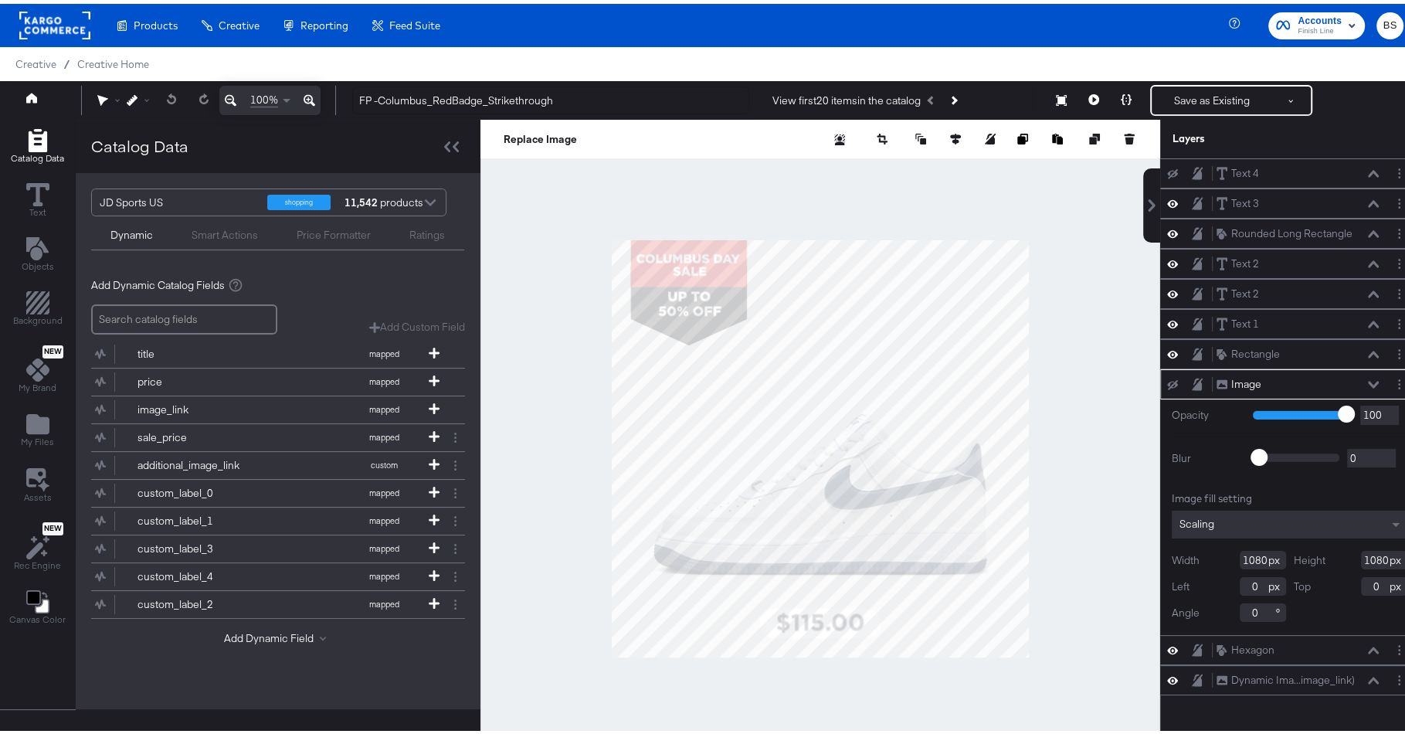
click at [508, 407] on div at bounding box center [821, 444] width 680 height 657
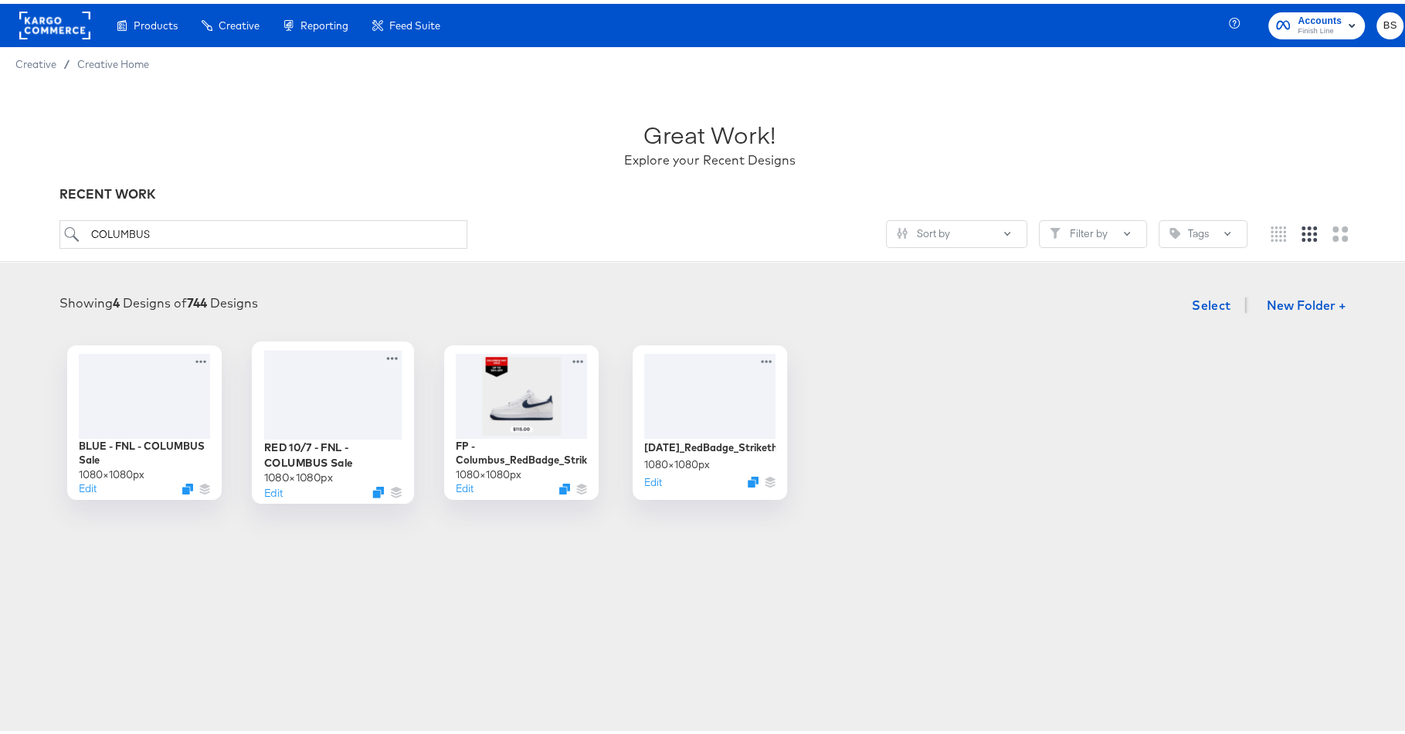
scroll to position [1, 0]
click at [315, 451] on div "RED 10/7 - FNL - COLUMBUS Sale" at bounding box center [332, 450] width 138 height 30
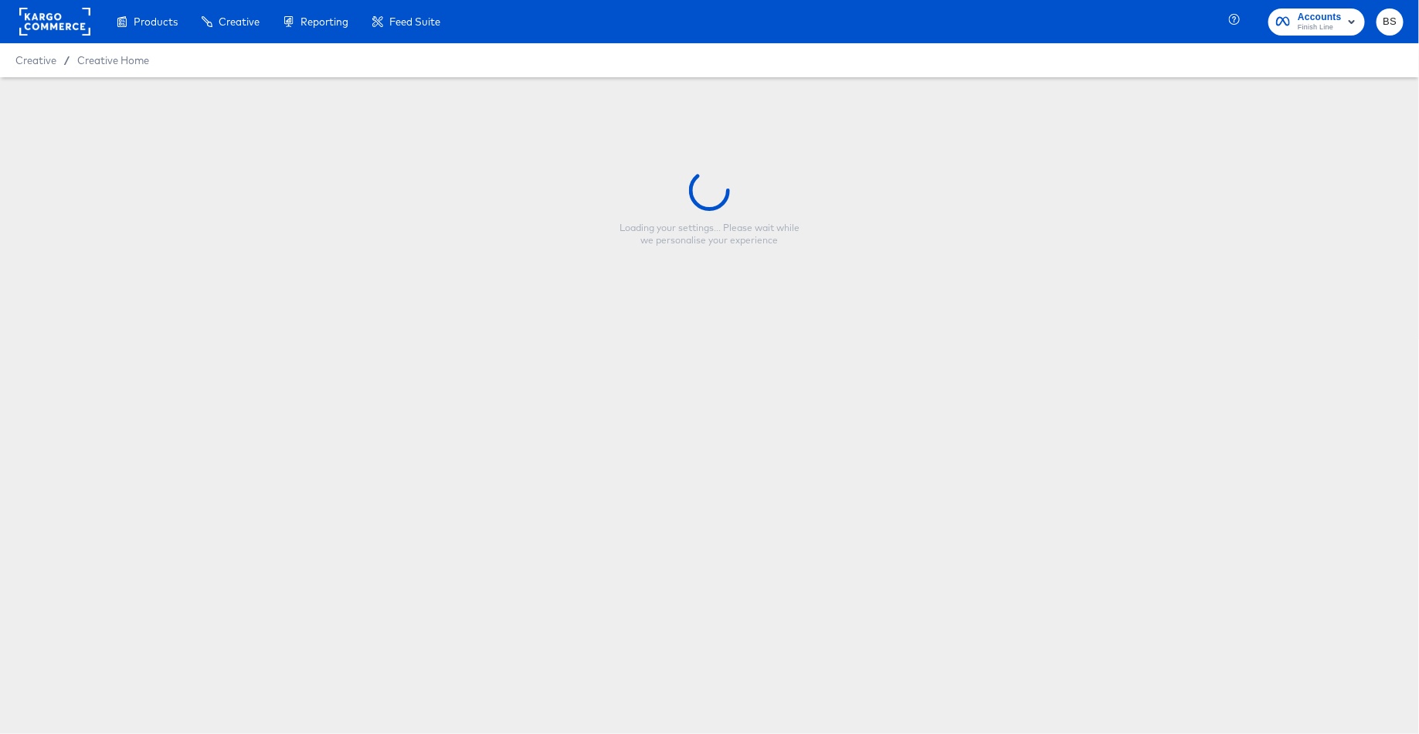
type input "RED 10/7 - FNL - COLUMBUS Sale"
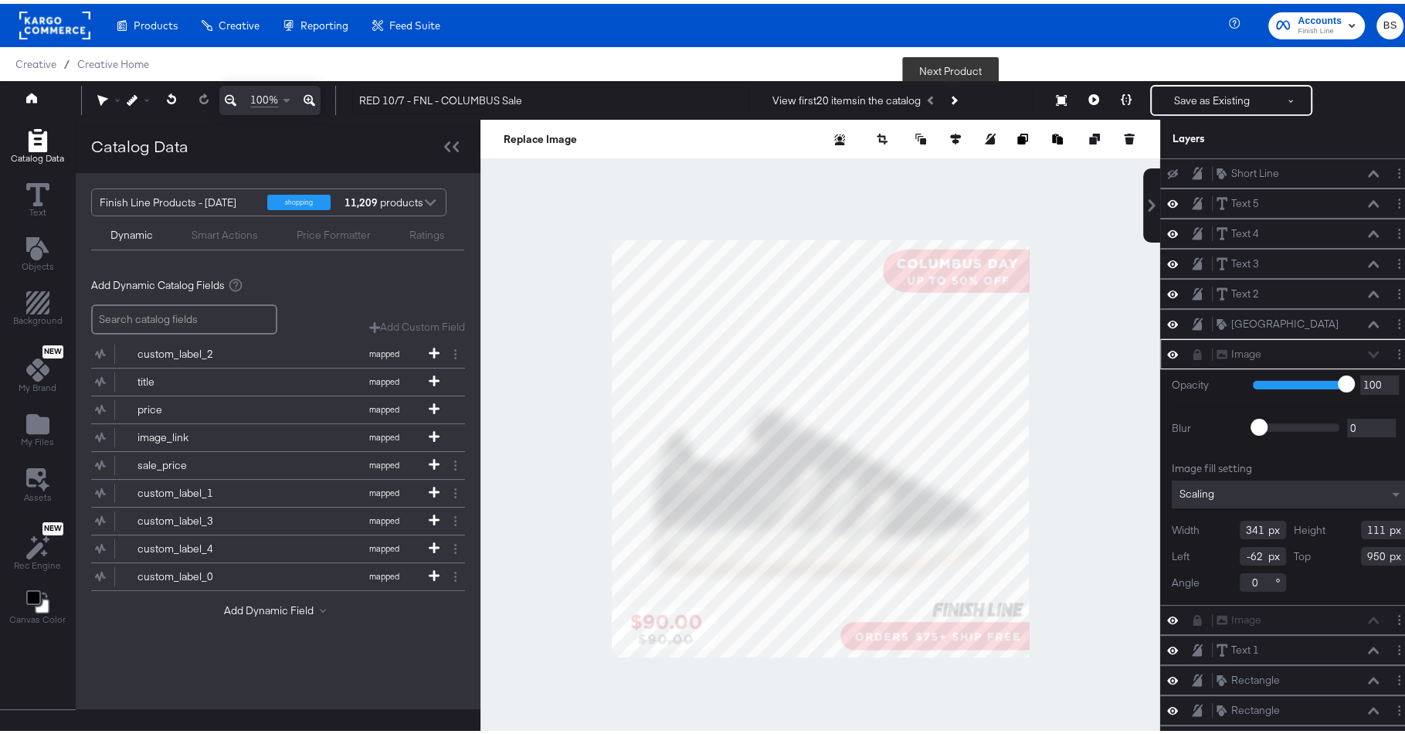
click at [957, 94] on button "Next Product" at bounding box center [954, 97] width 22 height 28
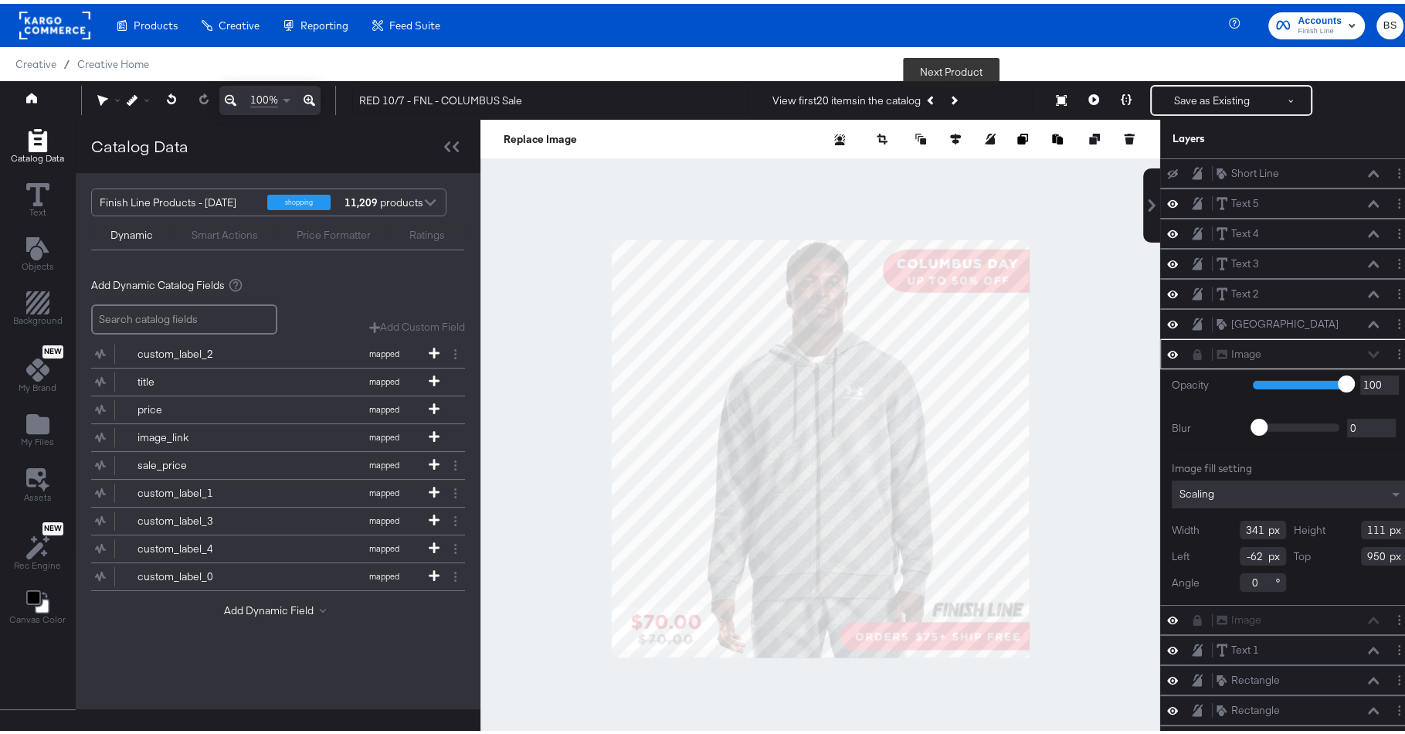
click at [957, 94] on button "Next Product" at bounding box center [954, 97] width 22 height 28
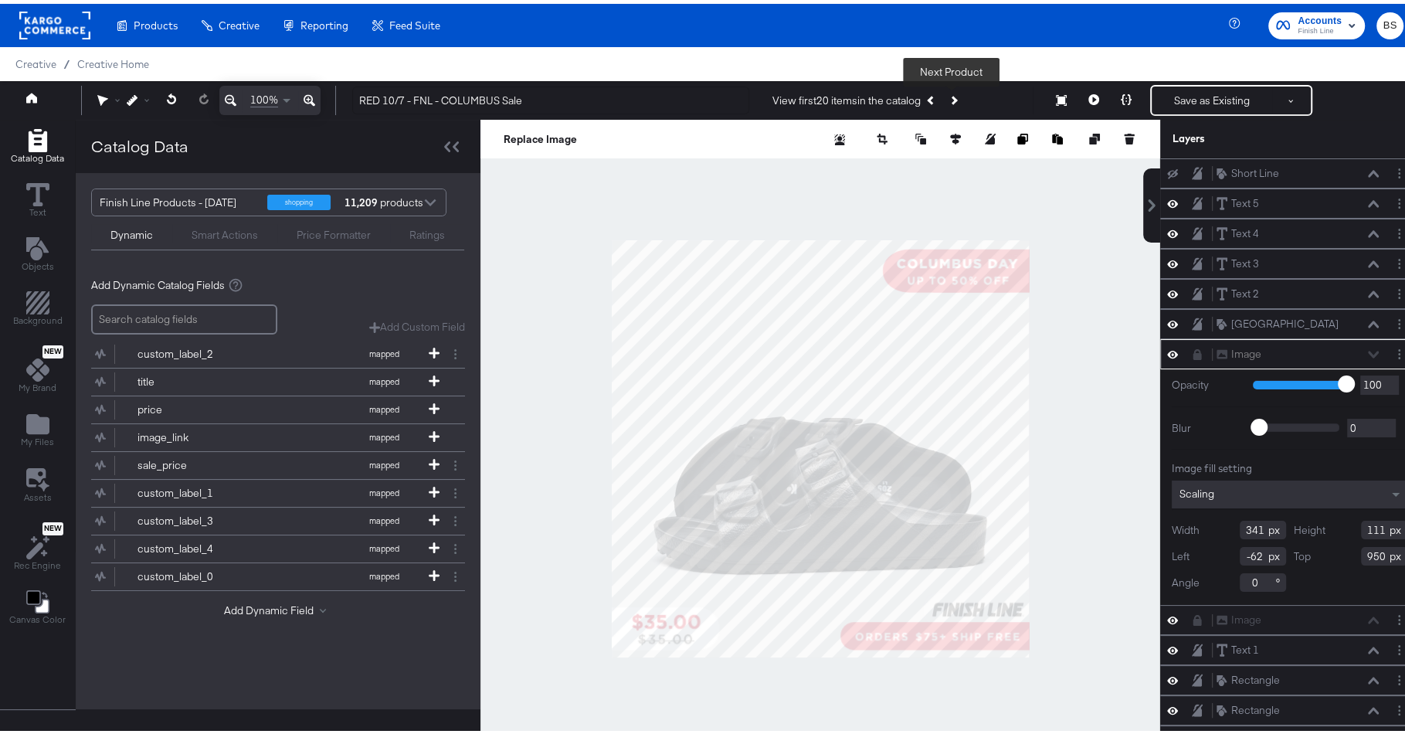
click at [957, 94] on button "Next Product" at bounding box center [954, 97] width 22 height 28
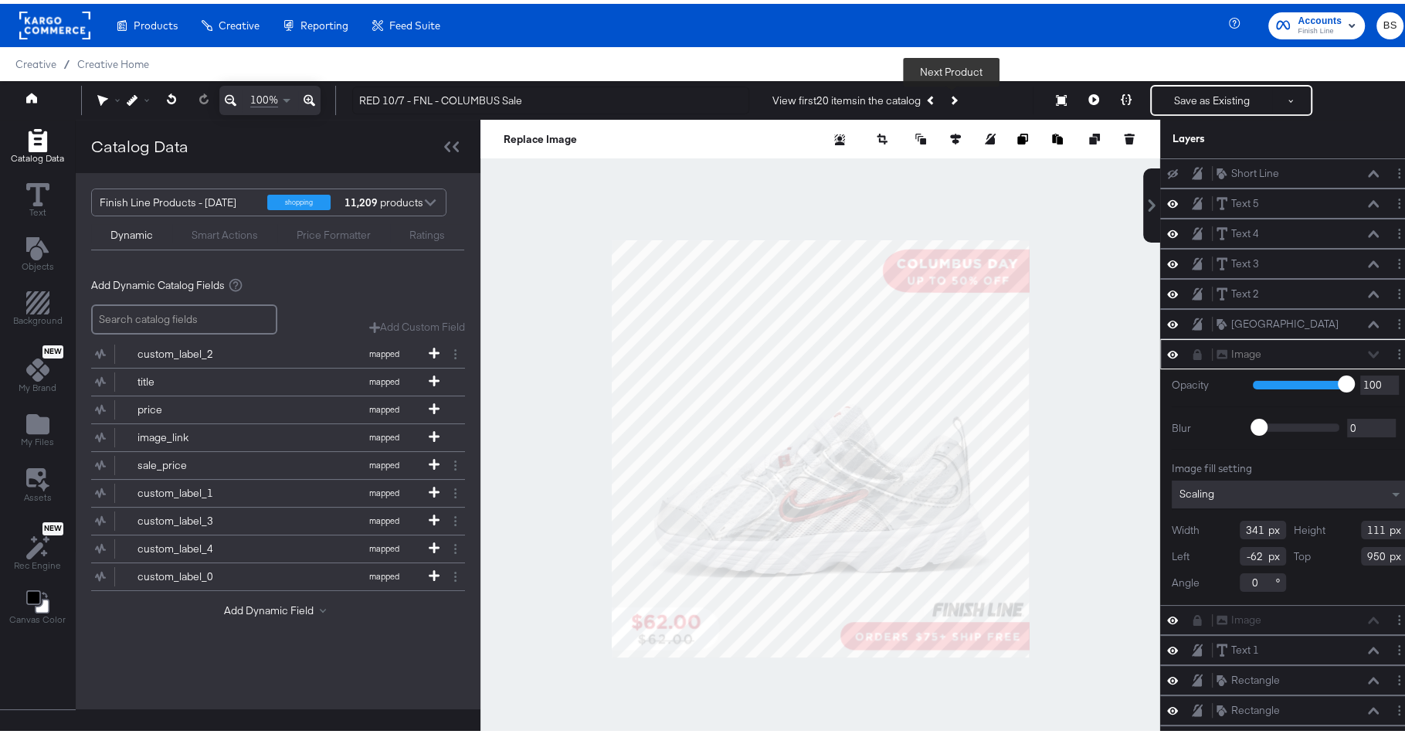
click at [957, 94] on button "Next Product" at bounding box center [954, 97] width 22 height 28
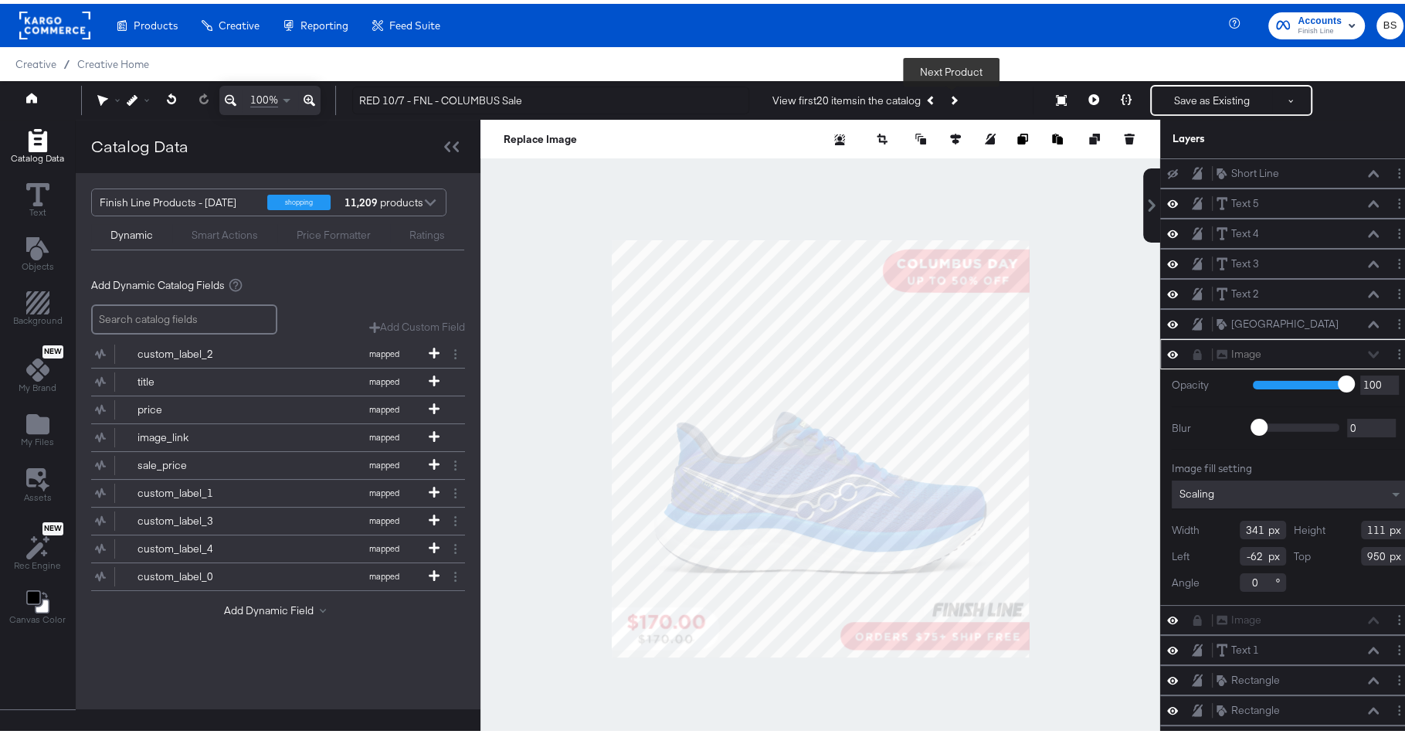
click at [957, 94] on button "Next Product" at bounding box center [954, 97] width 22 height 28
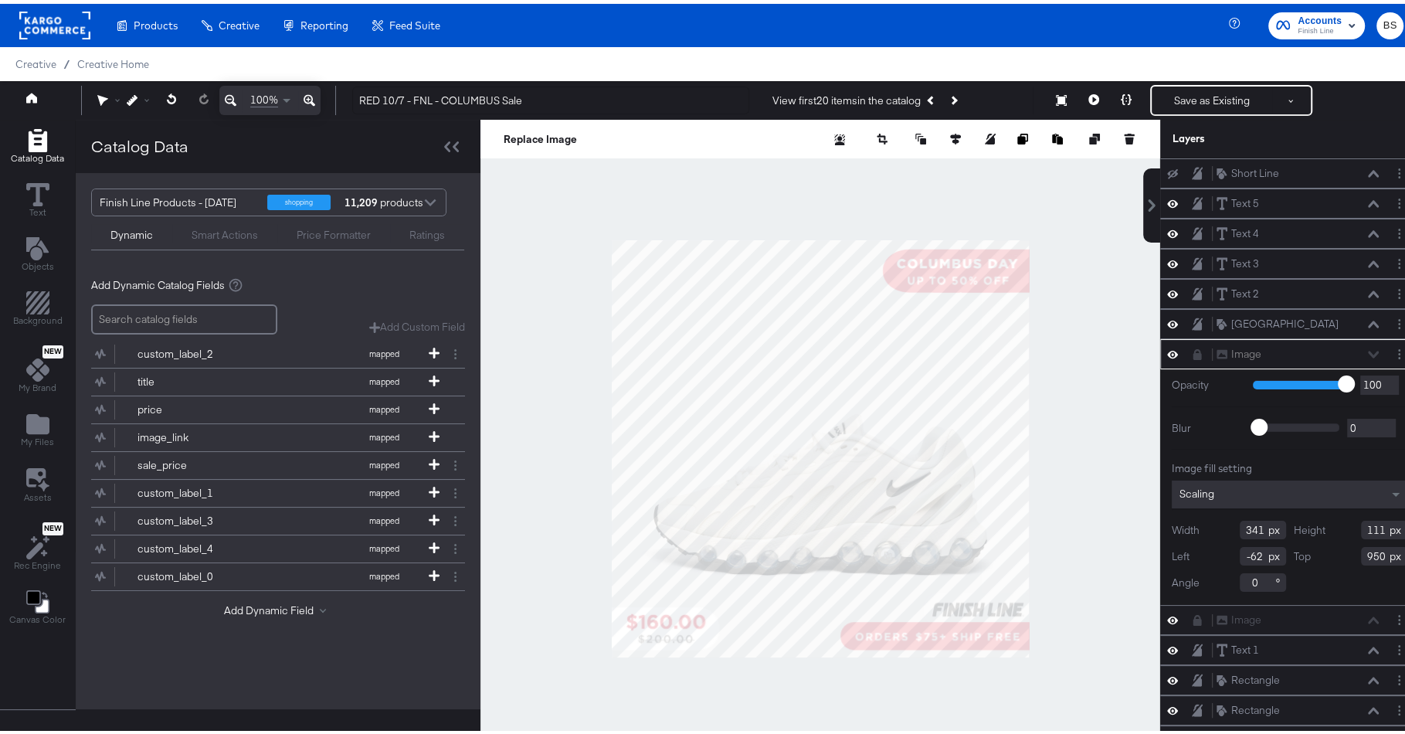
click at [1093, 365] on div at bounding box center [821, 444] width 680 height 657
